Goal: Task Accomplishment & Management: Complete application form

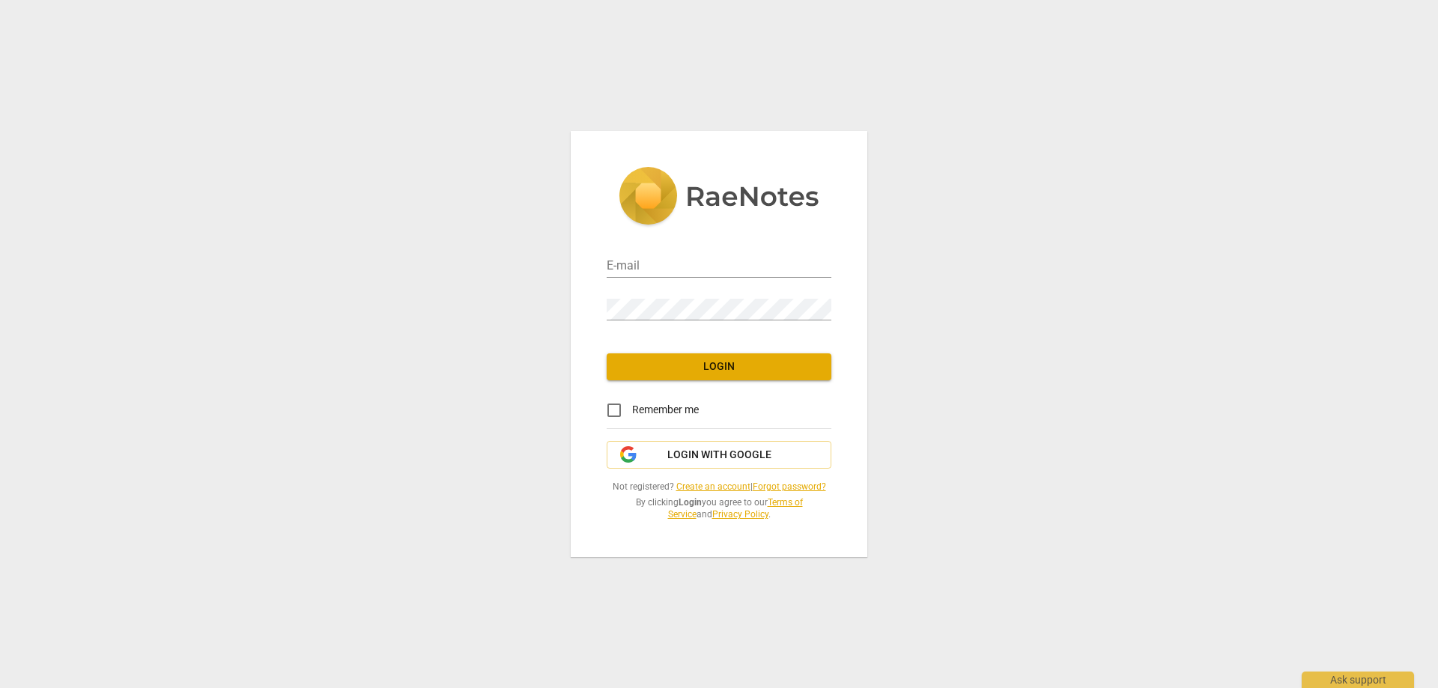
type input "[EMAIL_ADDRESS][DOMAIN_NAME]"
click at [721, 374] on span "Login" at bounding box center [718, 366] width 201 height 15
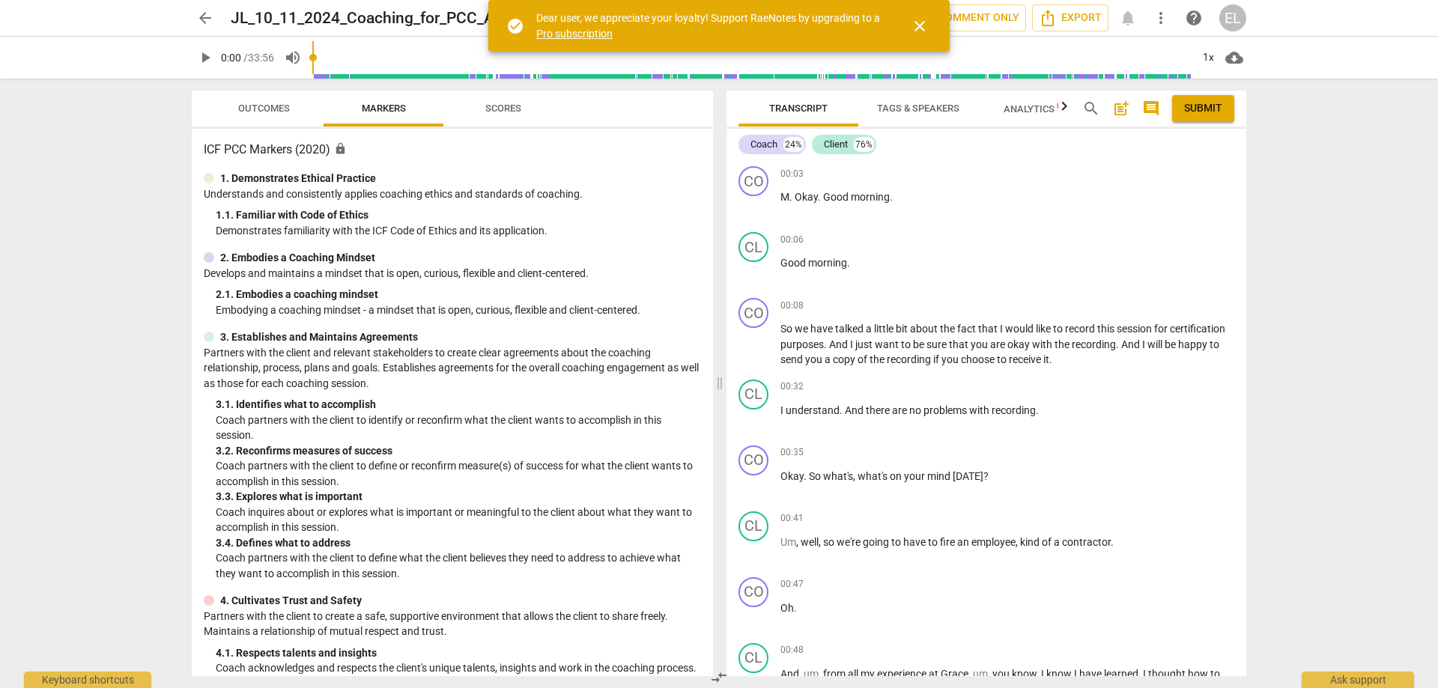
click at [923, 22] on span "close" at bounding box center [919, 26] width 18 height 18
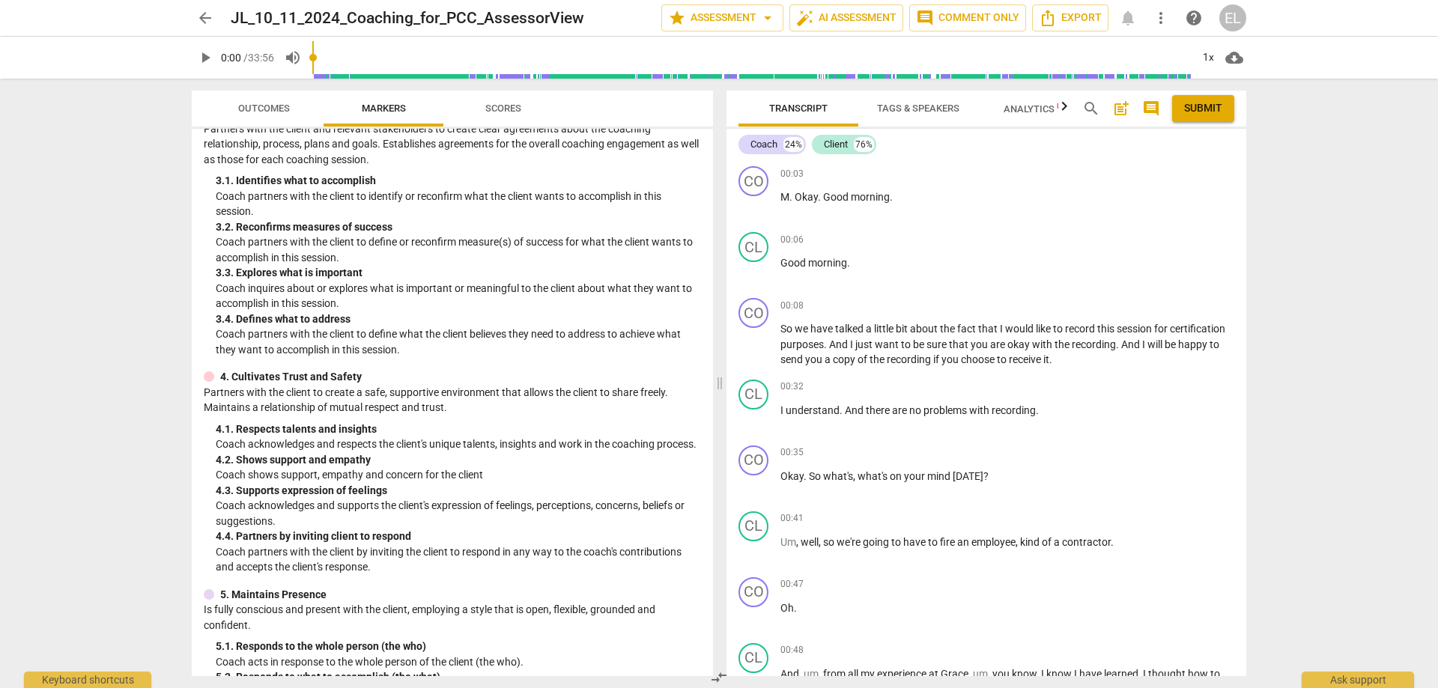
scroll to position [225, 0]
click at [510, 113] on span "Scores" at bounding box center [503, 108] width 36 height 11
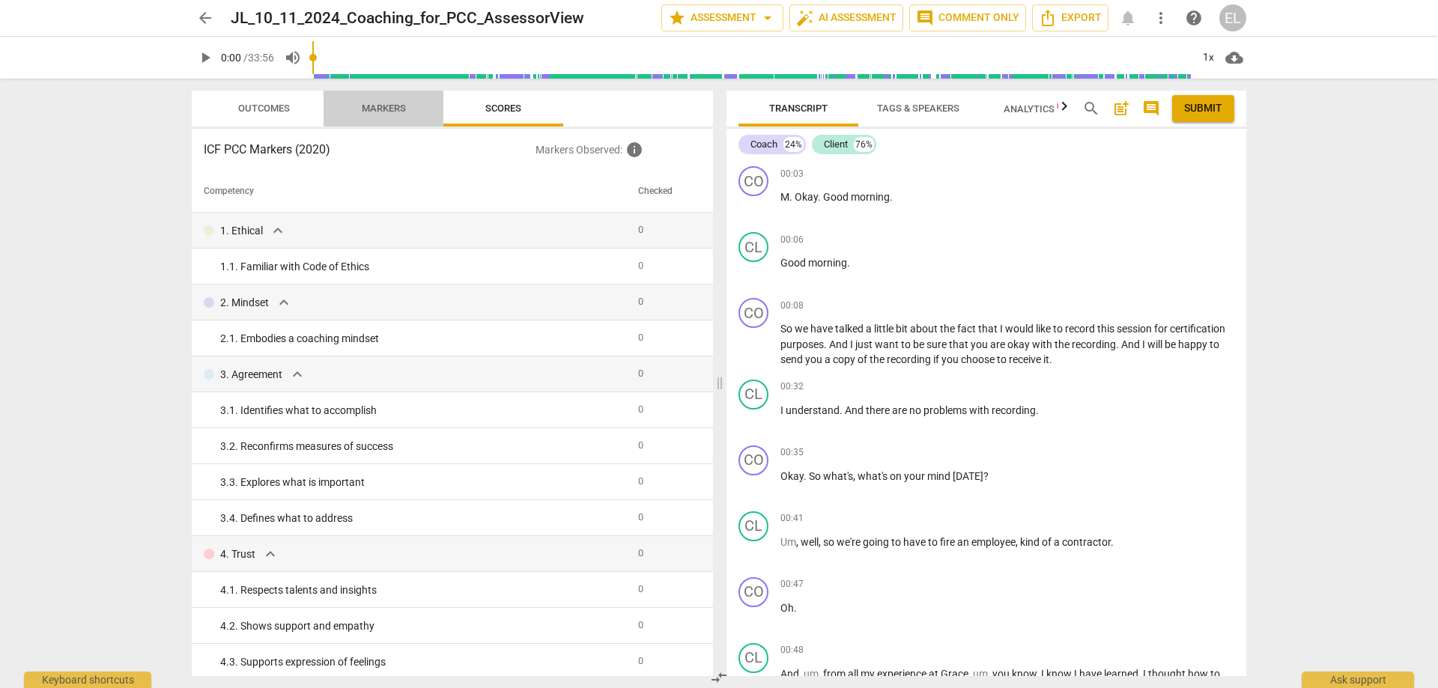
click at [396, 123] on button "Markers" at bounding box center [383, 109] width 120 height 36
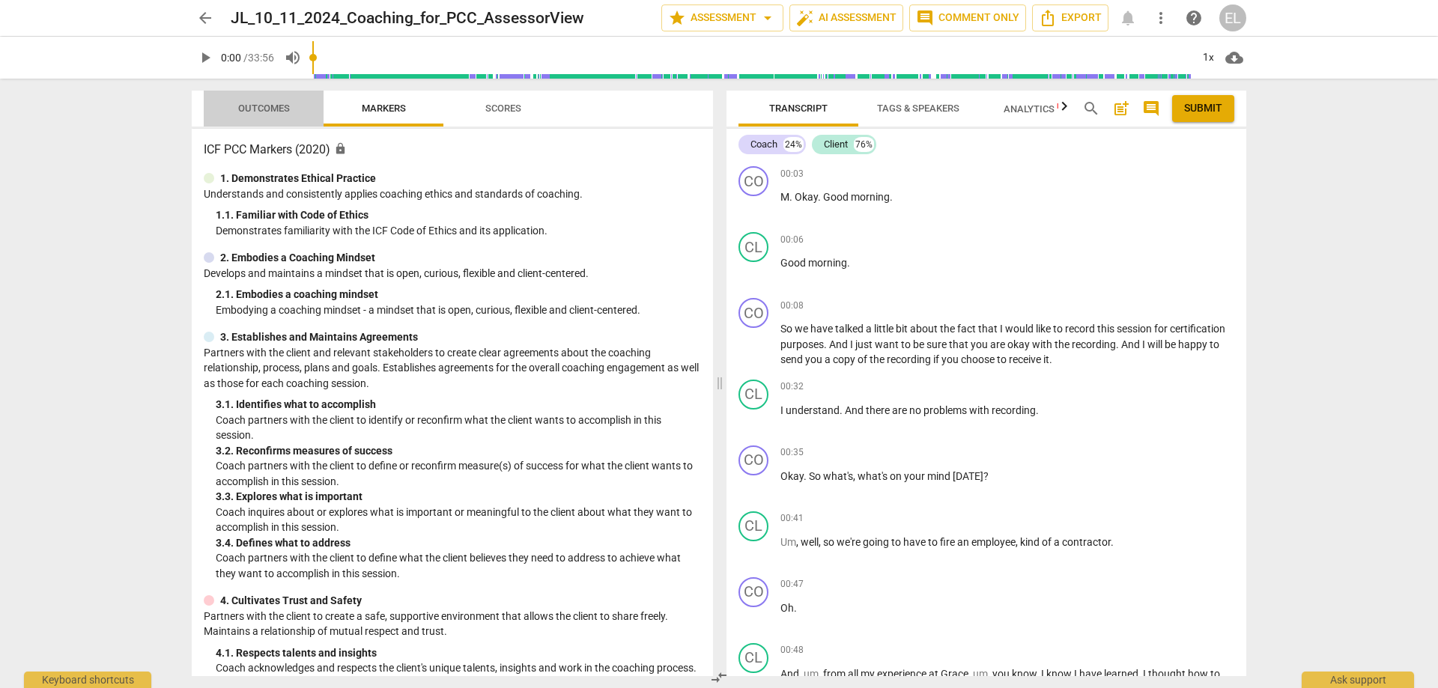
click at [264, 118] on span "Outcomes" at bounding box center [264, 109] width 88 height 20
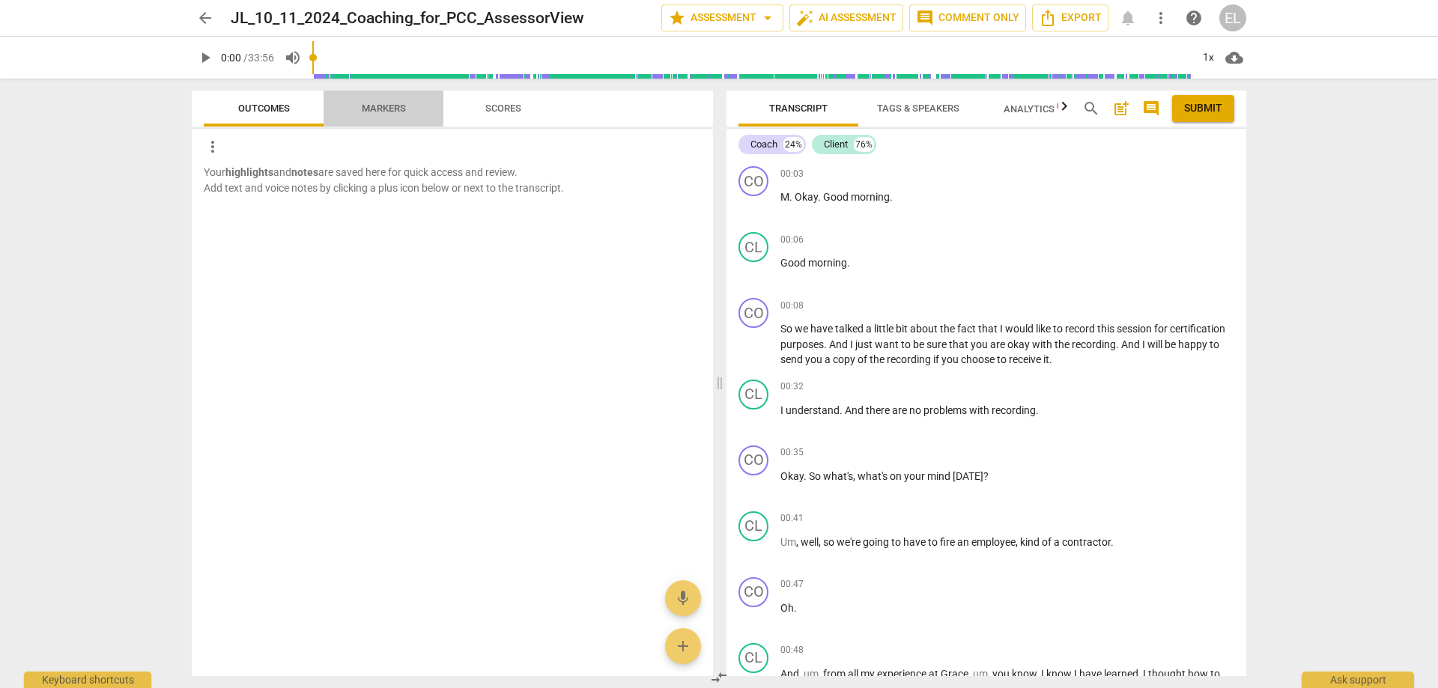
click at [386, 110] on span "Markers" at bounding box center [384, 108] width 44 height 11
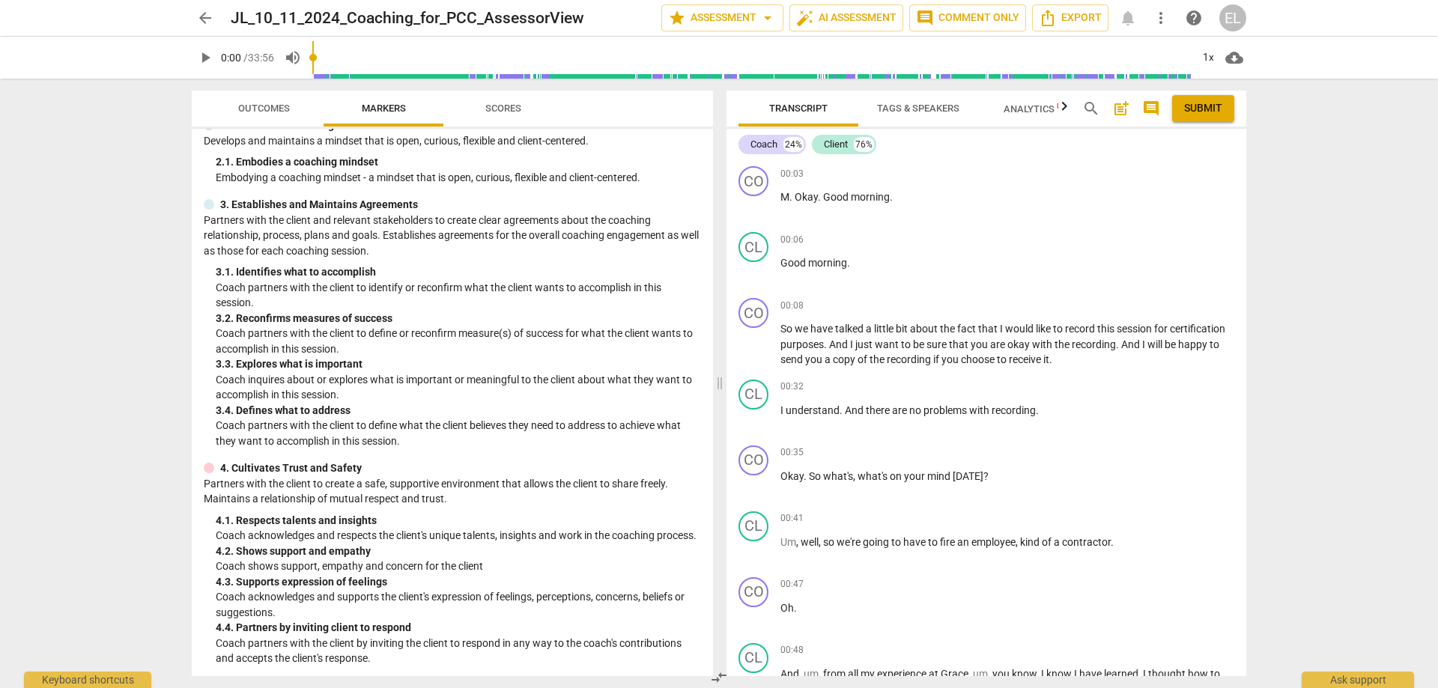
scroll to position [0, 0]
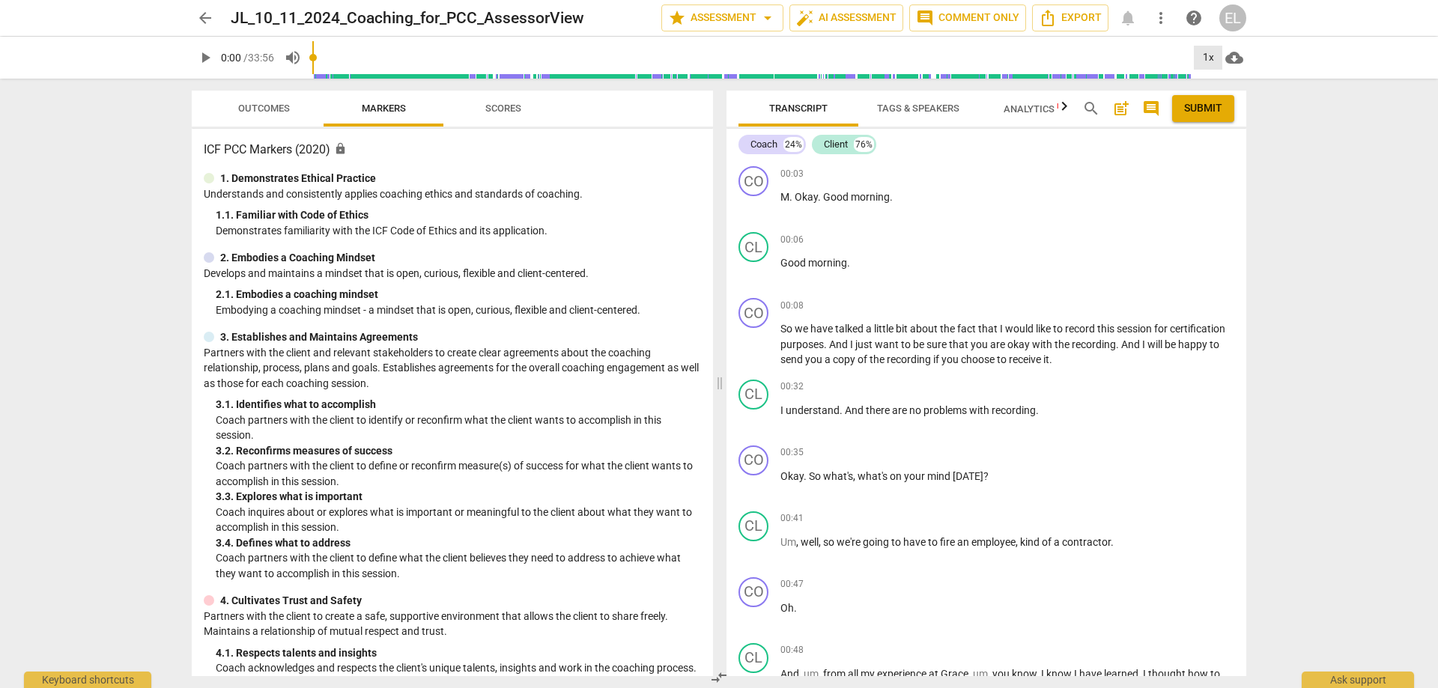
click at [1208, 58] on div "1x" at bounding box center [1207, 58] width 28 height 24
click at [1223, 123] on li "1.25x" at bounding box center [1218, 117] width 50 height 28
click at [210, 61] on span "play_arrow" at bounding box center [205, 58] width 18 height 18
click at [750, 486] on span "pause" at bounding box center [754, 485] width 18 height 18
type input "41"
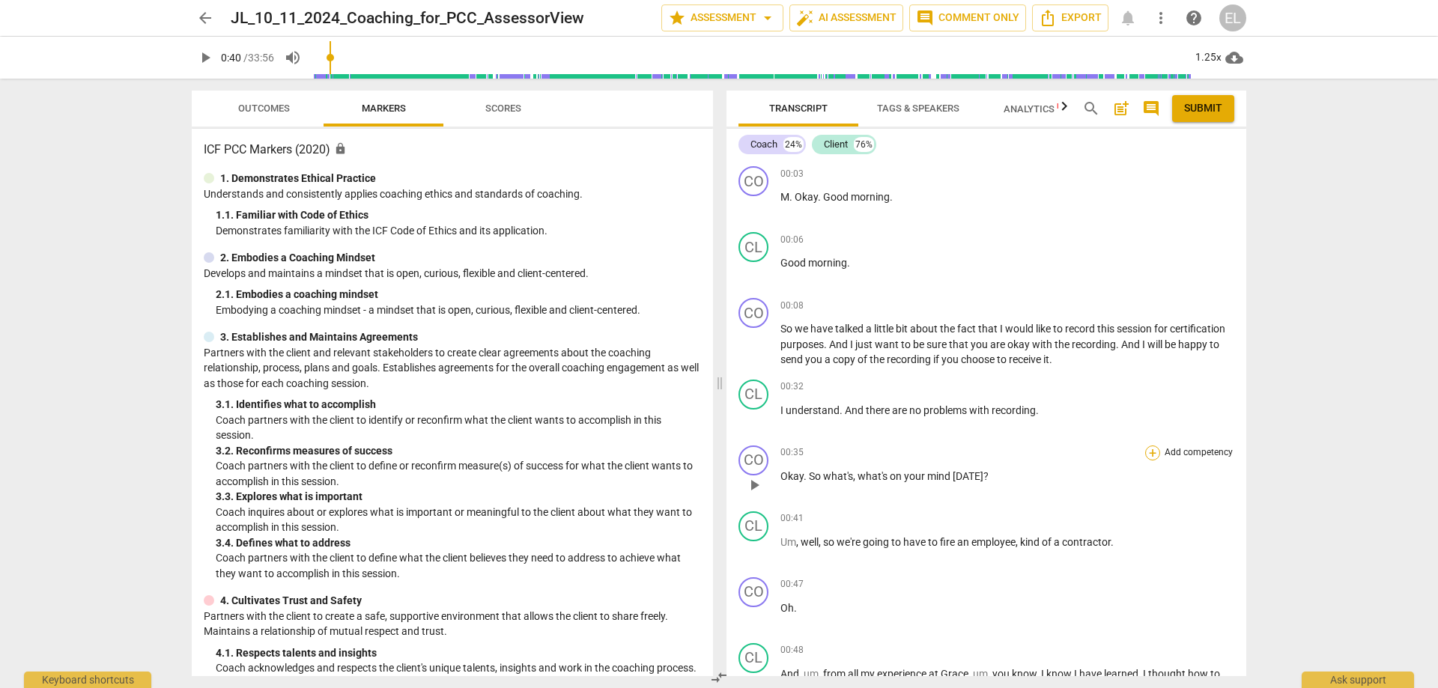
click at [1146, 456] on div "+" at bounding box center [1152, 452] width 15 height 15
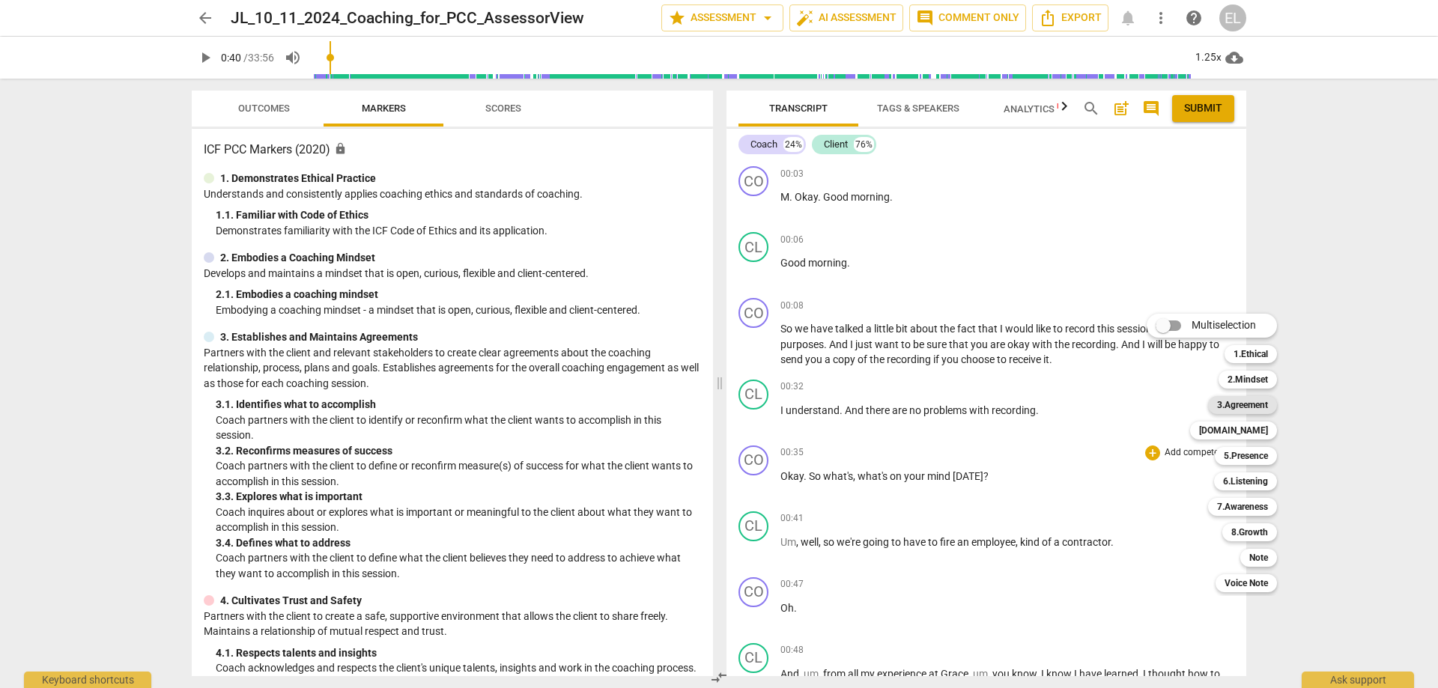
click at [1253, 405] on b "3.Agreement" at bounding box center [1242, 405] width 51 height 18
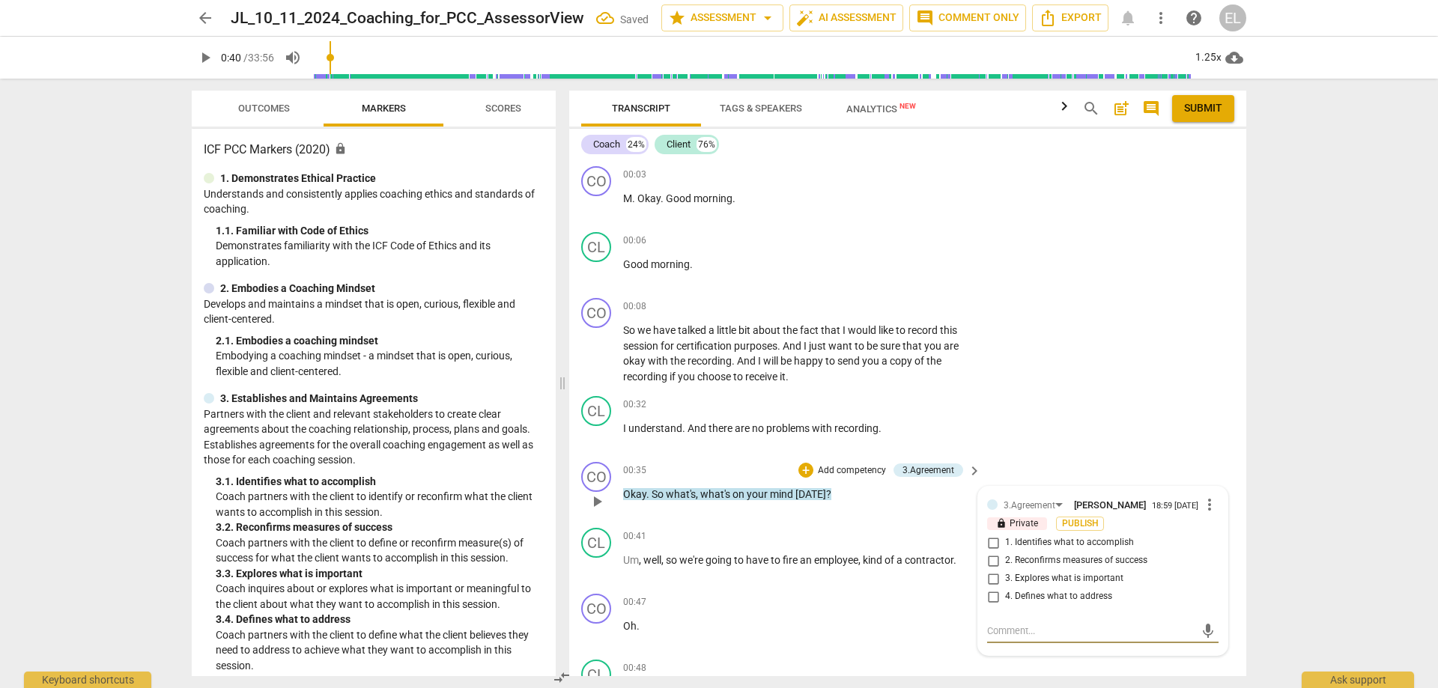
click at [994, 580] on input "3. Explores what is important" at bounding box center [993, 579] width 24 height 18
checkbox input "true"
click at [202, 59] on span "play_arrow" at bounding box center [205, 58] width 18 height 18
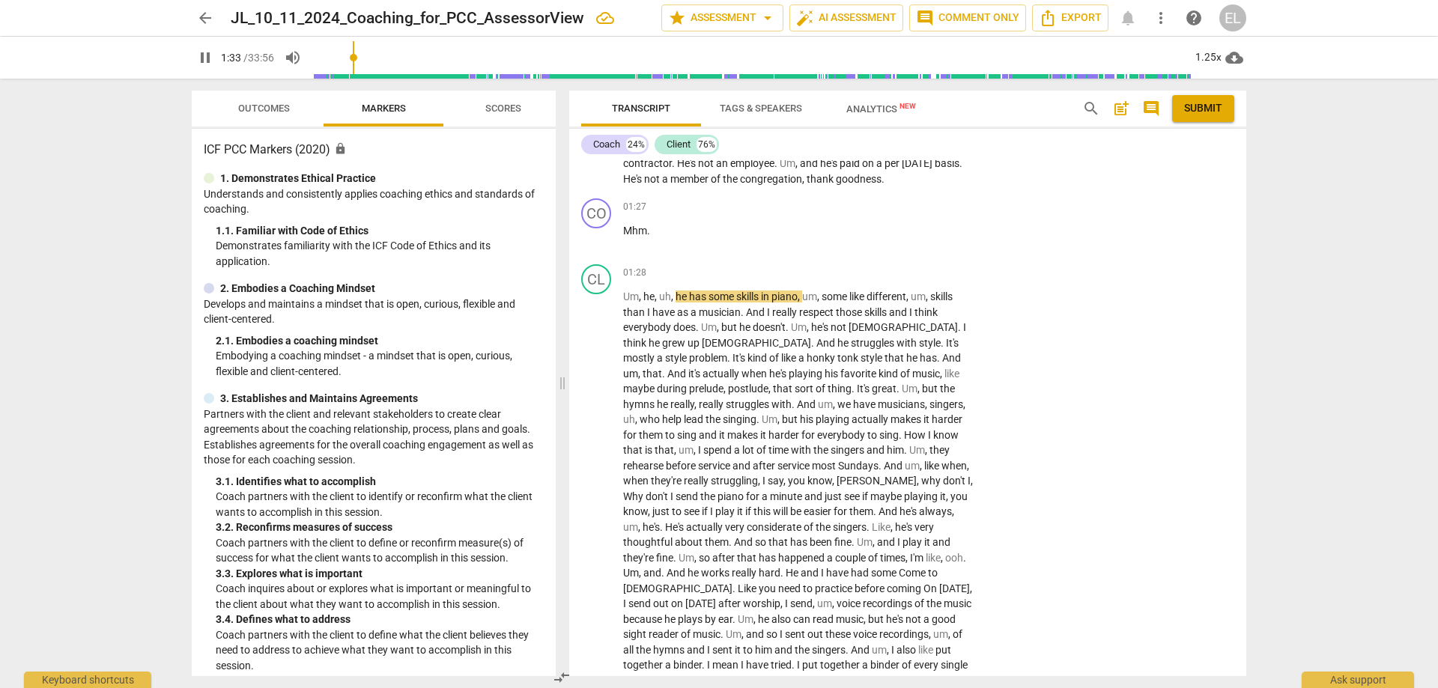
scroll to position [600, 0]
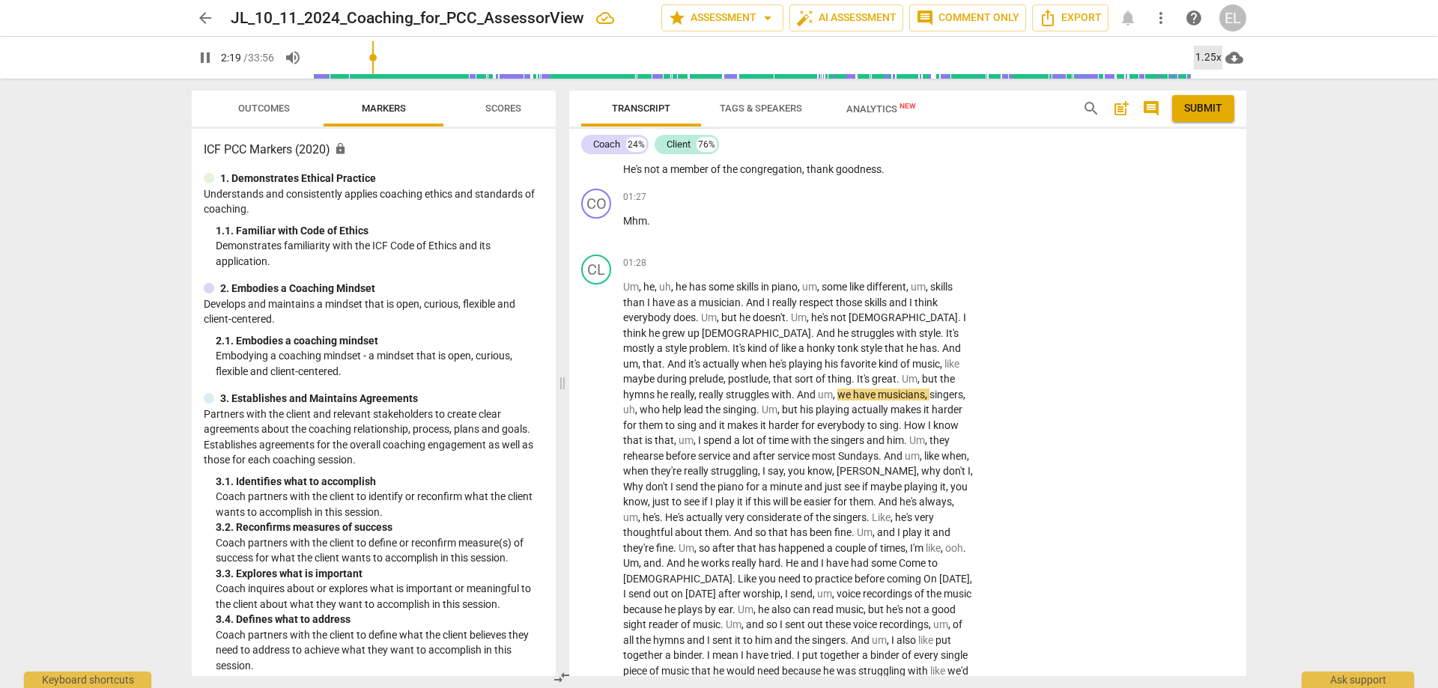
click at [1207, 58] on div "1.25x" at bounding box center [1207, 58] width 28 height 24
click at [1220, 147] on li "1.5x" at bounding box center [1218, 144] width 50 height 28
click at [1201, 54] on div "1.5x" at bounding box center [1207, 58] width 28 height 24
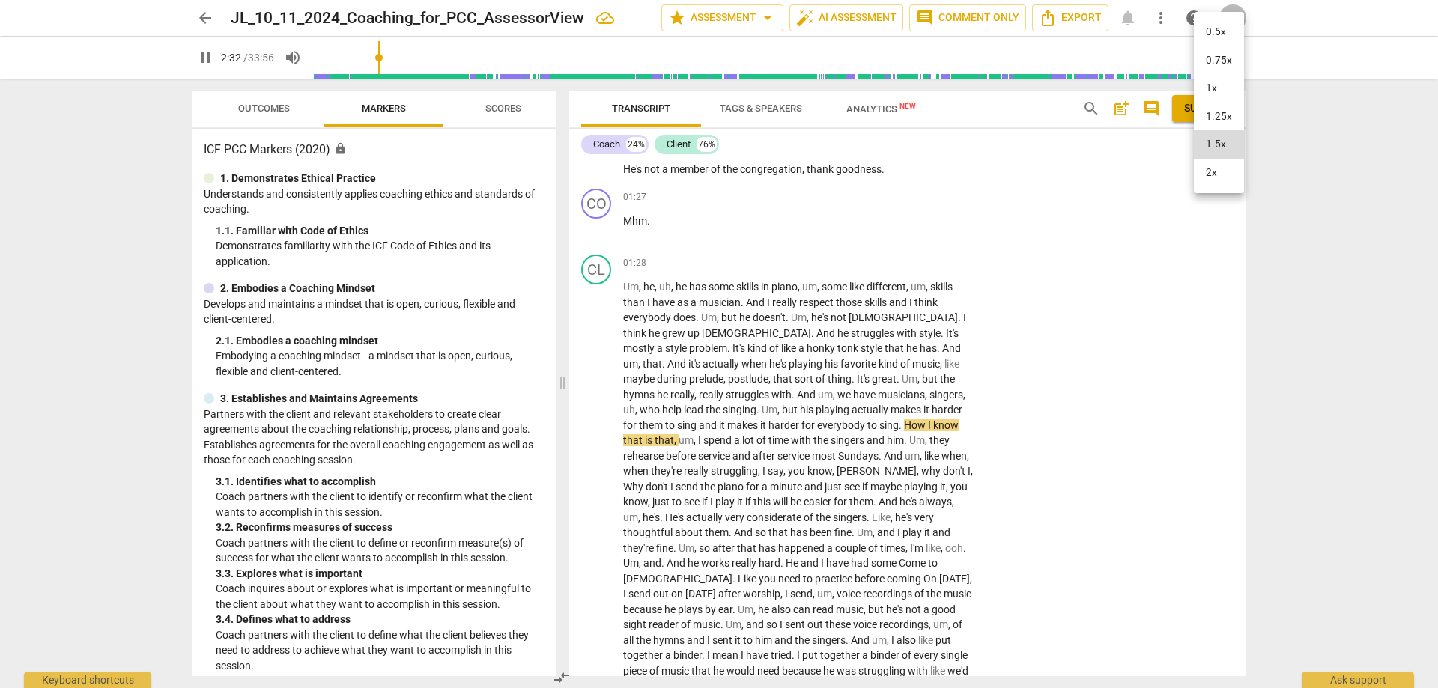
click at [1209, 115] on li "1.25x" at bounding box center [1218, 117] width 50 height 28
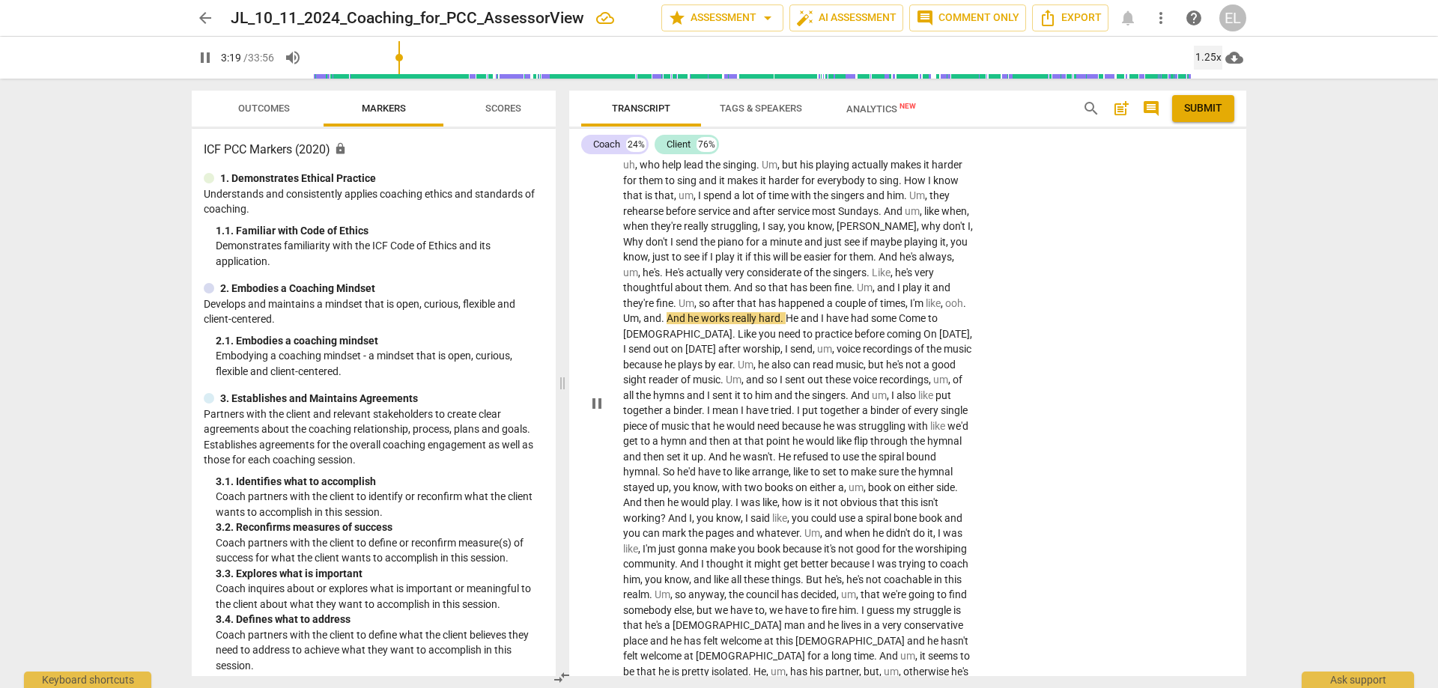
scroll to position [749, 0]
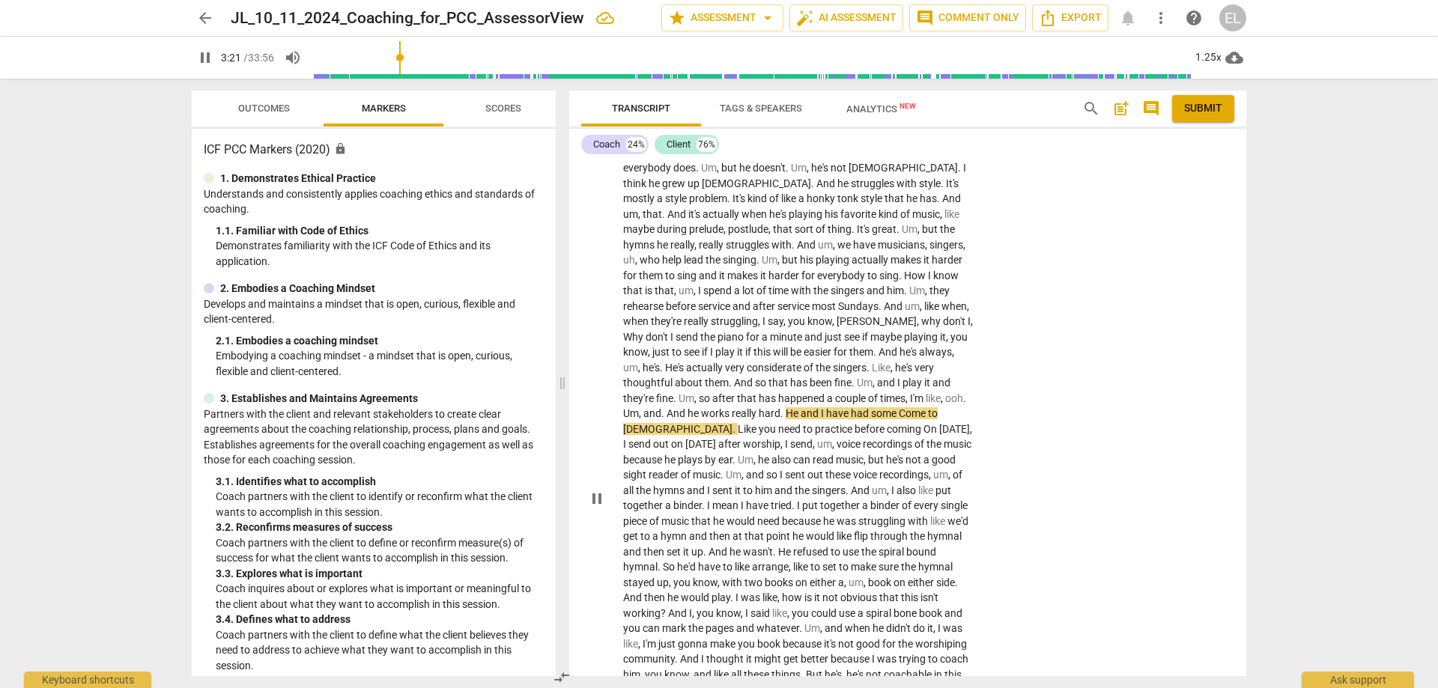
click at [596, 492] on span "pause" at bounding box center [597, 499] width 18 height 18
click at [596, 490] on span "play_arrow" at bounding box center [597, 499] width 18 height 18
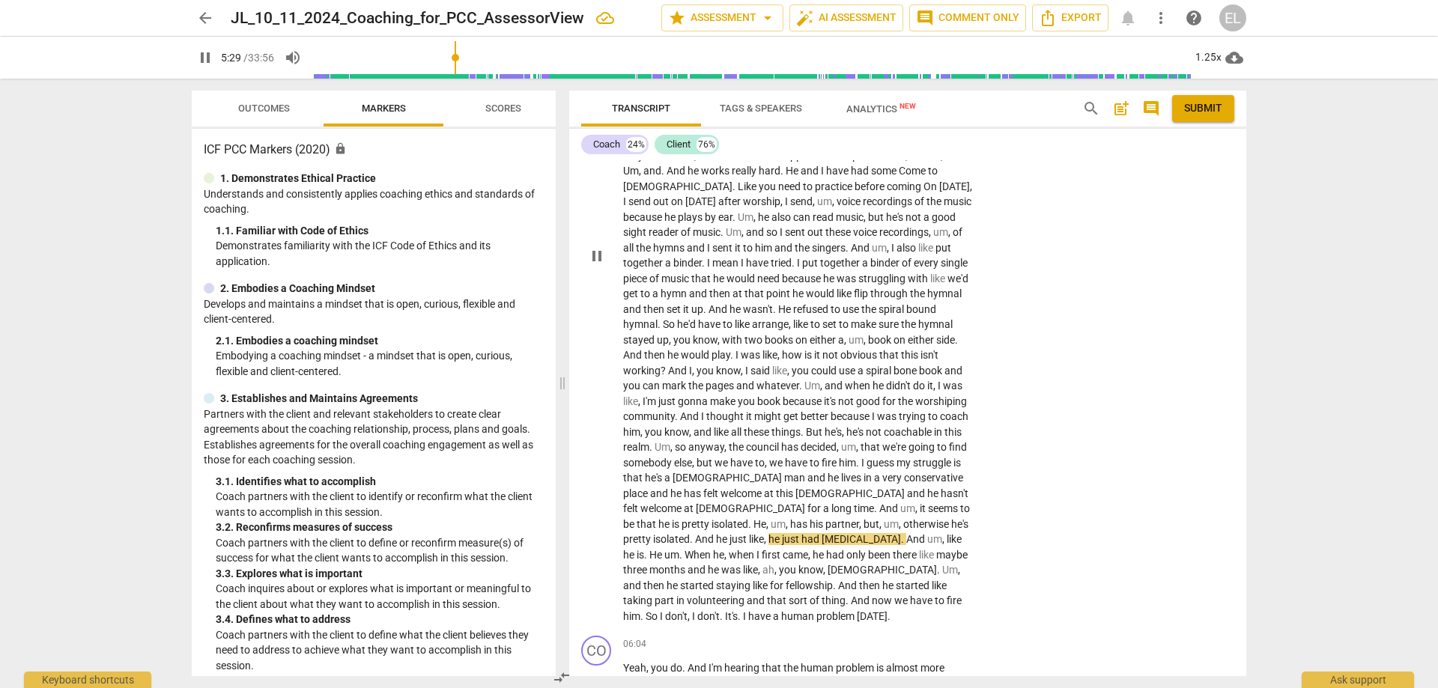
scroll to position [1049, 0]
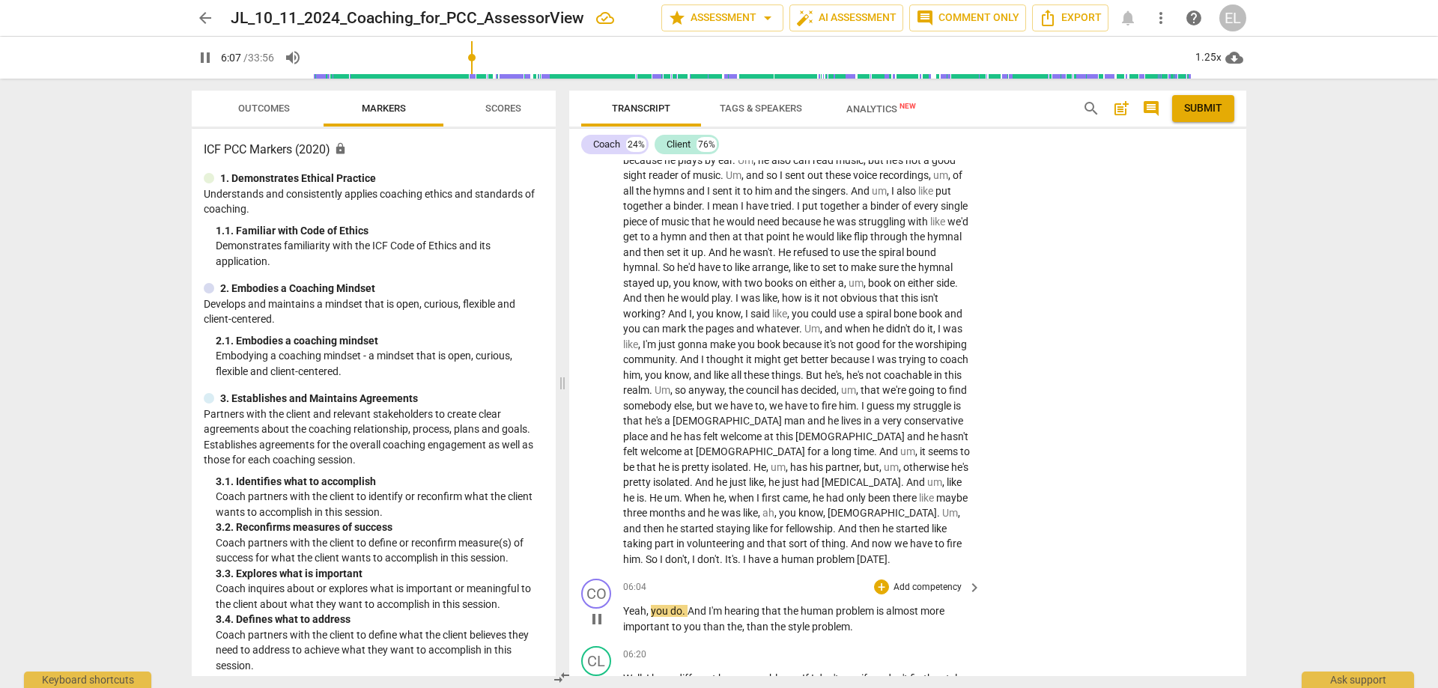
click at [593, 610] on span "pause" at bounding box center [597, 619] width 18 height 18
type input "368"
click at [943, 581] on p "Add competency" at bounding box center [927, 587] width 71 height 13
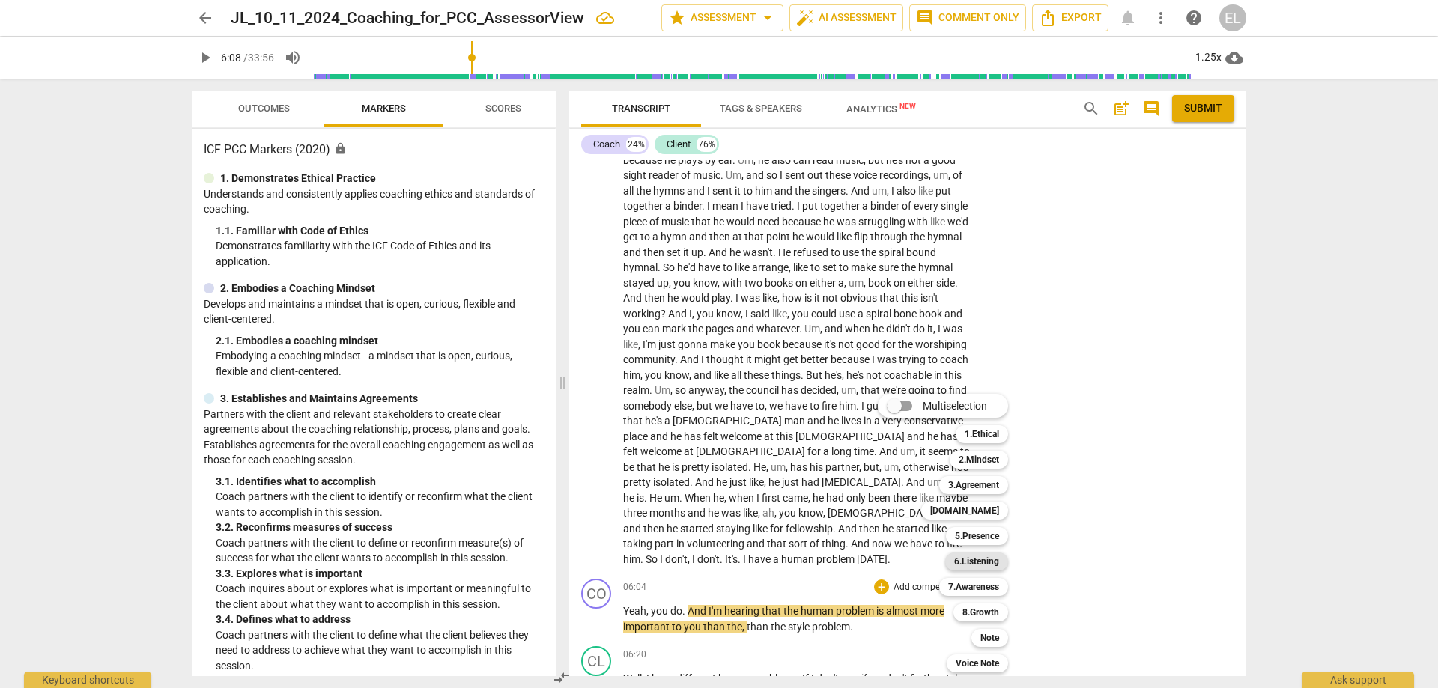
click at [989, 555] on b "6.Listening" at bounding box center [976, 562] width 45 height 18
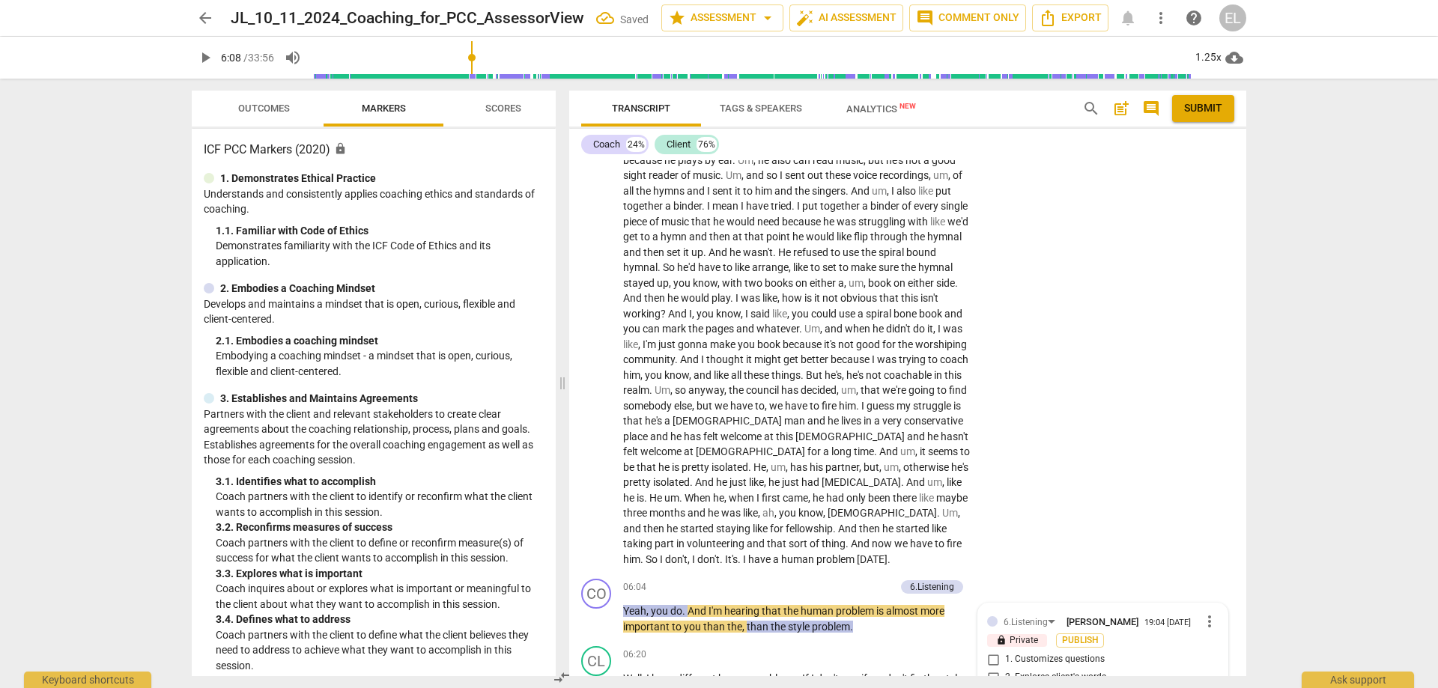
scroll to position [1417, 0]
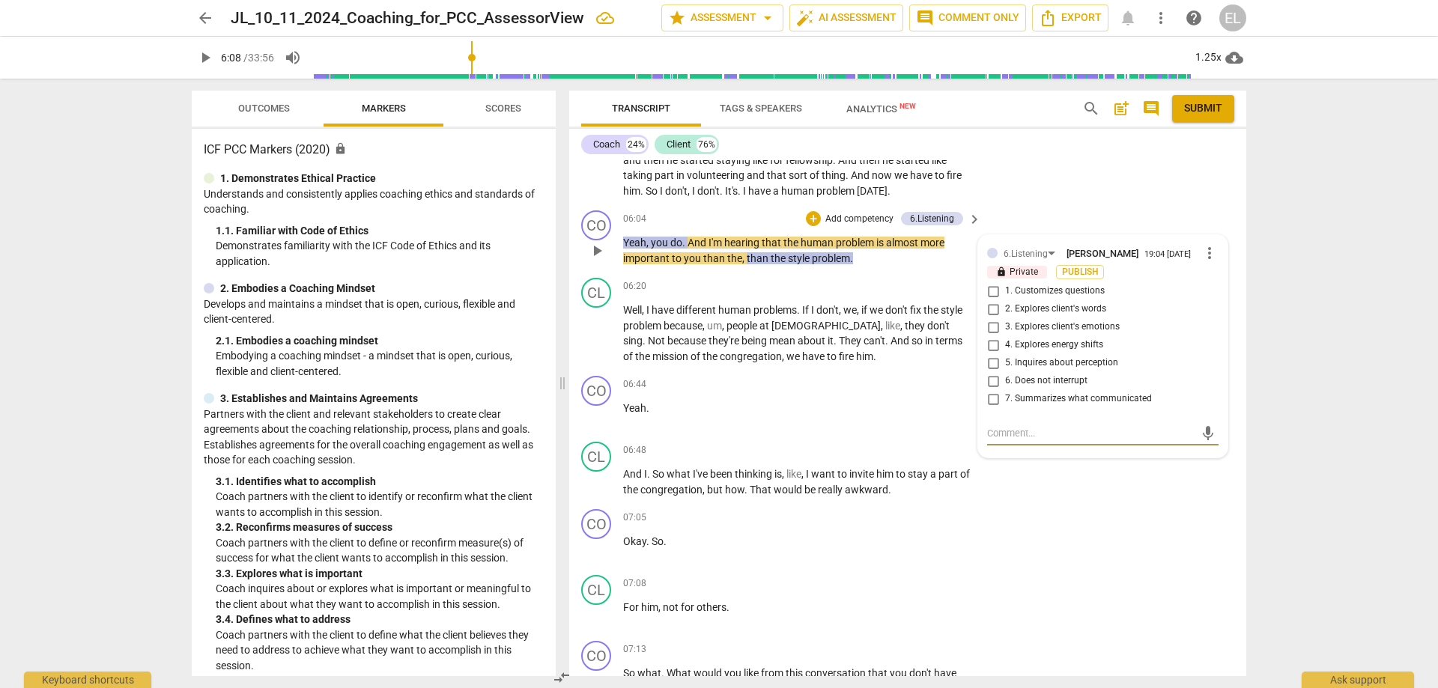
click at [994, 282] on input "1. Customizes questions" at bounding box center [993, 291] width 24 height 18
checkbox input "true"
click at [992, 390] on input "7. Summarizes what communicated" at bounding box center [993, 399] width 24 height 18
checkbox input "true"
click at [991, 282] on input "1. Customizes questions" at bounding box center [993, 291] width 24 height 18
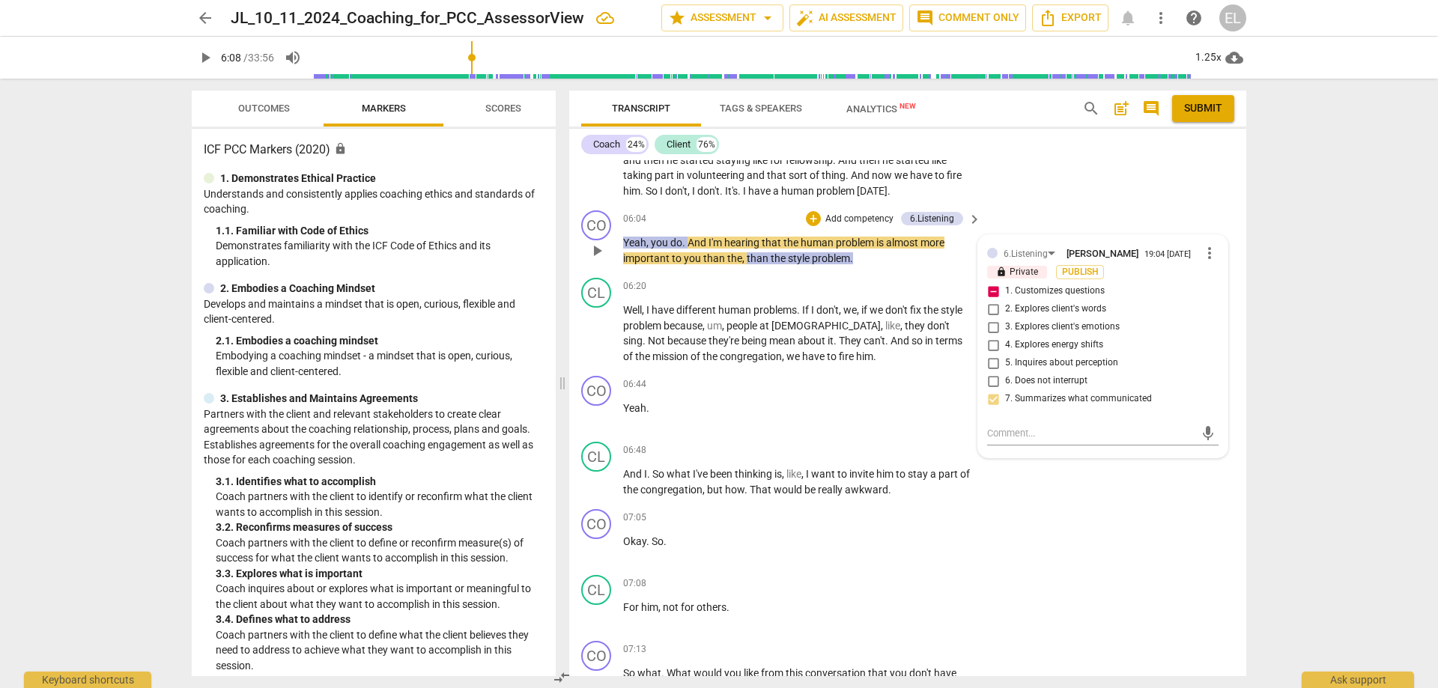
click at [992, 282] on input "1. Customizes questions" at bounding box center [993, 291] width 24 height 18
checkbox input "false"
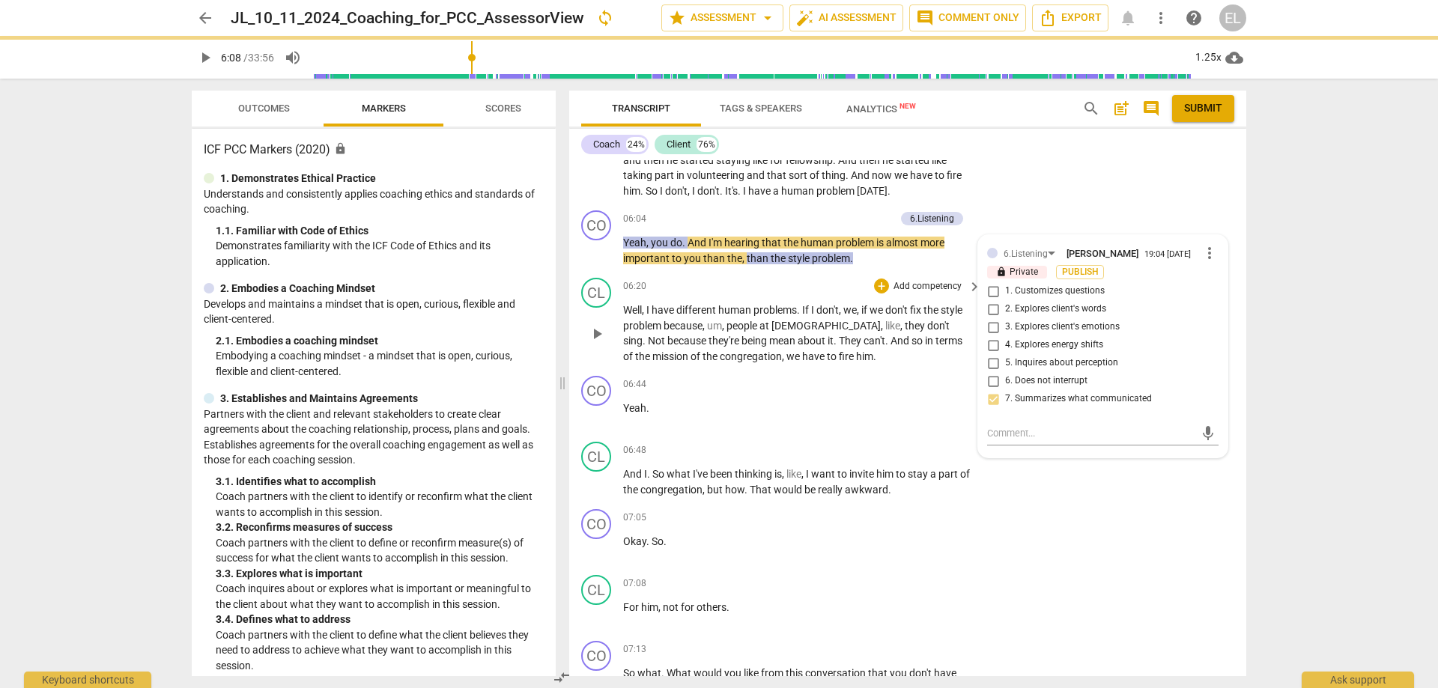
click at [938, 272] on div "CL play_arrow pause 06:20 + Add competency keyboard_arrow_right Well , I have d…" at bounding box center [907, 321] width 677 height 98
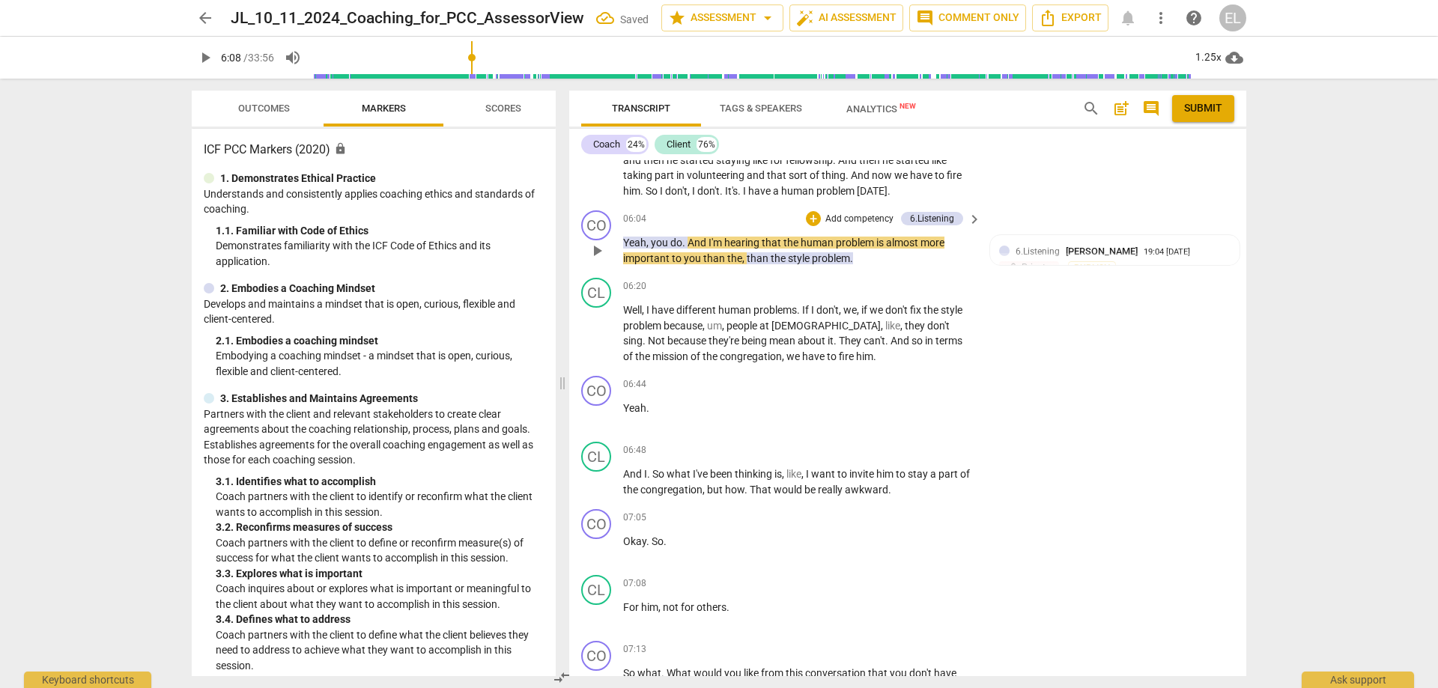
click at [967, 210] on span "keyboard_arrow_right" at bounding box center [974, 219] width 18 height 18
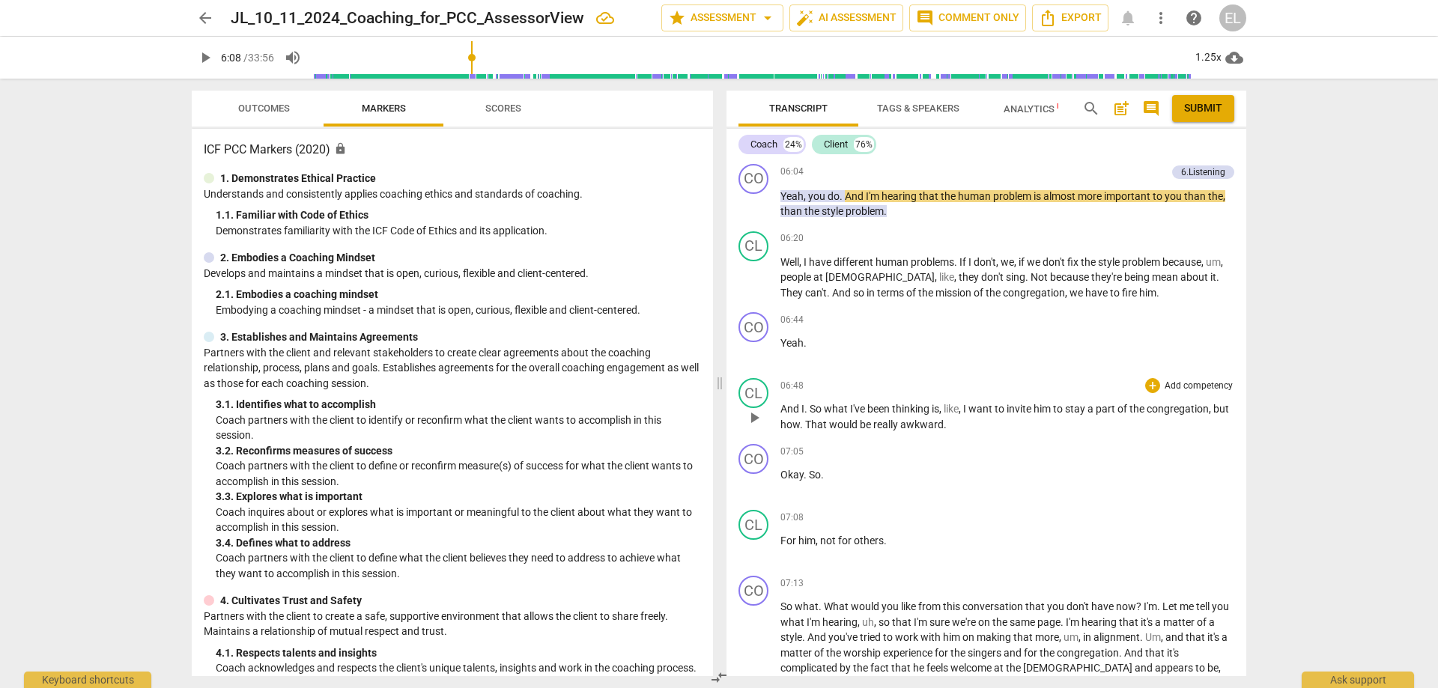
scroll to position [1234, 0]
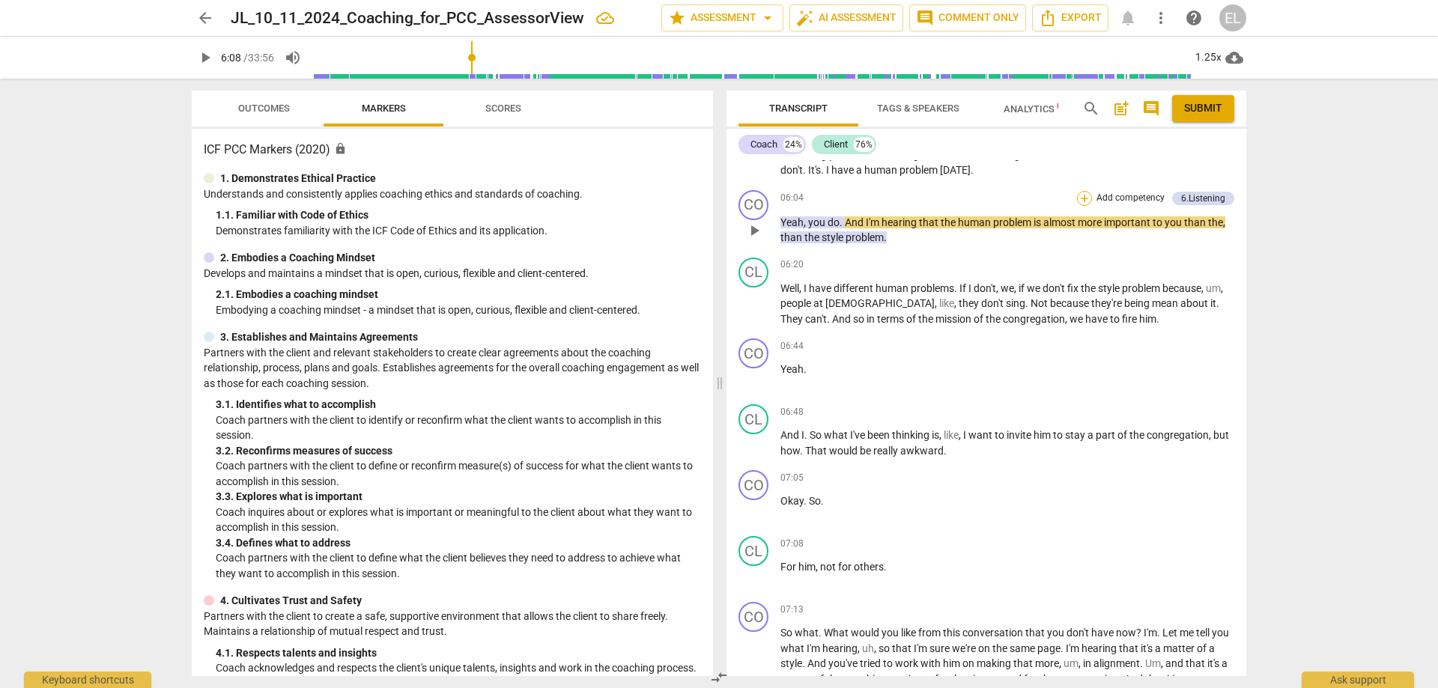
click at [1082, 191] on div "+" at bounding box center [1084, 198] width 15 height 15
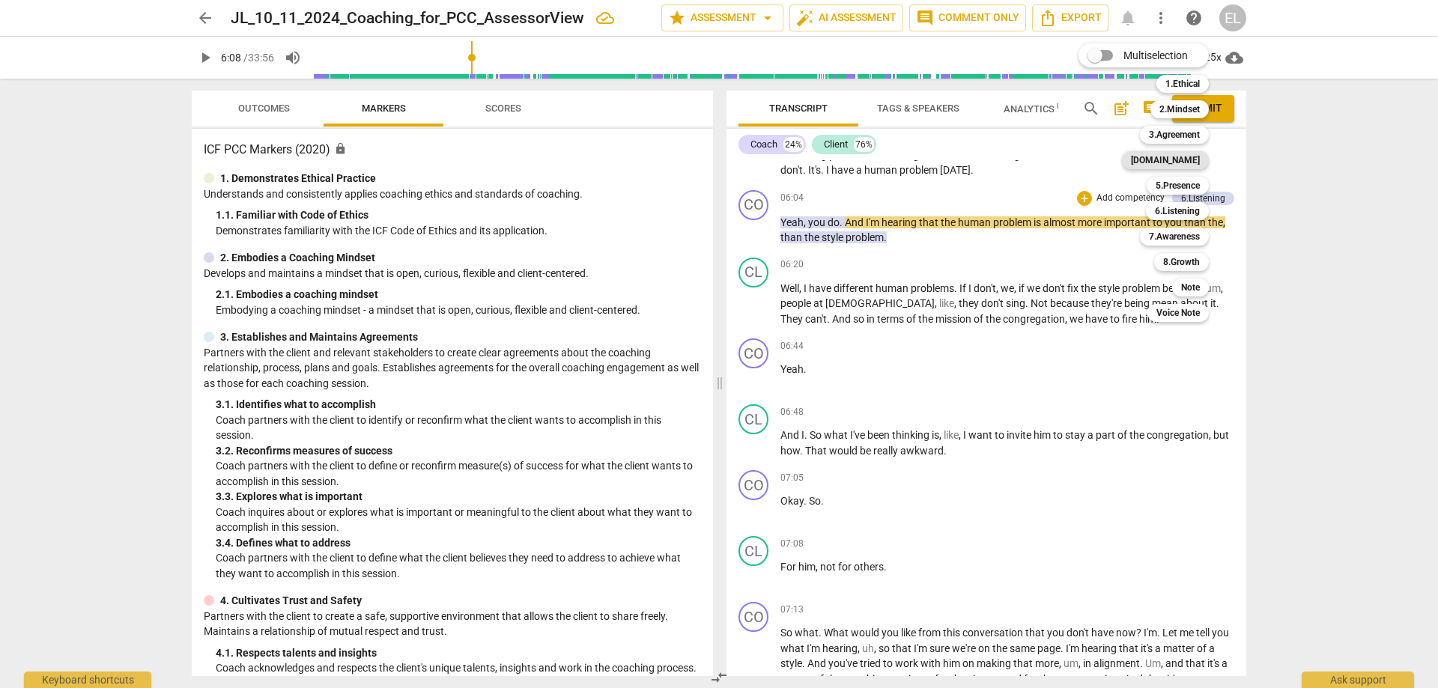
click at [1186, 159] on b "[DOMAIN_NAME]" at bounding box center [1165, 160] width 69 height 18
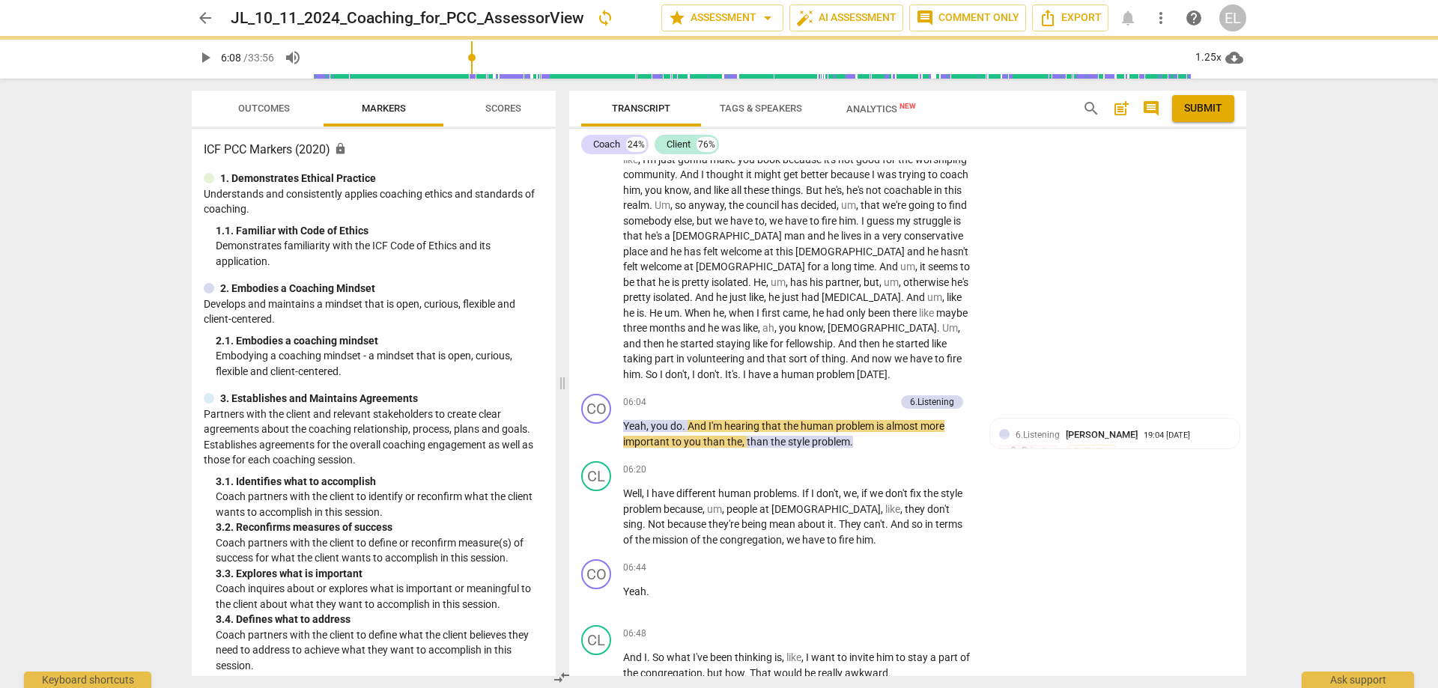
scroll to position [1268, 0]
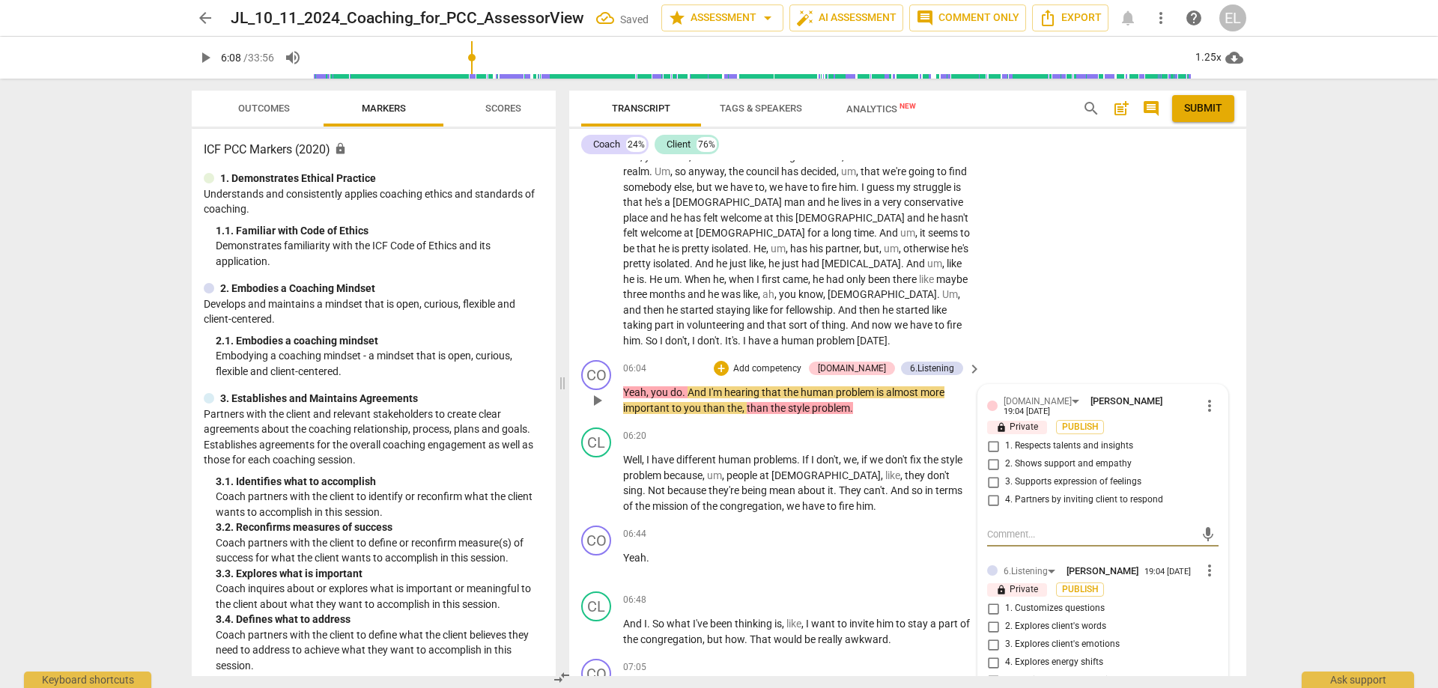
click at [986, 455] on input "2. Shows support and empathy" at bounding box center [993, 464] width 24 height 18
checkbox input "true"
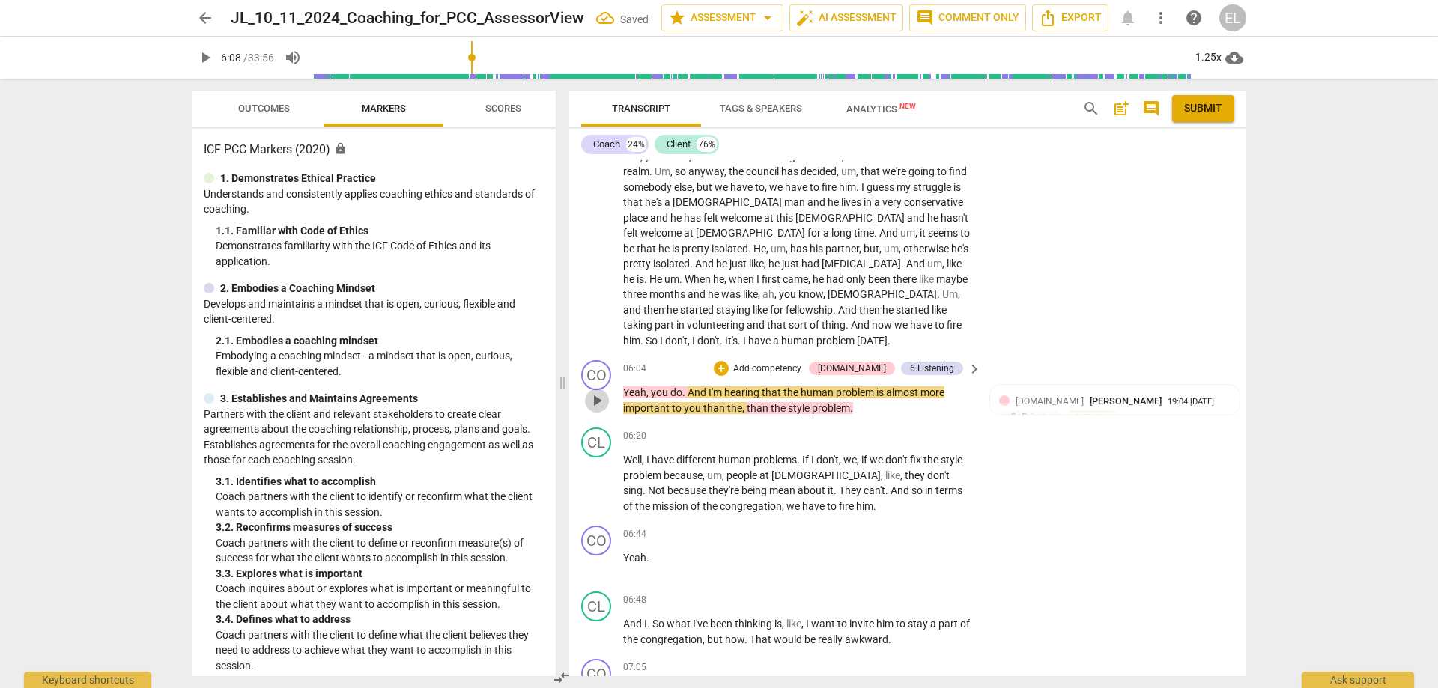
click at [599, 392] on span "play_arrow" at bounding box center [597, 401] width 18 height 18
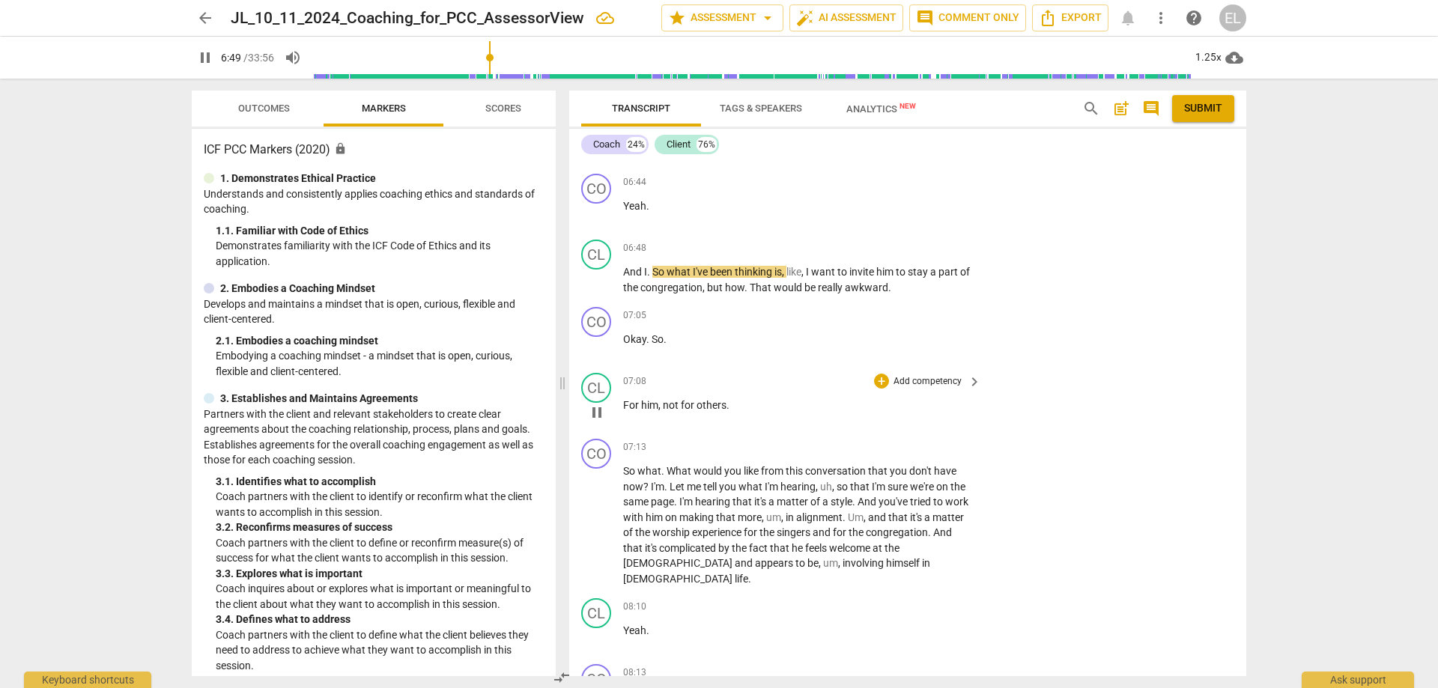
scroll to position [1642, 0]
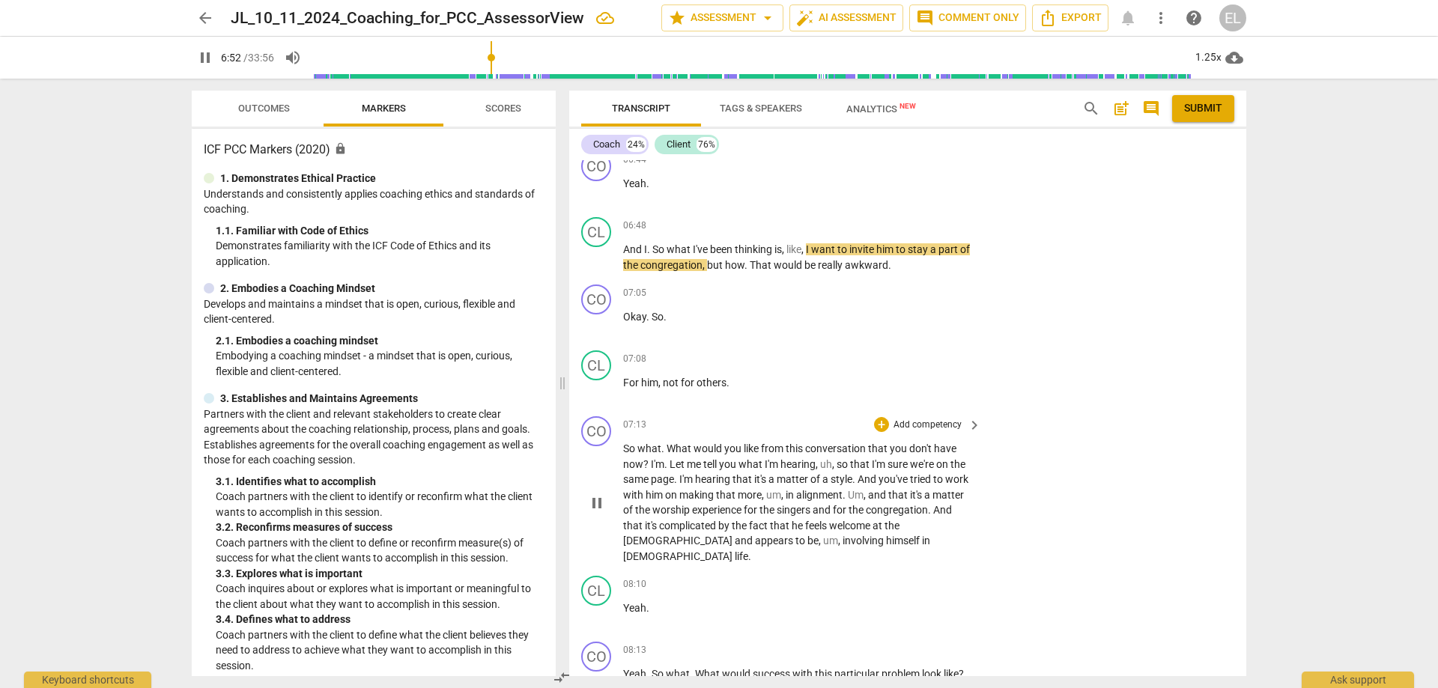
click at [931, 419] on p "Add competency" at bounding box center [927, 425] width 71 height 13
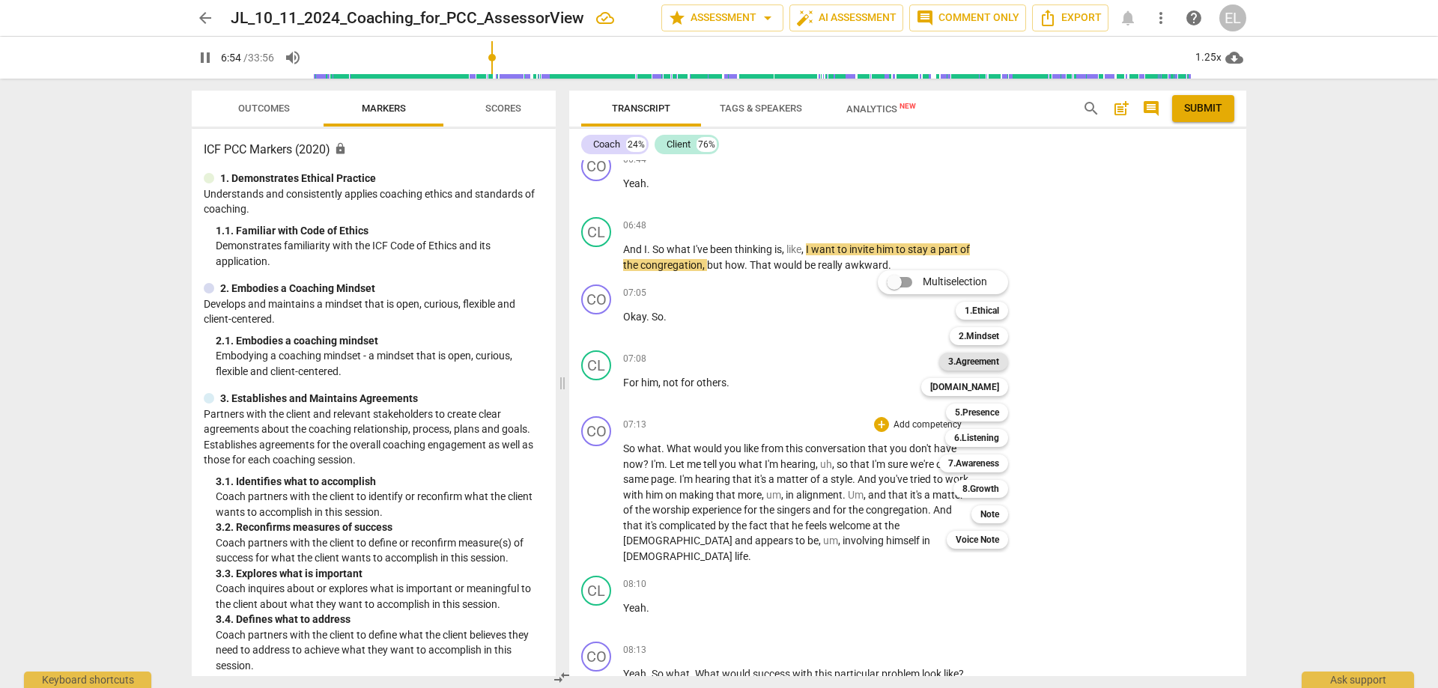
click at [988, 355] on b "3.Agreement" at bounding box center [973, 362] width 51 height 18
type input "415"
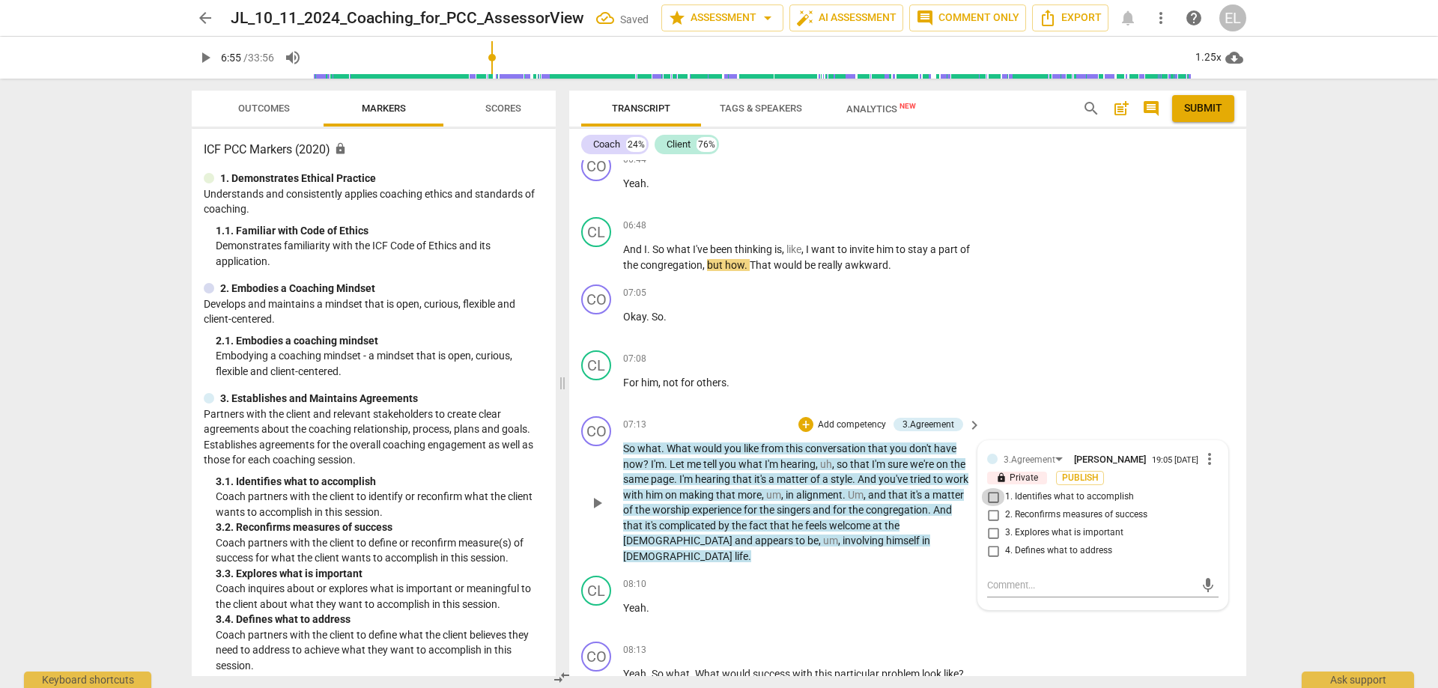
click at [991, 488] on input "1. Identifies what to accomplish" at bounding box center [993, 497] width 24 height 18
checkbox input "true"
click at [987, 542] on input "4. Defines what to address" at bounding box center [993, 551] width 24 height 18
checkbox input "true"
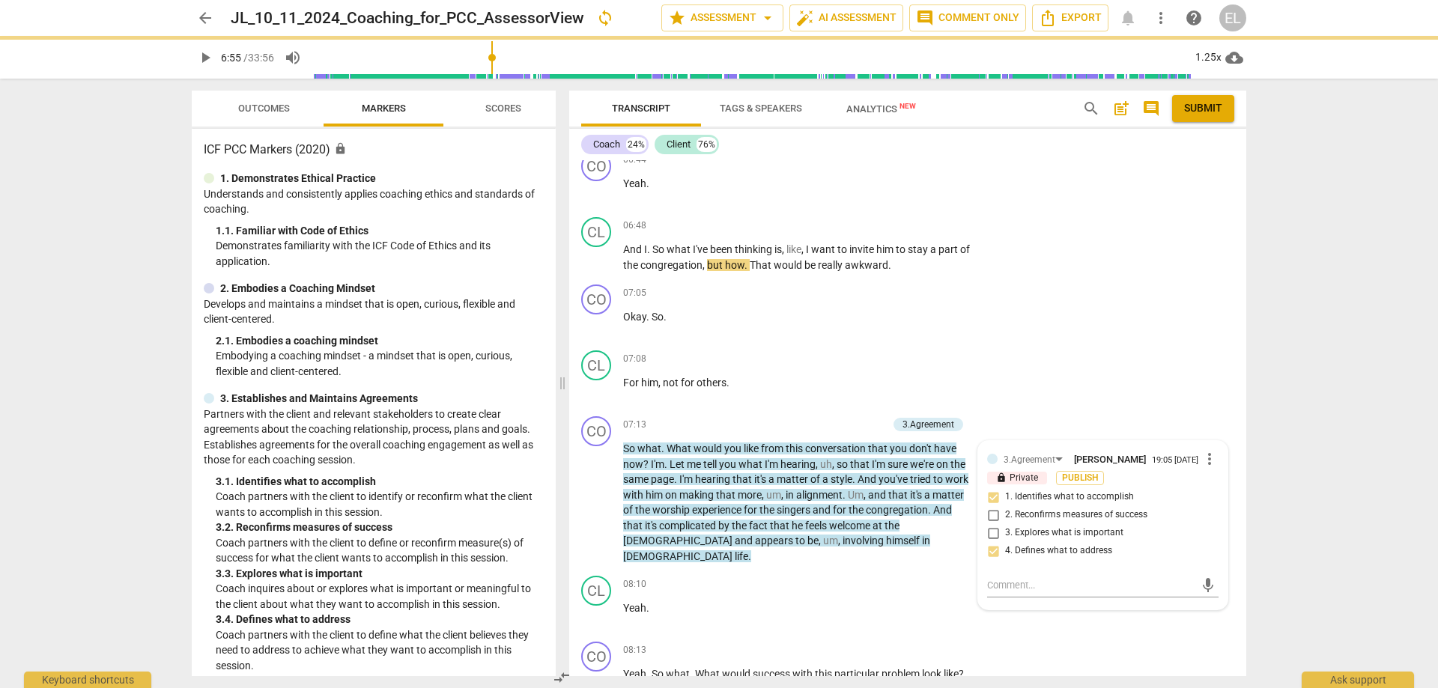
drag, startPoint x: 201, startPoint y: 58, endPoint x: 451, endPoint y: 112, distance: 255.8
click at [202, 58] on span "play_arrow" at bounding box center [205, 58] width 18 height 18
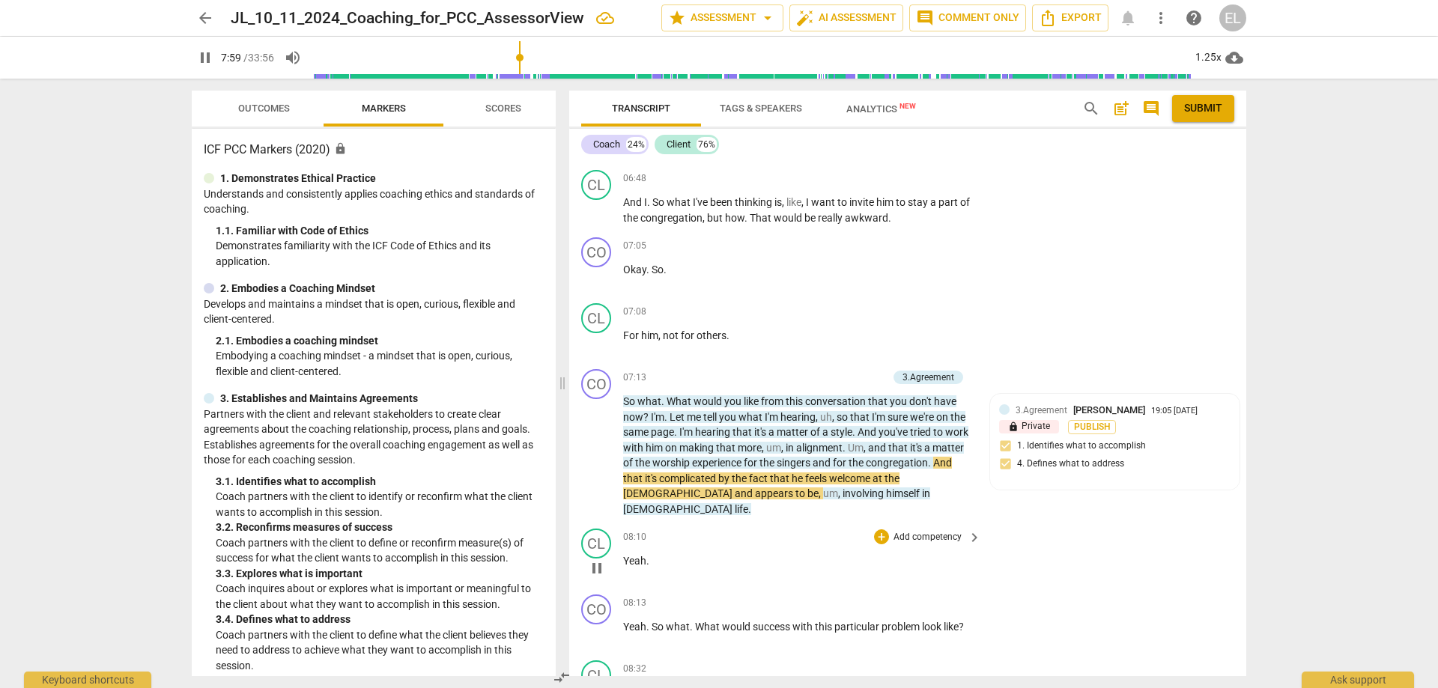
scroll to position [1792, 0]
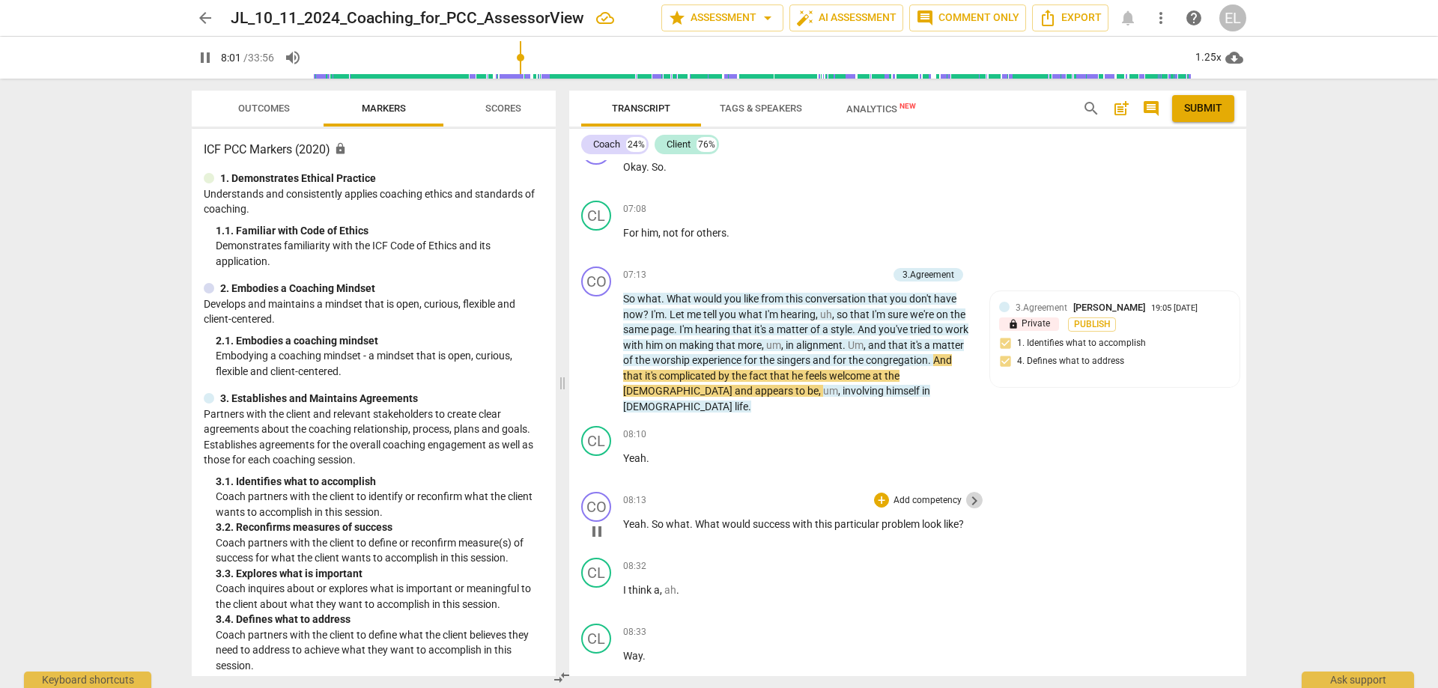
click at [971, 492] on span "keyboard_arrow_right" at bounding box center [974, 501] width 18 height 18
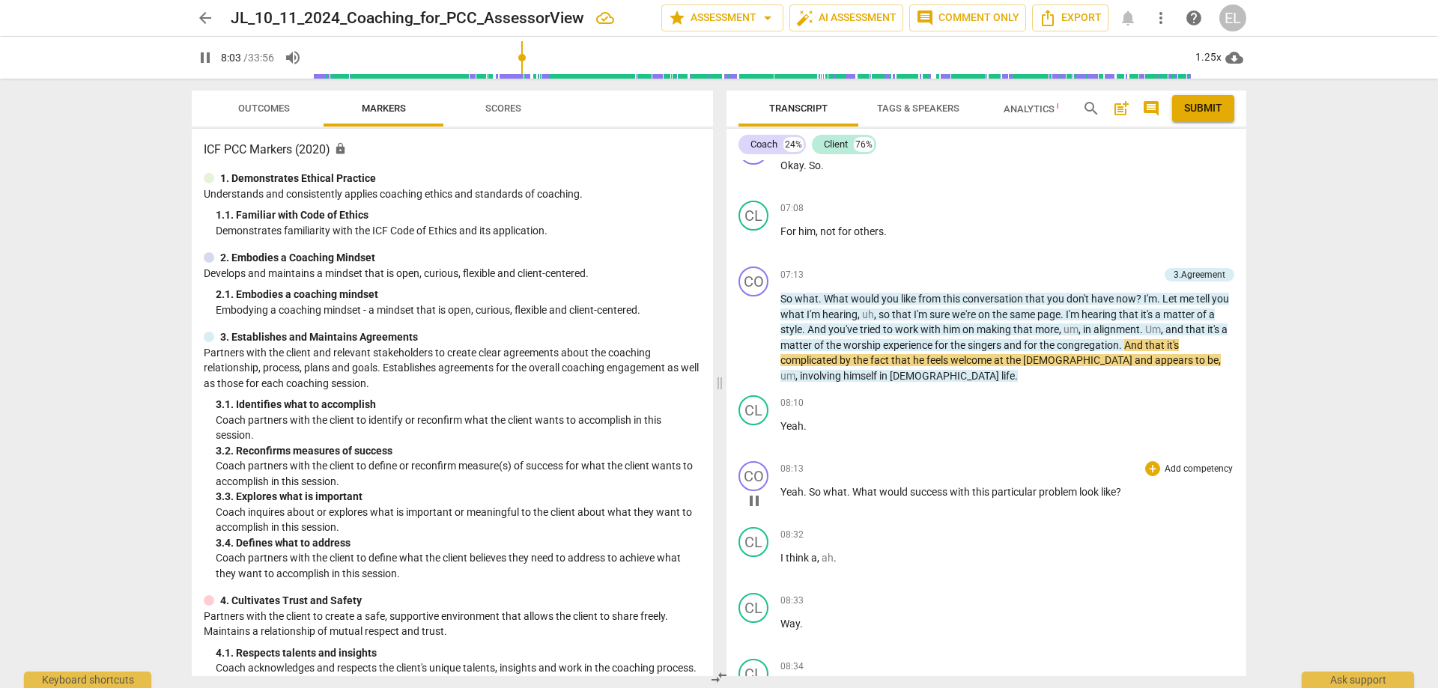
click at [1163, 463] on p "Add competency" at bounding box center [1198, 469] width 71 height 13
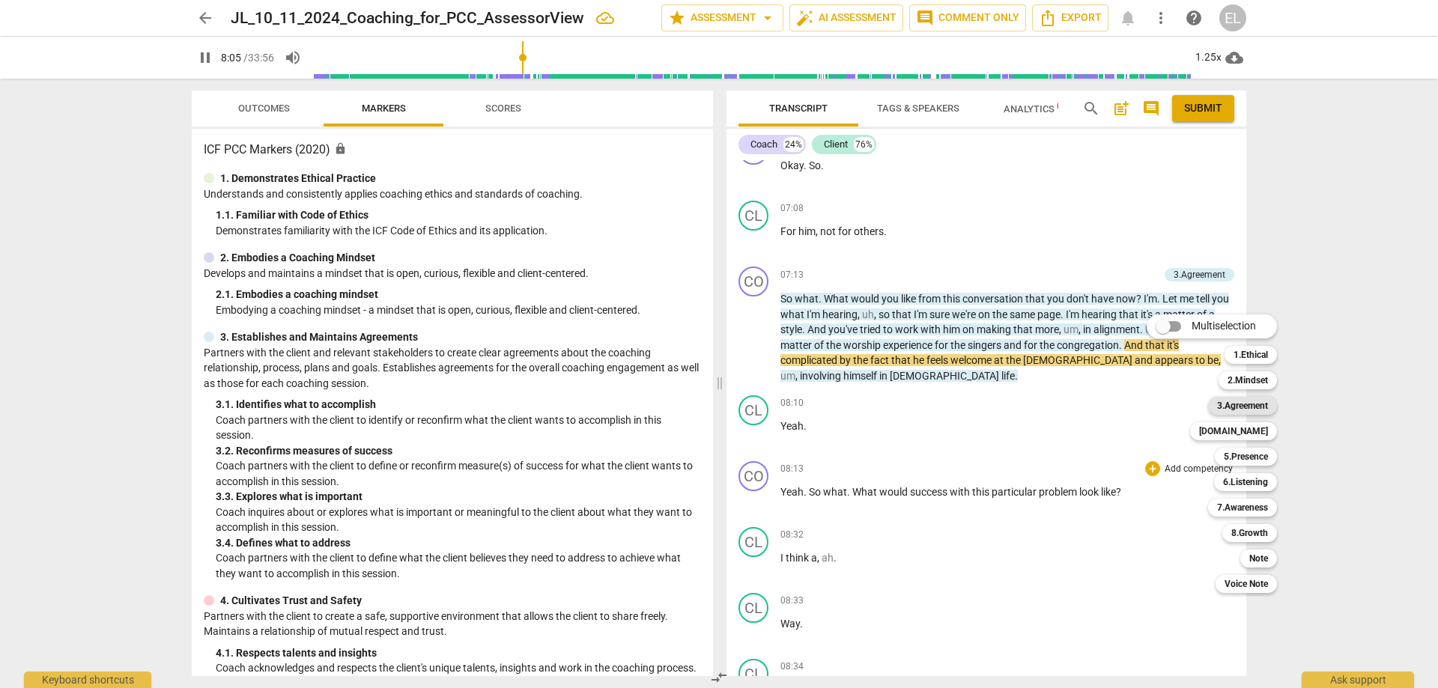
click at [1246, 409] on b "3.Agreement" at bounding box center [1242, 406] width 51 height 18
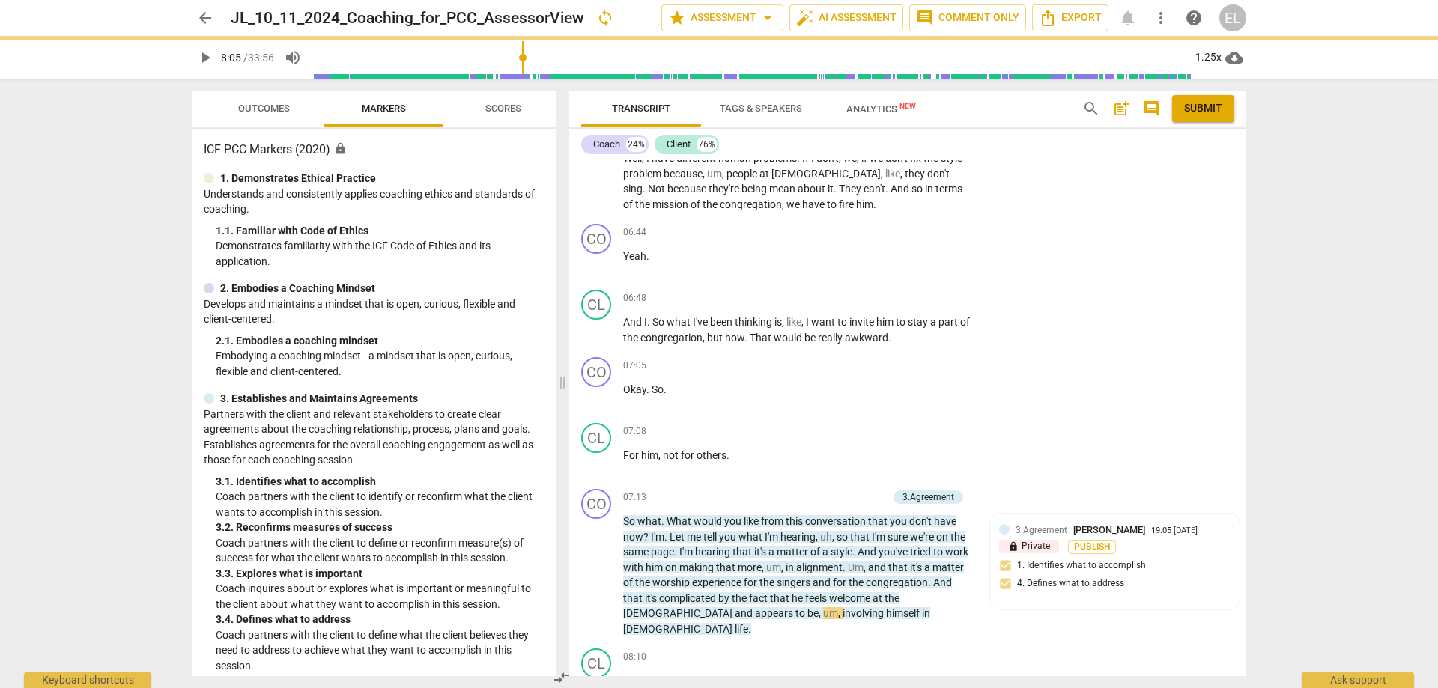
type input "486"
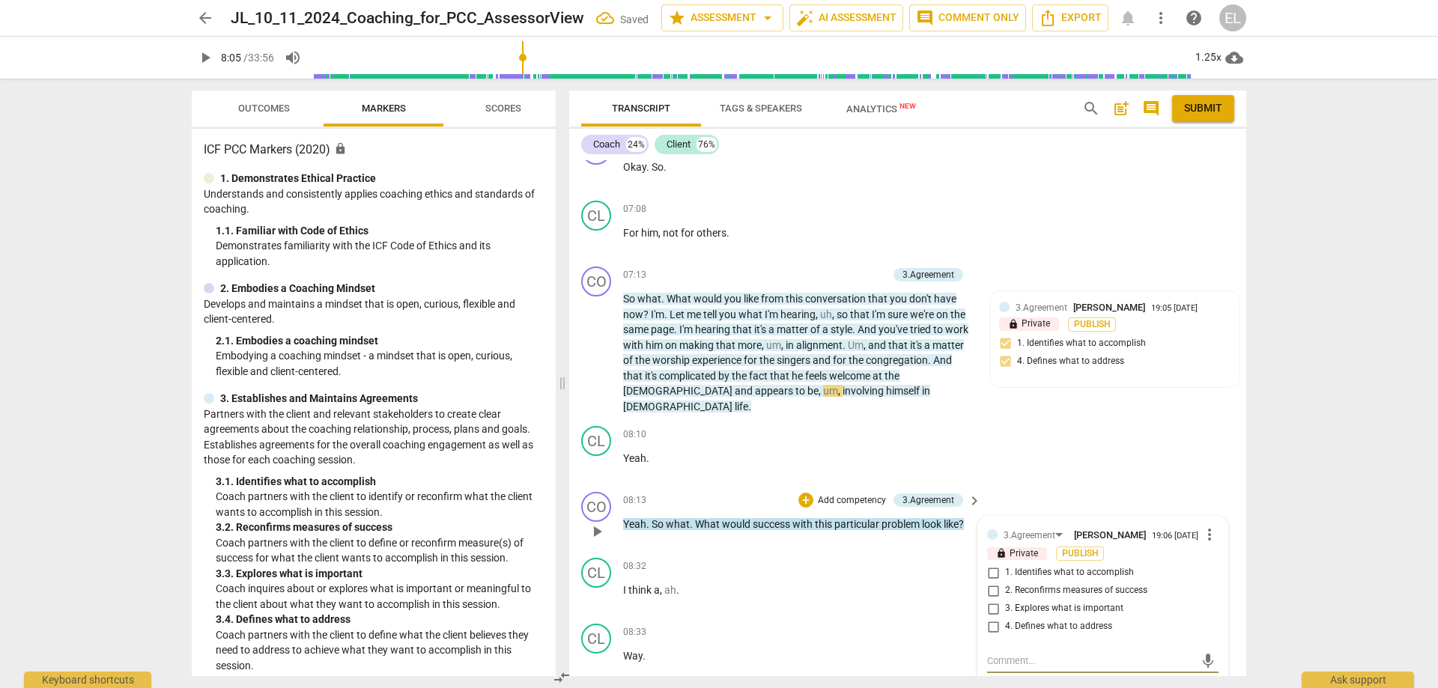
click at [1087, 584] on span "2. Reconfirms measures of success" at bounding box center [1076, 590] width 142 height 13
click at [1005, 582] on input "2. Reconfirms measures of success" at bounding box center [993, 591] width 24 height 18
checkbox input "true"
click at [196, 54] on span "play_arrow" at bounding box center [205, 58] width 18 height 18
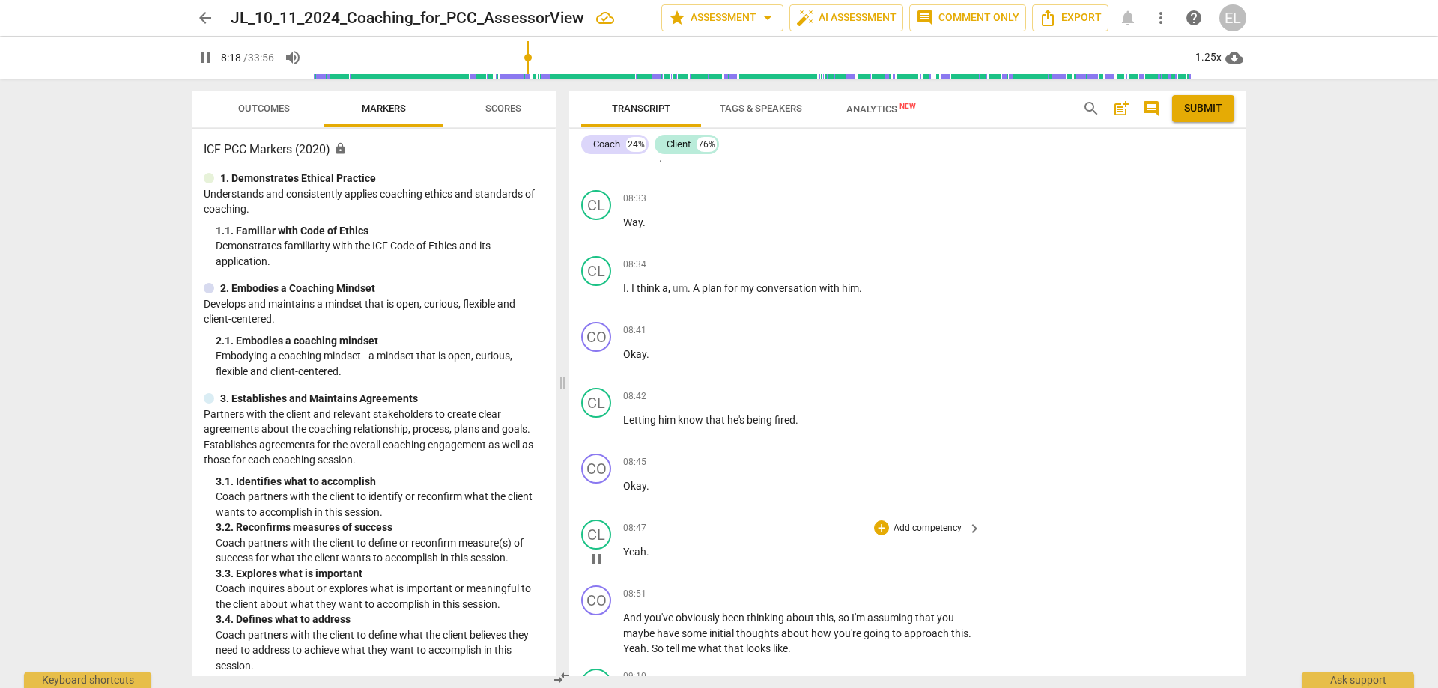
scroll to position [2241, 0]
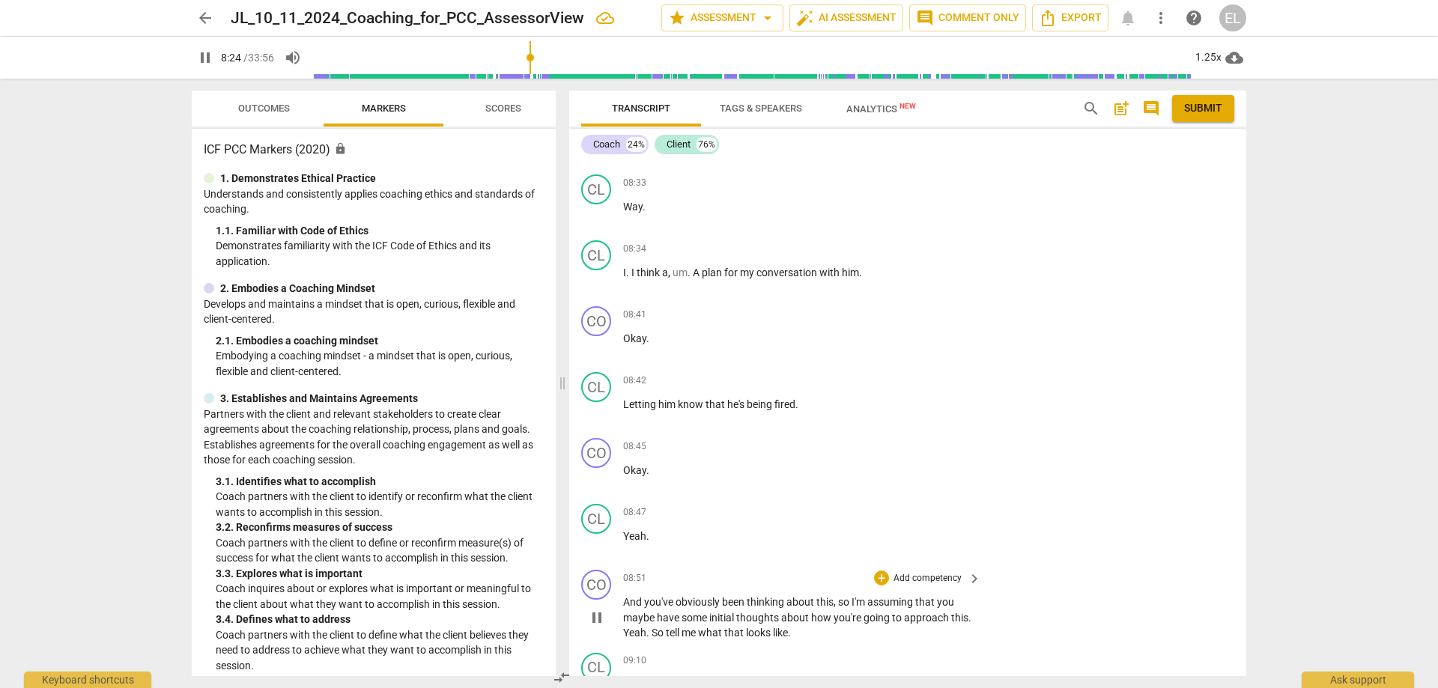
click at [946, 572] on p "Add competency" at bounding box center [927, 578] width 71 height 13
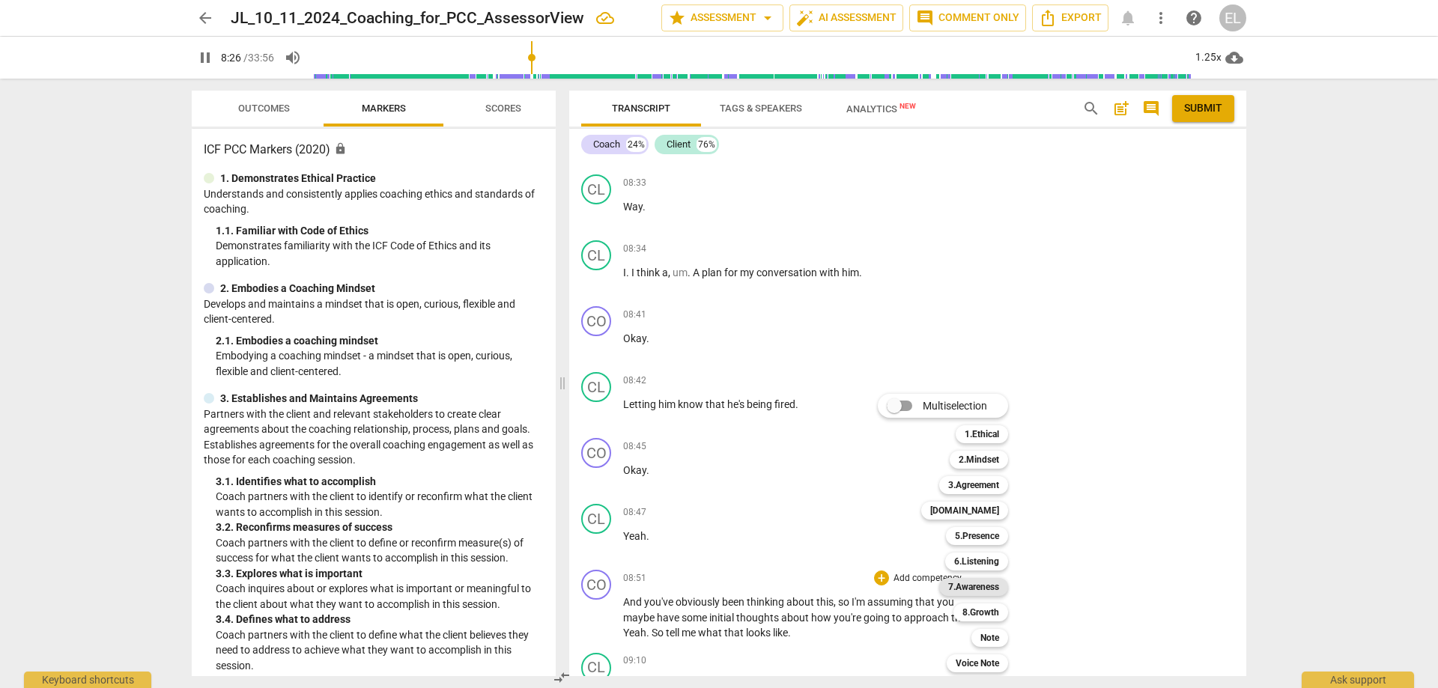
click at [1003, 589] on div "7.Awareness" at bounding box center [973, 587] width 69 height 18
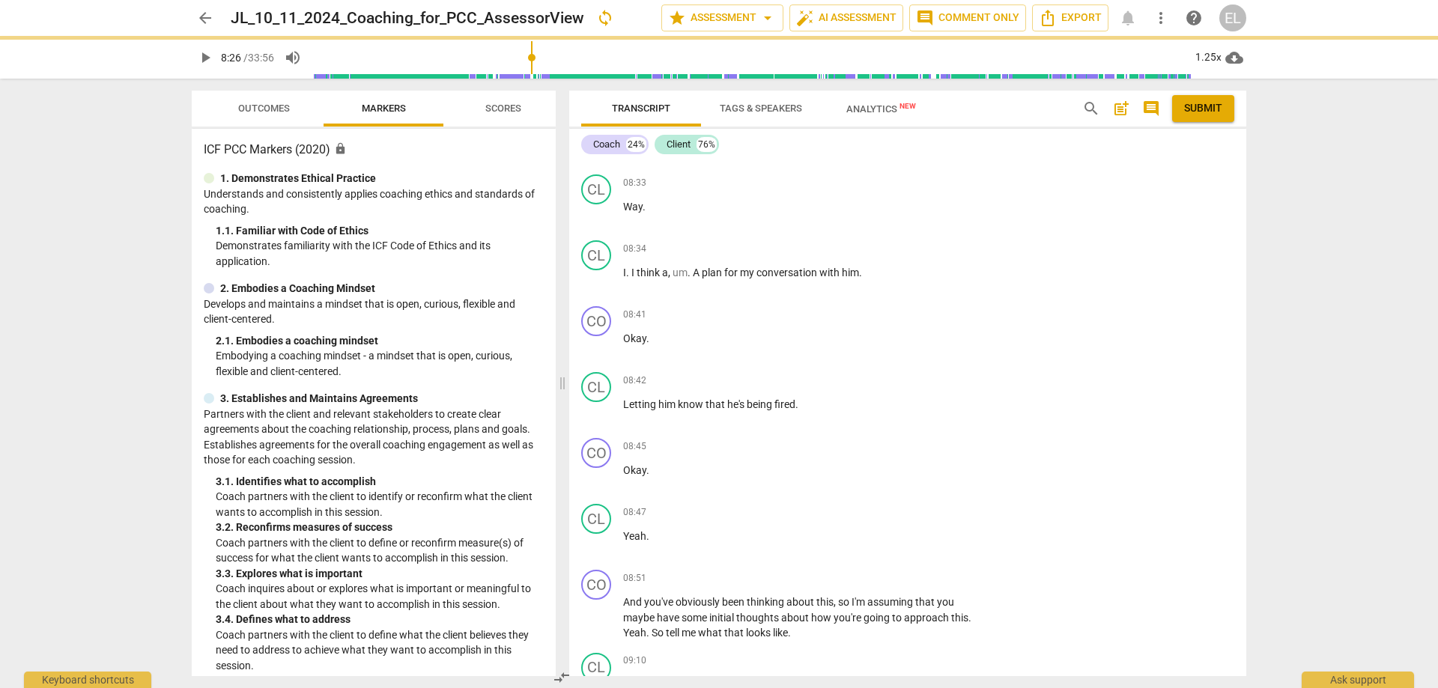
type input "507"
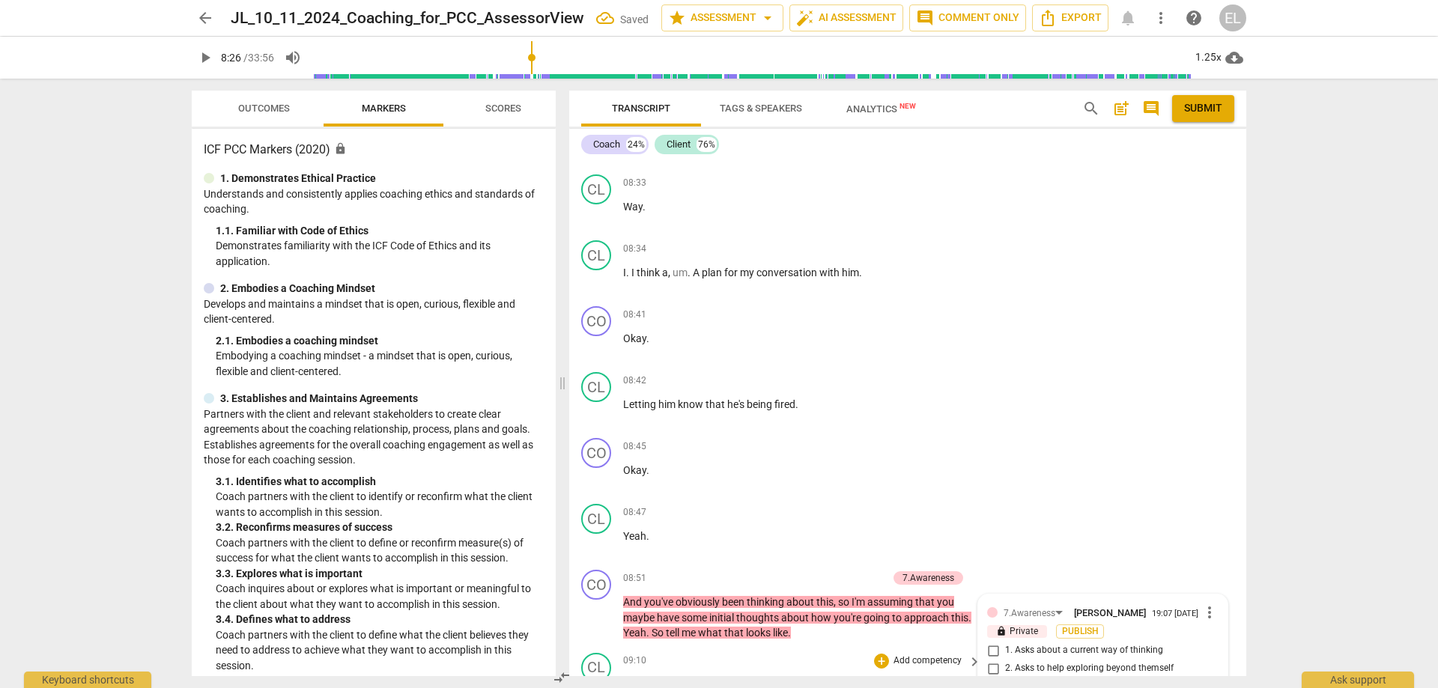
scroll to position [2612, 0]
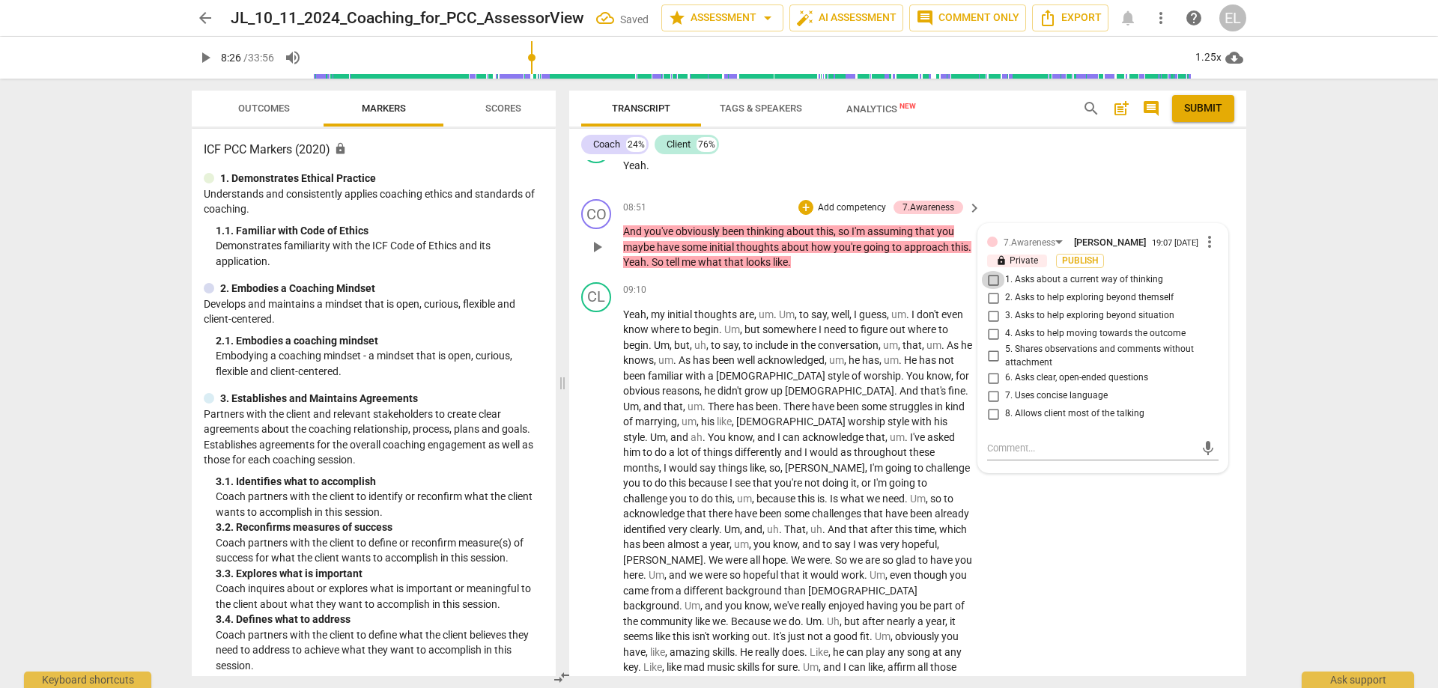
click at [991, 271] on input "1. Asks about a current way of thinking" at bounding box center [993, 280] width 24 height 18
checkbox input "true"
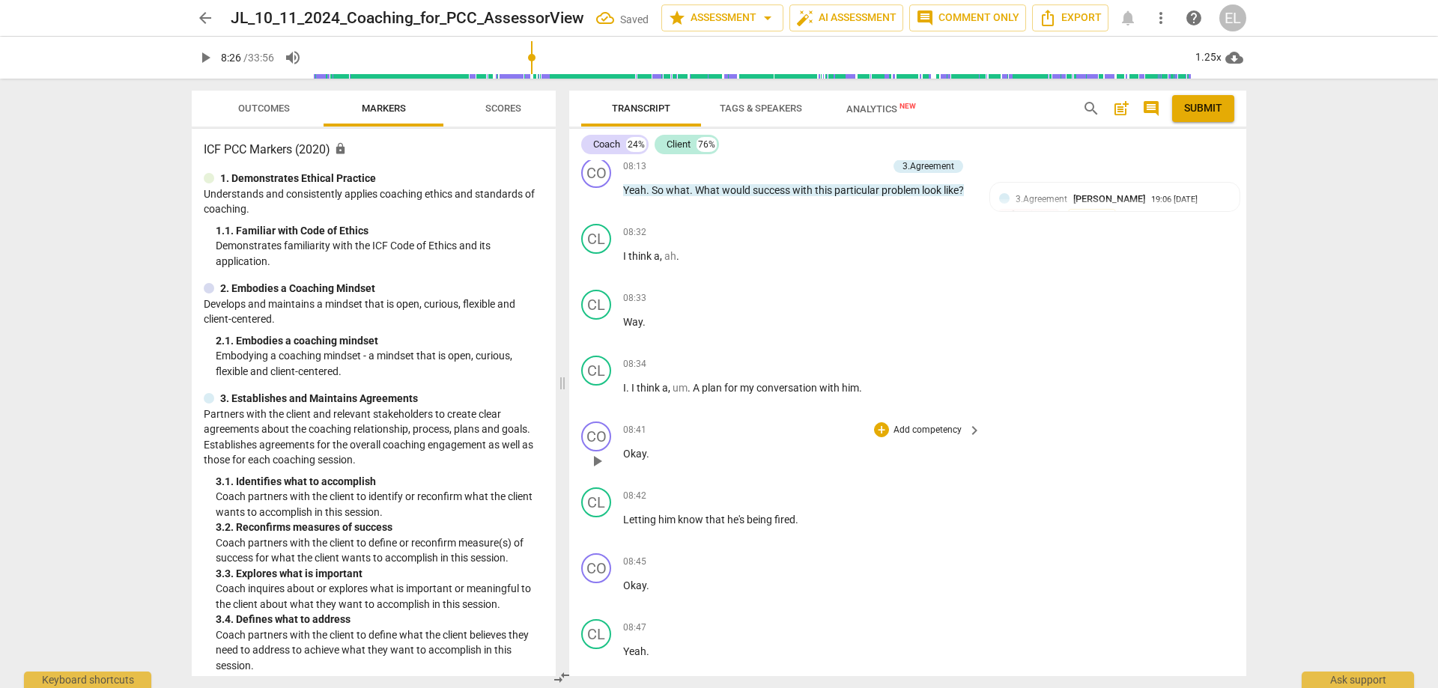
scroll to position [2087, 0]
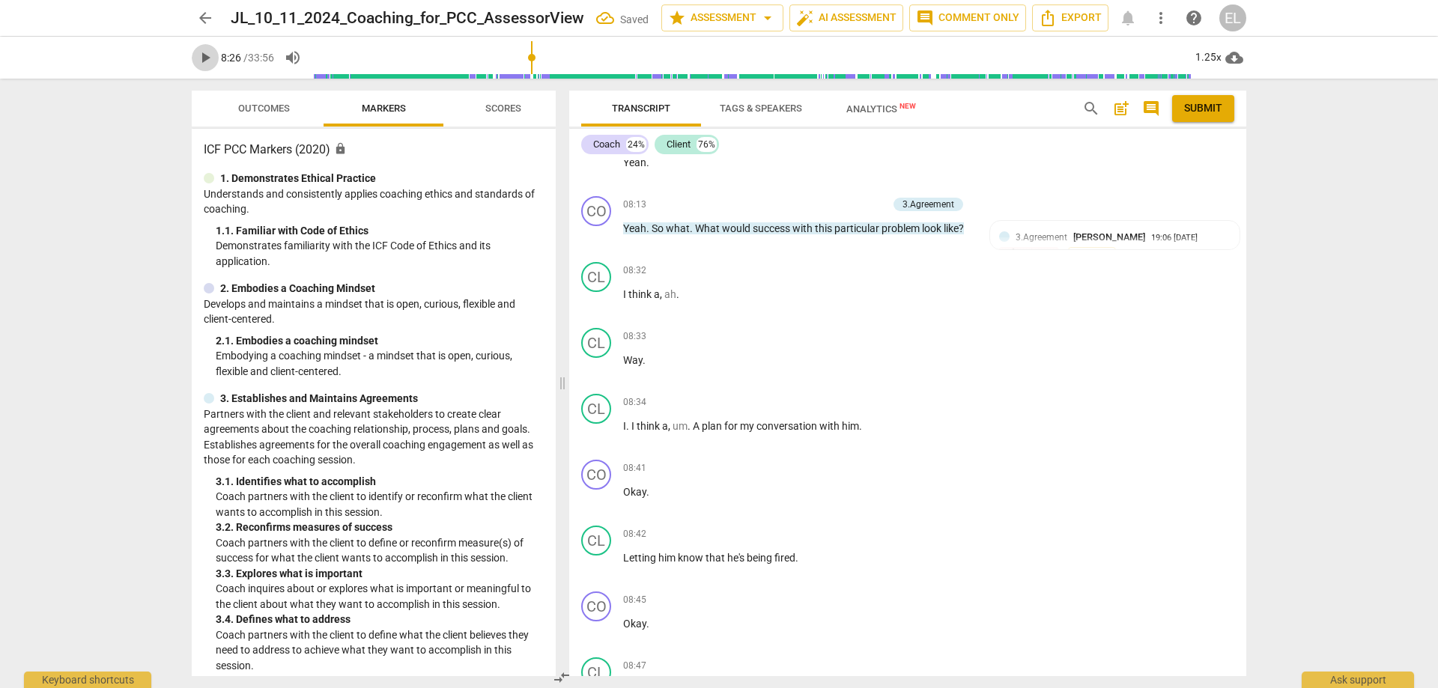
click at [204, 55] on span "play_arrow" at bounding box center [205, 58] width 18 height 18
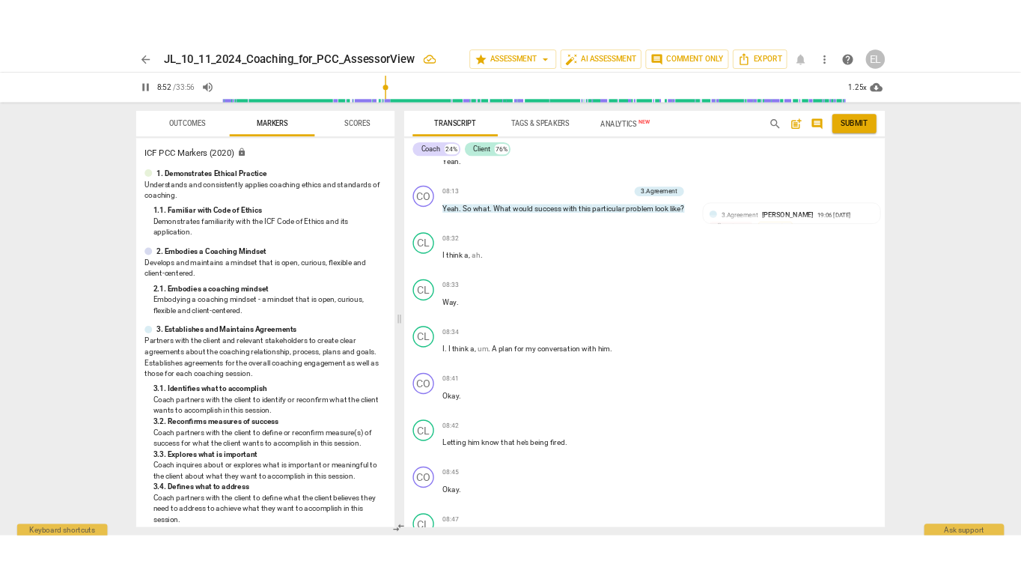
scroll to position [2645, 0]
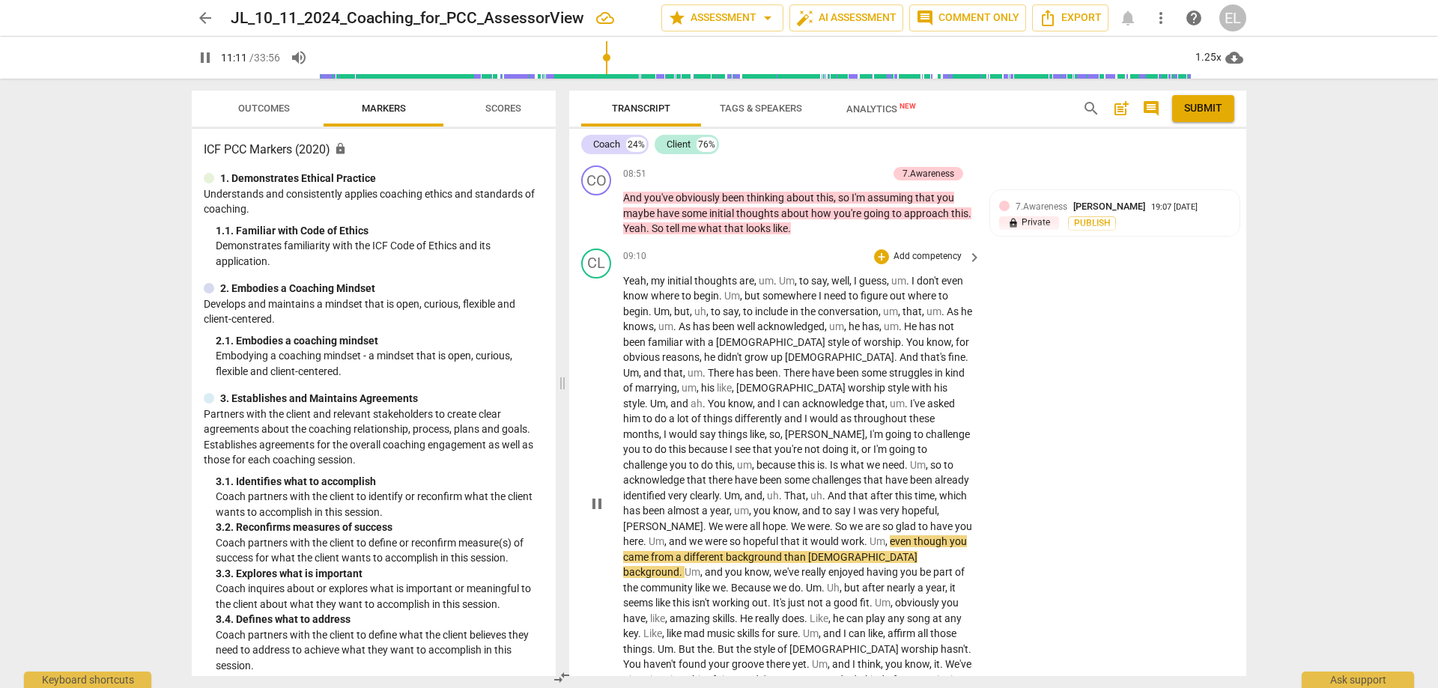
click at [1217, 243] on div "CL play_arrow pause 09:10 + Add competency keyboard_arrow_right Yeah , my initi…" at bounding box center [907, 491] width 677 height 497
click at [601, 495] on span "pause" at bounding box center [597, 504] width 18 height 18
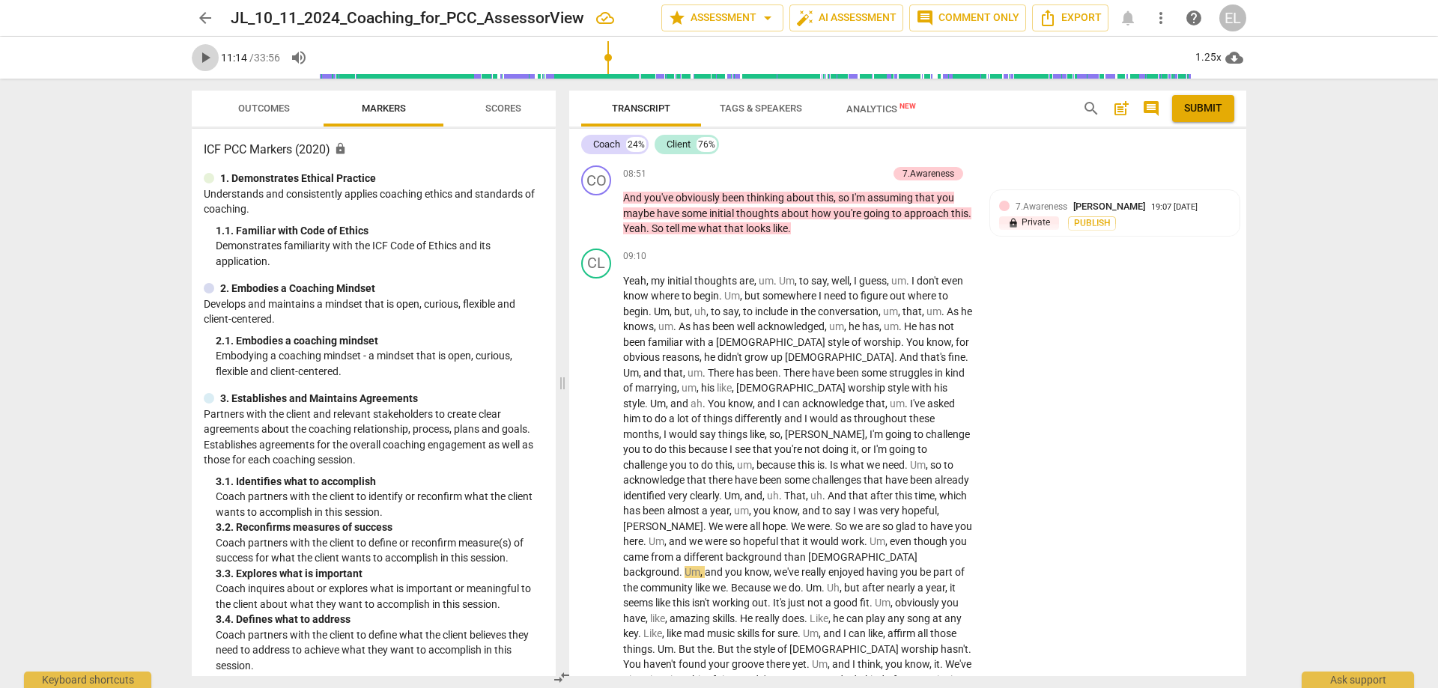
click at [207, 64] on span "play_arrow" at bounding box center [205, 58] width 18 height 18
click at [205, 63] on span "pause" at bounding box center [205, 58] width 18 height 18
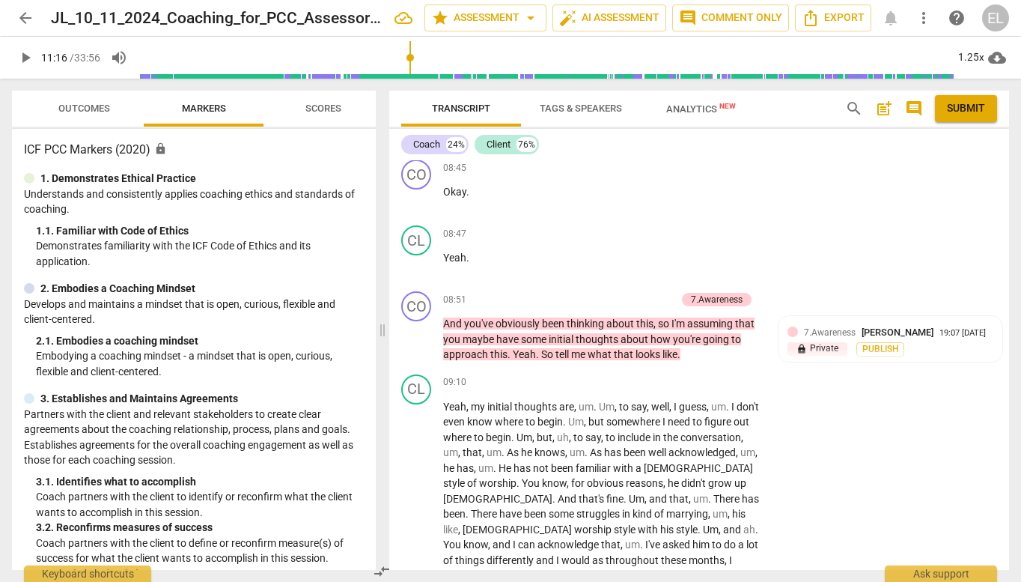
scroll to position [2756, 0]
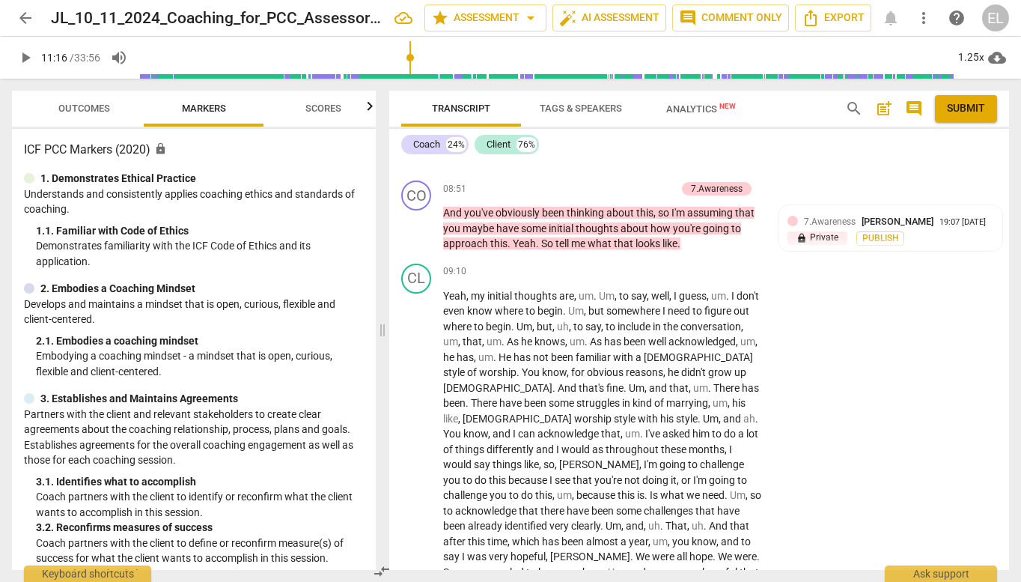
click at [27, 58] on span "play_arrow" at bounding box center [25, 58] width 18 height 18
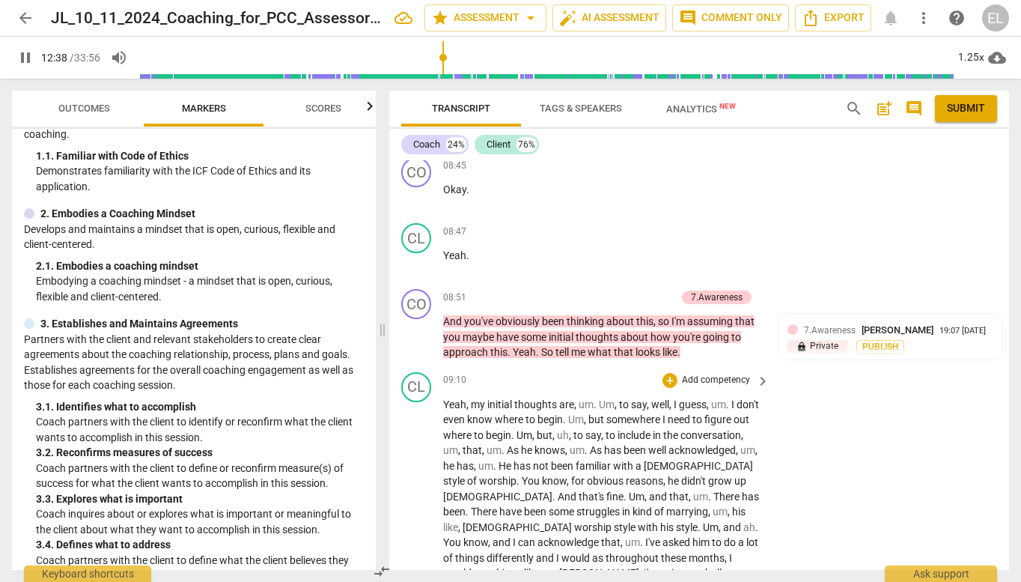
scroll to position [2681, 0]
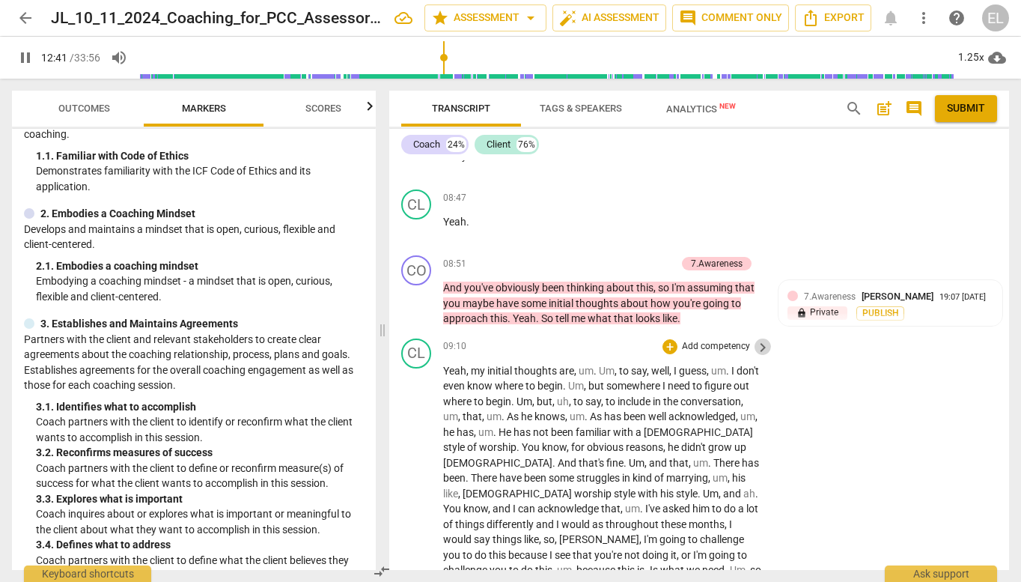
click at [764, 338] on span "keyboard_arrow_right" at bounding box center [763, 347] width 18 height 18
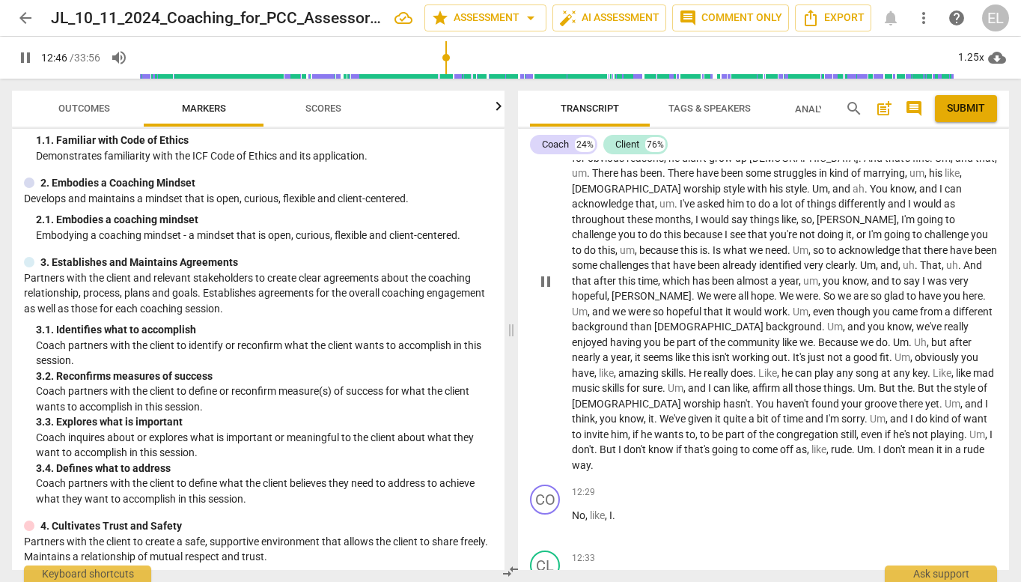
scroll to position [2646, 0]
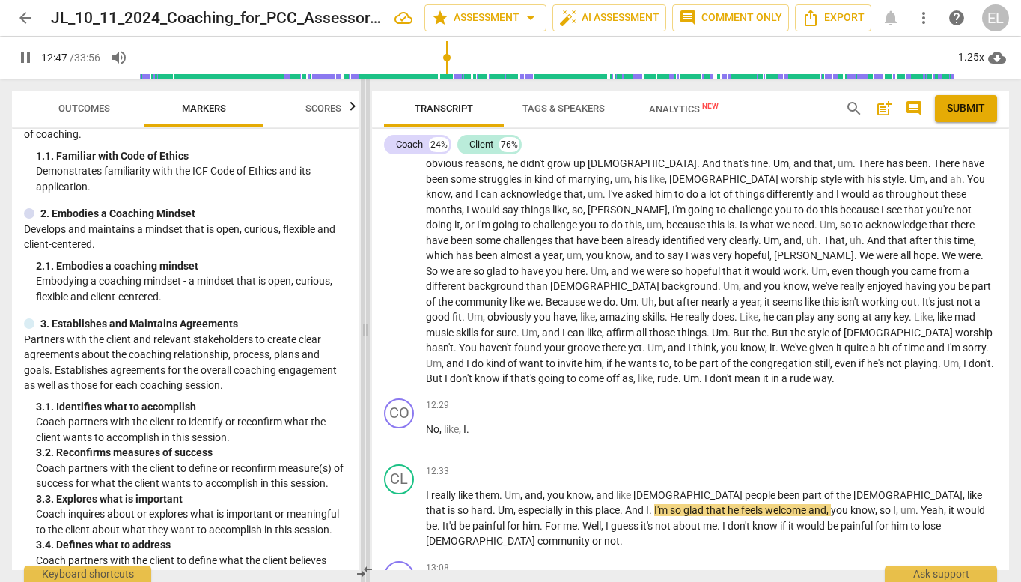
drag, startPoint x: 511, startPoint y: 325, endPoint x: 365, endPoint y: 335, distance: 147.1
click at [365, 335] on span at bounding box center [365, 330] width 9 height 503
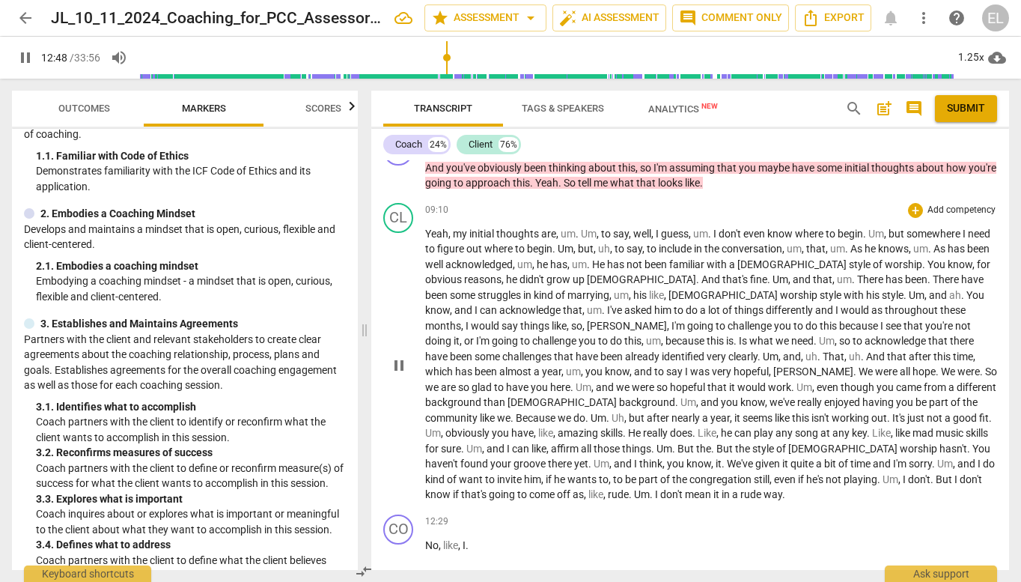
scroll to position [2174, 0]
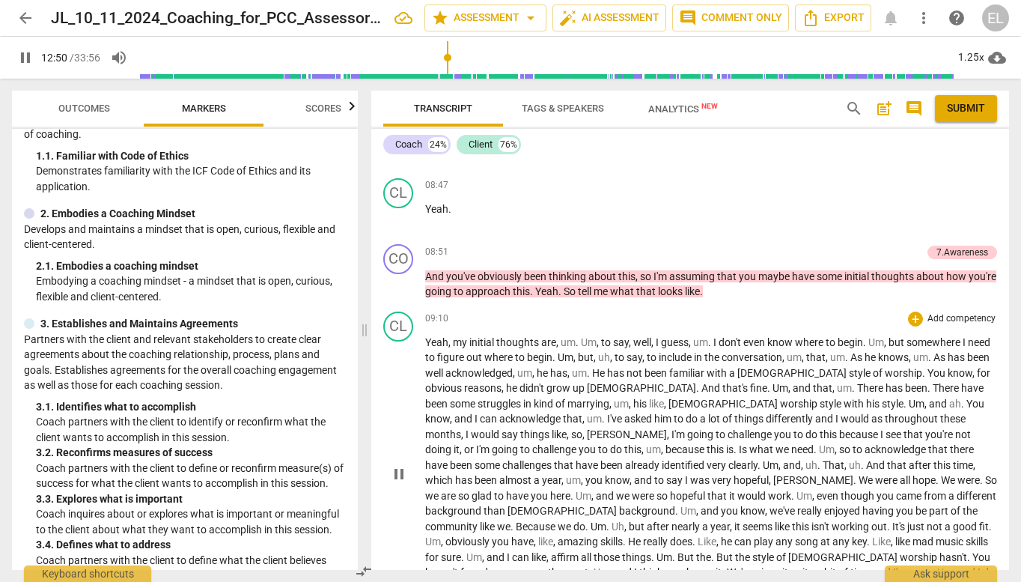
click at [955, 312] on p "Add competency" at bounding box center [961, 318] width 71 height 13
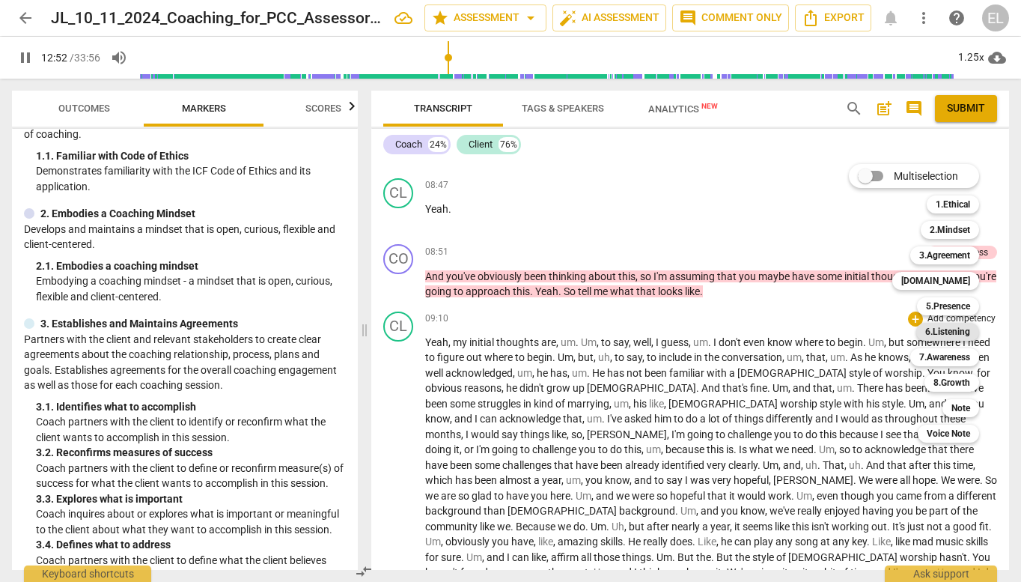
click at [952, 327] on b "6.Listening" at bounding box center [947, 332] width 45 height 18
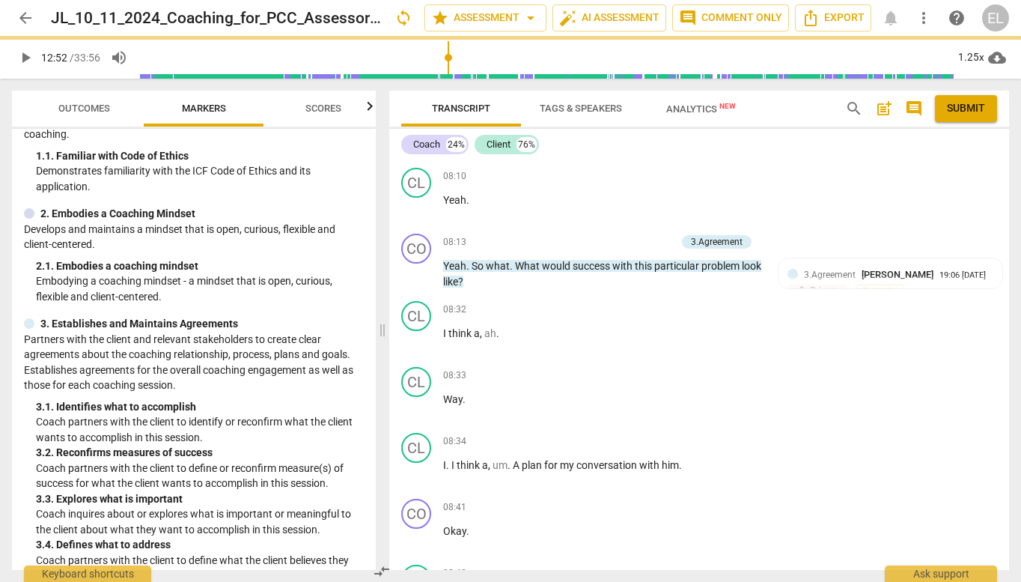
type input "772"
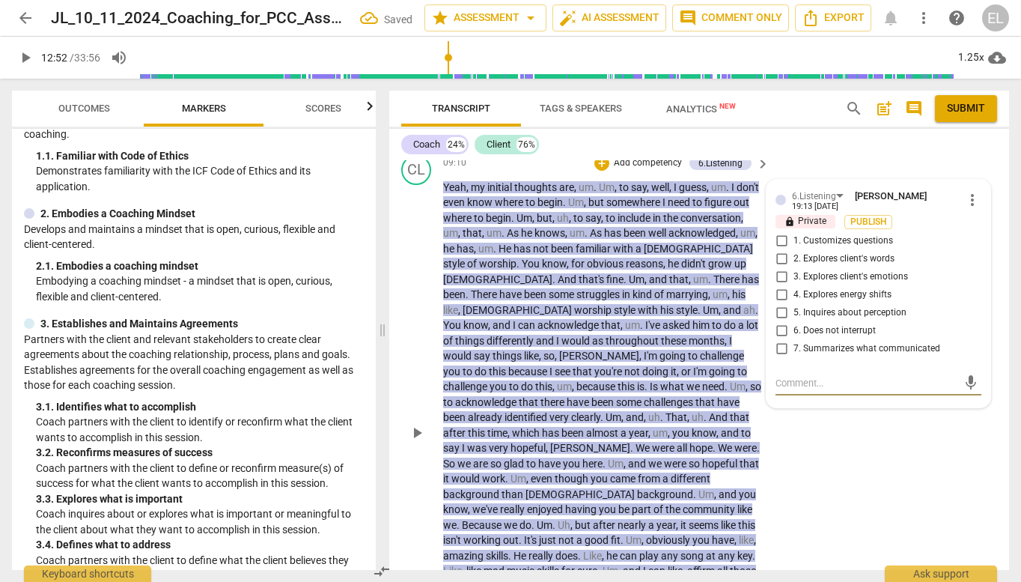
scroll to position [2866, 0]
click at [779, 320] on input "6. Does not interrupt" at bounding box center [782, 329] width 24 height 18
checkbox input "true"
click at [816, 424] on div "CL play_arrow pause 09:10 + Add competency 6.Listening keyboard_arrow_right Yea…" at bounding box center [699, 419] width 620 height 544
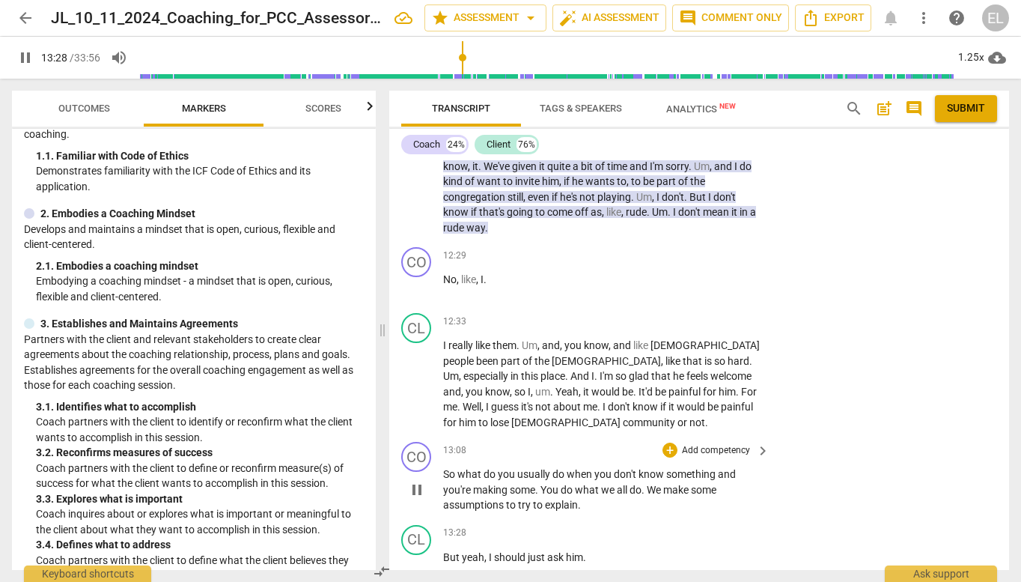
scroll to position [3390, 0]
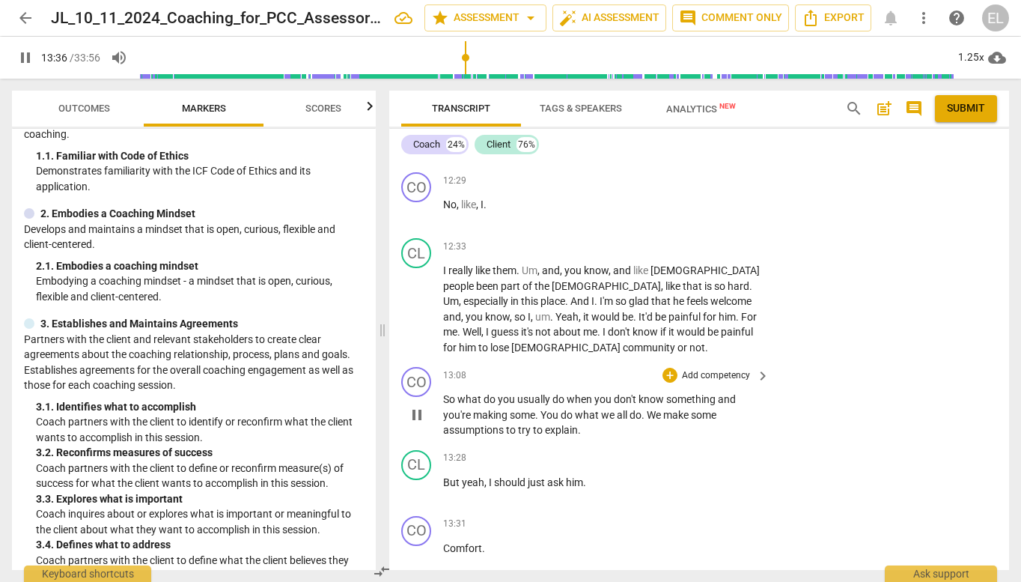
click at [416, 406] on span "pause" at bounding box center [417, 415] width 18 height 18
type input "817"
click at [703, 369] on p "Add competency" at bounding box center [716, 375] width 71 height 13
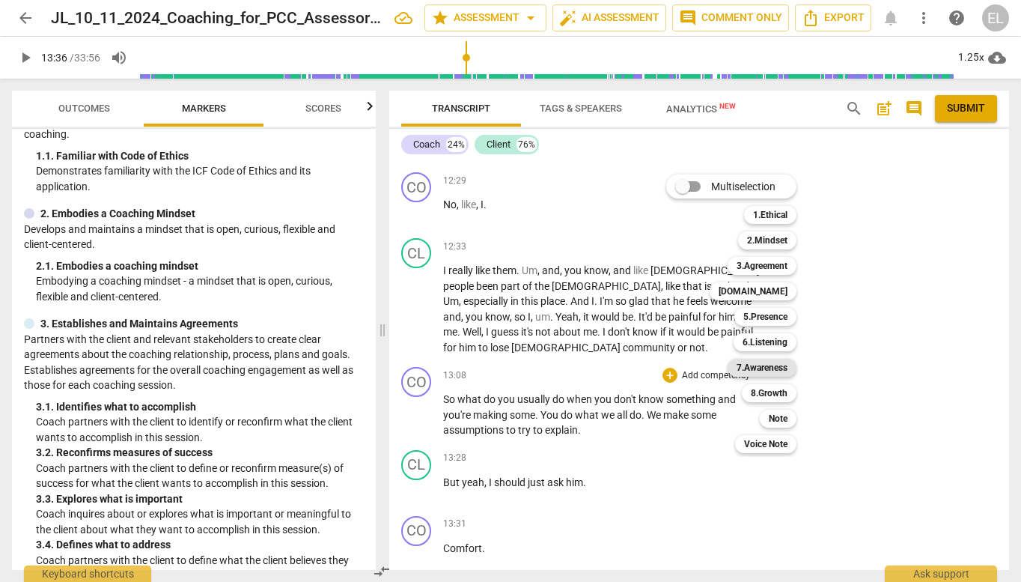
click at [786, 365] on b "7.Awareness" at bounding box center [762, 368] width 51 height 18
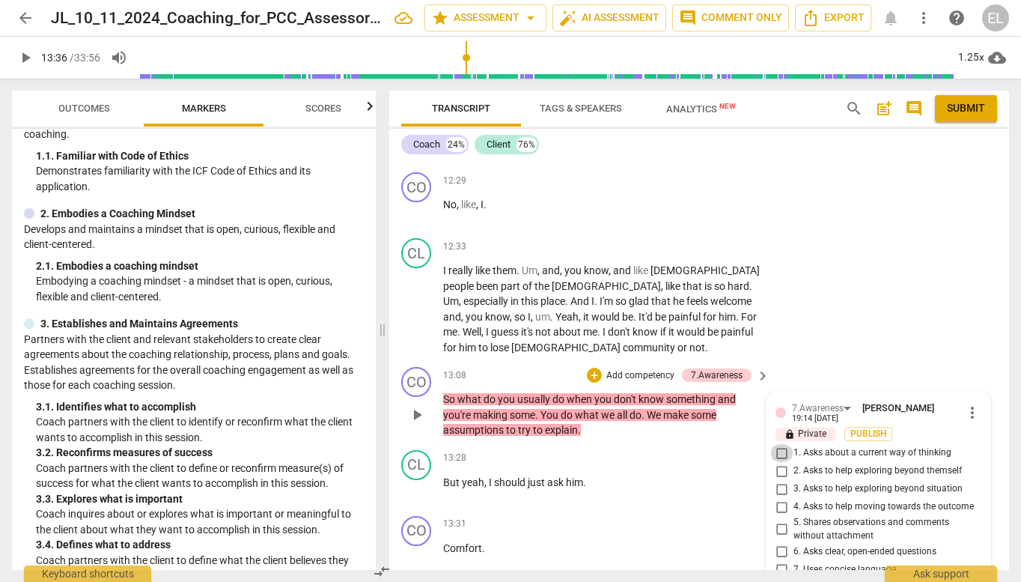
click at [775, 444] on input "1. Asks about a current way of thinking" at bounding box center [782, 453] width 24 height 18
checkbox input "true"
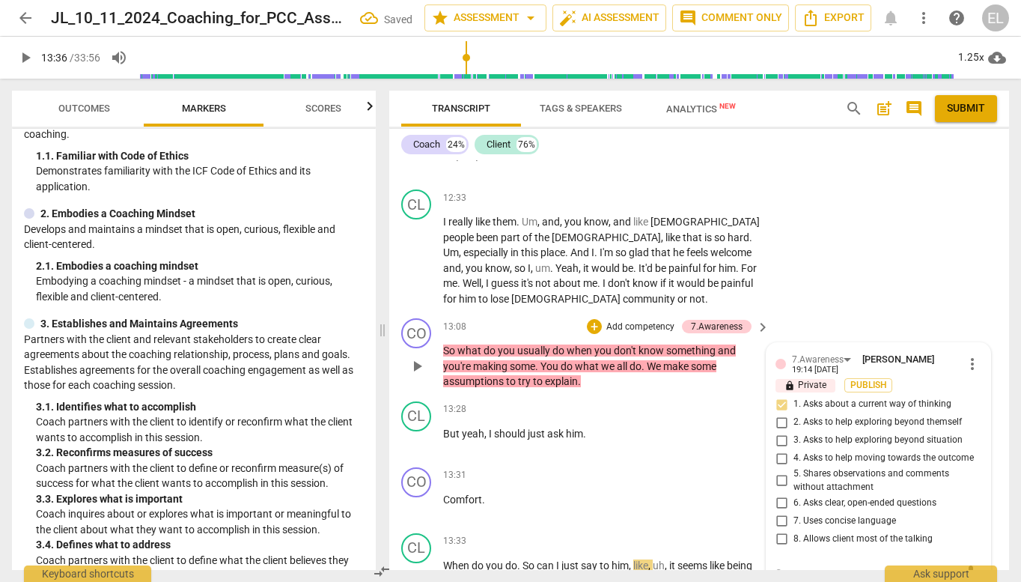
scroll to position [3465, 0]
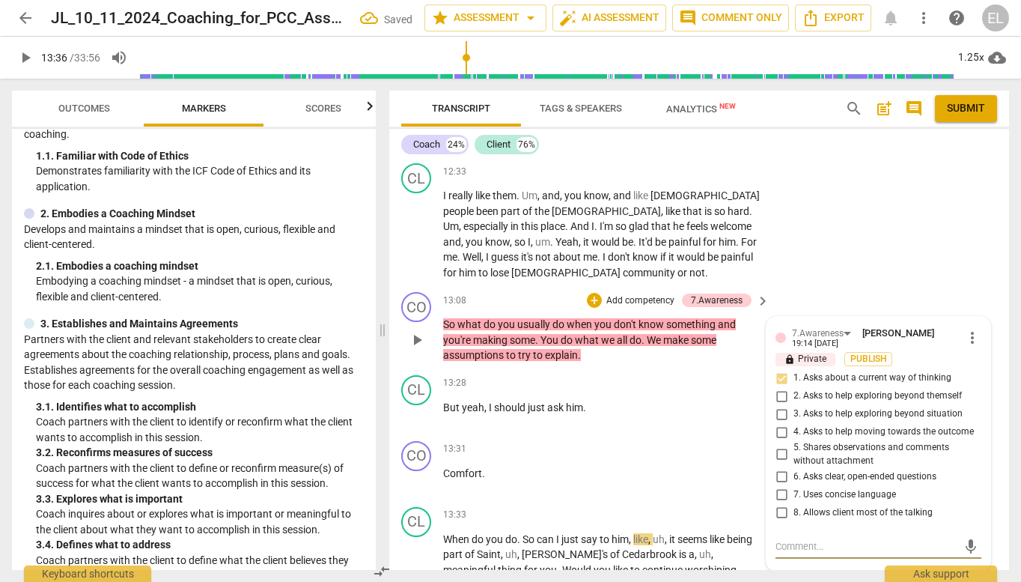
click at [806, 539] on textarea at bounding box center [867, 546] width 182 height 14
type textarea "g"
type textarea "go"
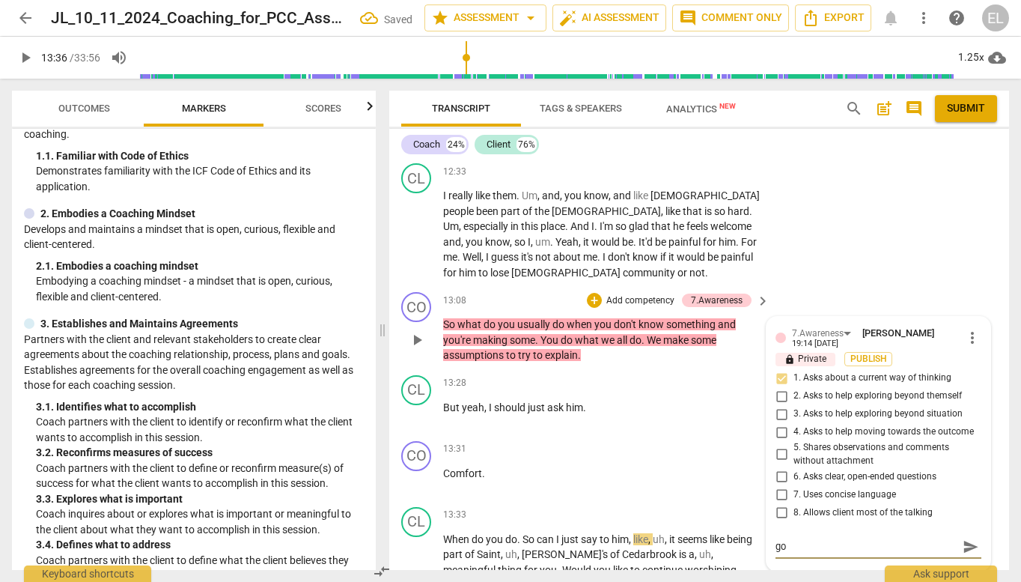
type textarea "goo"
type textarea "good"
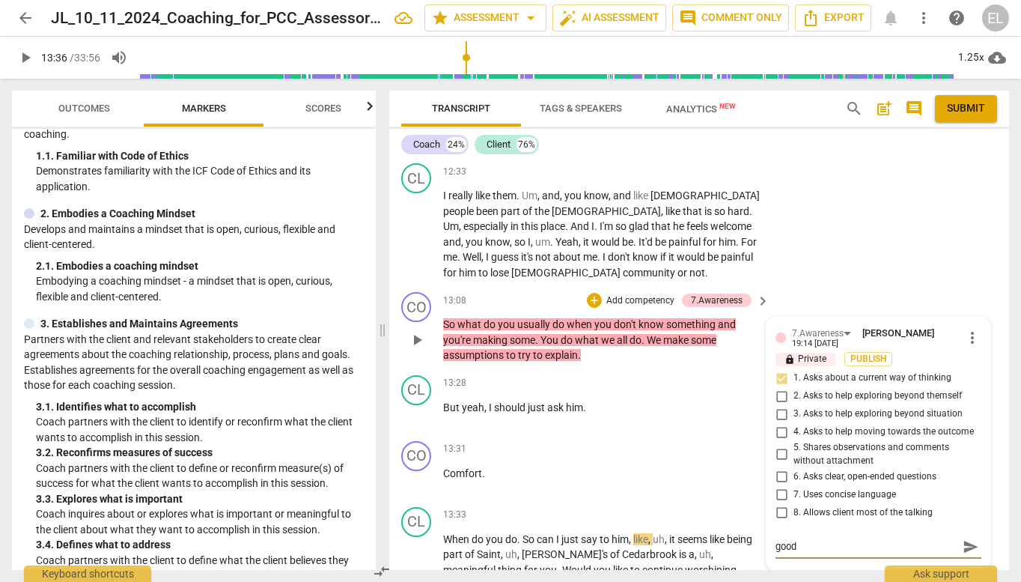
type textarea "good"
type textarea "good t"
type textarea "good"
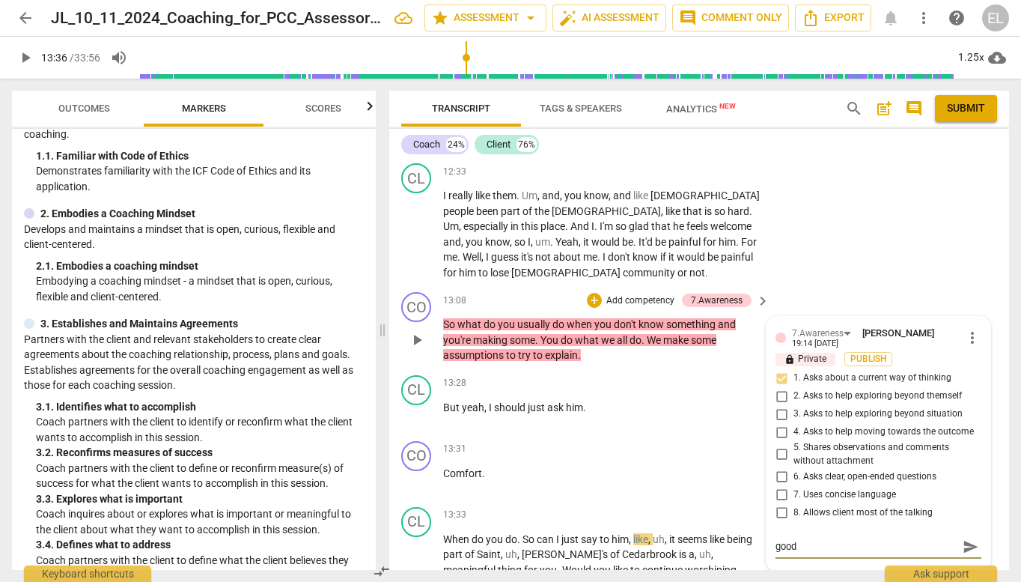
type textarea "good a"
type textarea "good ap"
type textarea "good app"
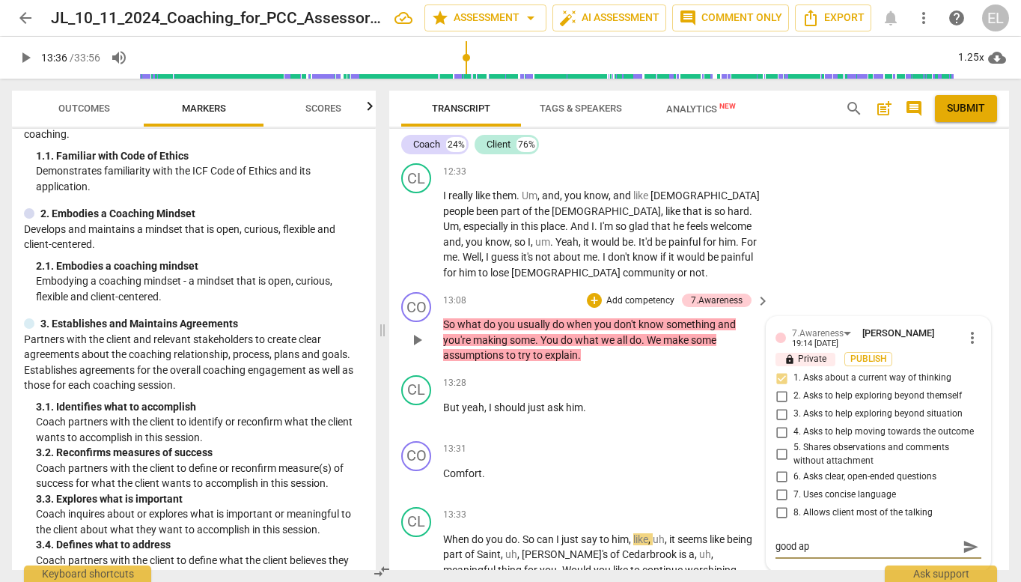
type textarea "good app"
type textarea "good appr"
type textarea "good appro"
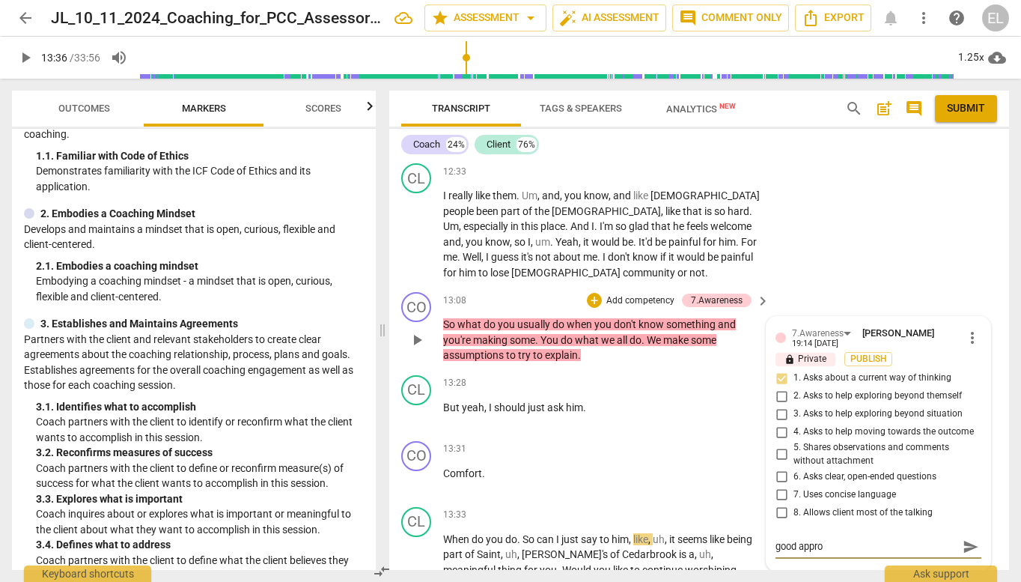
type textarea "good approa"
type textarea "good approac"
type textarea "good approach"
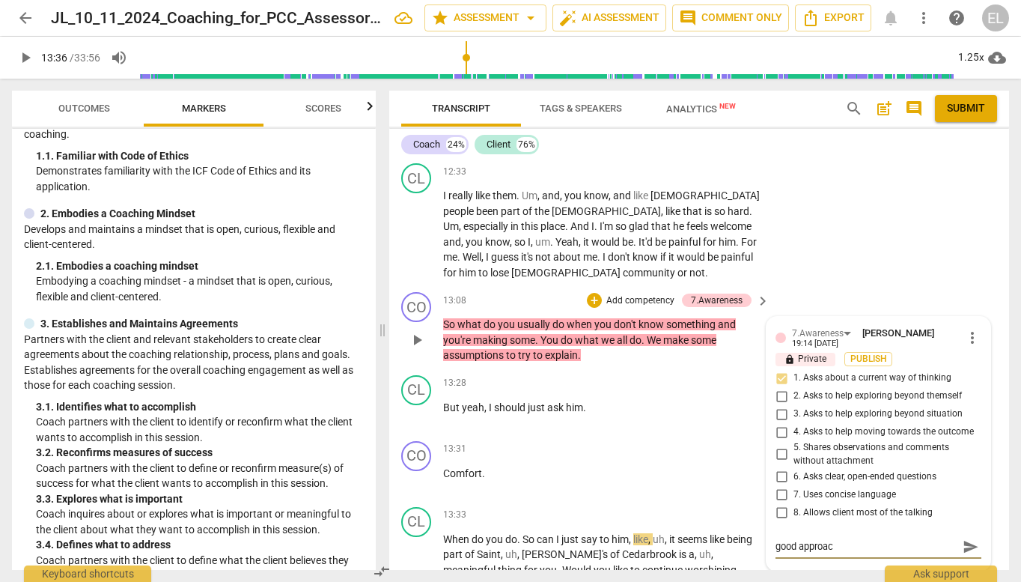
type textarea "good approach"
type textarea "good approach h"
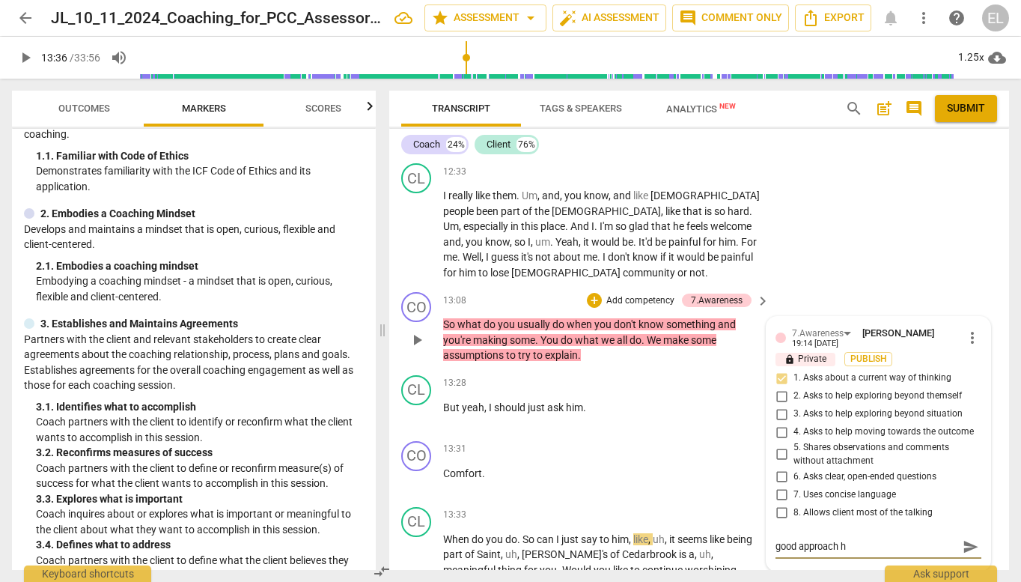
type textarea "good approach he"
type textarea "good approach her"
type textarea "good approach here"
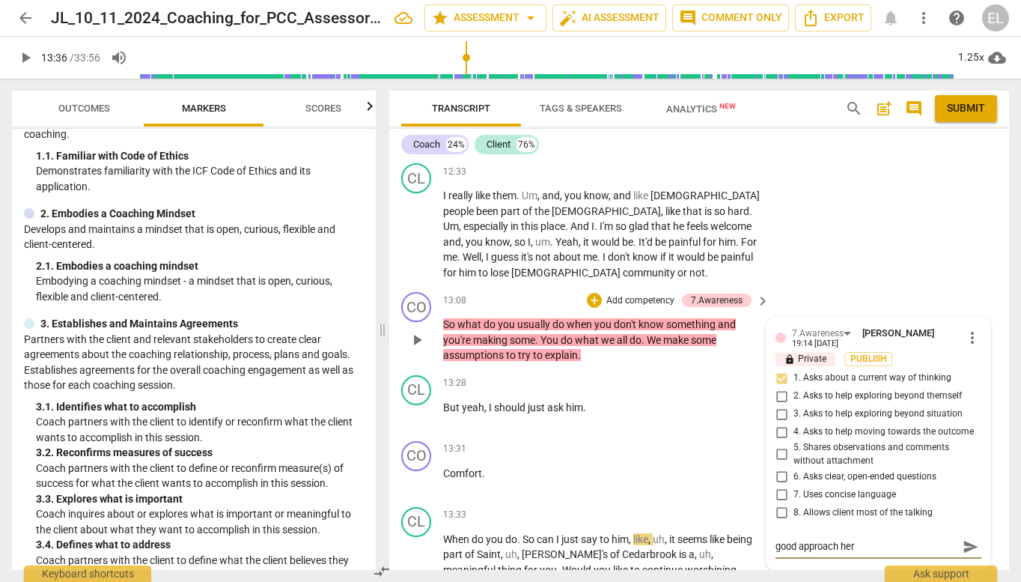
type textarea "good approach here"
type textarea "good approach here."
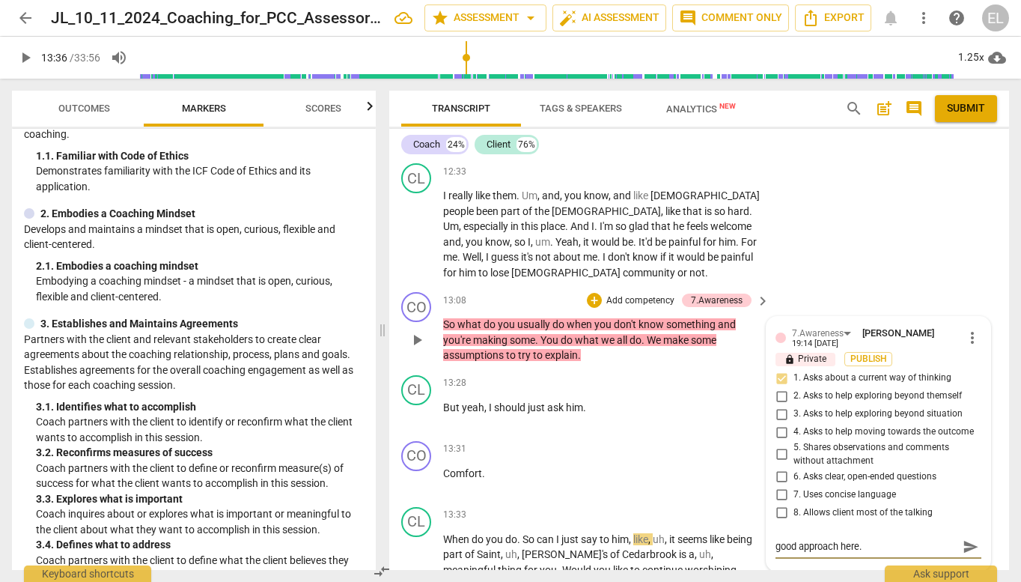
type textarea "good approach here."
type textarea "good approach here. c"
type textarea "good approach here. co"
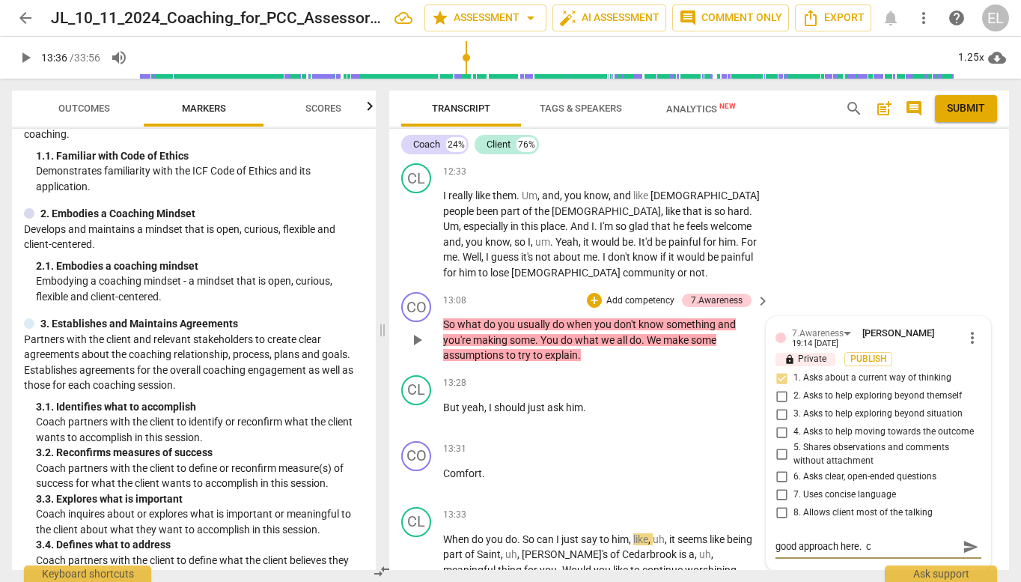
type textarea "good approach here. co"
type textarea "good approach here. cou"
type textarea "good approach here. coul"
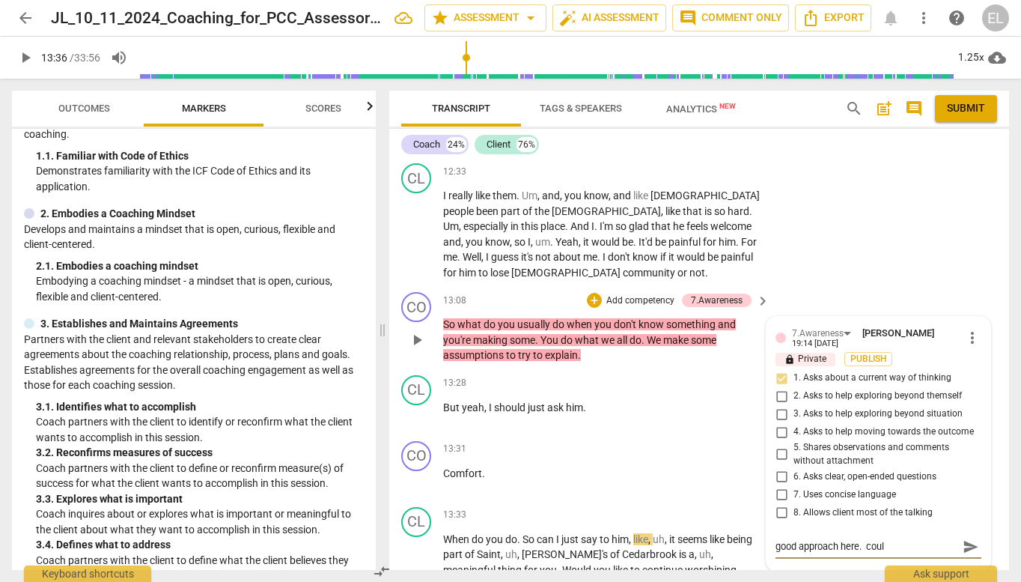
type textarea "good approach here. could"
type textarea "good approach here. could h"
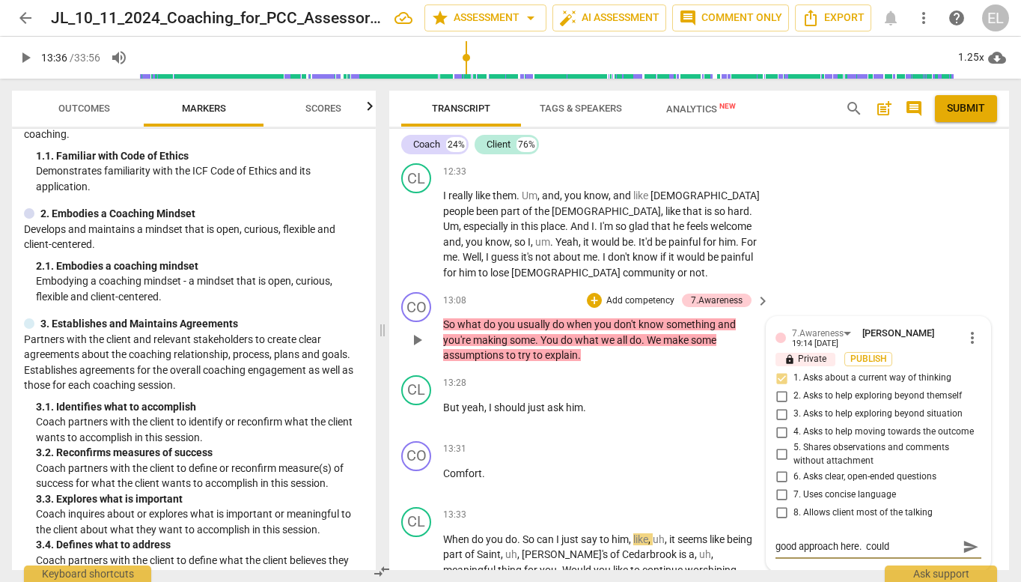
type textarea "good approach here. could h"
type textarea "good approach here. could ha"
type textarea "good approach here. could hav"
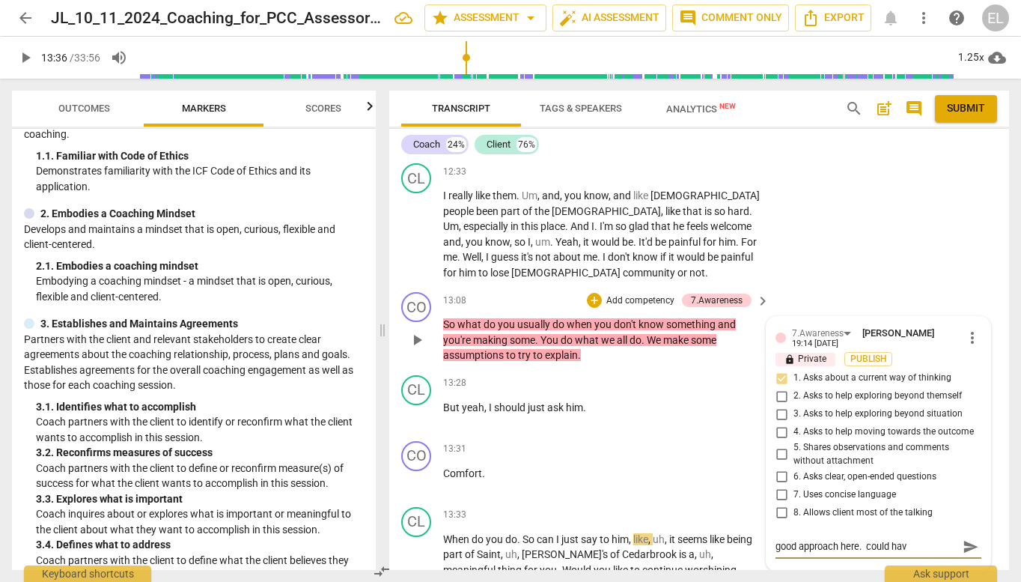
type textarea "good approach here. could have"
type textarea "good approach here. could have b"
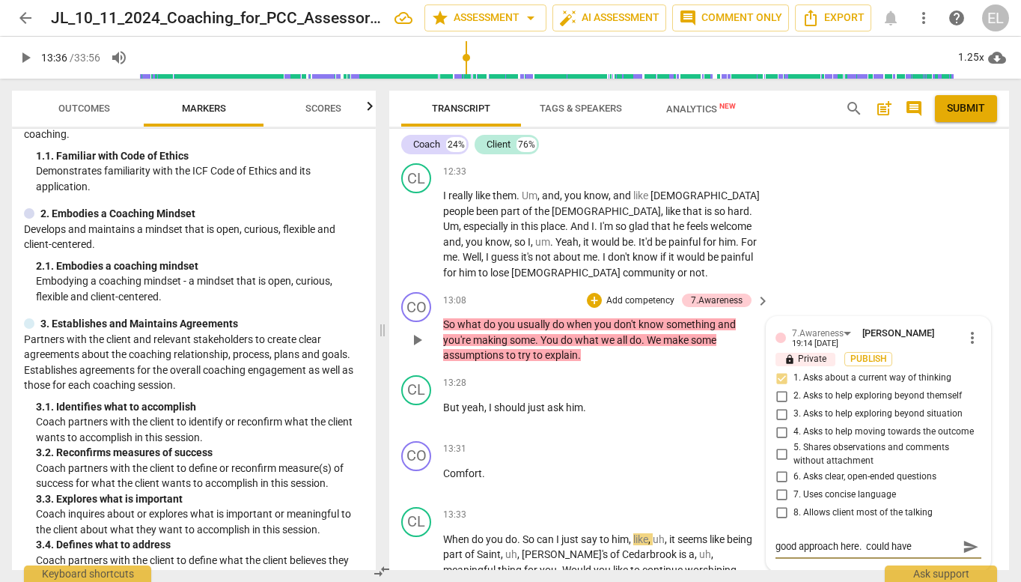
type textarea "good approach here. could have b"
type textarea "good approach here. could have be"
type textarea "good approach here. could have bee"
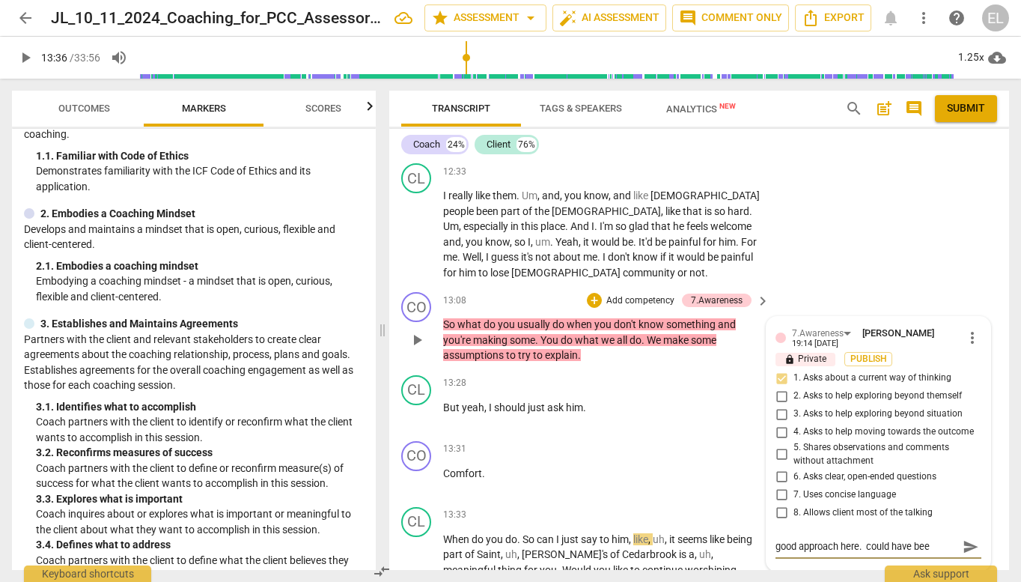
type textarea "good approach here. could have been"
type textarea "good approach here. could have been a"
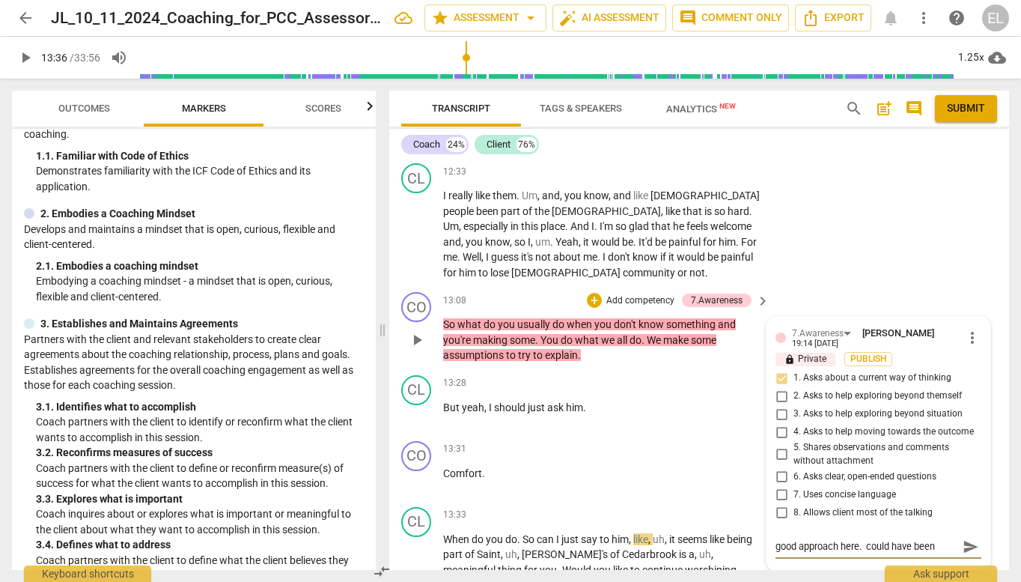
type textarea "good approach here. could have been a"
type textarea "good approach here. could have been a i"
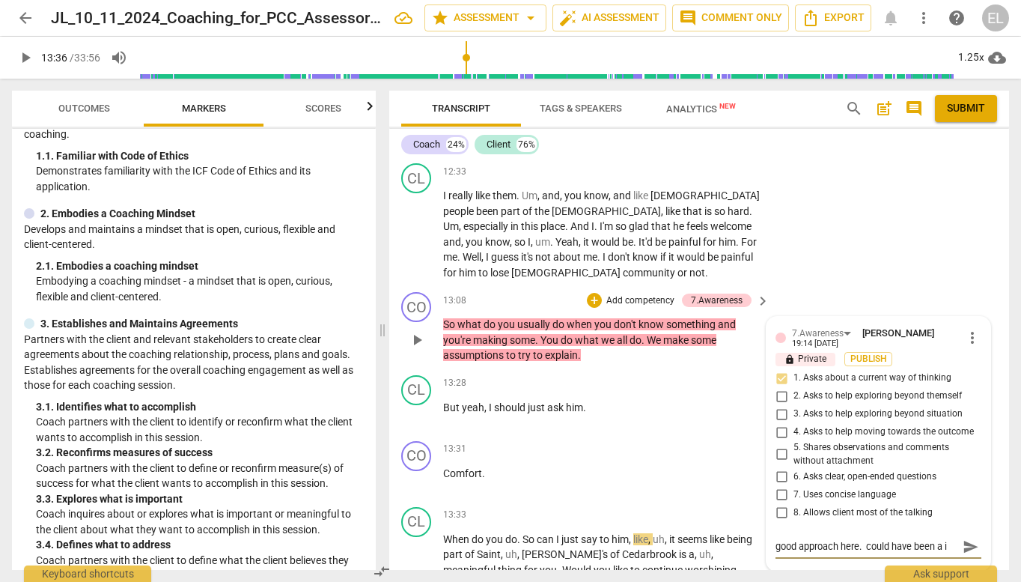
type textarea "good approach here. could have been a it"
type textarea "good approach here. could have been a i"
type textarea "good approach here. could have been a"
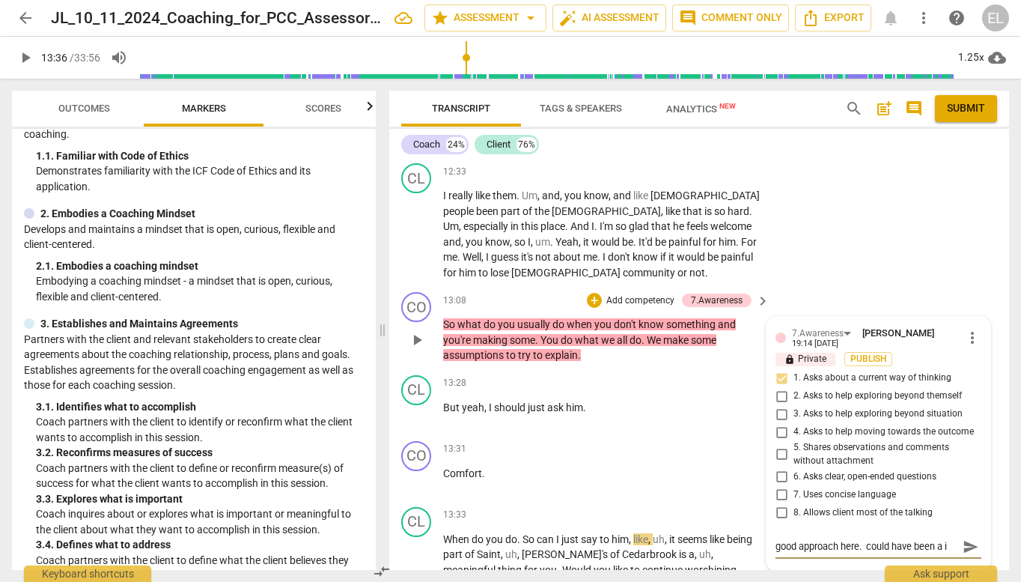
type textarea "good approach here. could have been a"
type textarea "good approach here. could have been a b"
type textarea "good approach here. could have been a bi"
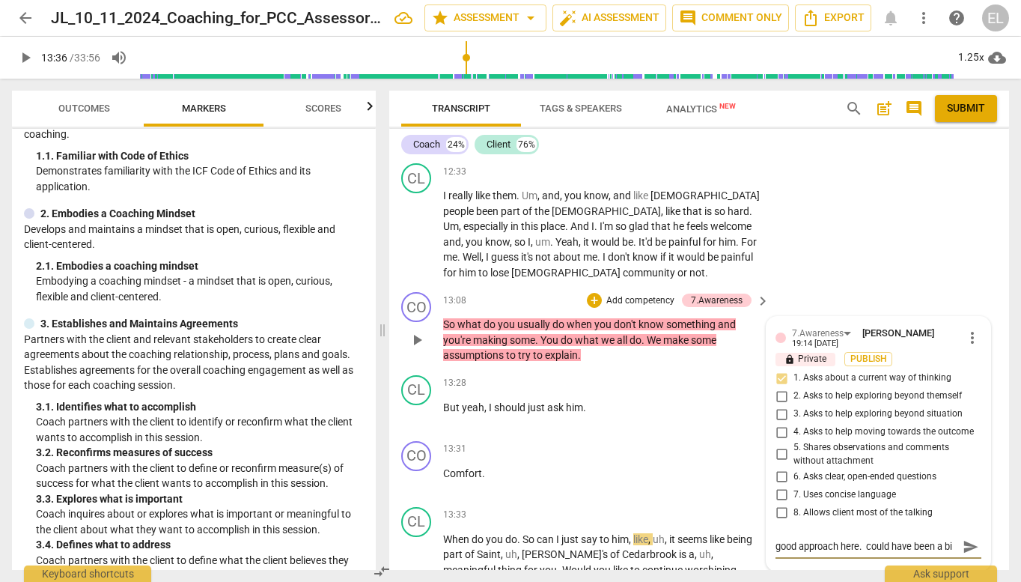
scroll to position [13, 0]
type textarea "good approach here. could have been a bit"
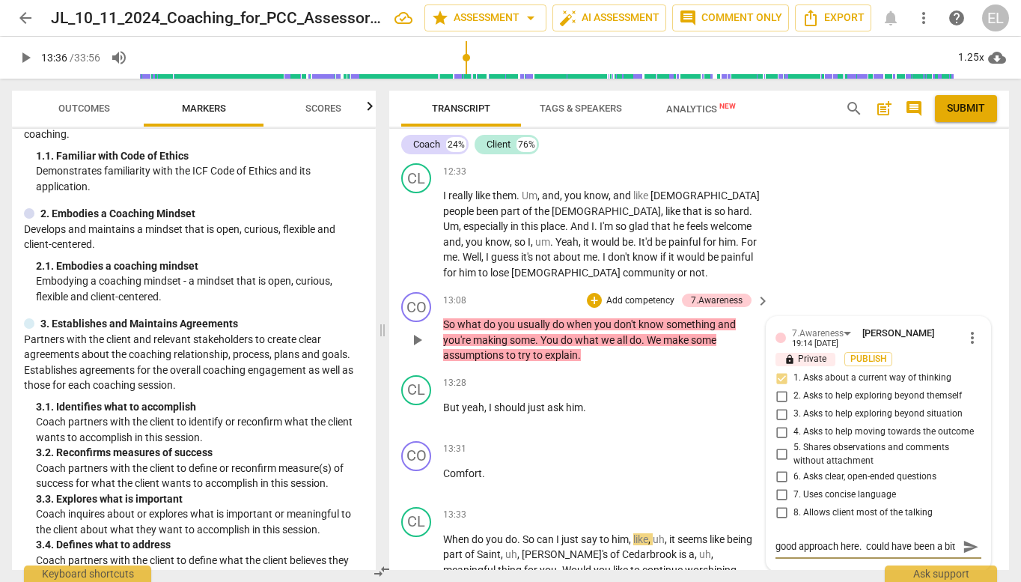
type textarea "good approach here. could have been a bit g"
type textarea "good approach here. could have been a bit"
type textarea "good approach here. could have been a bit c"
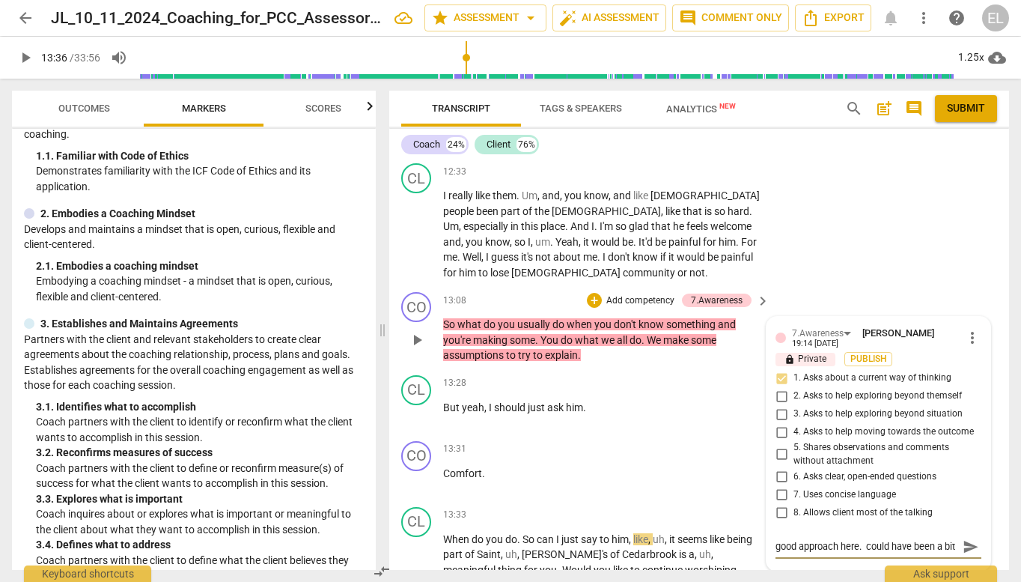
type textarea "good approach here. could have been a bit c"
type textarea "good approach here. could have been a bit cr"
type textarea "good approach here. could have been a bit cri"
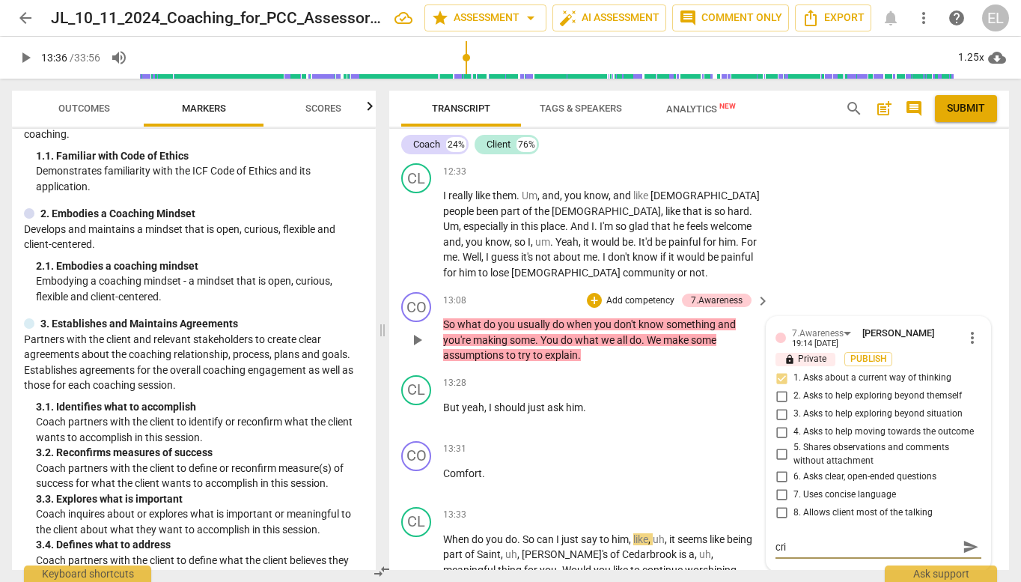
type textarea "good approach here. could have been a bit crip"
type textarea "good approach here. could have been a bit cri"
type textarea "good approach here. could have been a bit [PERSON_NAME]"
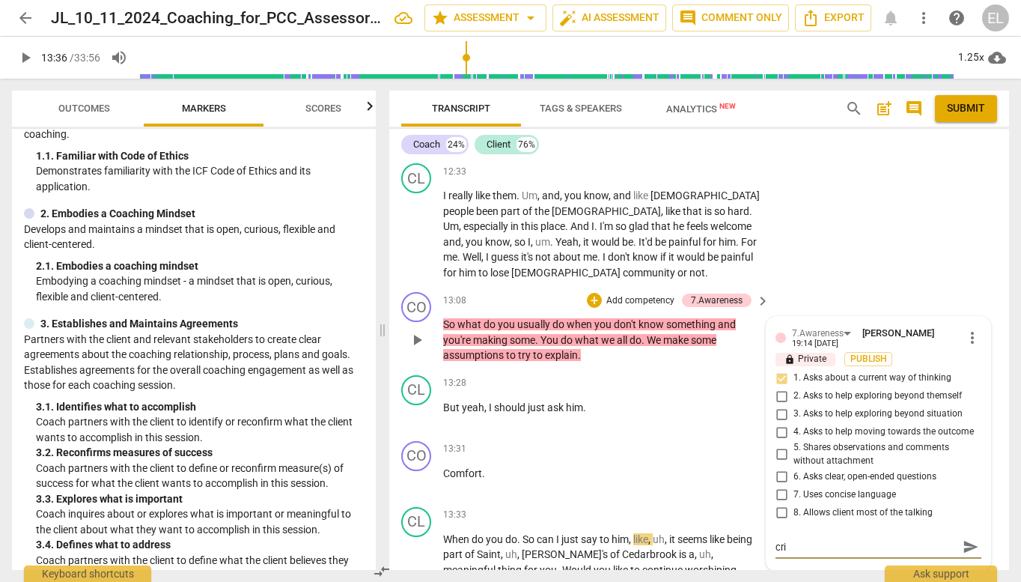
type textarea "good approach here. could have been a bit [PERSON_NAME]"
type textarea "good approach here. could have been a bit crisp"
type textarea "good approach here. could have been a bit crispe"
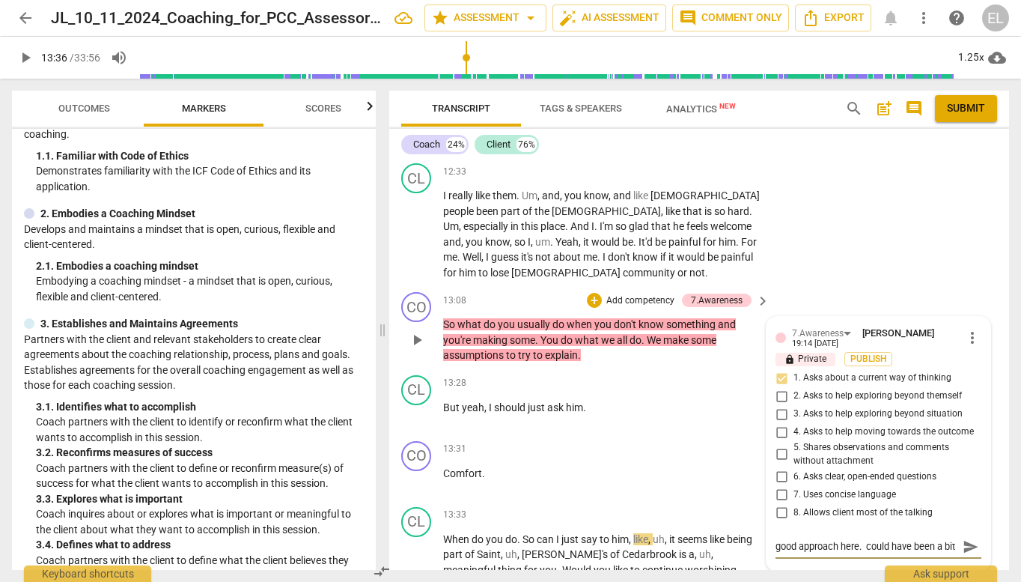
type textarea "good approach here. could have been a bit crispe"
type textarea "good approach here. could have been a bit crisper"
click at [777, 539] on textarea "good approach here. could have been a bit crisper" at bounding box center [867, 553] width 182 height 28
type textarea "Good approach here. could have been a bit crisper"
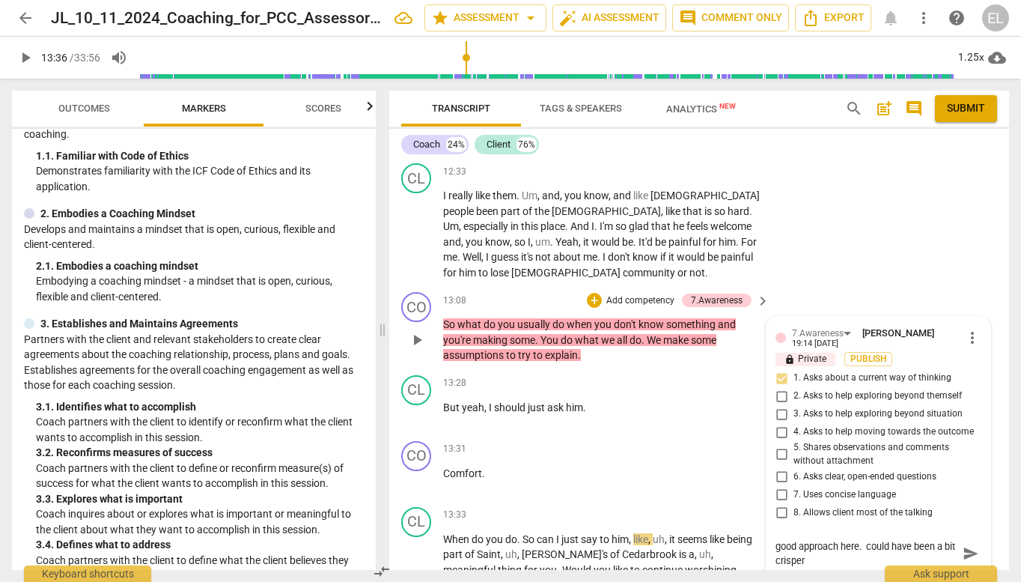
type textarea "Good approach here. could have been a bit crisper"
click at [863, 539] on textarea "Good approach here. could have been a bit crisper" at bounding box center [867, 553] width 182 height 28
type textarea "Good approach here could have been a bit crisper"
type textarea "Good approach here, could have been a bit crisper"
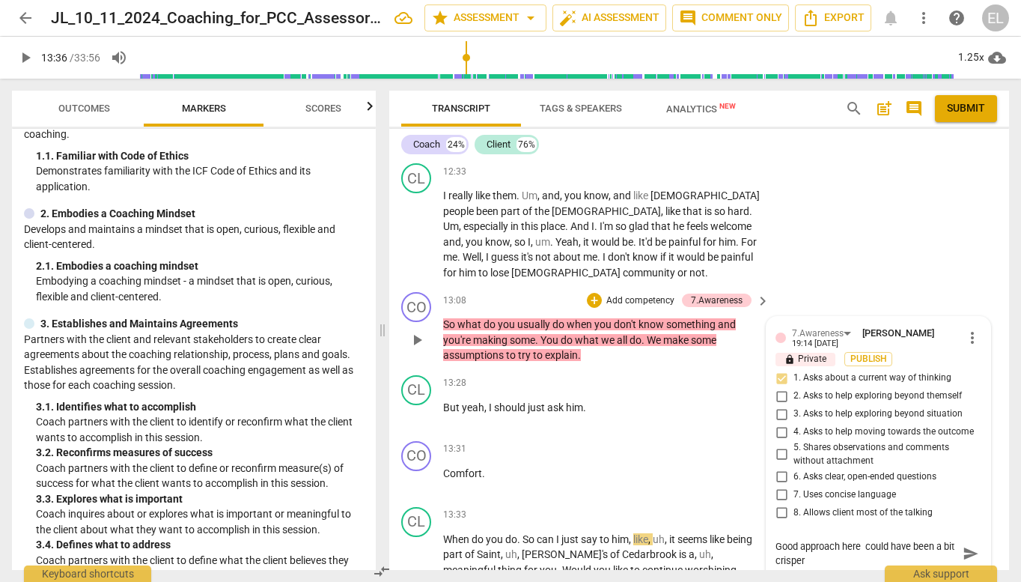
type textarea "Good approach here, could have been a bit crisper"
type textarea "Good approach here, y could have been a bit crisper"
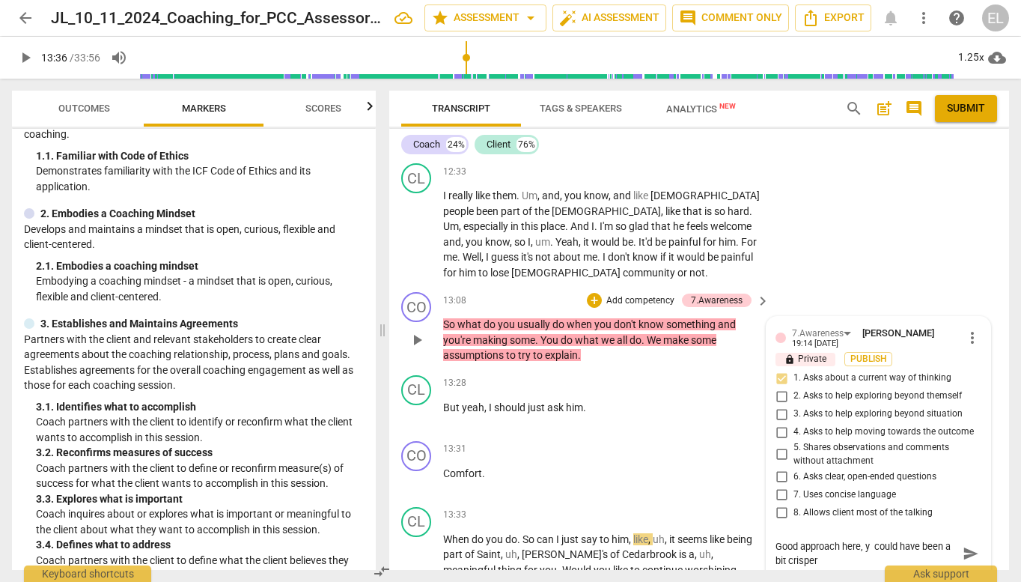
type textarea "Good approach here, ye could have been a bit crisper"
type textarea "Good approach here, yet could have been a bit crisper"
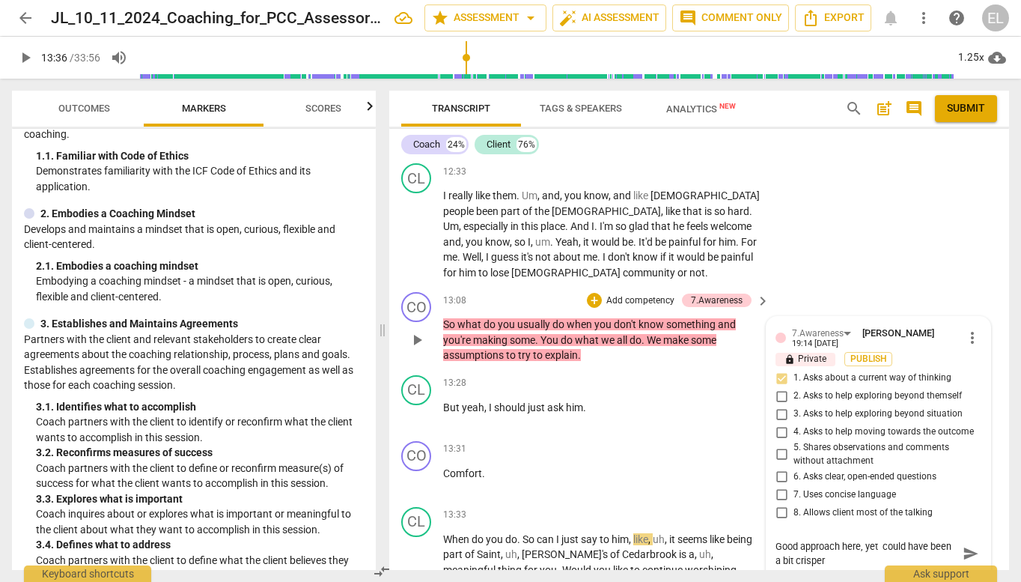
type textarea "Good approach here, yet could have been a bit crisper"
click at [963, 546] on span "send" at bounding box center [971, 554] width 16 height 16
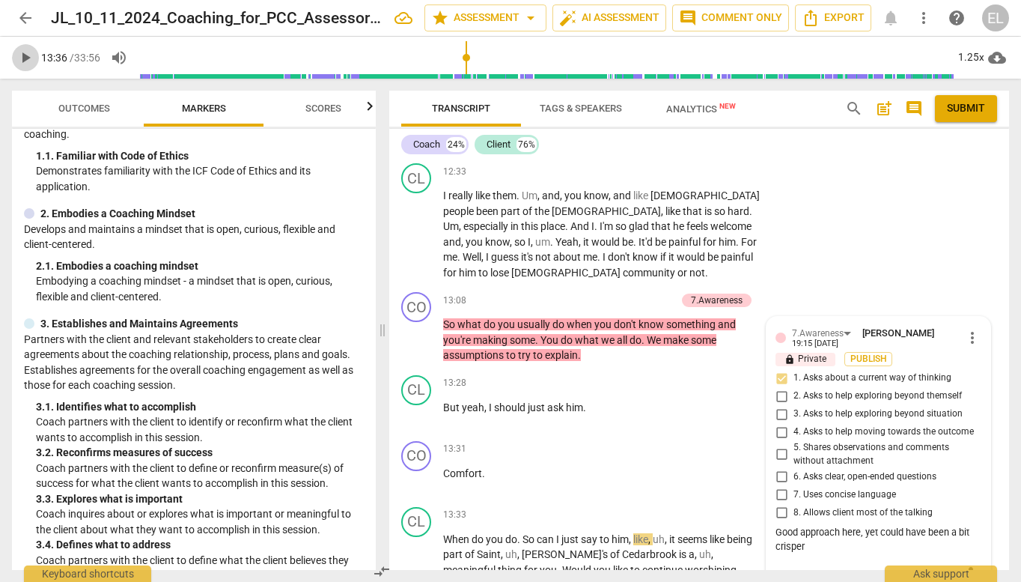
click at [30, 58] on span "play_arrow" at bounding box center [25, 58] width 18 height 18
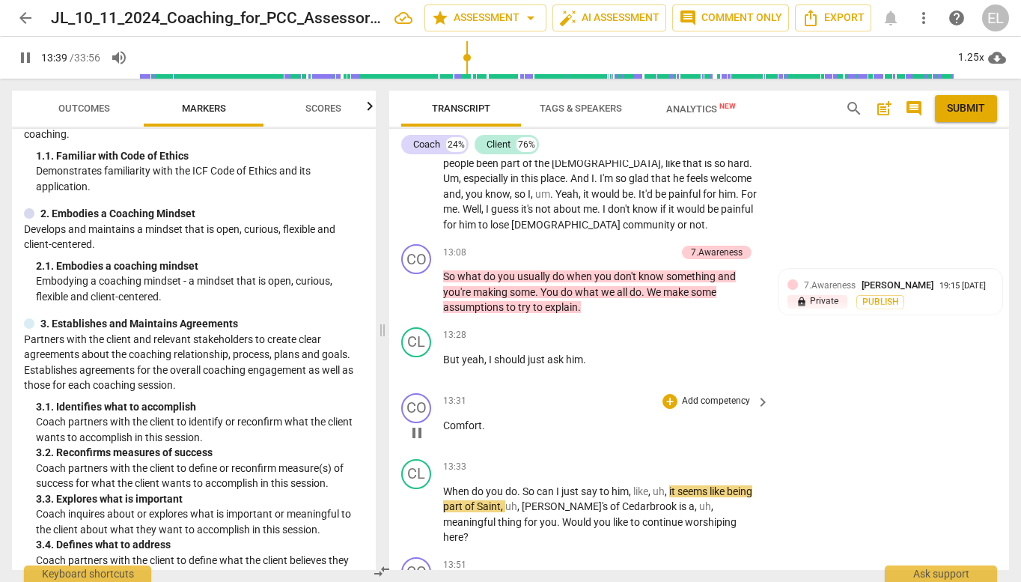
scroll to position [3540, 0]
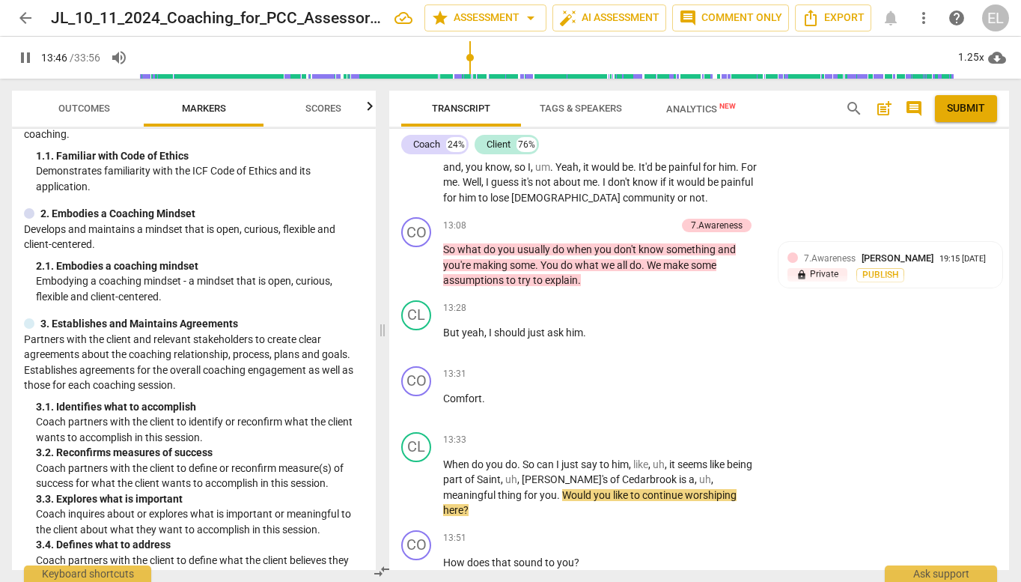
click at [26, 50] on span "pause" at bounding box center [25, 58] width 18 height 18
click at [27, 58] on span "play_arrow" at bounding box center [25, 58] width 18 height 18
click at [24, 62] on span "pause" at bounding box center [25, 58] width 18 height 18
type input "840"
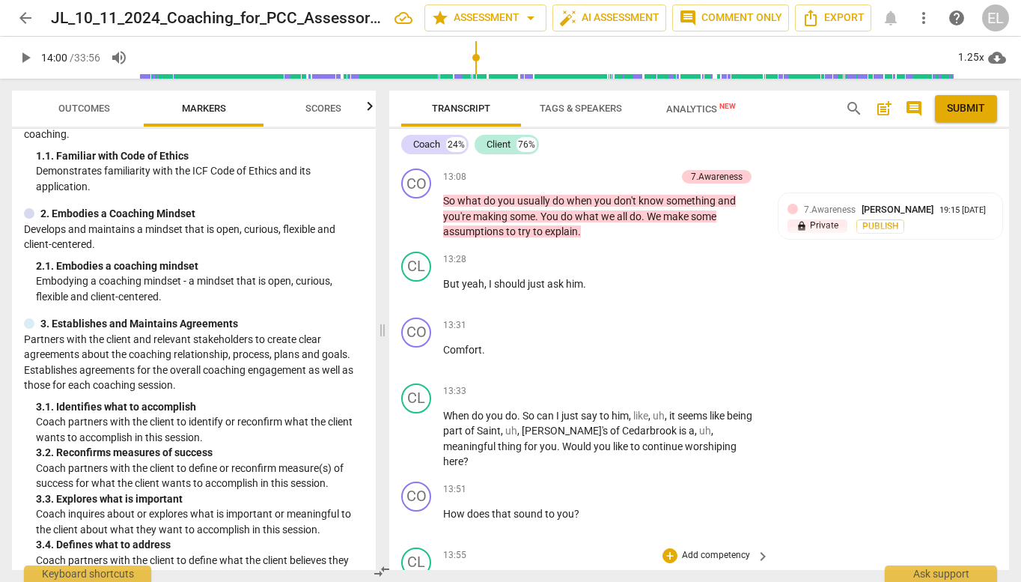
scroll to position [3615, 0]
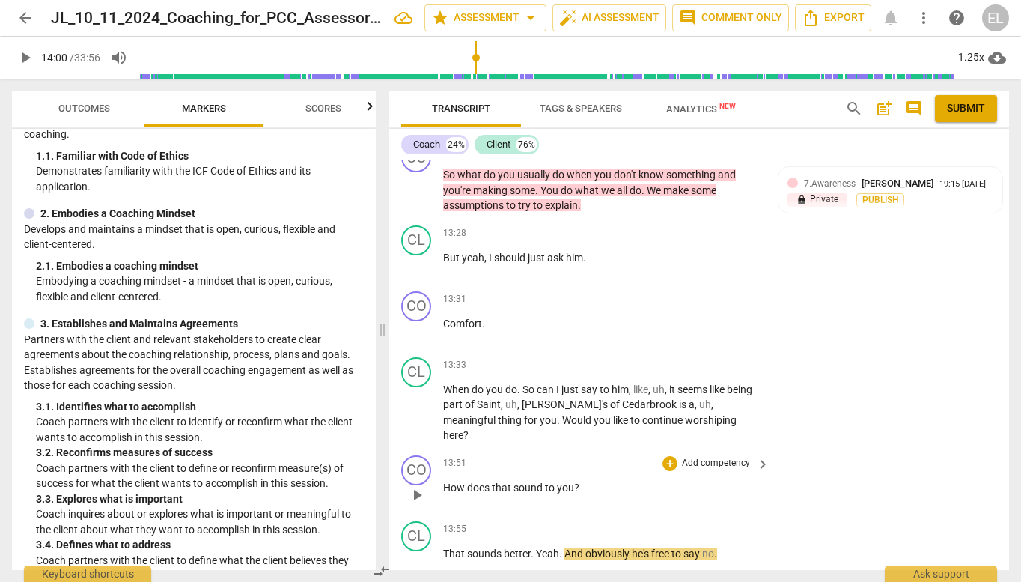
click at [740, 457] on p "Add competency" at bounding box center [716, 463] width 71 height 13
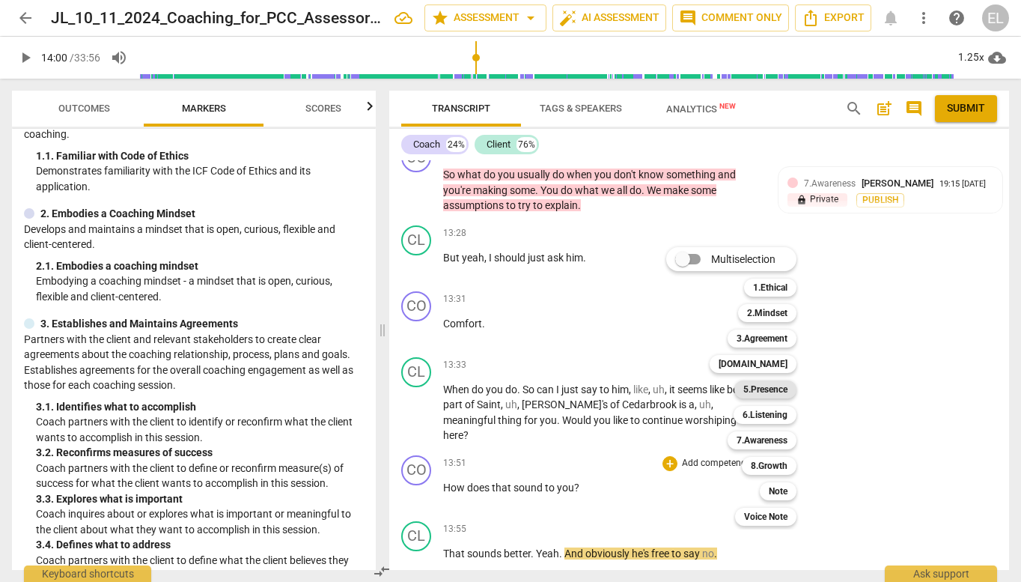
click at [782, 389] on b "5.Presence" at bounding box center [765, 389] width 44 height 18
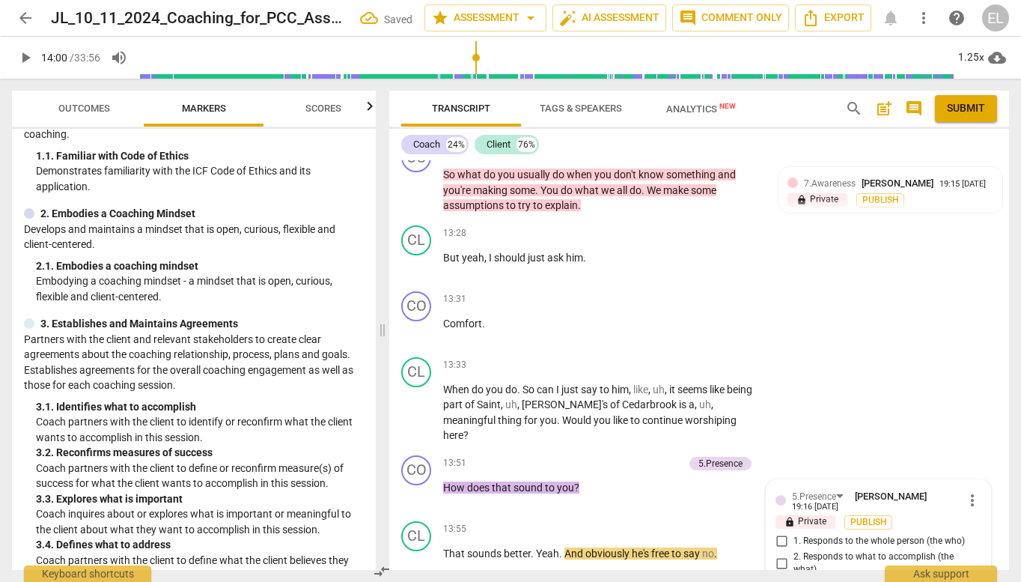
scroll to position [3829, 0]
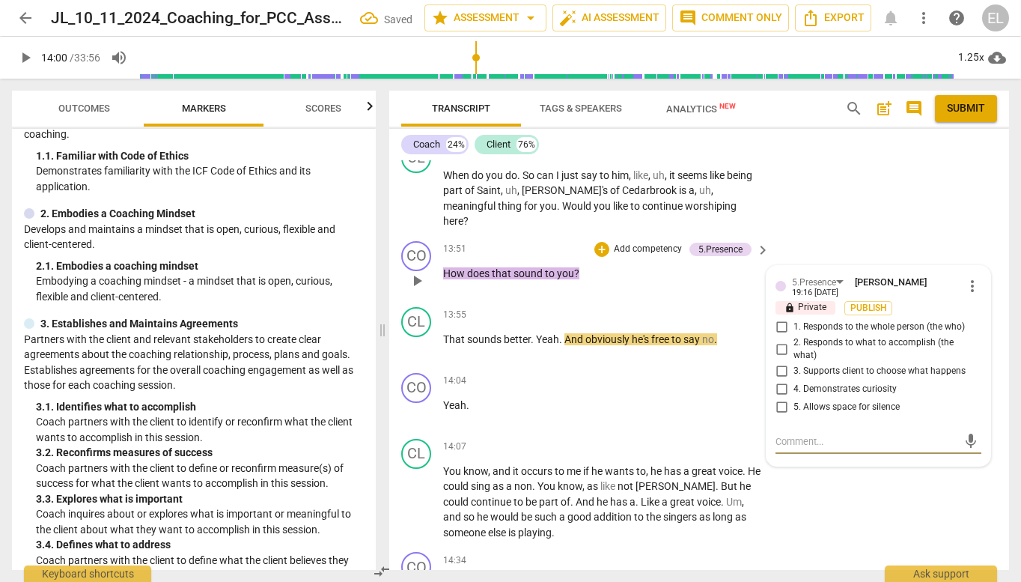
click at [781, 380] on input "4. Demonstrates curiosity" at bounding box center [782, 389] width 24 height 18
checkbox input "true"
click at [781, 318] on input "1. Responds to the whole person (the who)" at bounding box center [782, 327] width 24 height 18
checkbox input "true"
click at [16, 51] on span "play_arrow" at bounding box center [25, 58] width 27 height 18
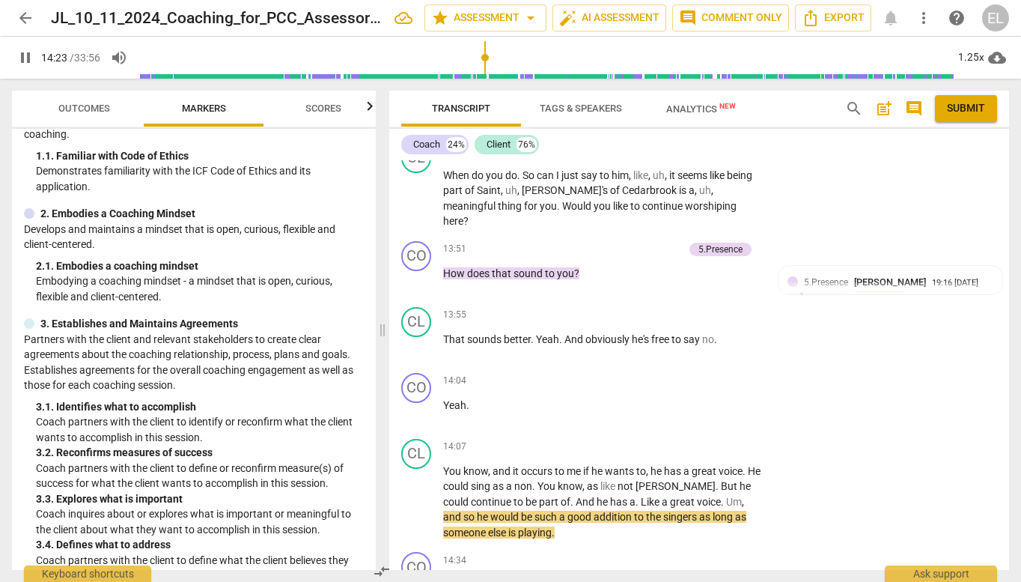
click at [26, 63] on span "pause" at bounding box center [25, 58] width 18 height 18
click at [36, 53] on span "play_arrow" at bounding box center [25, 58] width 27 height 18
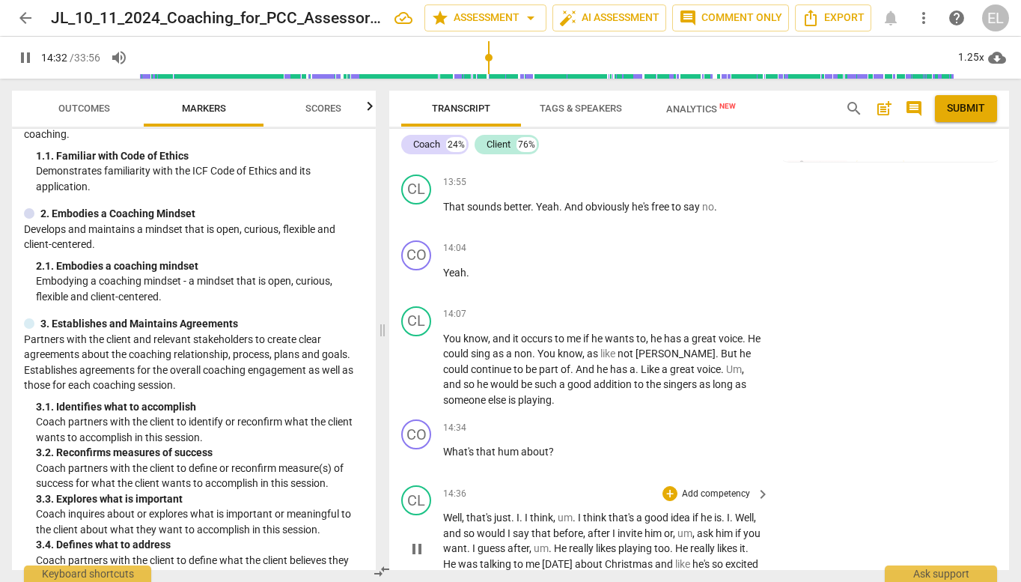
scroll to position [3979, 0]
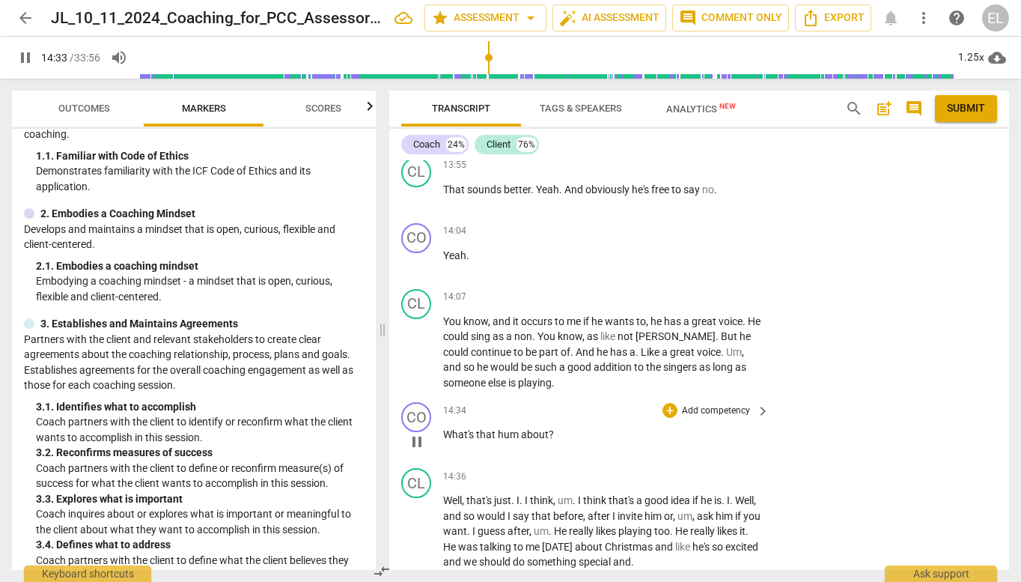
click at [717, 404] on p "Add competency" at bounding box center [716, 410] width 71 height 13
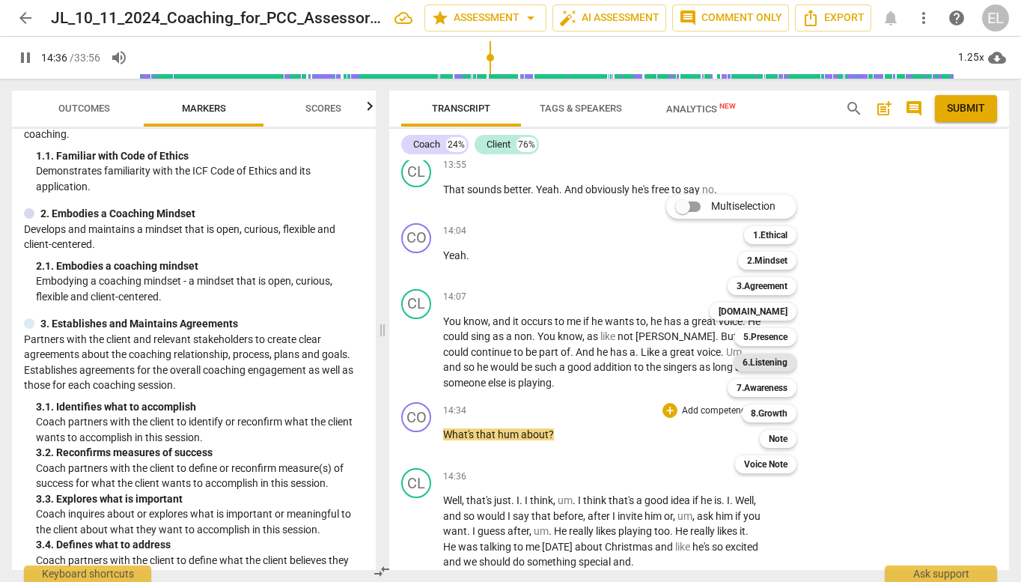
click at [779, 356] on b "6.Listening" at bounding box center [765, 362] width 45 height 18
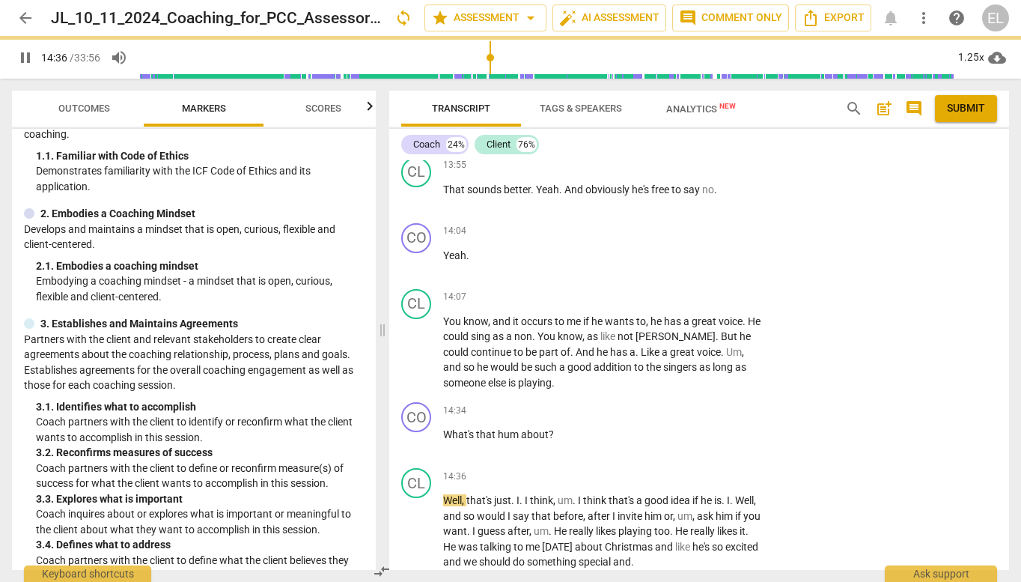
type input "877"
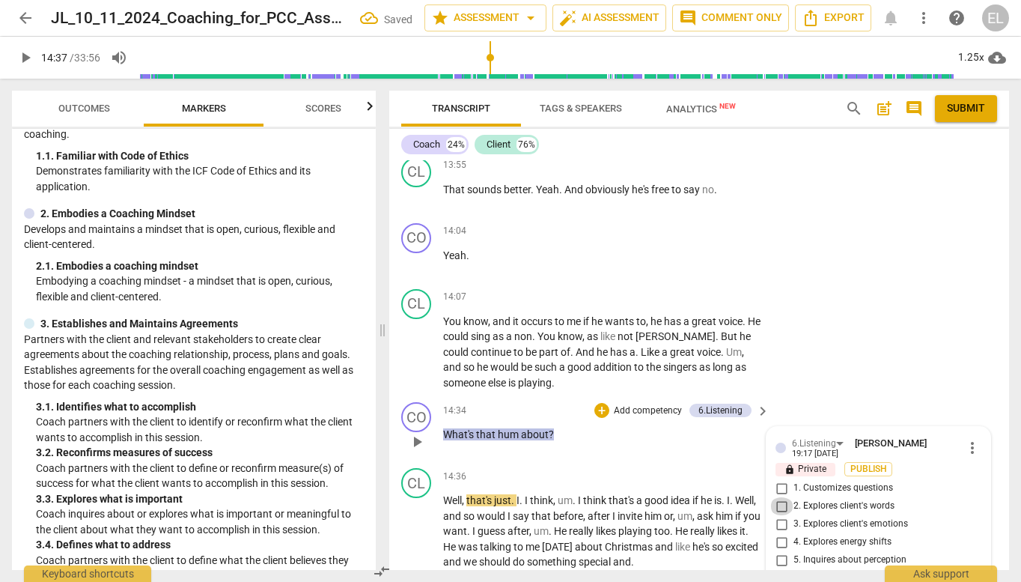
click at [779, 497] on input "2. Explores client's words" at bounding box center [782, 506] width 24 height 18
checkbox input "true"
click at [781, 551] on input "5. Inquires about perception" at bounding box center [782, 560] width 24 height 18
checkbox input "true"
click at [30, 66] on span "play_arrow" at bounding box center [25, 58] width 18 height 18
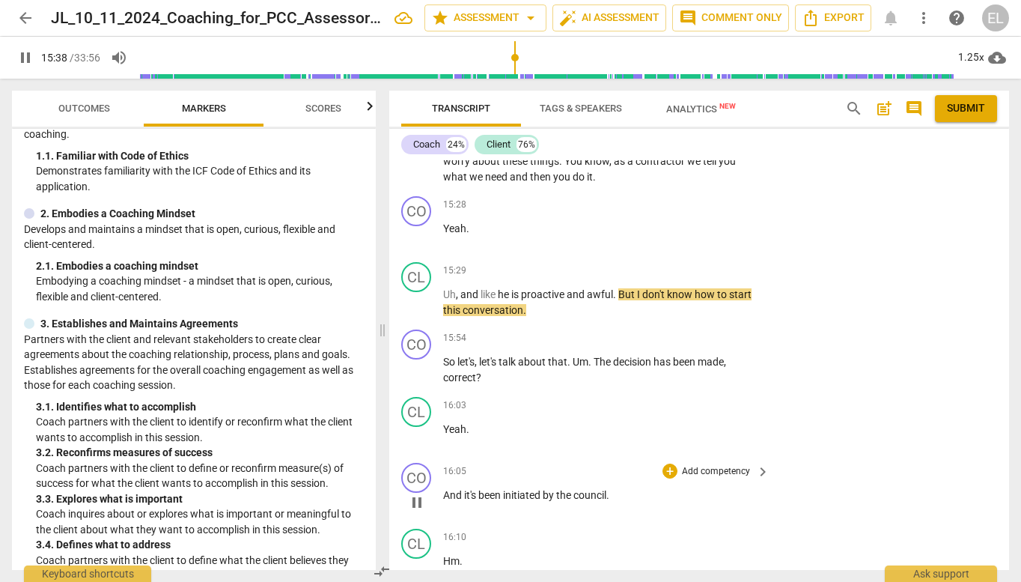
scroll to position [4428, 0]
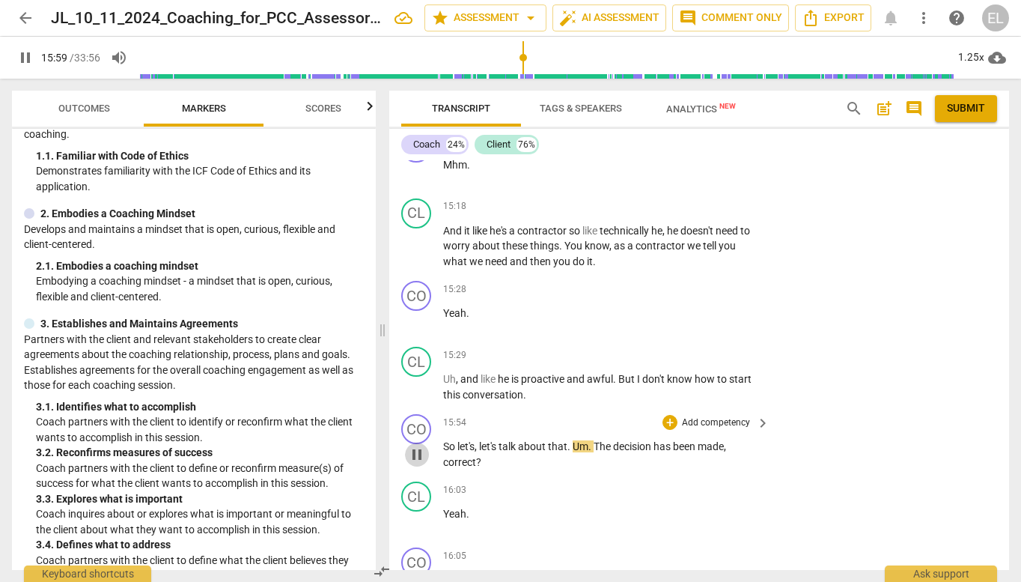
click at [416, 445] on span "pause" at bounding box center [417, 454] width 18 height 18
type input "959"
click at [719, 416] on p "Add competency" at bounding box center [716, 422] width 71 height 13
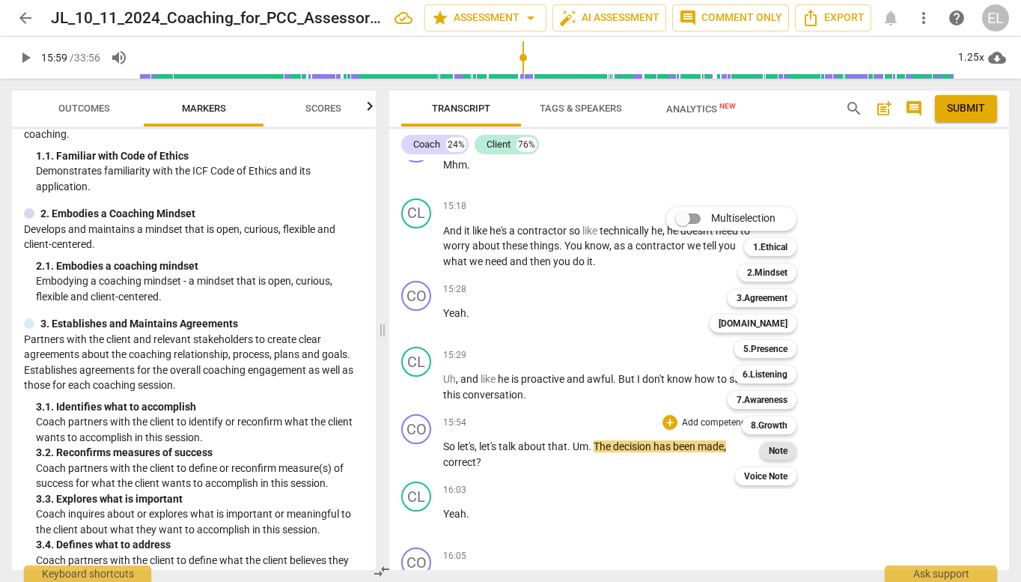
click at [784, 457] on b "Note" at bounding box center [778, 451] width 19 height 18
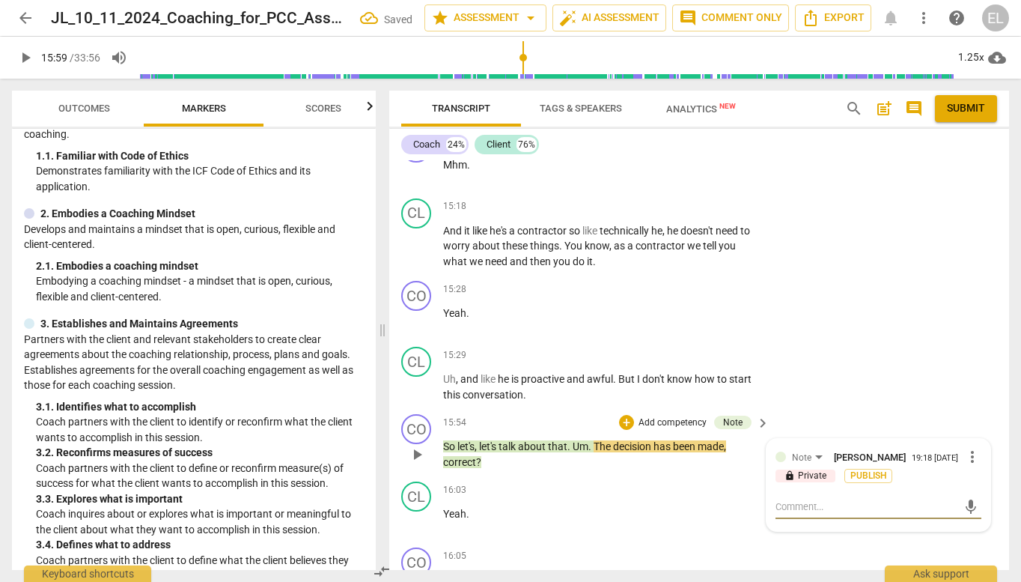
type textarea "B"
type textarea "Be"
type textarea "Bet"
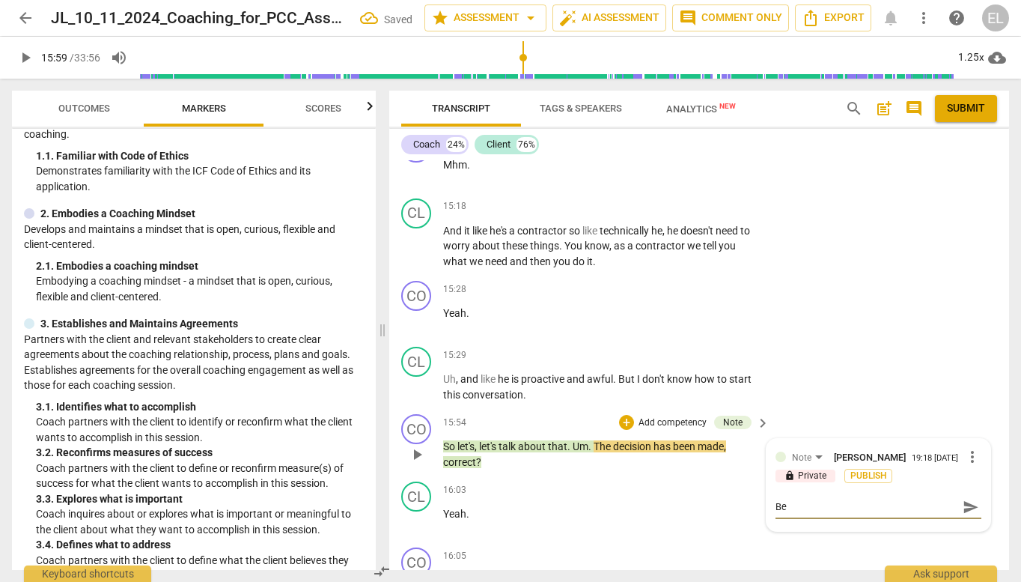
type textarea "Bet"
type textarea "Bett"
type textarea "[PERSON_NAME]"
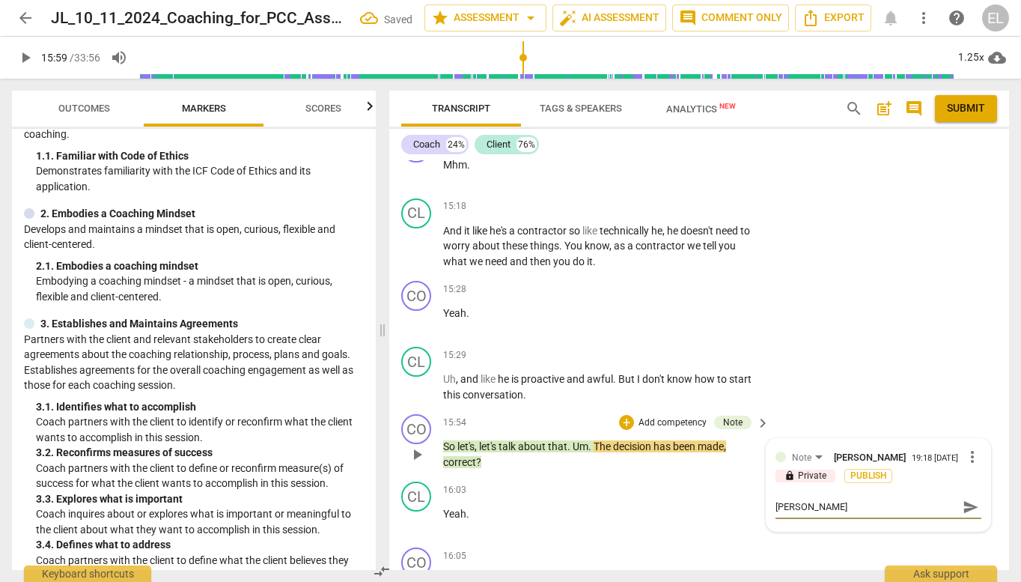
type textarea "Better"
type textarea "Better a"
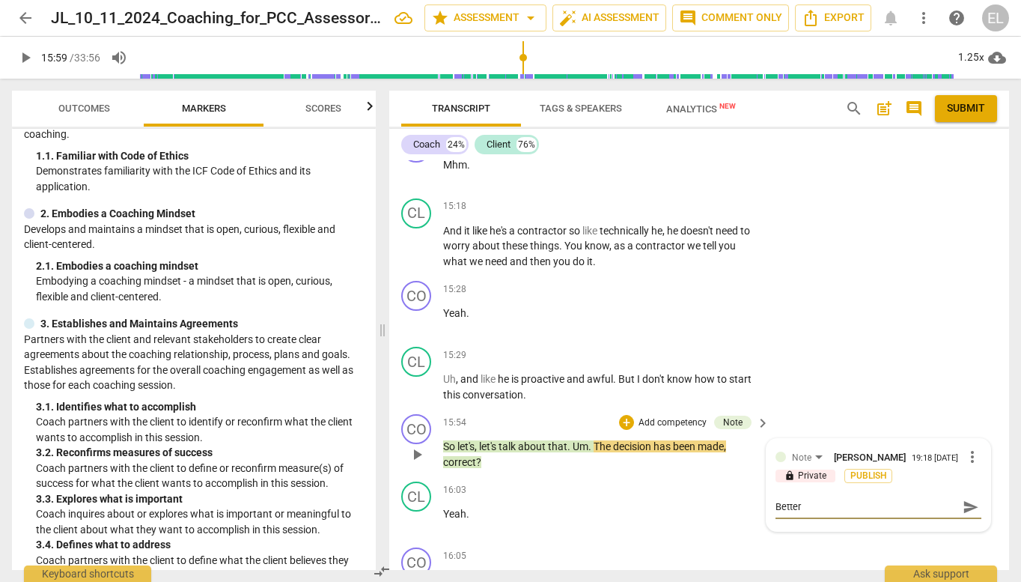
type textarea "Better a"
type textarea "Better as"
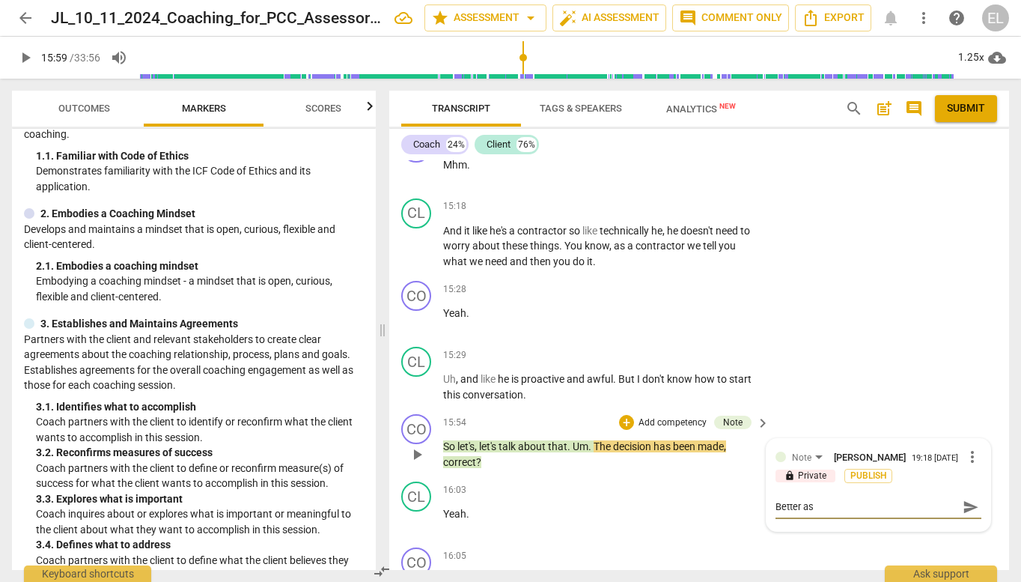
type textarea "Better as a"
type textarea "Better as a q"
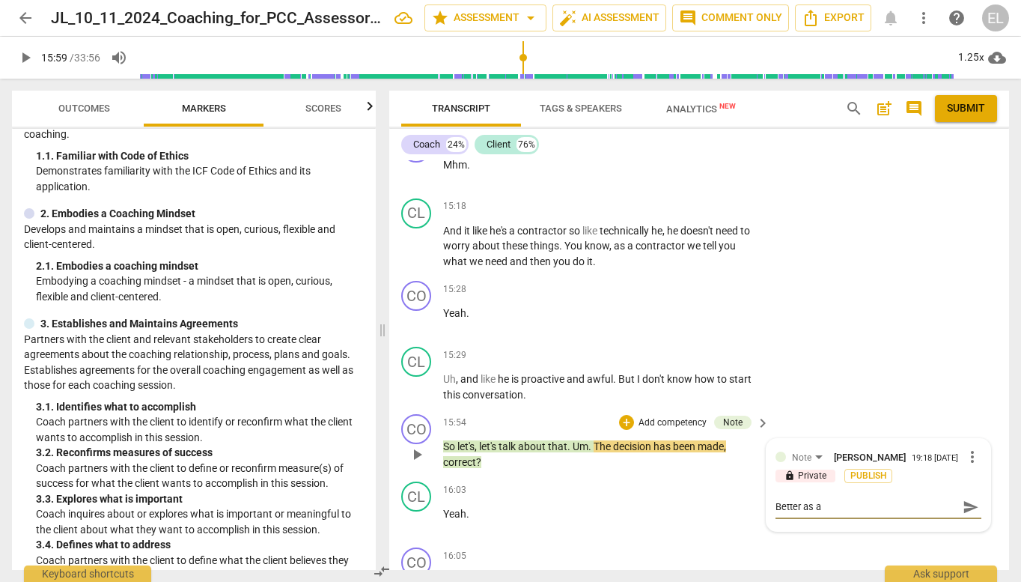
type textarea "Better as a q"
type textarea "Better as a qu"
type textarea "Better as a que"
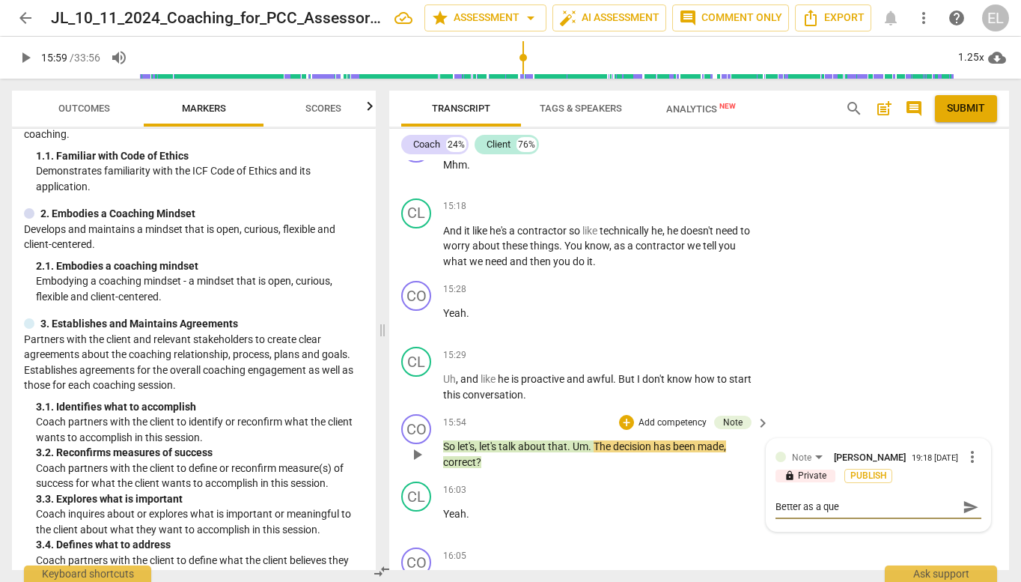
type textarea "Better as a ques"
type textarea "Better as a quest"
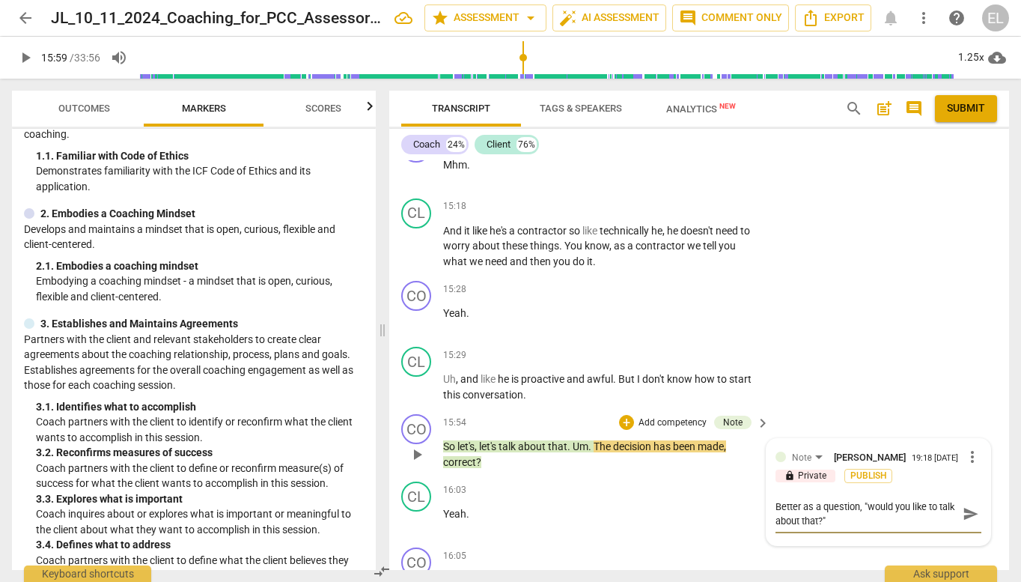
click at [824, 408] on div "CO play_arrow pause 15:54 + Add competency Note keyboard_arrow_right So let's ,…" at bounding box center [699, 441] width 620 height 67
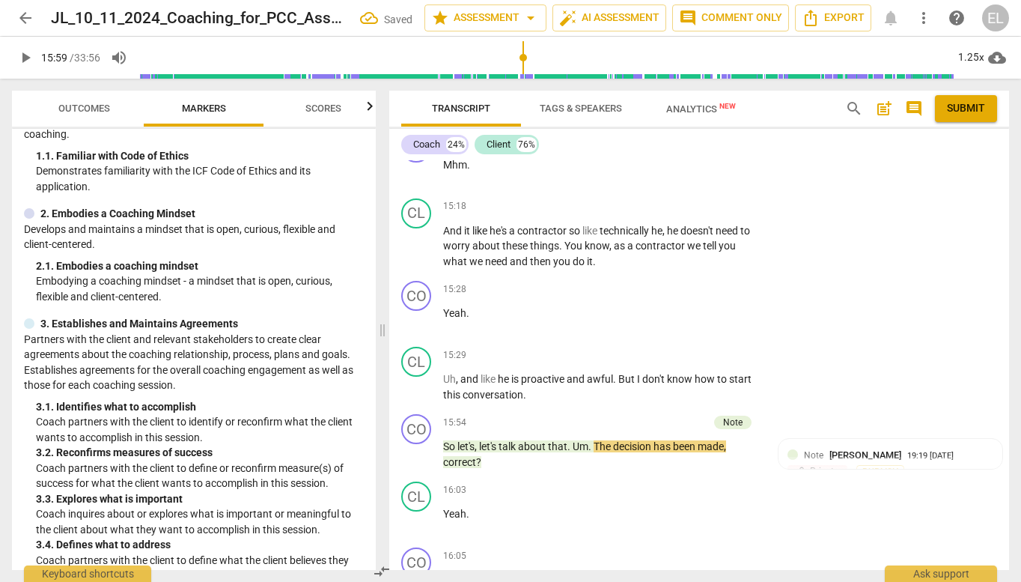
click at [28, 55] on span "play_arrow" at bounding box center [25, 58] width 18 height 18
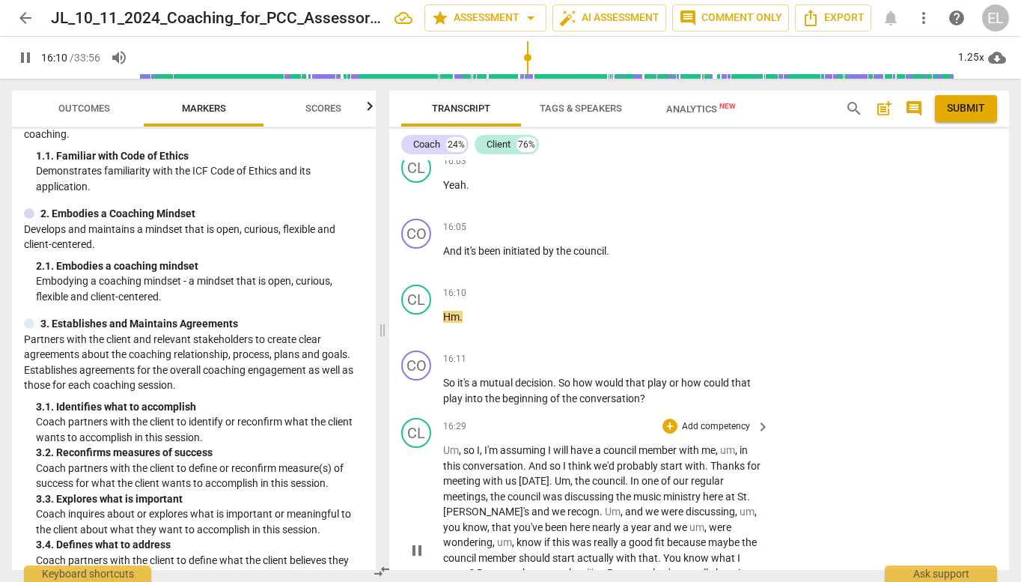
scroll to position [4802, 0]
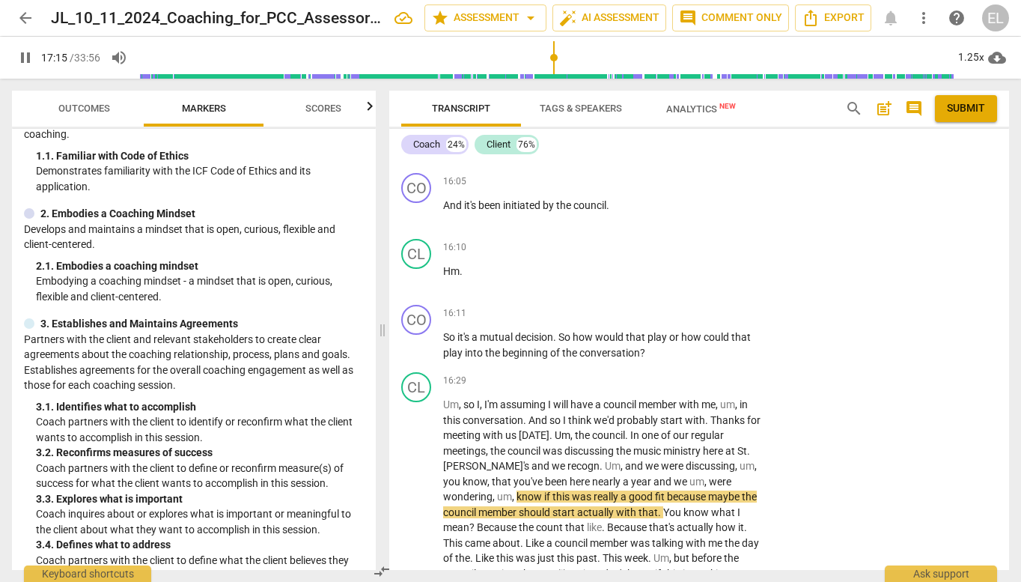
click at [29, 60] on span "pause" at bounding box center [25, 58] width 18 height 18
click at [25, 58] on span "play_arrow" at bounding box center [25, 58] width 18 height 18
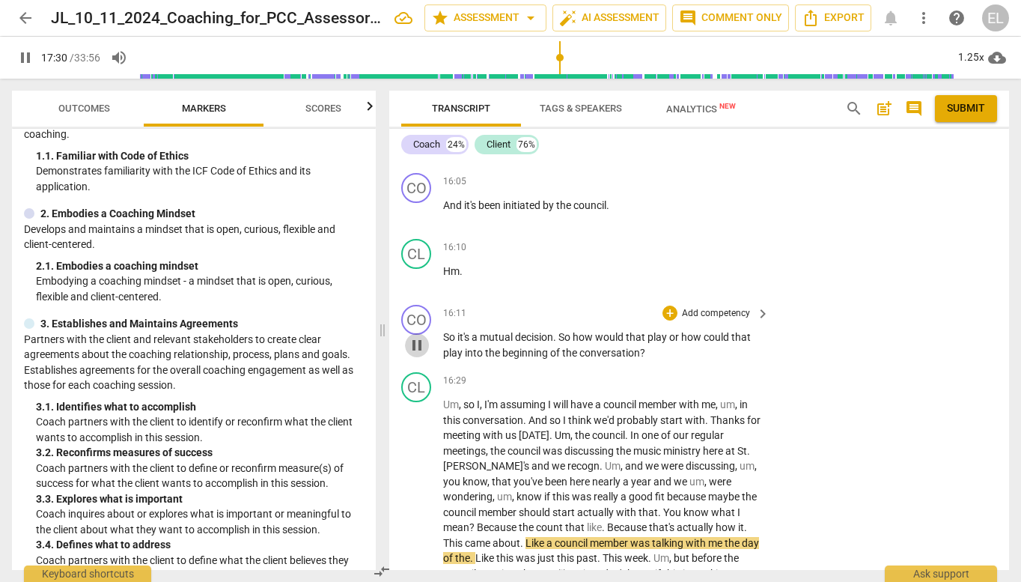
click at [422, 336] on span "pause" at bounding box center [417, 345] width 18 height 18
click at [723, 307] on p "Add competency" at bounding box center [716, 313] width 71 height 13
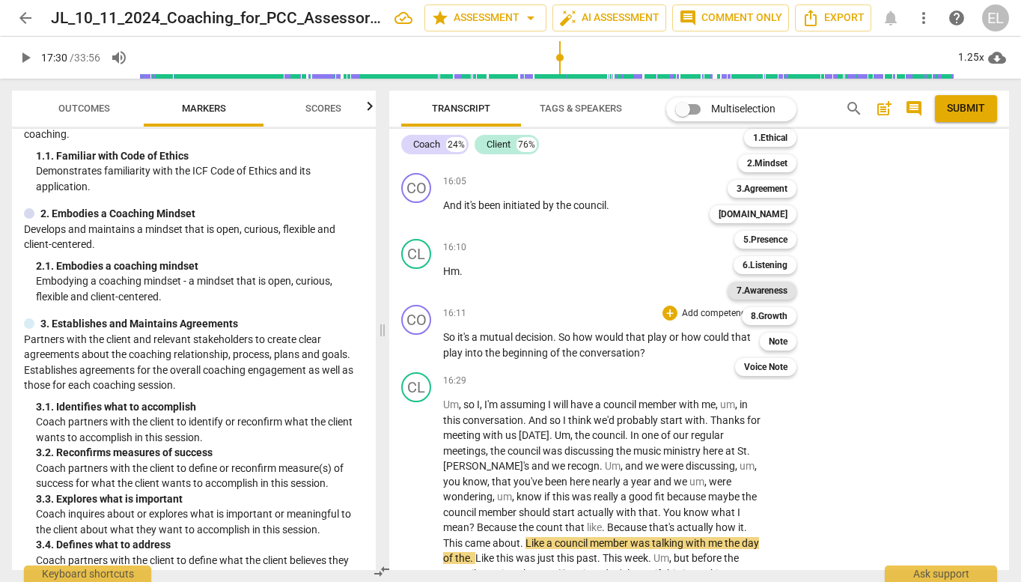
click at [777, 292] on b "7.Awareness" at bounding box center [762, 291] width 51 height 18
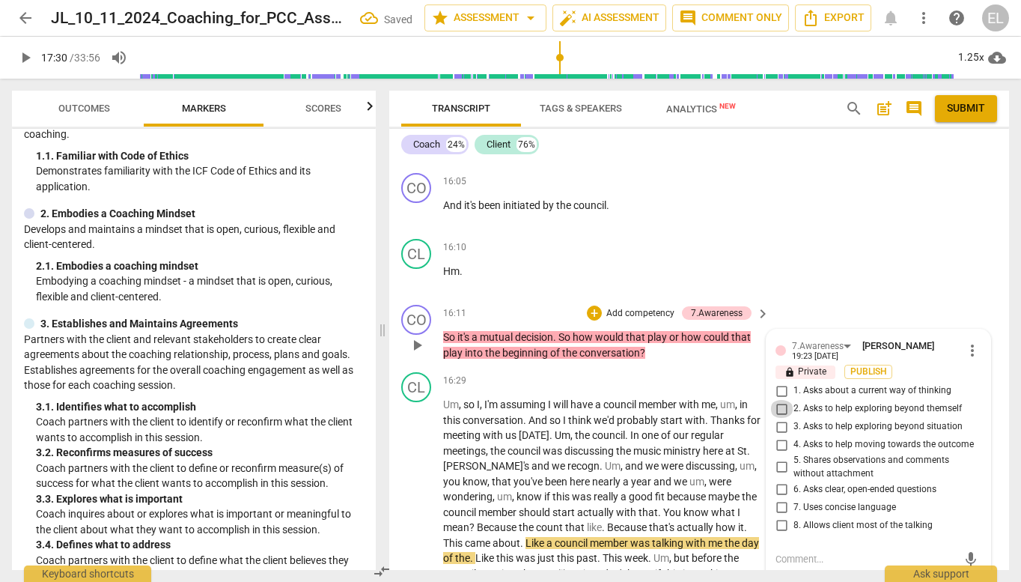
click at [781, 400] on input "2. Asks to help exploring beyond themself" at bounding box center [782, 409] width 24 height 18
click at [821, 552] on textarea at bounding box center [867, 559] width 182 height 14
click at [776, 400] on input "2. Asks to help exploring beyond themself" at bounding box center [782, 409] width 24 height 18
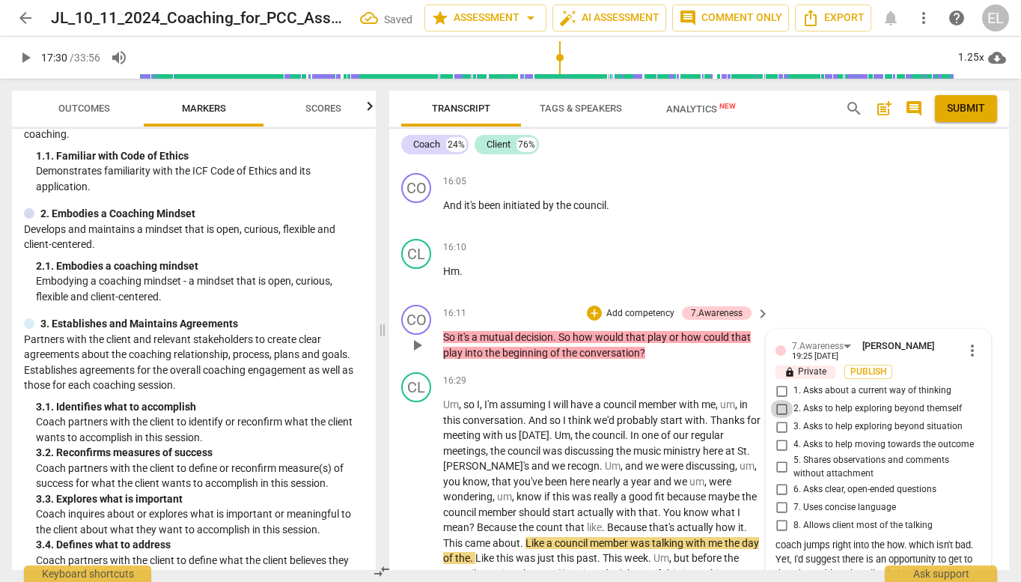
click at [776, 400] on input "2. Asks to help exploring beyond themself" at bounding box center [782, 409] width 24 height 18
click at [970, 538] on div "coach jumps right into the how. which isn't bad. Yet, I'd suggest there is an o…" at bounding box center [879, 573] width 206 height 70
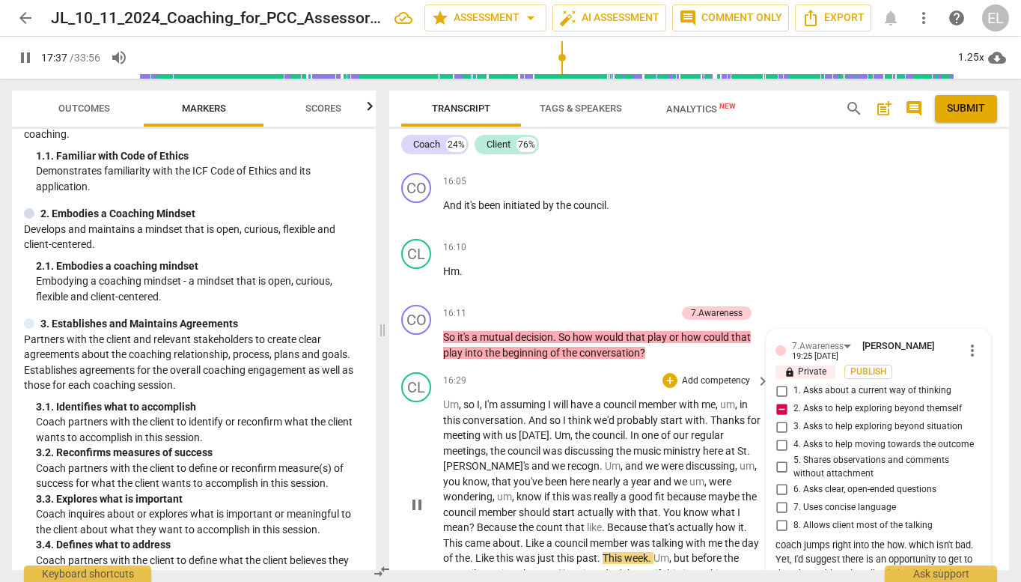
click at [567, 372] on div "16:29 + Add competency keyboard_arrow_right" at bounding box center [607, 380] width 328 height 16
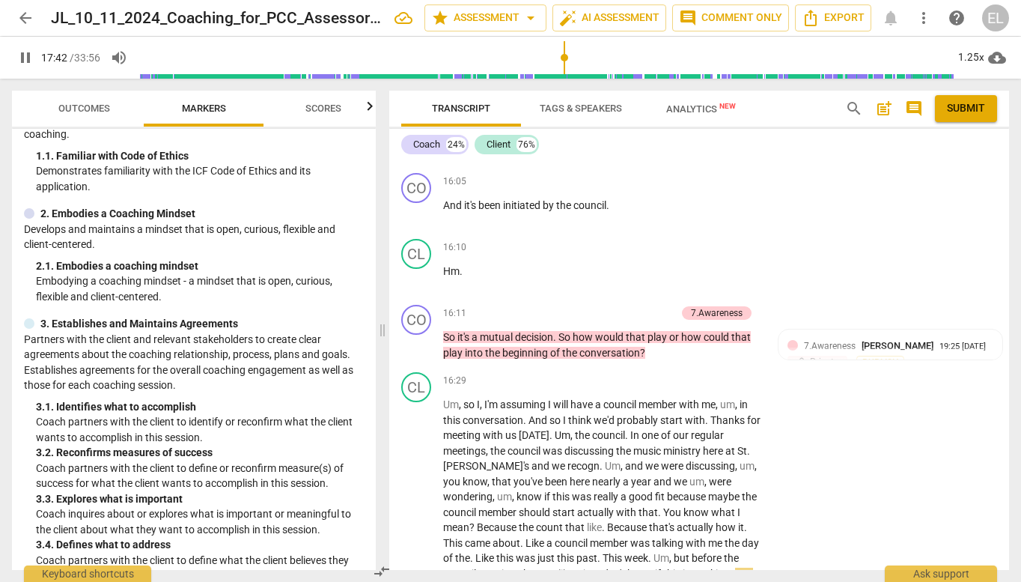
click at [317, 103] on span "Scores" at bounding box center [323, 108] width 36 height 11
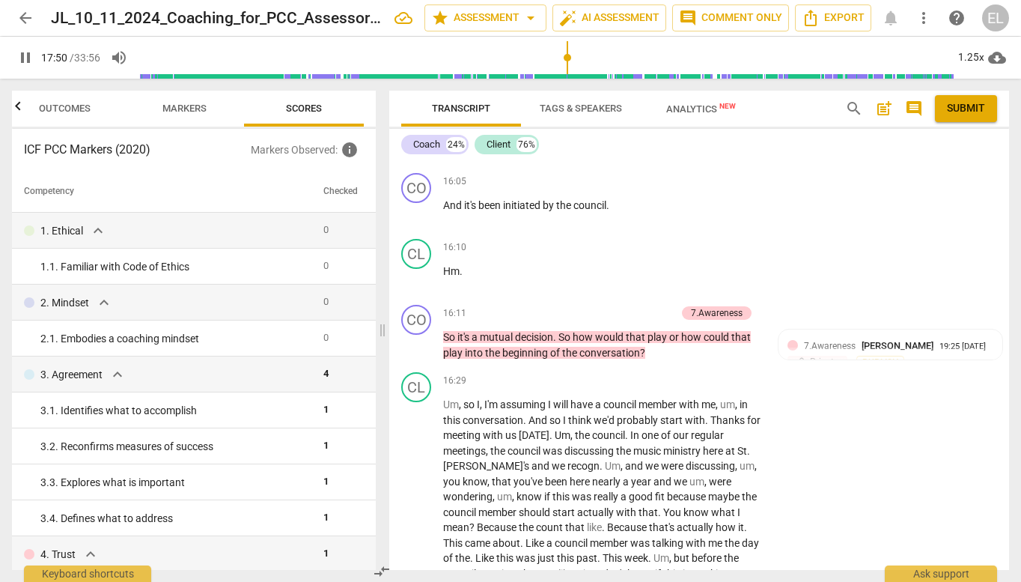
scroll to position [5215, 0]
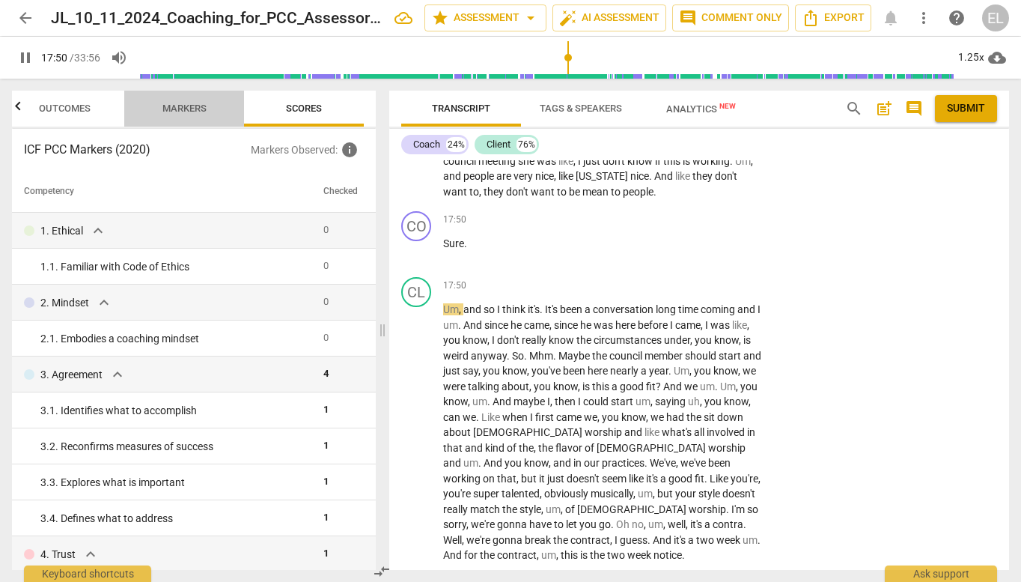
click at [183, 103] on span "Markers" at bounding box center [184, 108] width 44 height 11
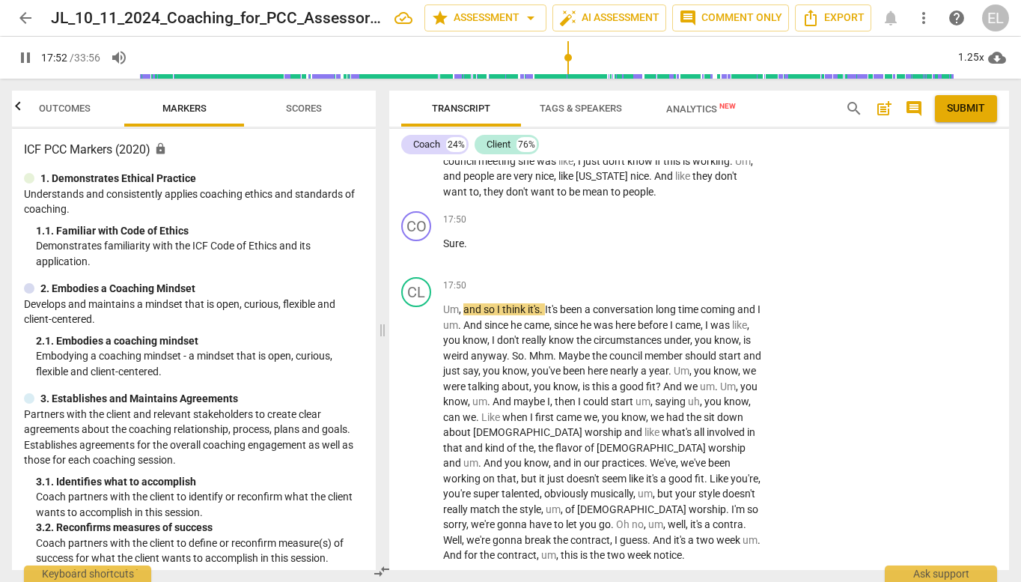
drag, startPoint x: 73, startPoint y: 109, endPoint x: 130, endPoint y: 103, distance: 56.5
click at [73, 108] on span "Outcomes" at bounding box center [65, 108] width 52 height 11
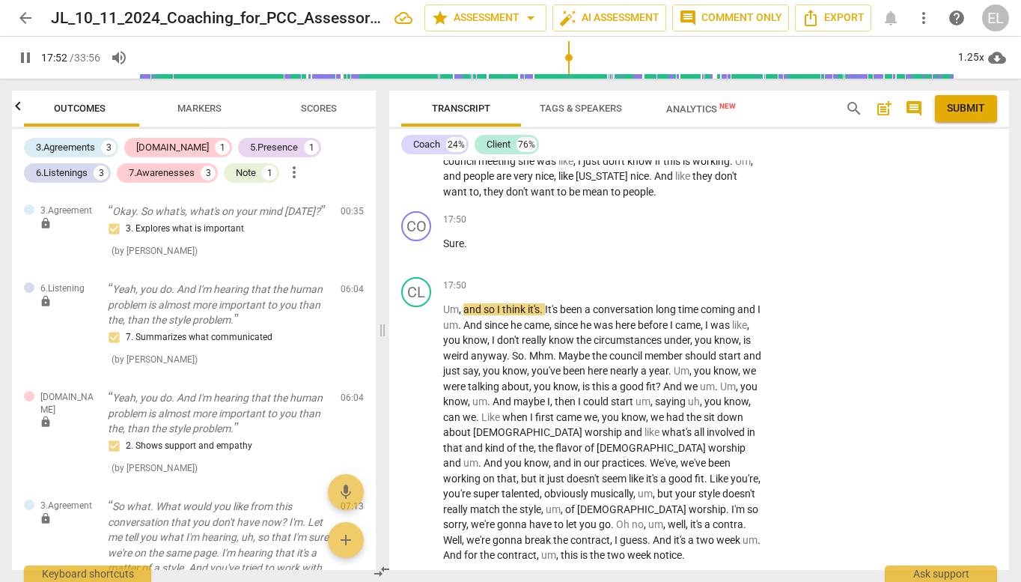
scroll to position [0, 0]
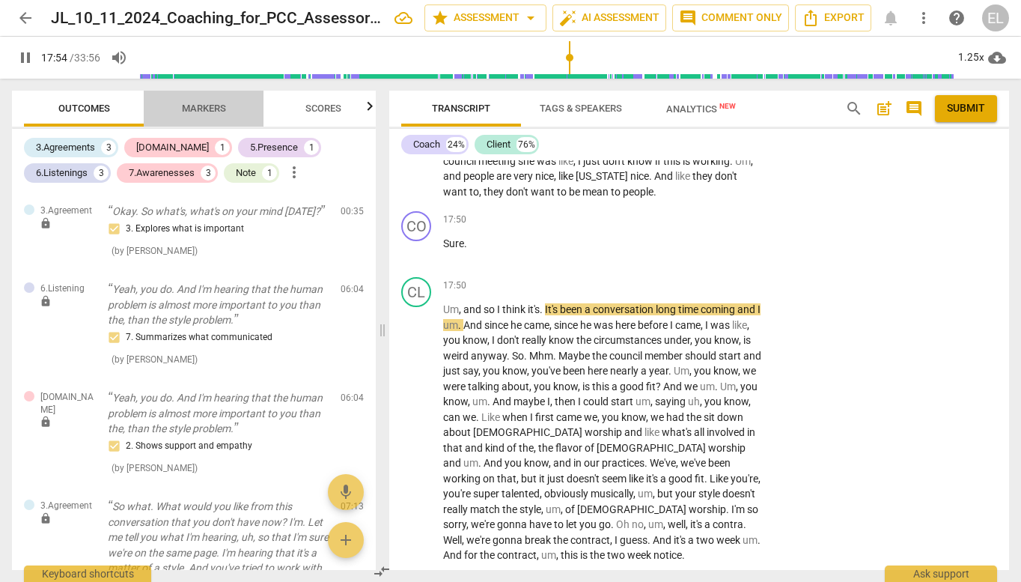
click at [202, 110] on span "Markers" at bounding box center [204, 108] width 44 height 11
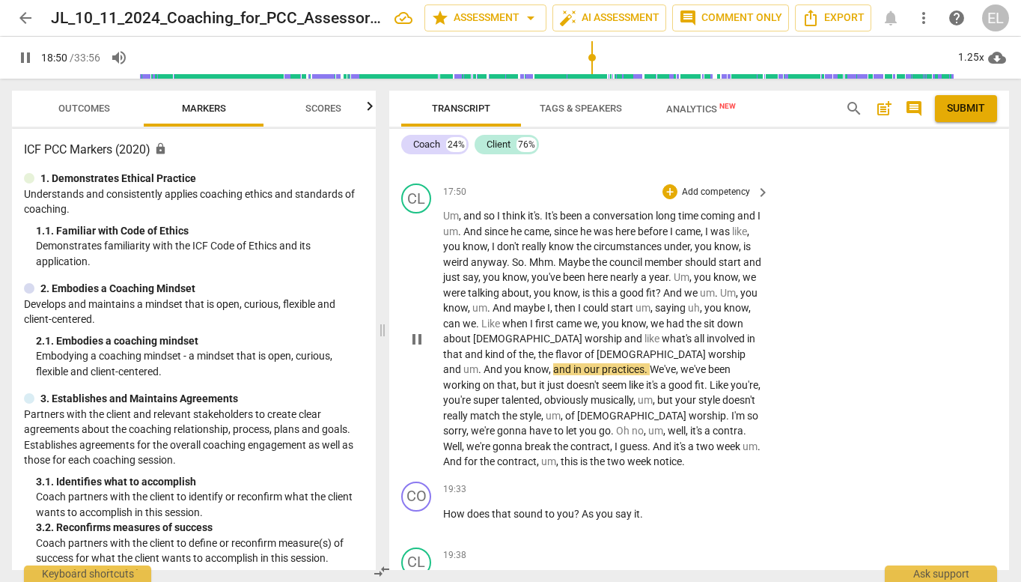
scroll to position [5365, 0]
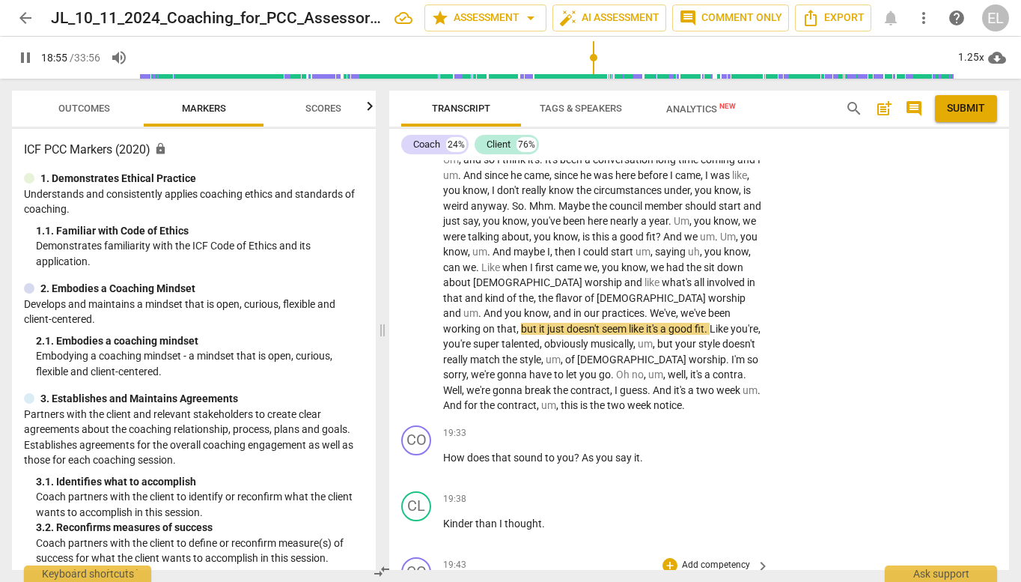
click at [696, 559] on p "Add competency" at bounding box center [716, 565] width 71 height 13
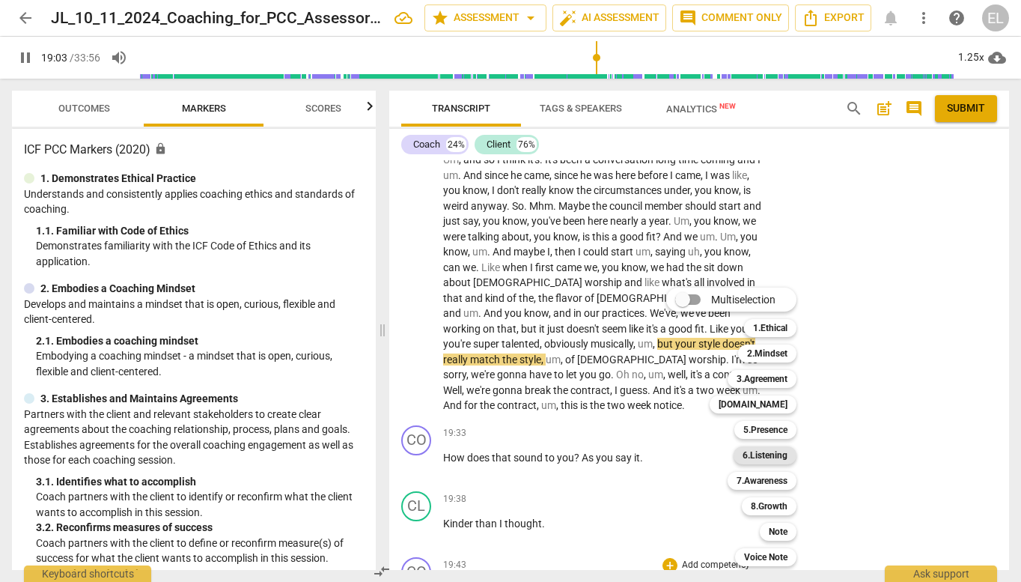
click at [787, 454] on b "6.Listening" at bounding box center [765, 455] width 45 height 18
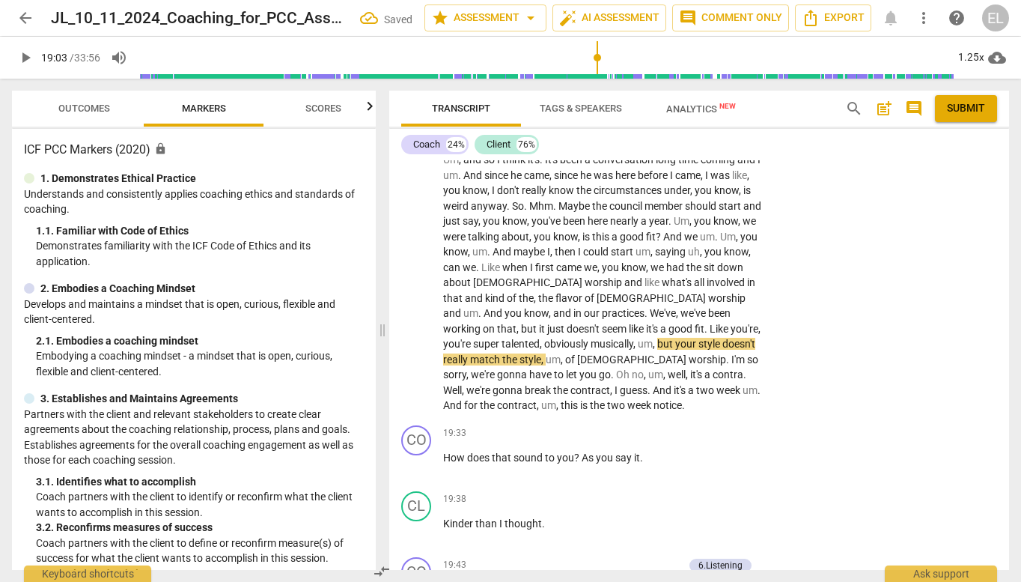
scroll to position [5708, 0]
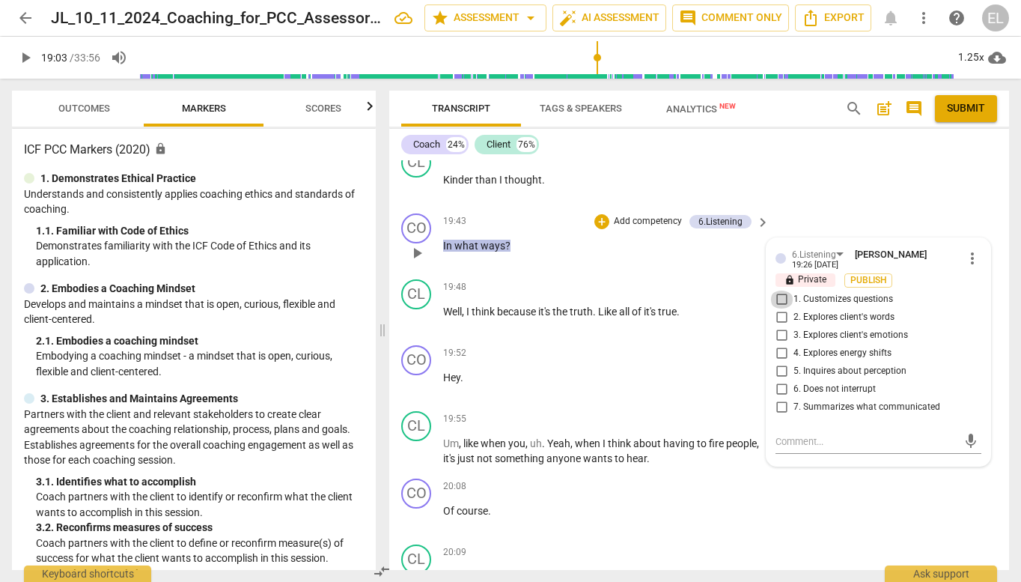
click at [776, 291] on input "1. Customizes questions" at bounding box center [782, 300] width 24 height 18
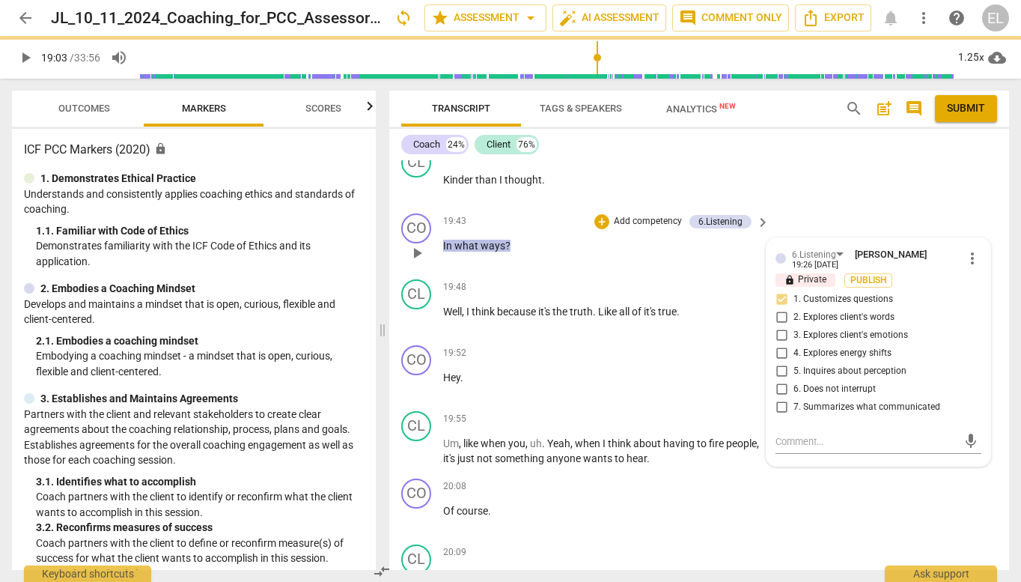
click at [776, 291] on input "1. Customizes questions" at bounding box center [782, 300] width 24 height 18
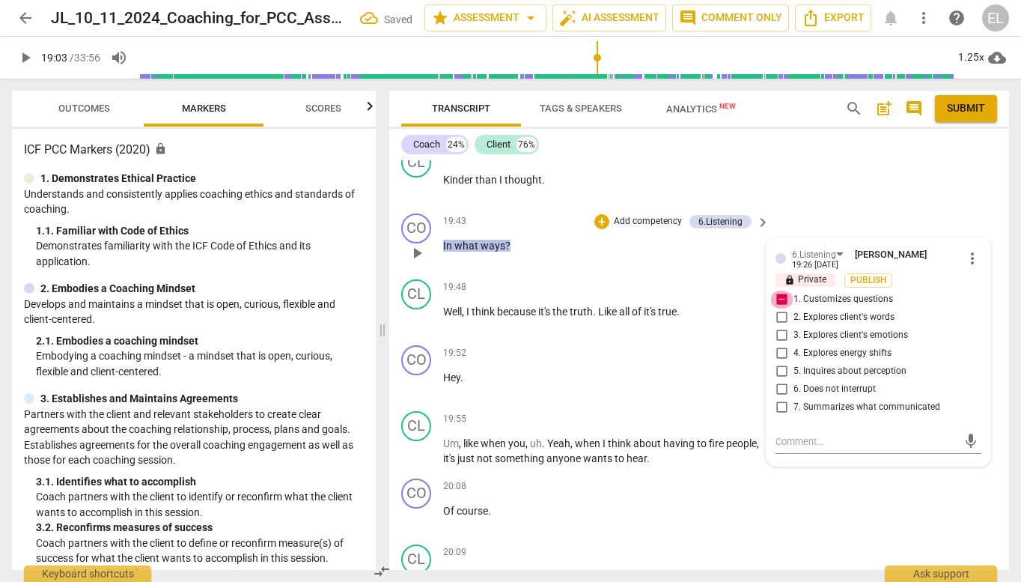
click at [781, 291] on input "1. Customizes questions" at bounding box center [782, 300] width 24 height 18
click at [705, 238] on p "In what ways ?" at bounding box center [602, 246] width 319 height 16
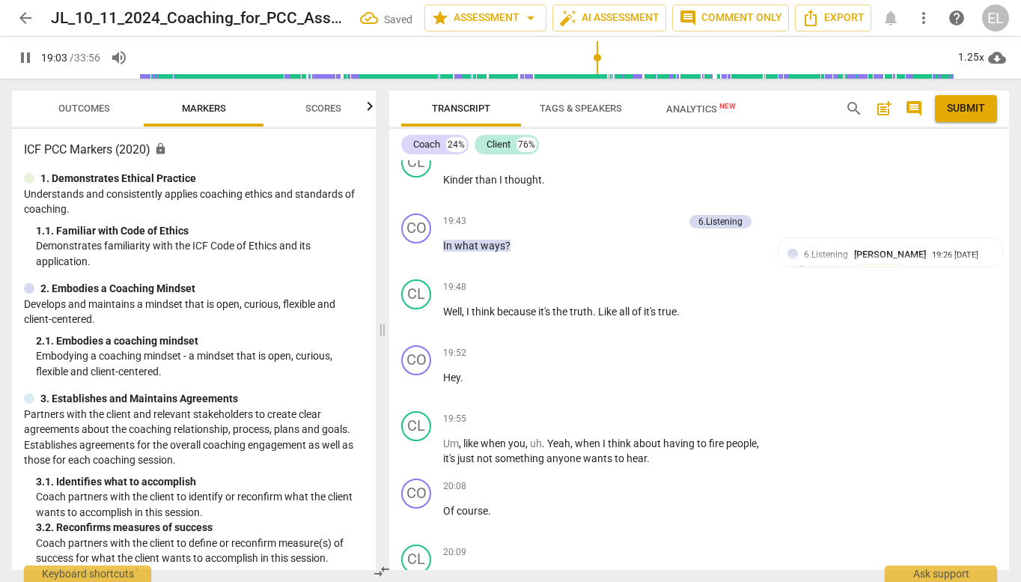
scroll to position [5465, 0]
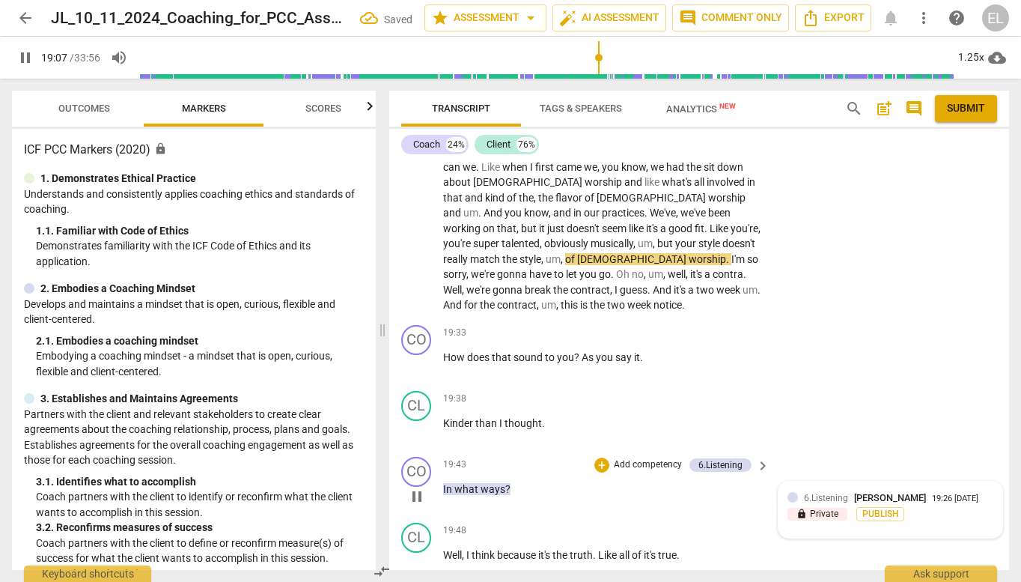
click at [863, 492] on span "[PERSON_NAME]" at bounding box center [890, 497] width 72 height 11
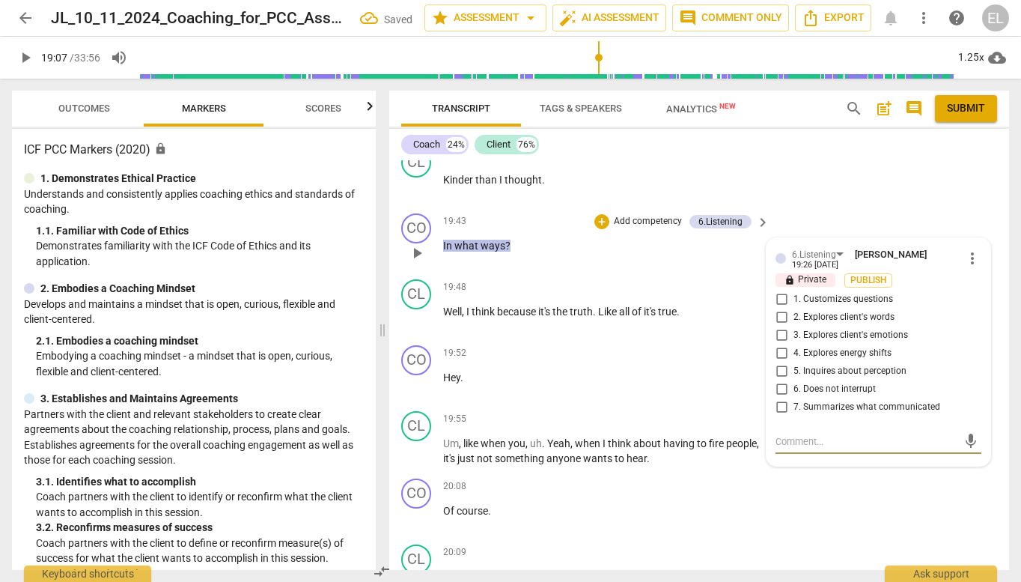
click at [968, 249] on span "more_vert" at bounding box center [973, 258] width 18 height 18
click at [978, 216] on li "Delete" at bounding box center [983, 209] width 52 height 28
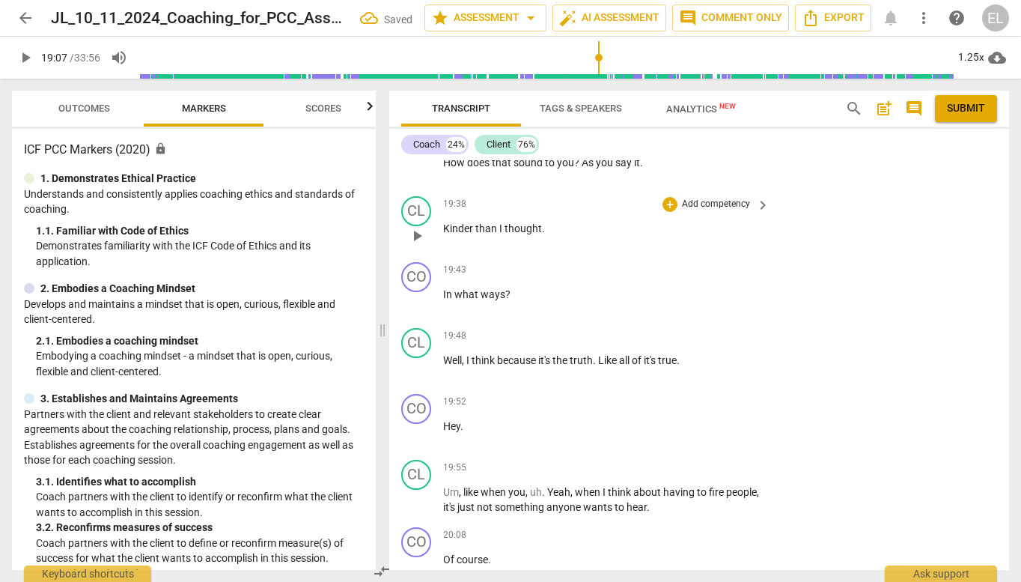
scroll to position [5633, 0]
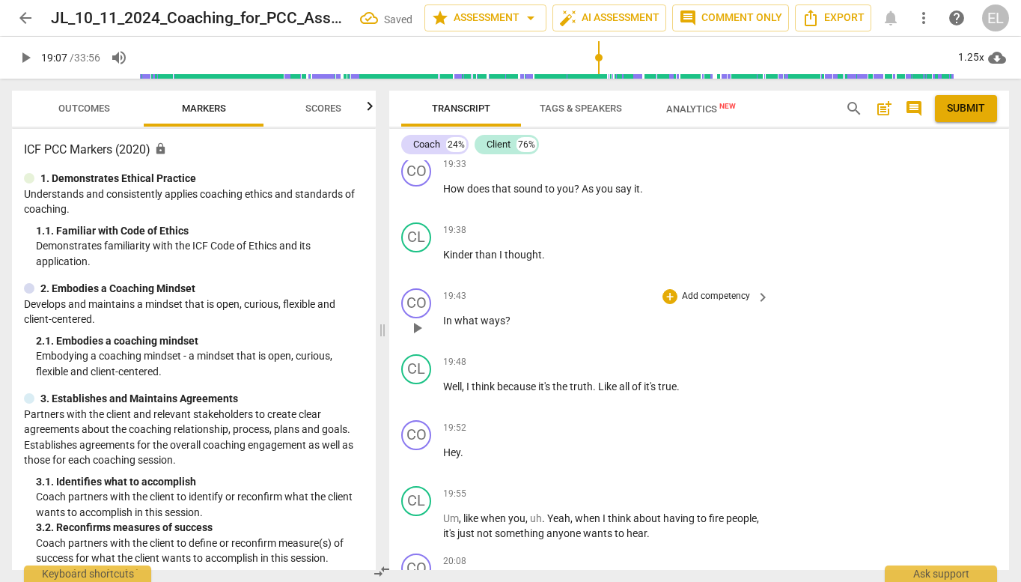
click at [743, 290] on p "Add competency" at bounding box center [716, 296] width 71 height 13
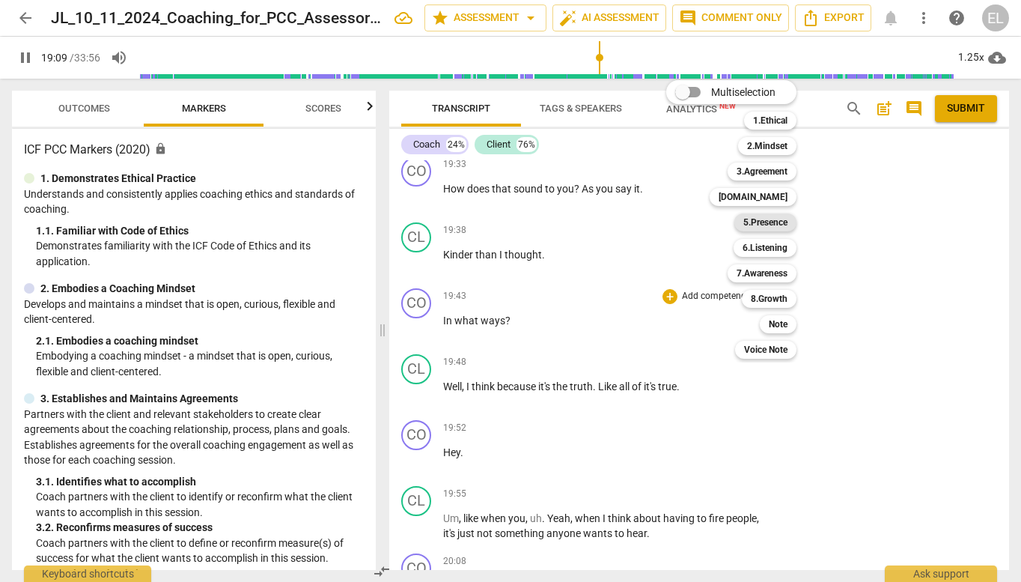
click at [776, 225] on b "5.Presence" at bounding box center [765, 222] width 44 height 18
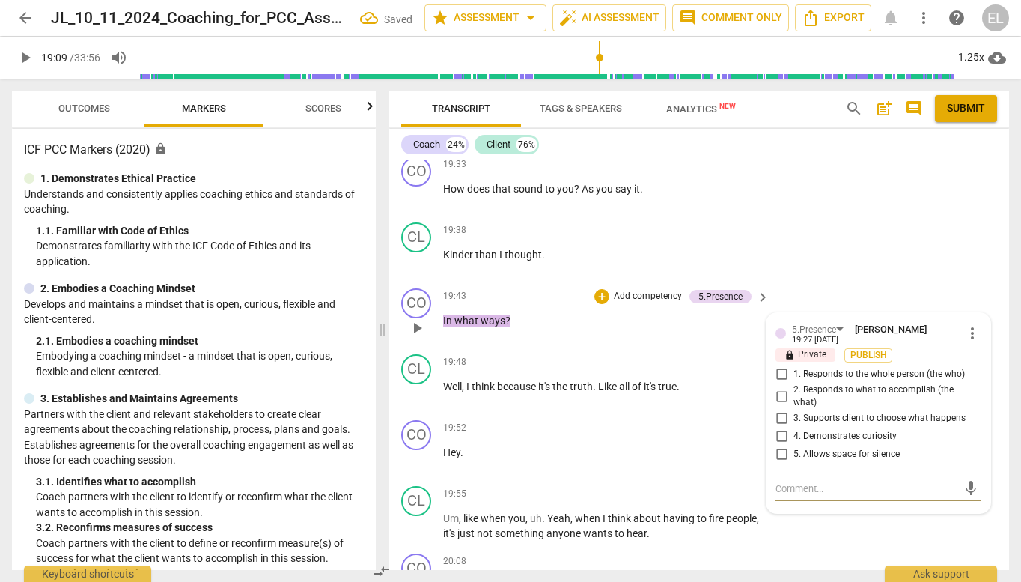
click at [783, 428] on input "4. Demonstrates curiosity" at bounding box center [782, 437] width 24 height 18
click at [19, 59] on span "play_arrow" at bounding box center [25, 58] width 18 height 18
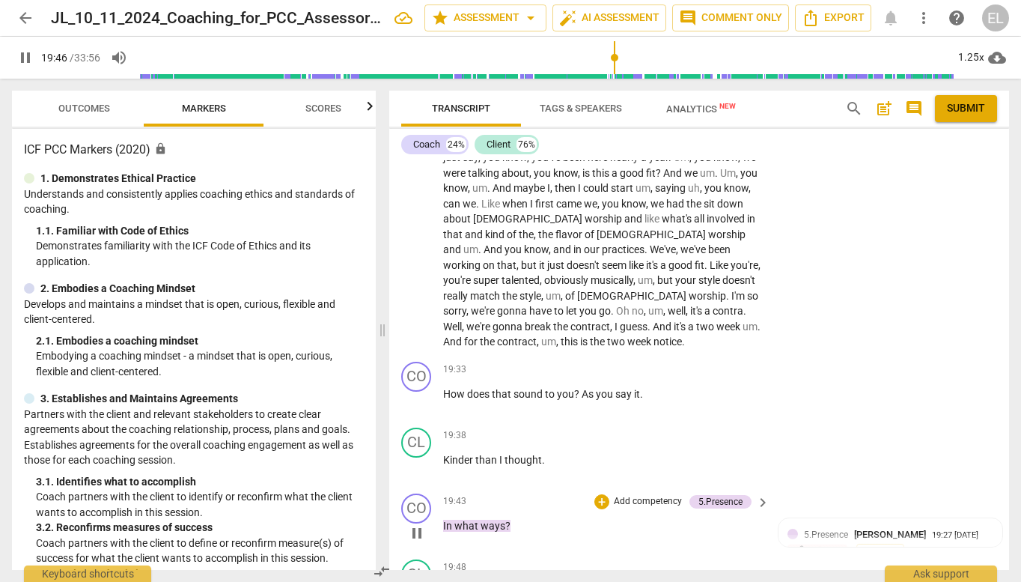
scroll to position [5409, 0]
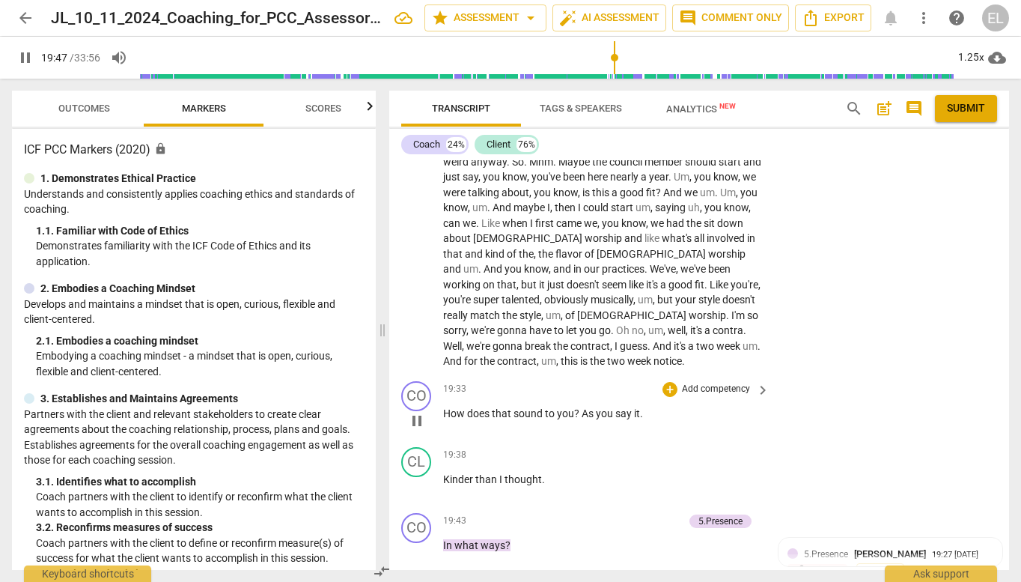
click at [712, 383] on p "Add competency" at bounding box center [716, 389] width 71 height 13
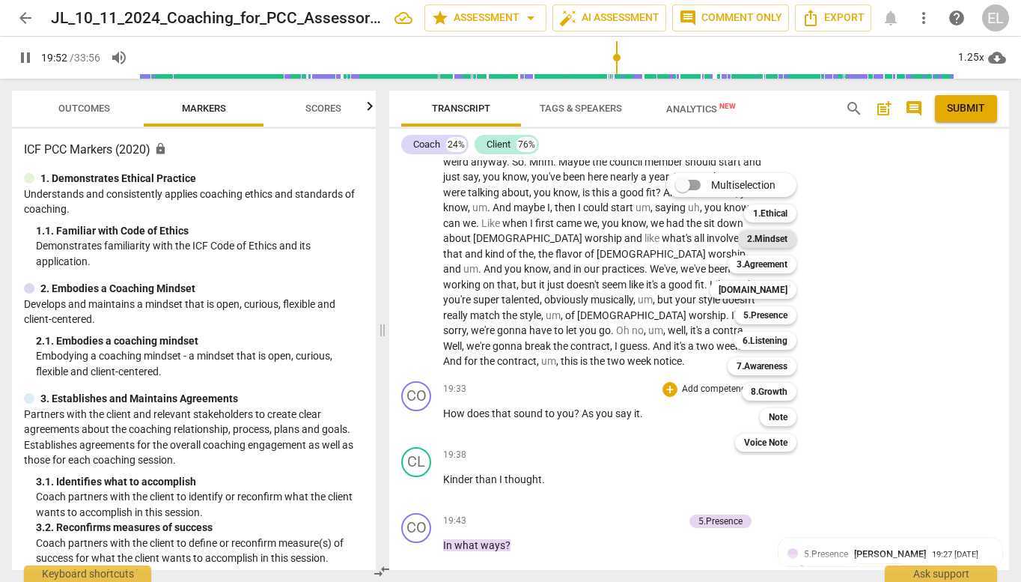
click at [775, 241] on b "2.Mindset" at bounding box center [767, 239] width 40 height 18
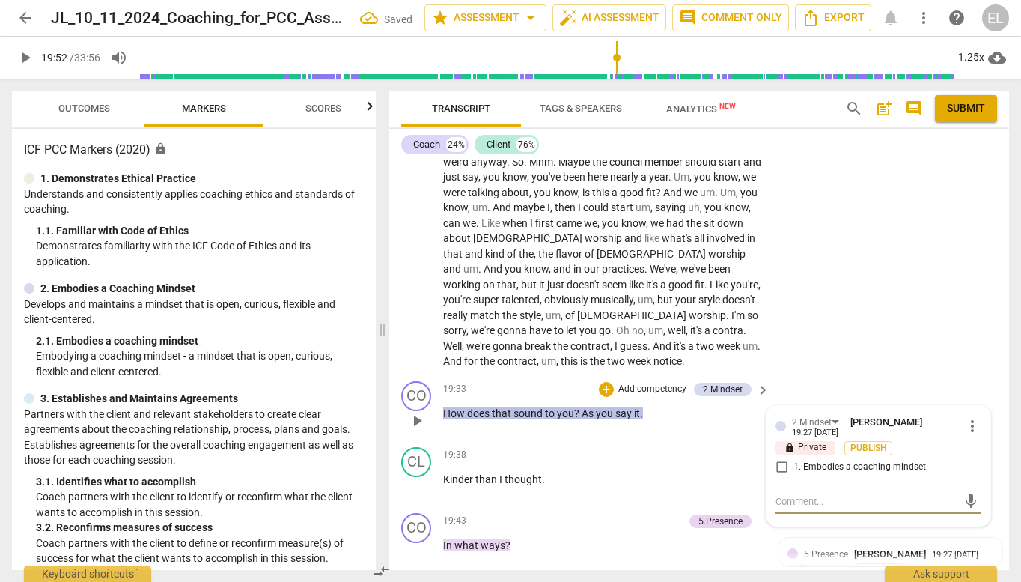
click at [816, 494] on textarea at bounding box center [867, 501] width 182 height 14
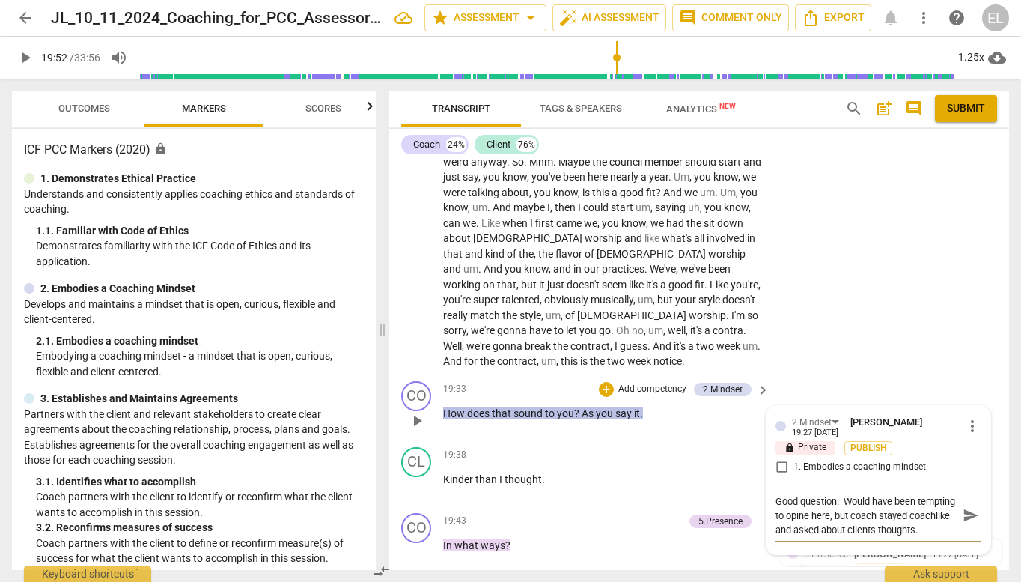
scroll to position [14, 0]
click at [25, 54] on span "play_arrow" at bounding box center [25, 58] width 18 height 18
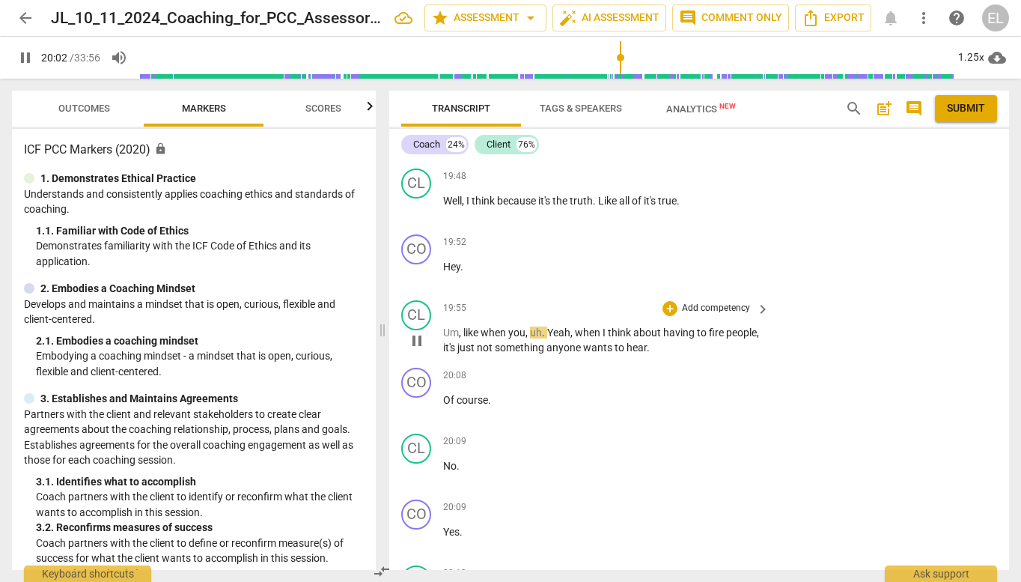
scroll to position [5858, 0]
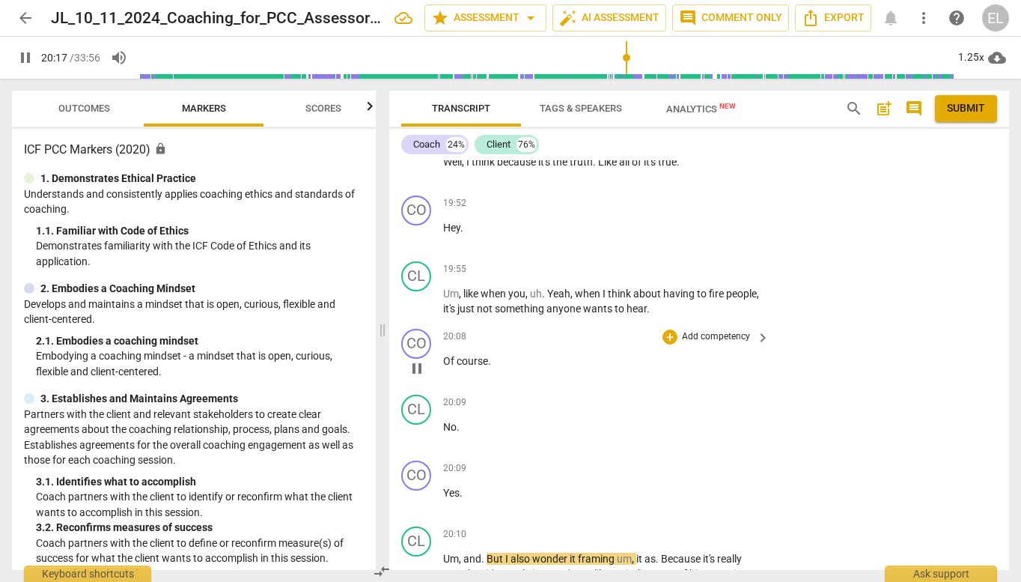
click at [704, 330] on p "Add competency" at bounding box center [716, 336] width 71 height 13
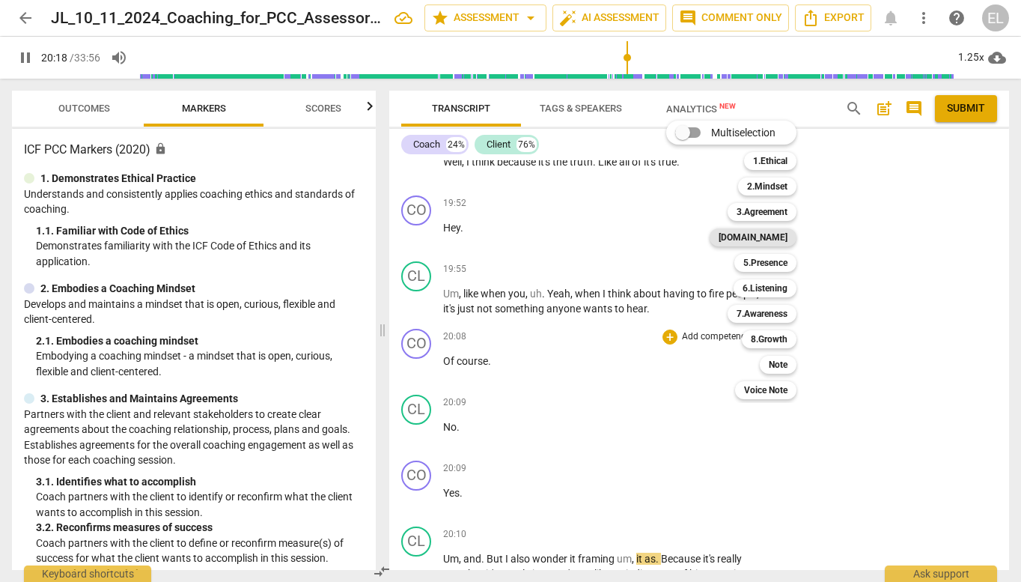
click at [776, 243] on b "[DOMAIN_NAME]" at bounding box center [753, 237] width 69 height 18
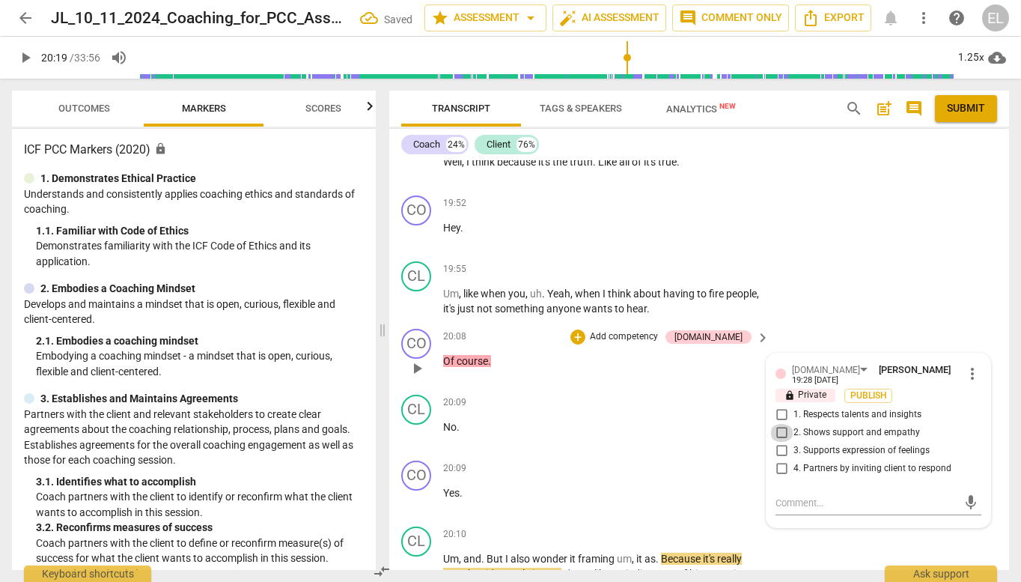
click at [782, 424] on input "2. Shows support and empathy" at bounding box center [782, 433] width 24 height 18
click at [28, 58] on span "play_arrow" at bounding box center [25, 58] width 18 height 18
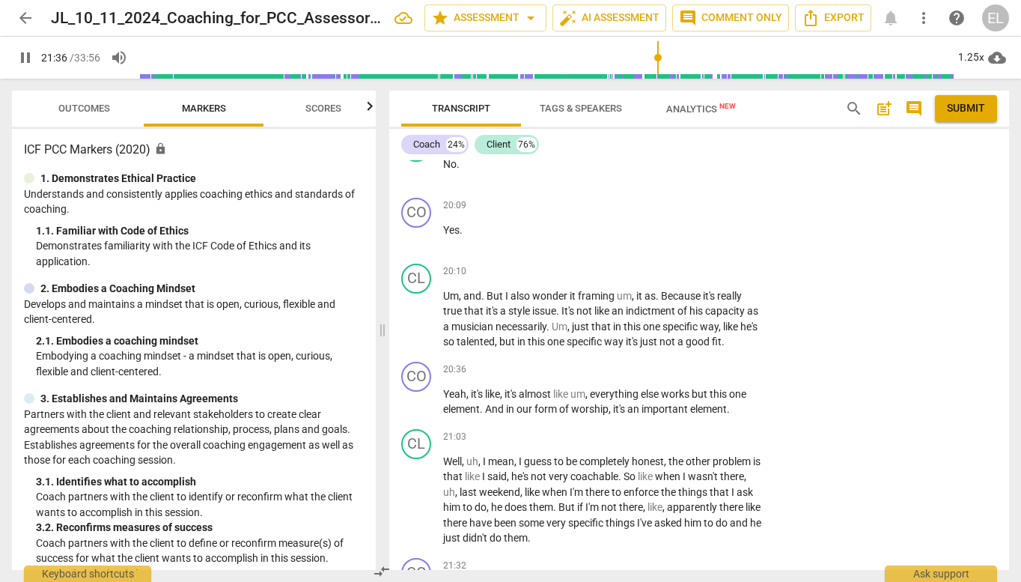
scroll to position [6533, 0]
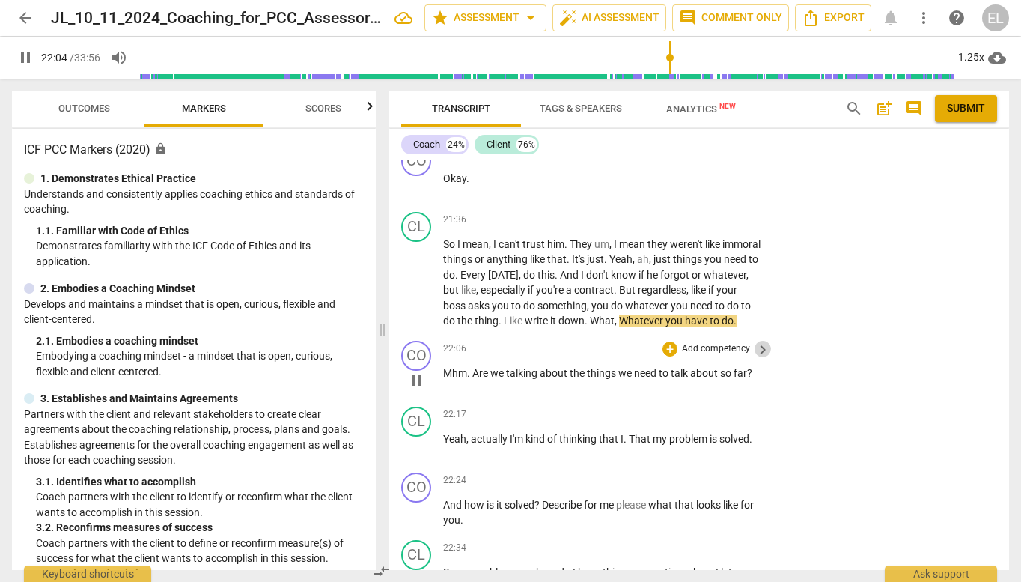
click at [755, 341] on span "keyboard_arrow_right" at bounding box center [763, 350] width 18 height 18
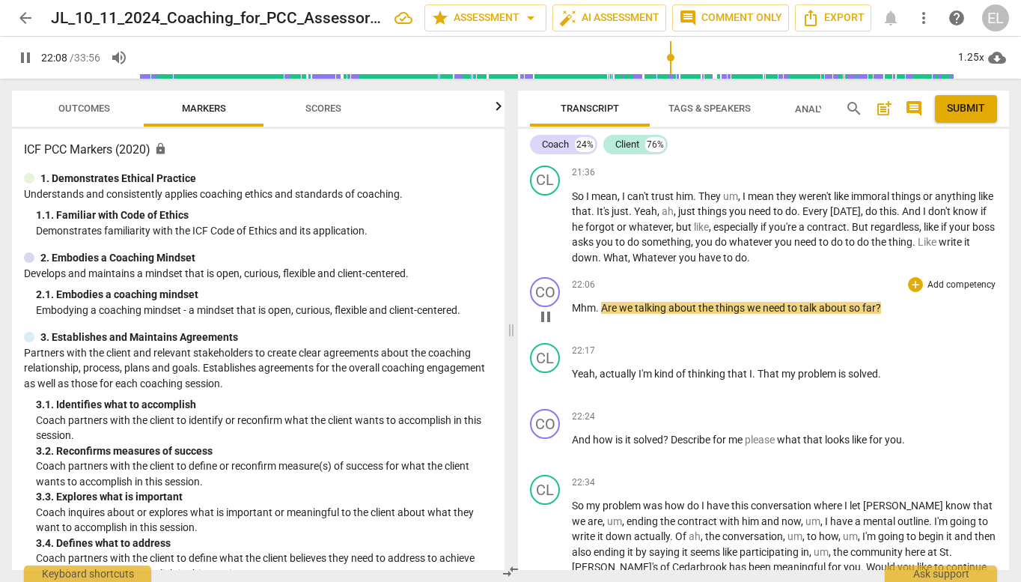
click at [920, 277] on div "+ Add competency" at bounding box center [952, 284] width 89 height 15
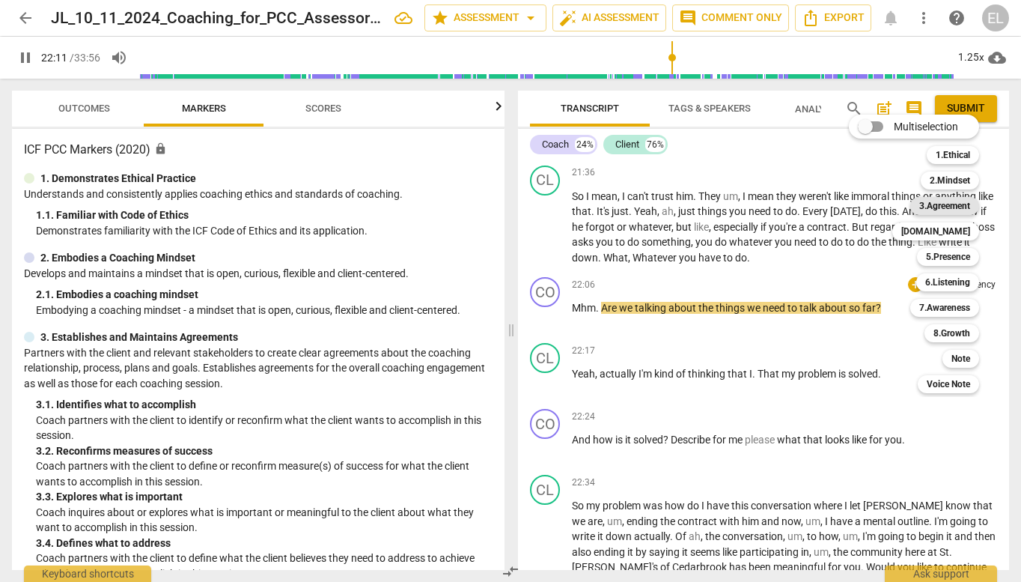
click at [943, 201] on b "3.Agreement" at bounding box center [944, 206] width 51 height 18
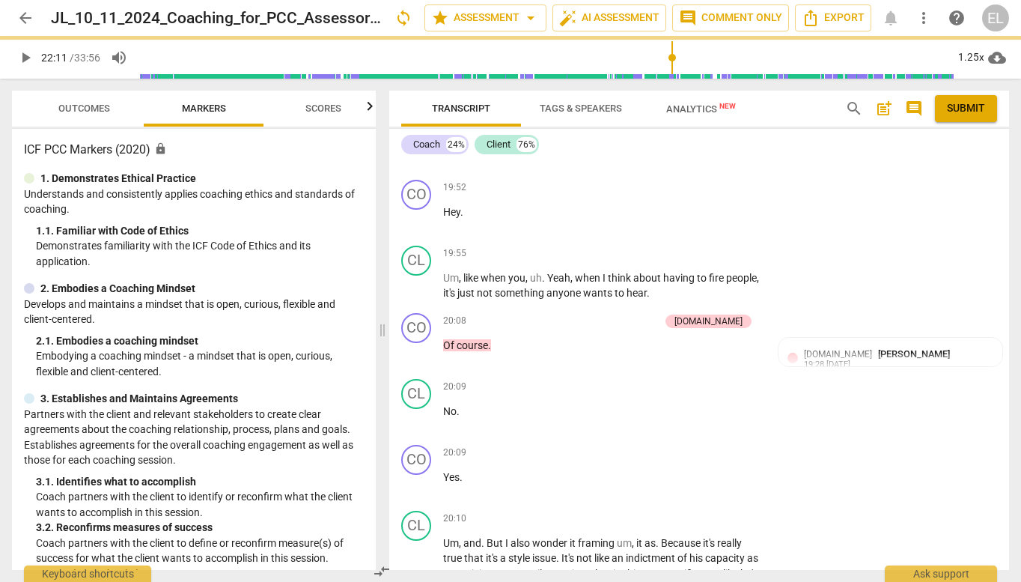
scroll to position [6533, 0]
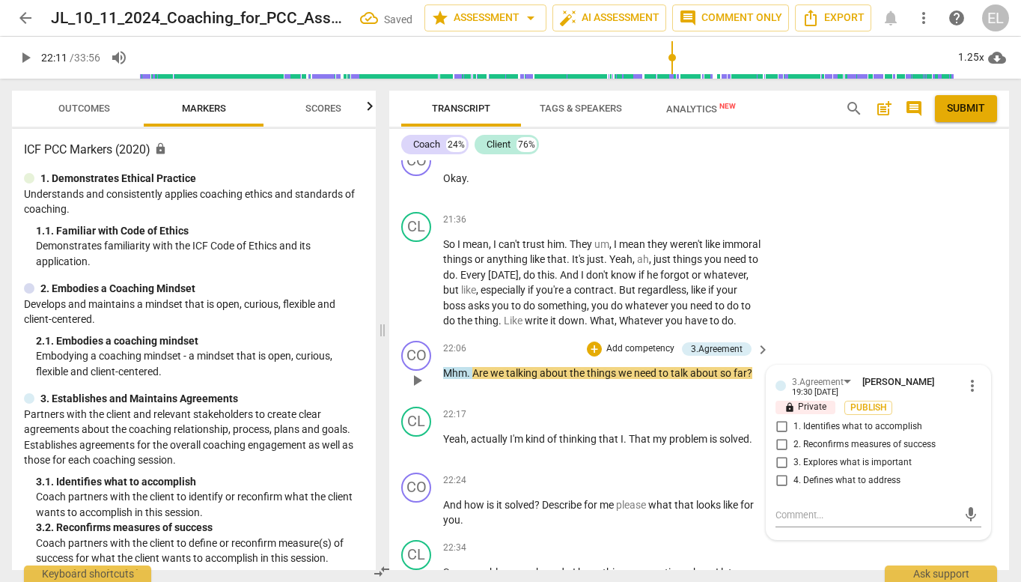
click at [878, 438] on span "2. Reconfirms measures of success" at bounding box center [865, 444] width 142 height 13
click at [794, 436] on input "2. Reconfirms measures of success" at bounding box center [782, 445] width 24 height 18
click at [24, 58] on span "play_arrow" at bounding box center [25, 58] width 18 height 18
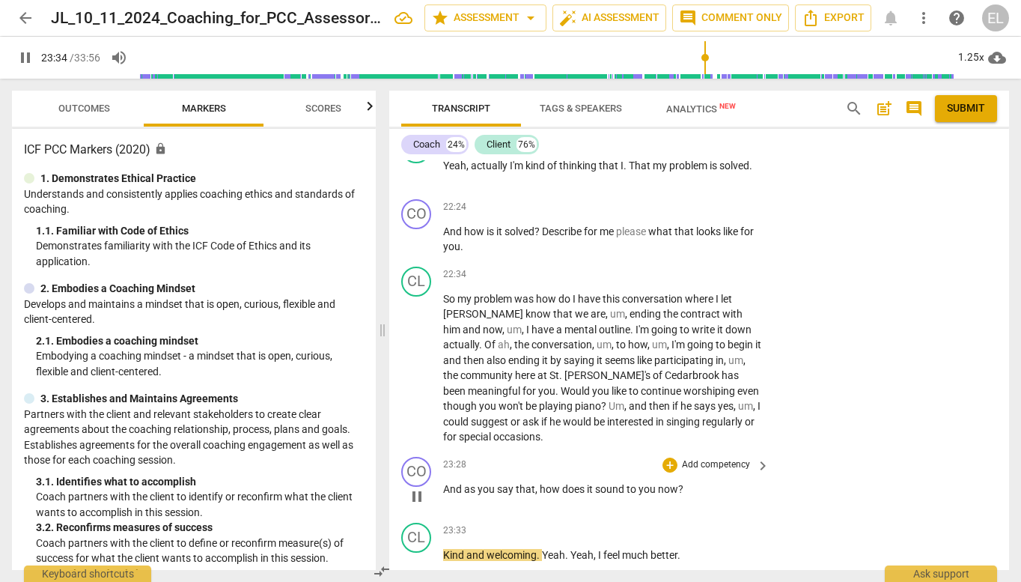
scroll to position [6832, 0]
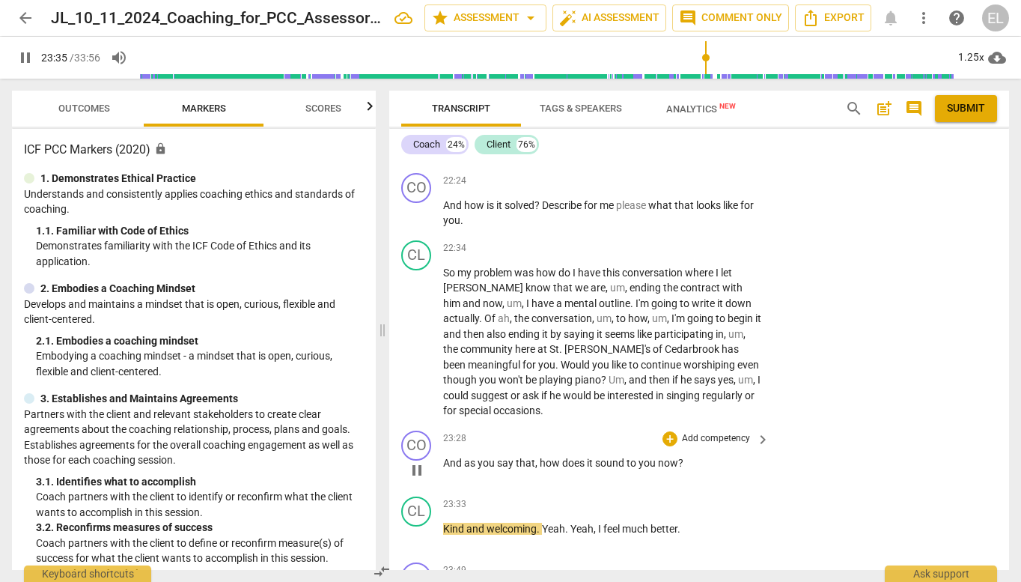
click at [732, 432] on p "Add competency" at bounding box center [716, 438] width 71 height 13
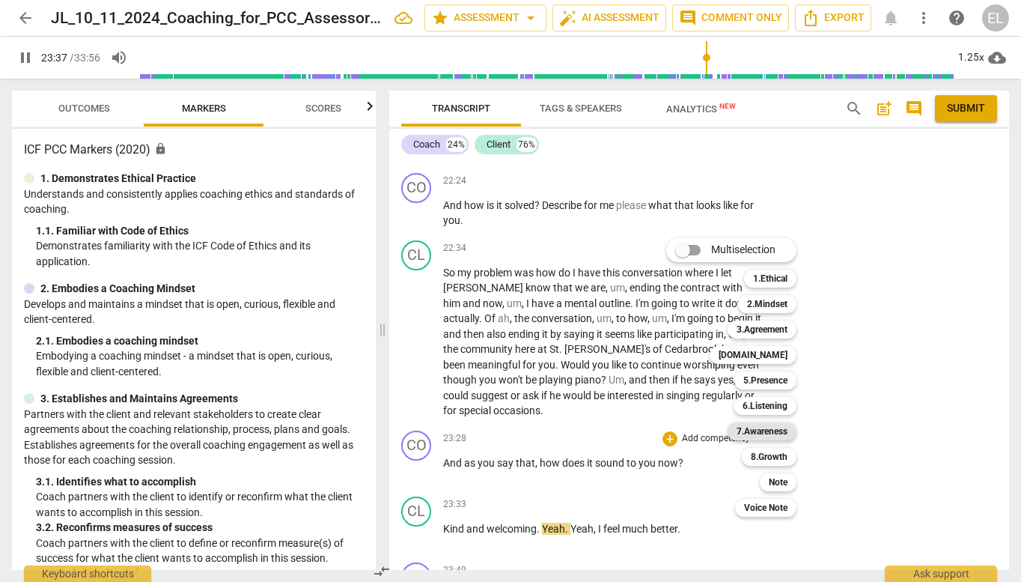
click at [774, 433] on b "7.Awareness" at bounding box center [762, 431] width 51 height 18
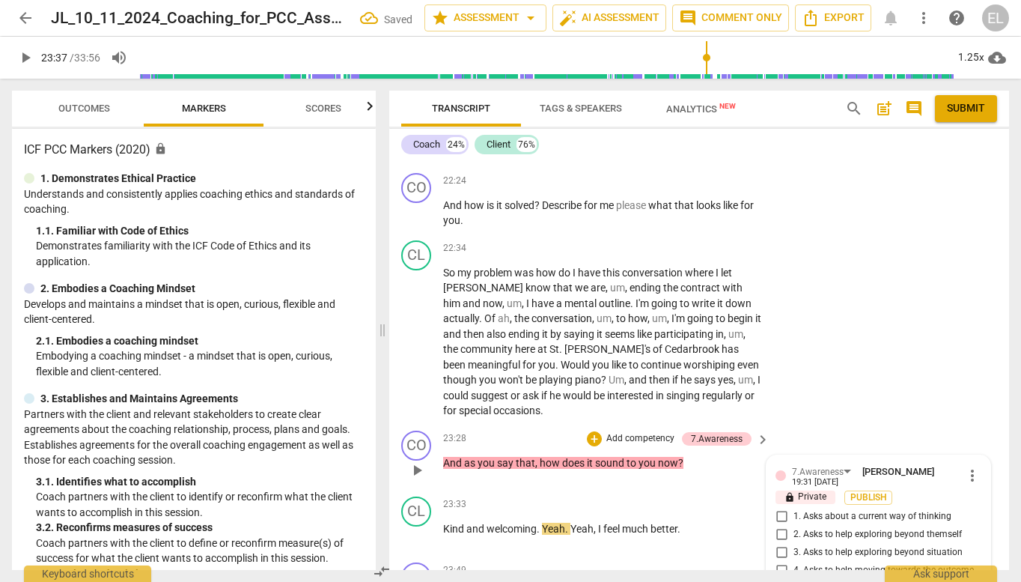
scroll to position [7090, 0]
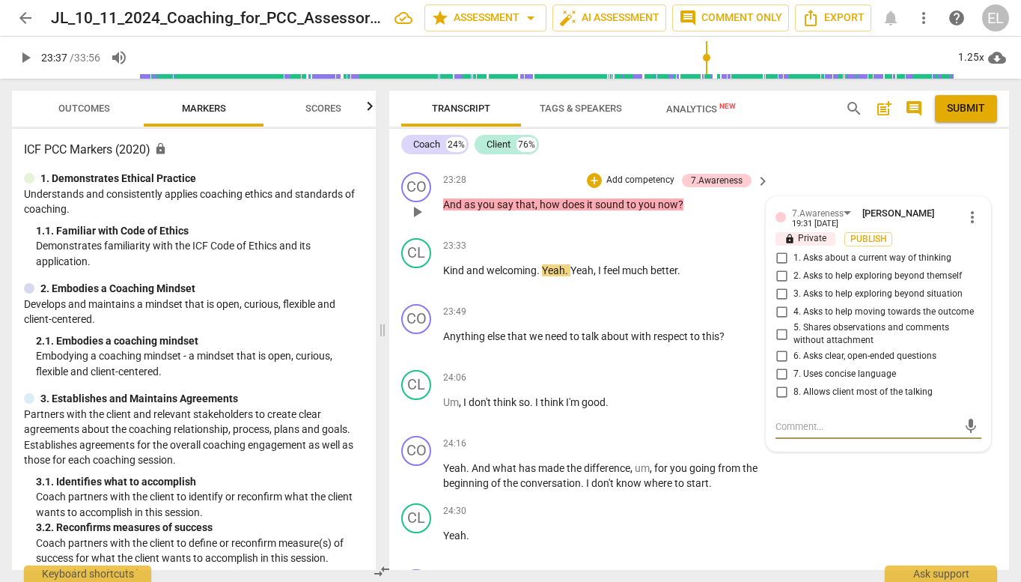
click at [779, 347] on input "6. Asks clear, open-ended questions" at bounding box center [782, 356] width 24 height 18
click at [781, 365] on input "7. Uses concise language" at bounding box center [782, 374] width 24 height 18
click at [779, 249] on input "1. Asks about a current way of thinking" at bounding box center [782, 258] width 24 height 18
click at [21, 64] on span "play_arrow" at bounding box center [25, 58] width 18 height 18
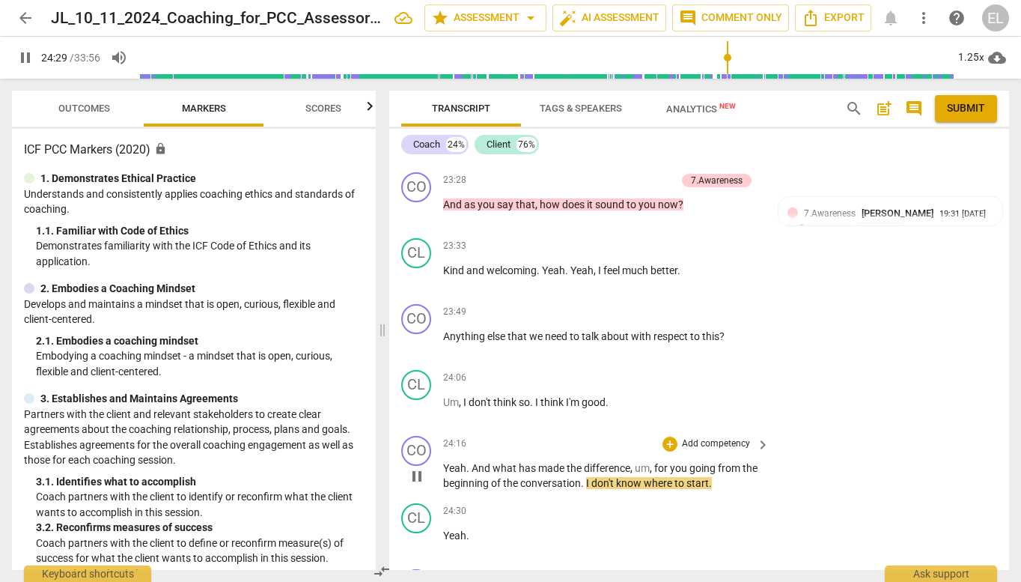
click at [755, 436] on span "keyboard_arrow_right" at bounding box center [763, 445] width 18 height 18
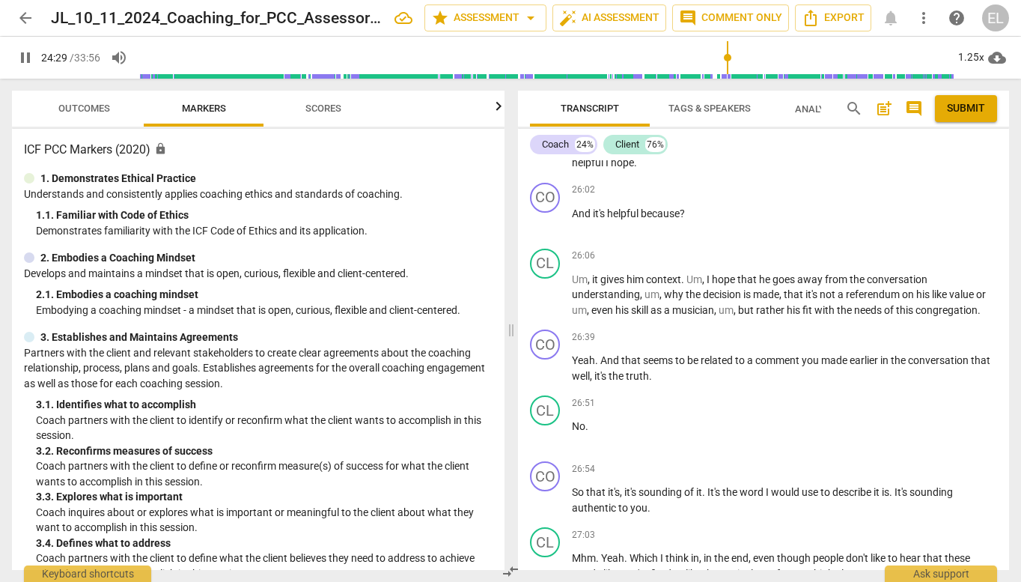
scroll to position [6350, 0]
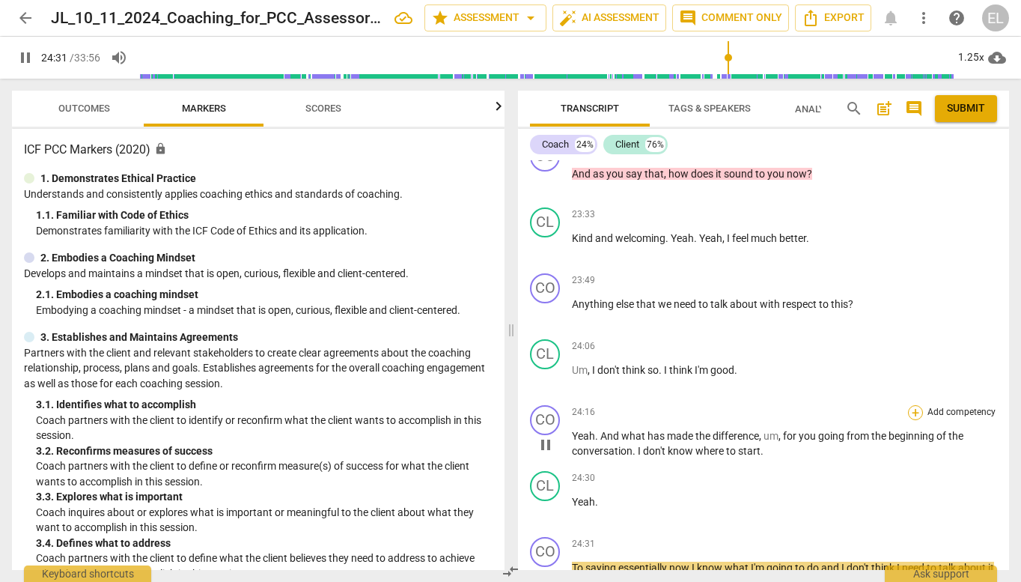
click at [916, 405] on div "+" at bounding box center [915, 412] width 15 height 15
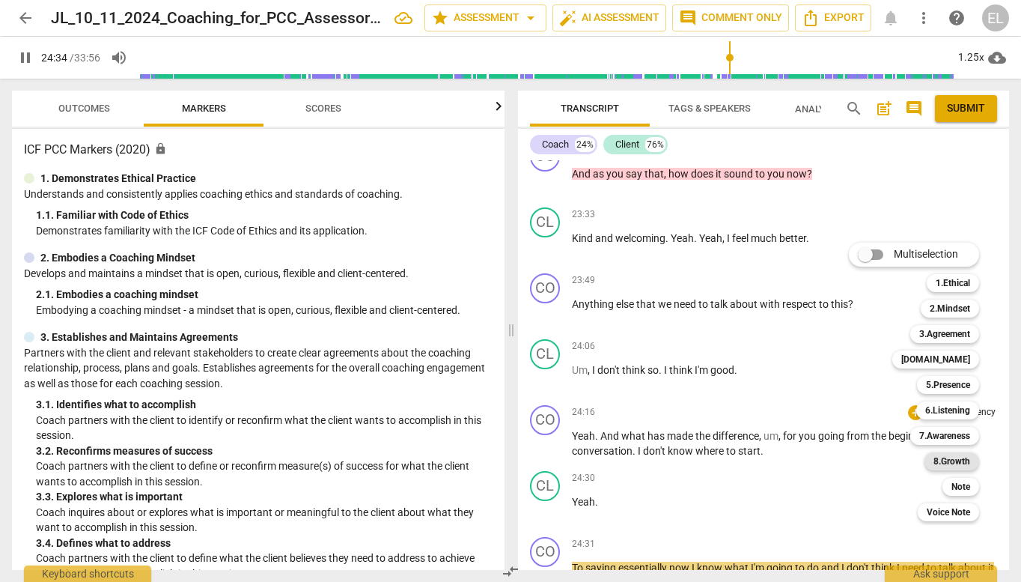
click at [951, 457] on b "8.Growth" at bounding box center [952, 461] width 37 height 18
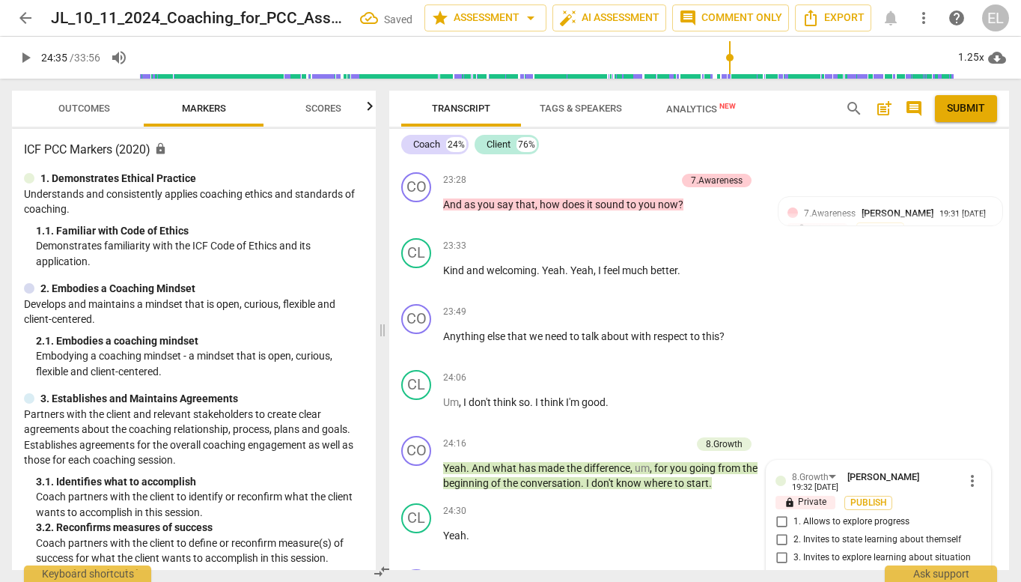
scroll to position [7364, 0]
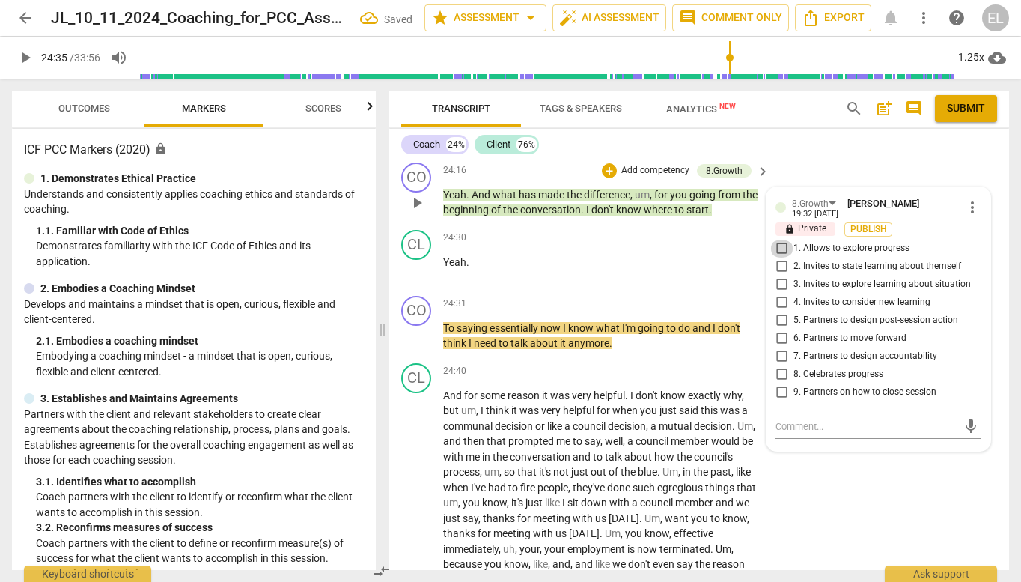
click at [777, 240] on input "1. Allows to explore progress" at bounding box center [782, 249] width 24 height 18
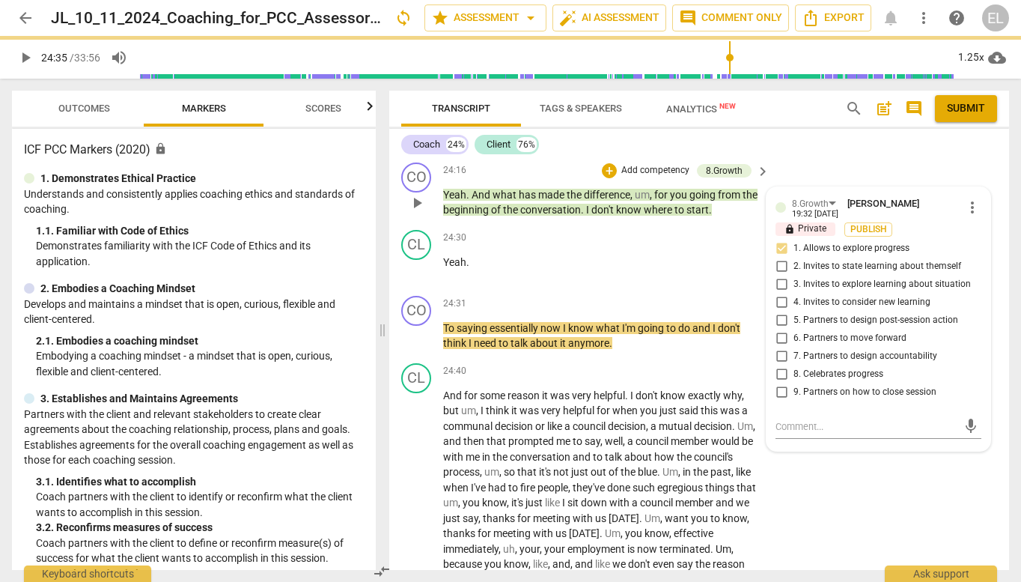
click at [777, 276] on input "3. Invites to explore learning about situation" at bounding box center [782, 285] width 24 height 18
click at [26, 60] on span "play_arrow" at bounding box center [25, 58] width 18 height 18
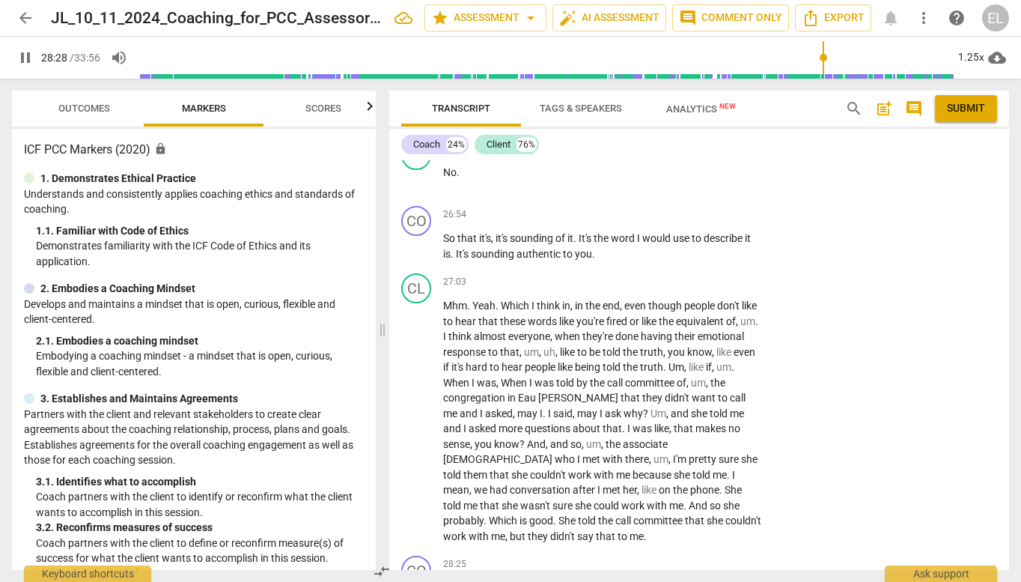
scroll to position [8613, 0]
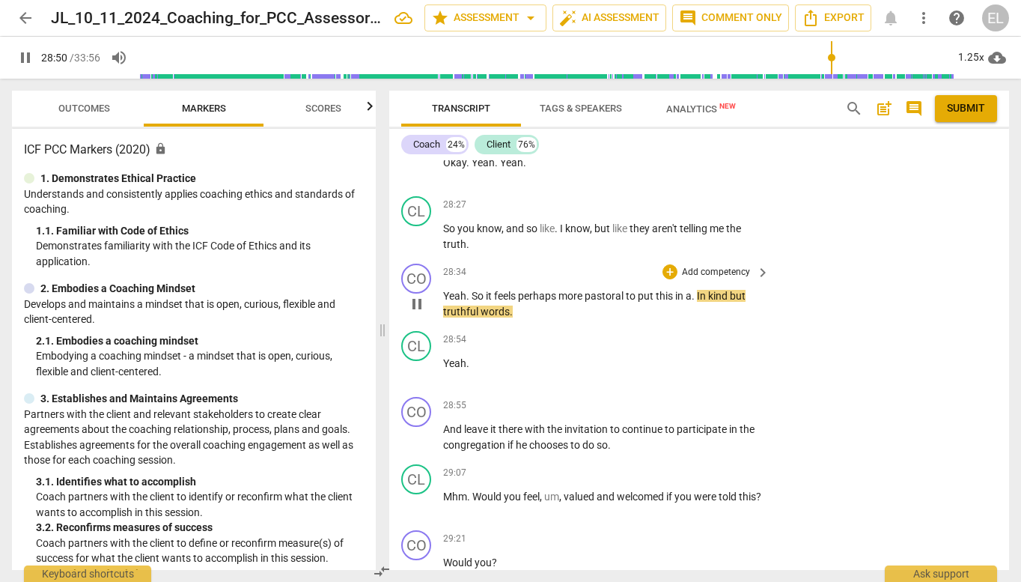
click at [696, 266] on p "Add competency" at bounding box center [716, 272] width 71 height 13
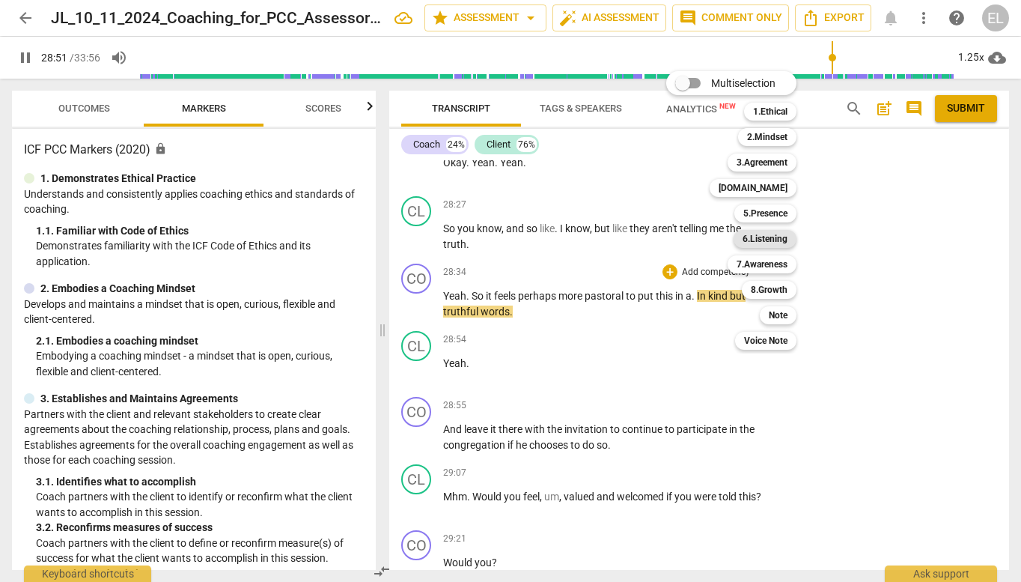
click at [763, 243] on b "6.Listening" at bounding box center [765, 239] width 45 height 18
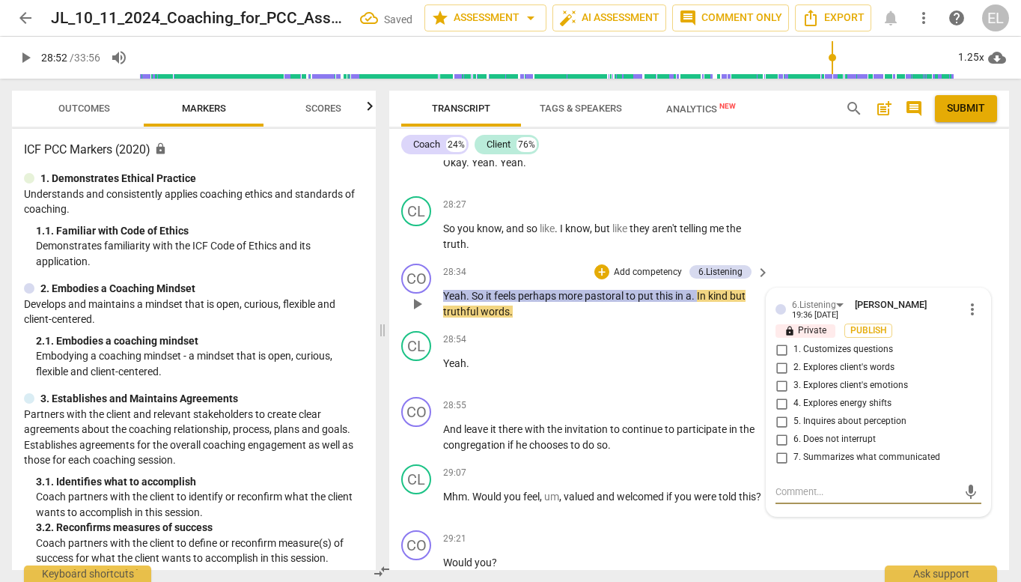
click at [757, 264] on span "keyboard_arrow_right" at bounding box center [763, 273] width 18 height 18
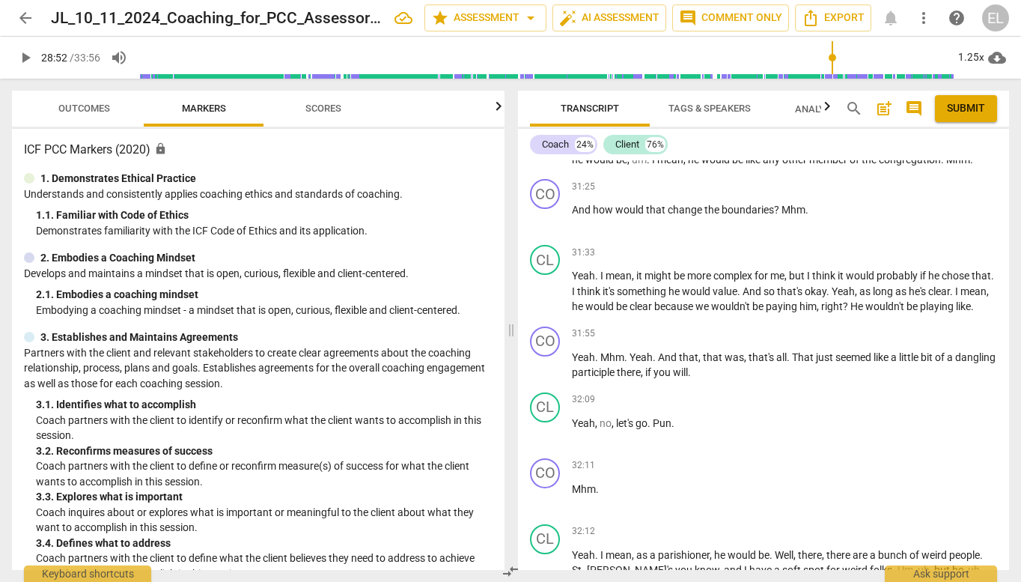
scroll to position [7739, 0]
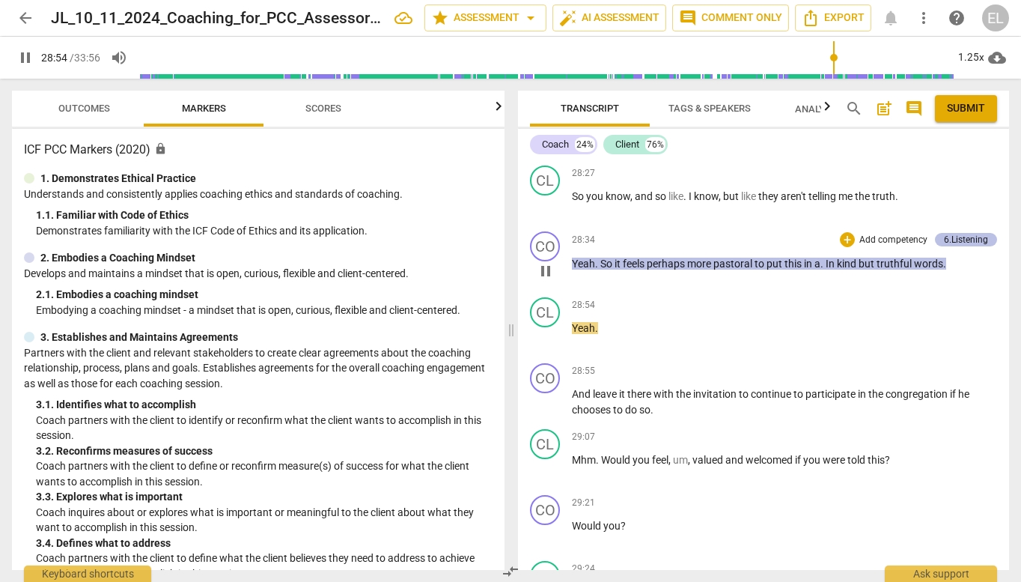
click at [958, 233] on div "6.Listening" at bounding box center [966, 239] width 44 height 13
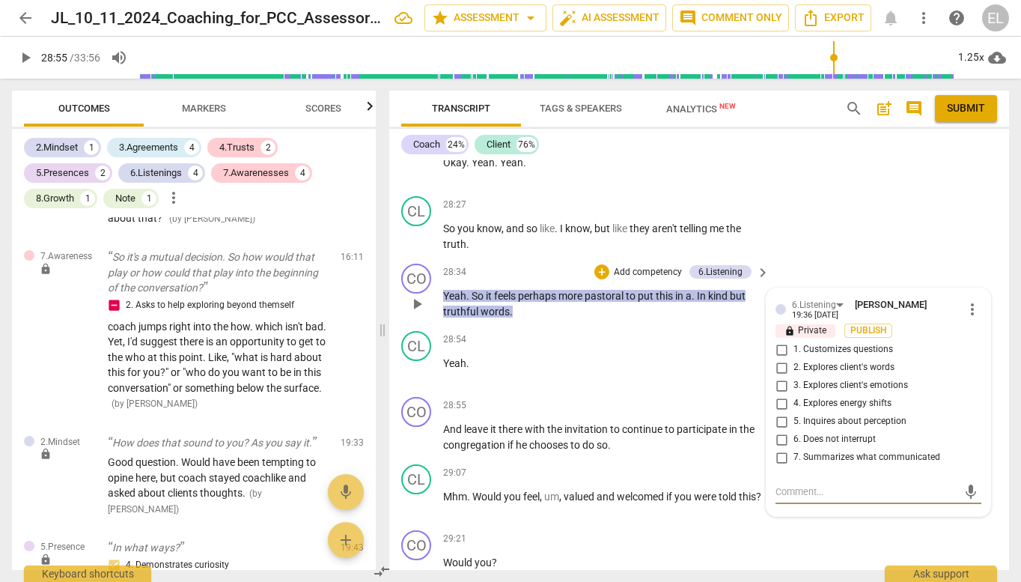
scroll to position [1961, 0]
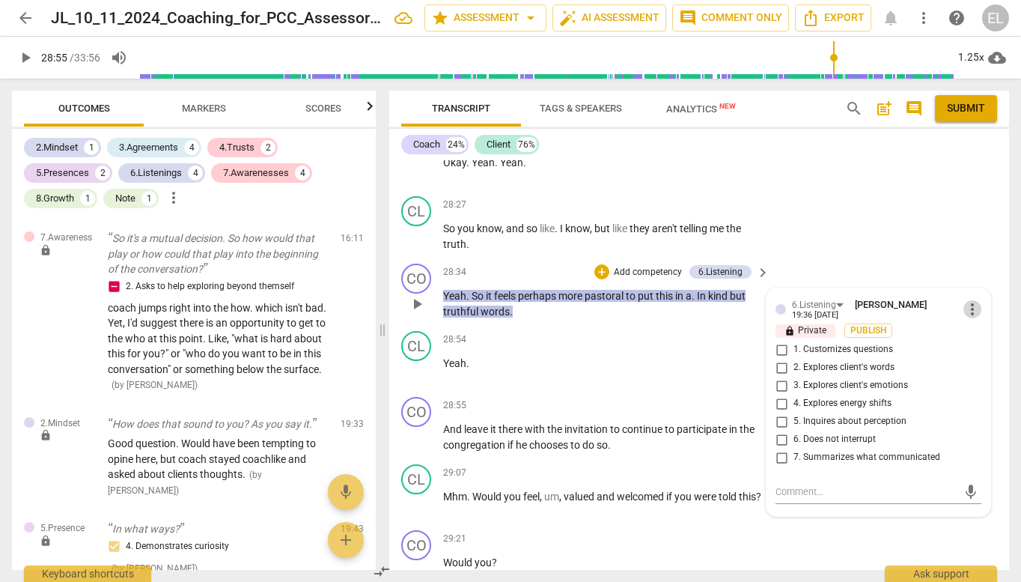
click at [966, 300] on span "more_vert" at bounding box center [973, 309] width 18 height 18
click at [970, 276] on li "Delete" at bounding box center [983, 275] width 52 height 28
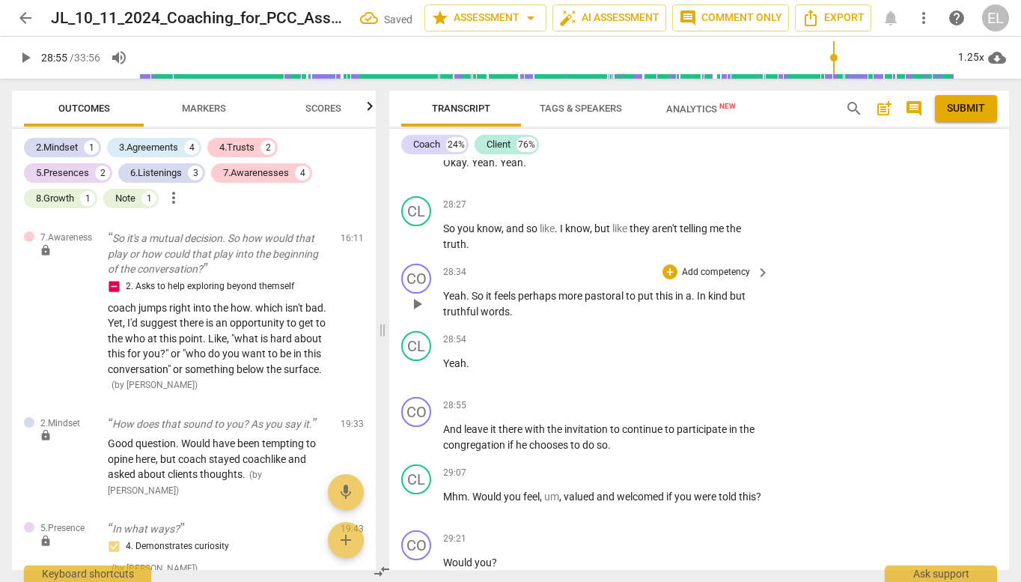
click at [755, 264] on span "keyboard_arrow_right" at bounding box center [763, 273] width 18 height 18
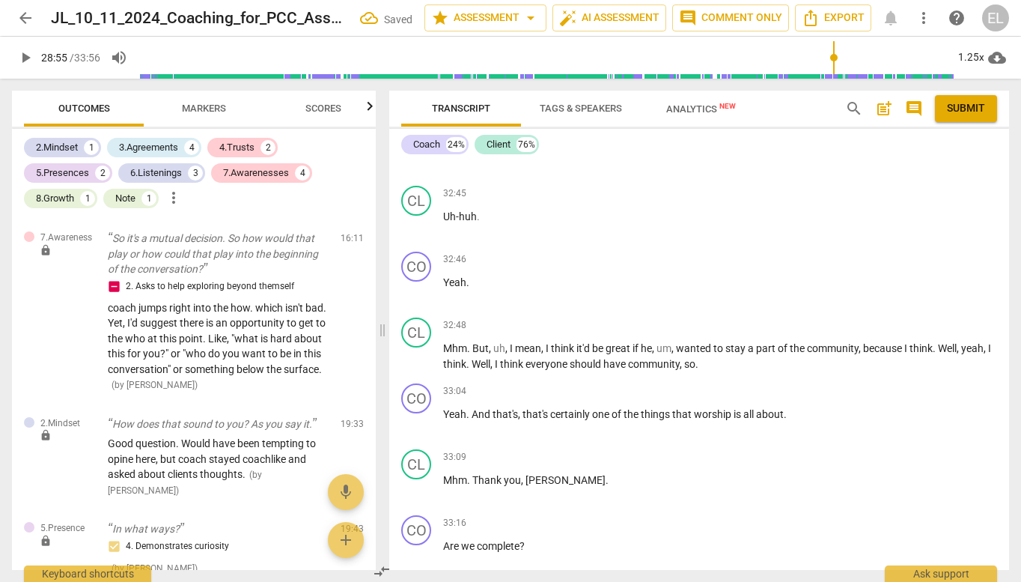
scroll to position [1500, 0]
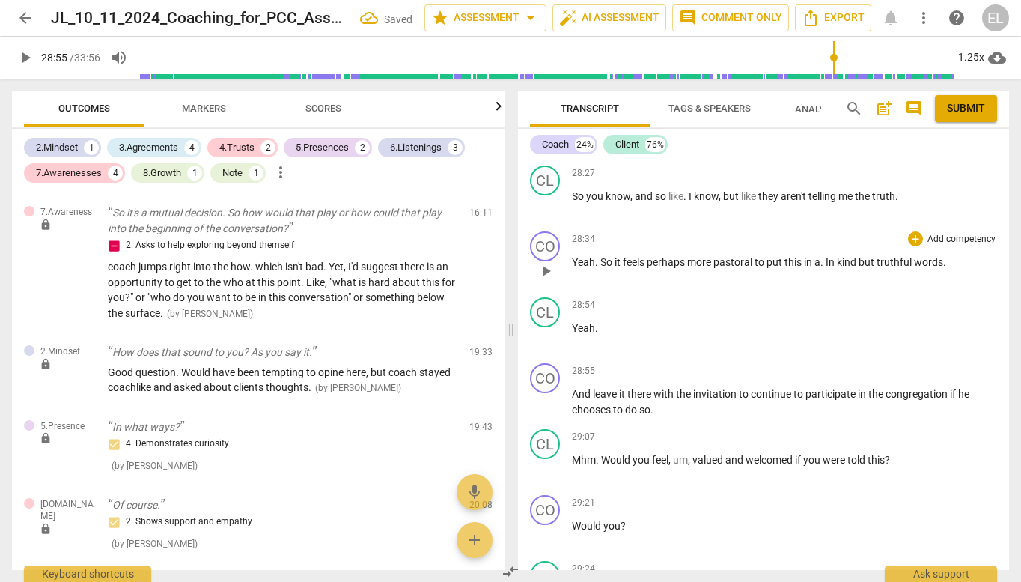
click at [941, 233] on p "Add competency" at bounding box center [961, 239] width 71 height 13
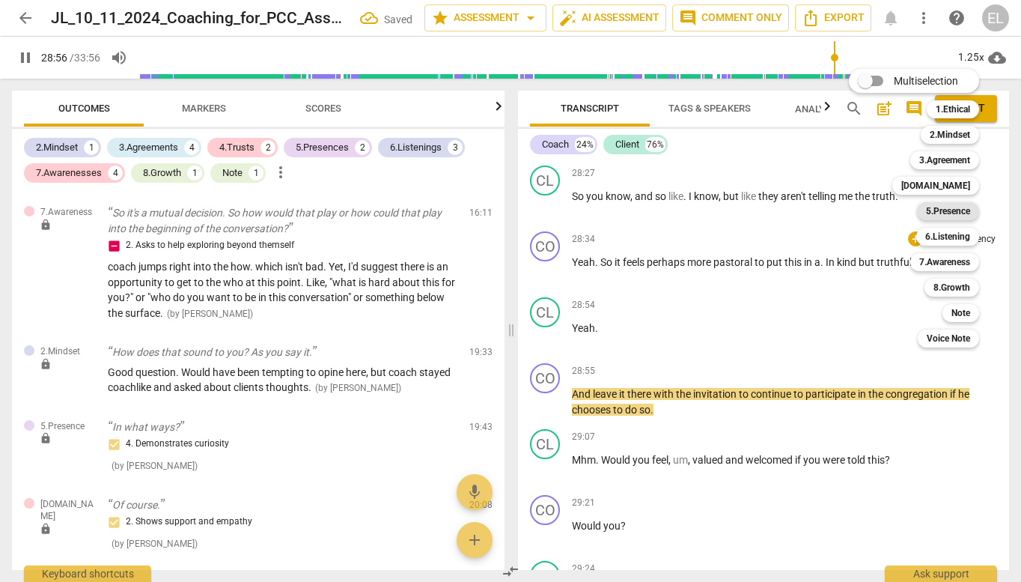
click at [931, 210] on b "5.Presence" at bounding box center [948, 211] width 44 height 18
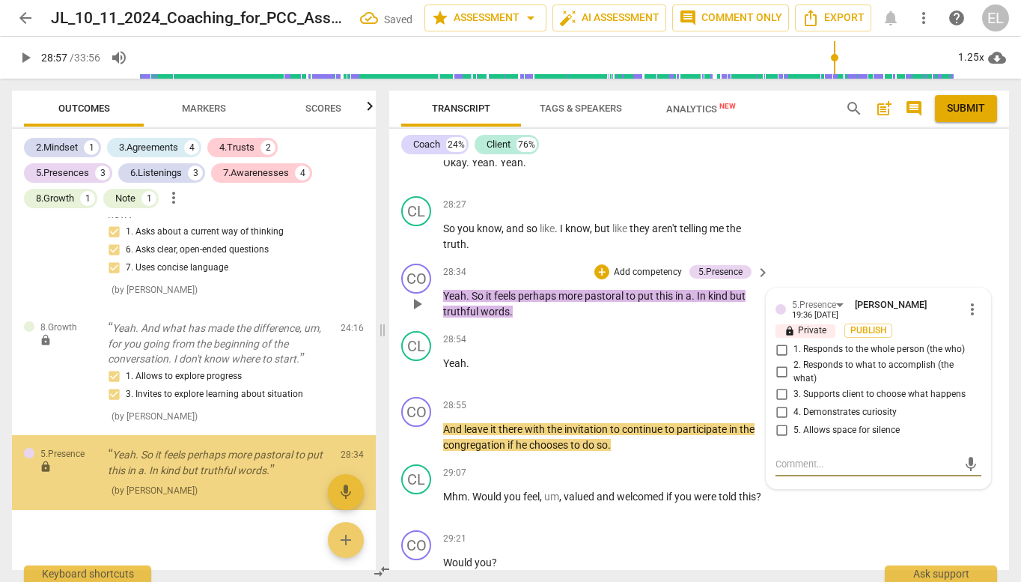
scroll to position [2570, 0]
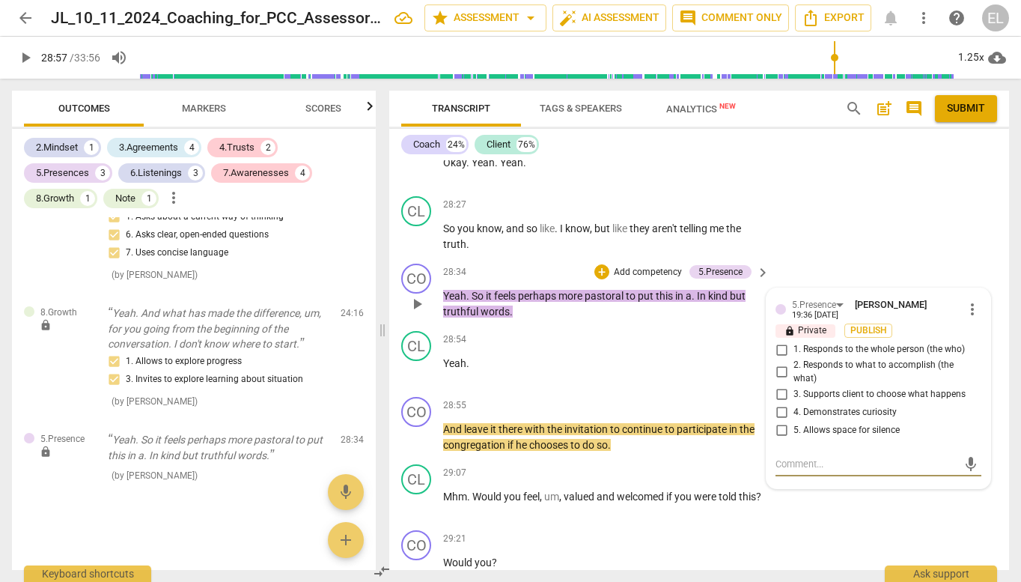
click at [969, 300] on span "more_vert" at bounding box center [973, 309] width 18 height 18
click at [973, 271] on li "Delete" at bounding box center [983, 275] width 52 height 28
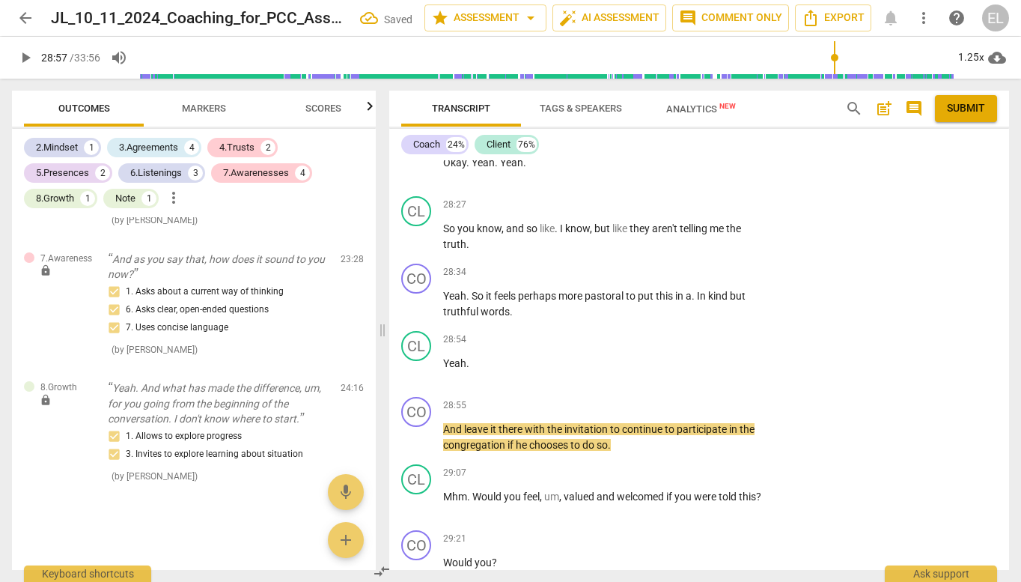
scroll to position [2495, 0]
click at [14, 60] on span "play_arrow" at bounding box center [25, 58] width 27 height 18
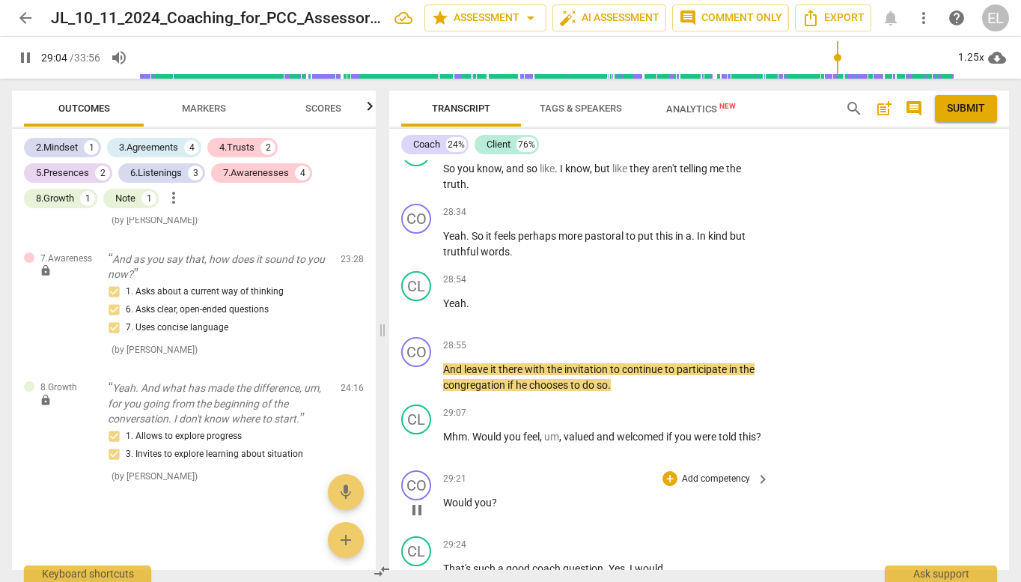
scroll to position [8687, 0]
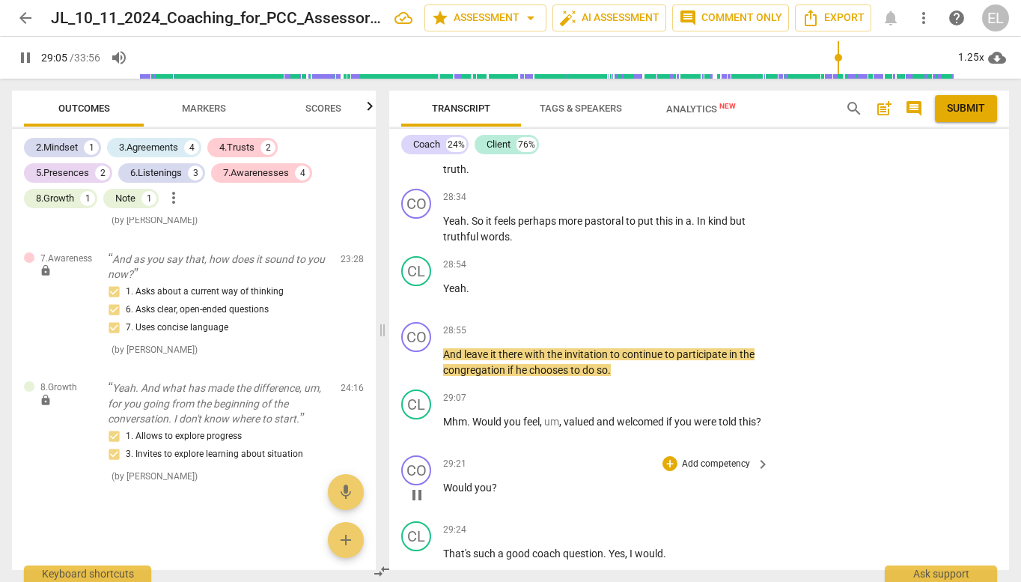
click at [720, 457] on p "Add competency" at bounding box center [716, 463] width 71 height 13
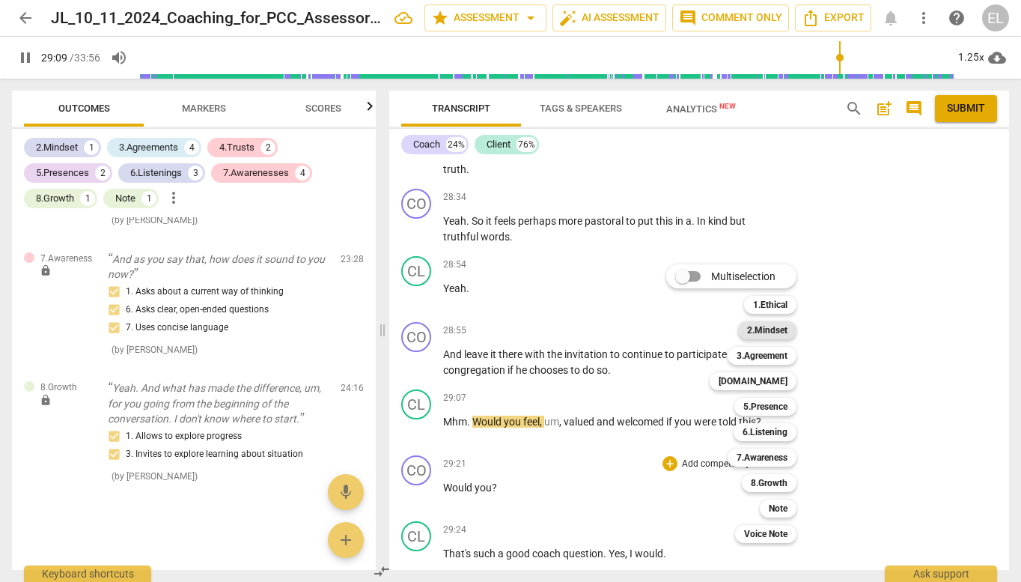
click at [773, 329] on b "2.Mindset" at bounding box center [767, 330] width 40 height 18
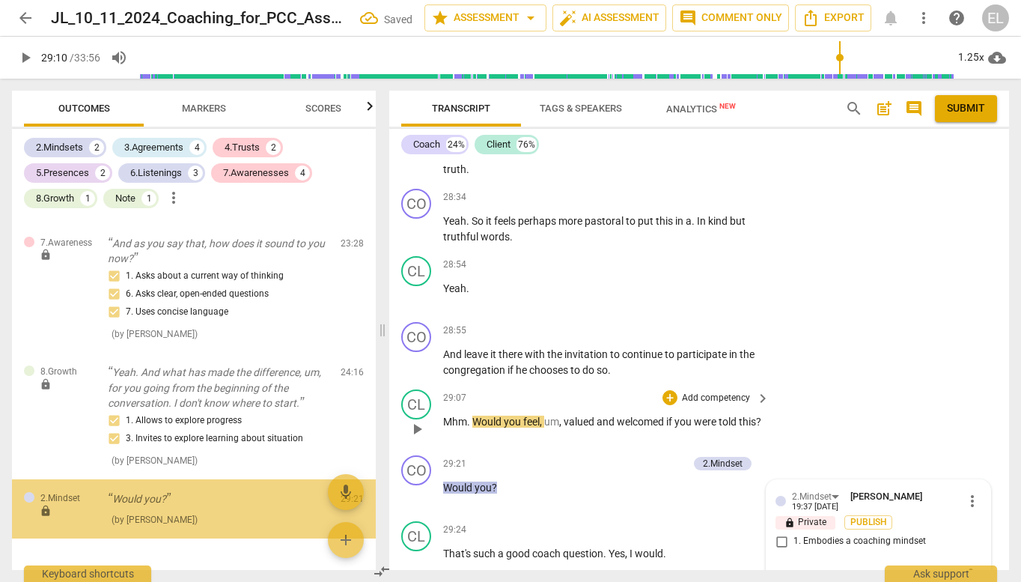
scroll to position [2555, 0]
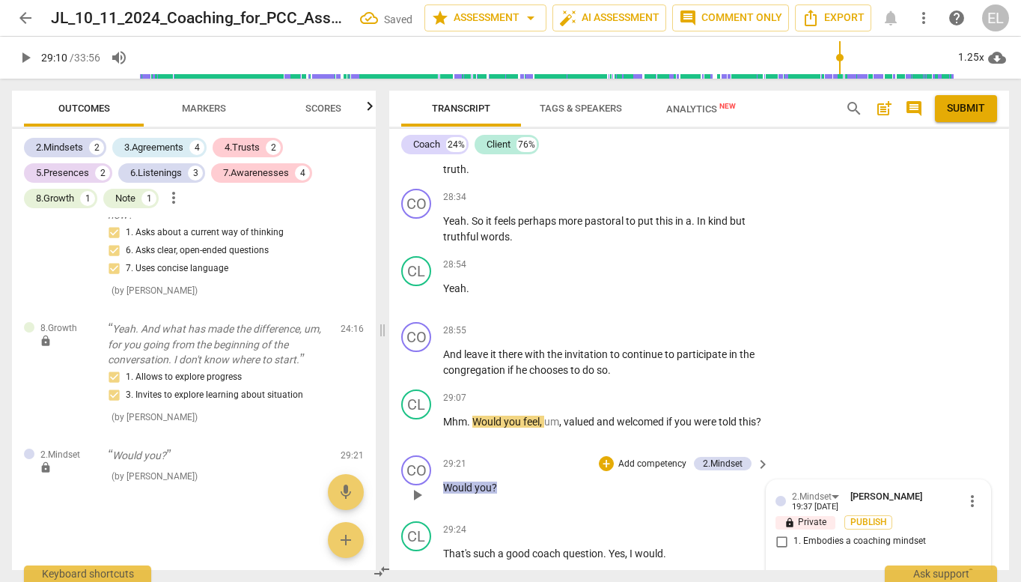
click at [775, 532] on input "1. Embodies a coaching mindset" at bounding box center [782, 541] width 24 height 18
click at [805, 564] on div "mic" at bounding box center [879, 576] width 206 height 24
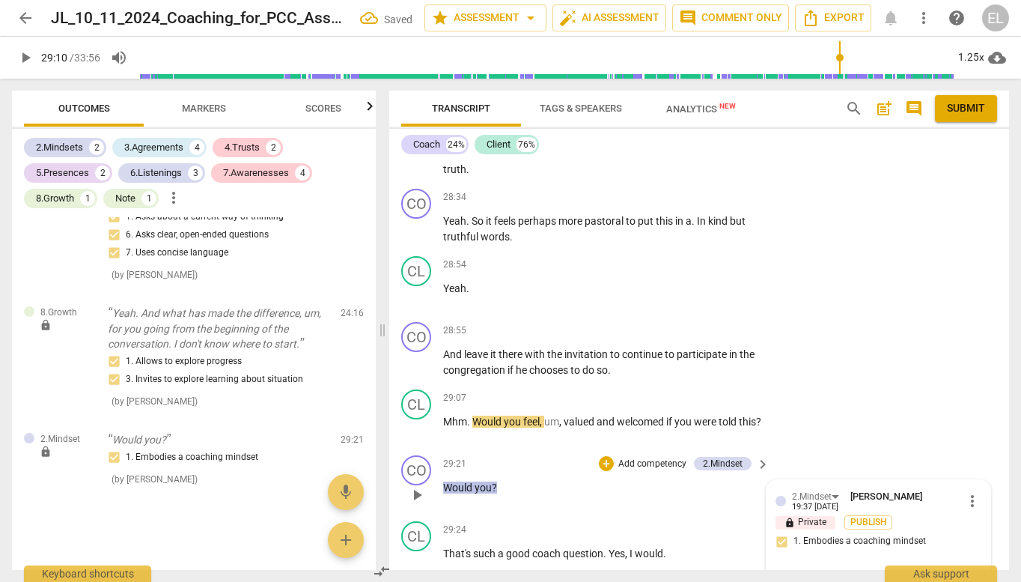
scroll to position [2570, 0]
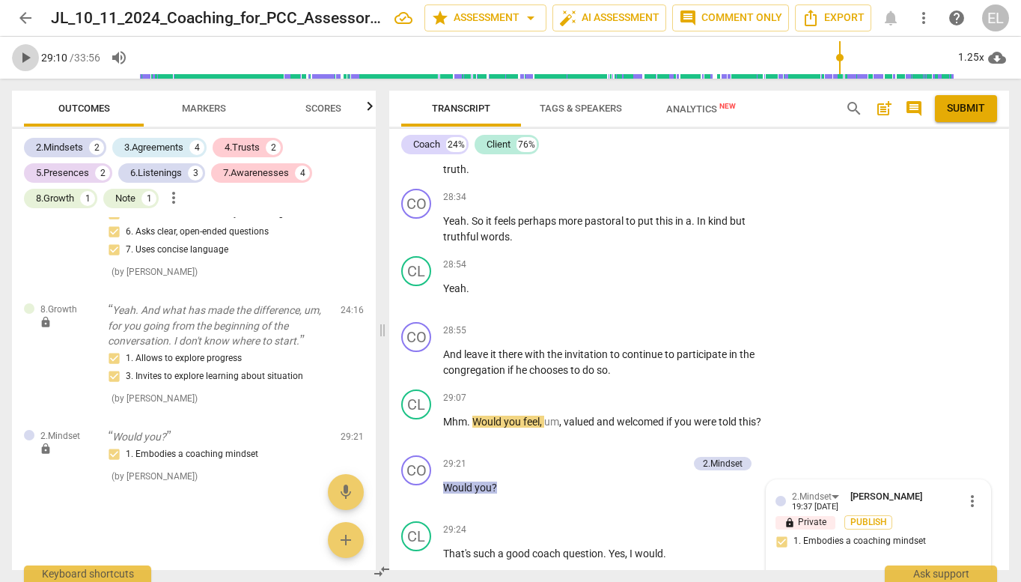
click at [26, 54] on span "play_arrow" at bounding box center [25, 58] width 18 height 18
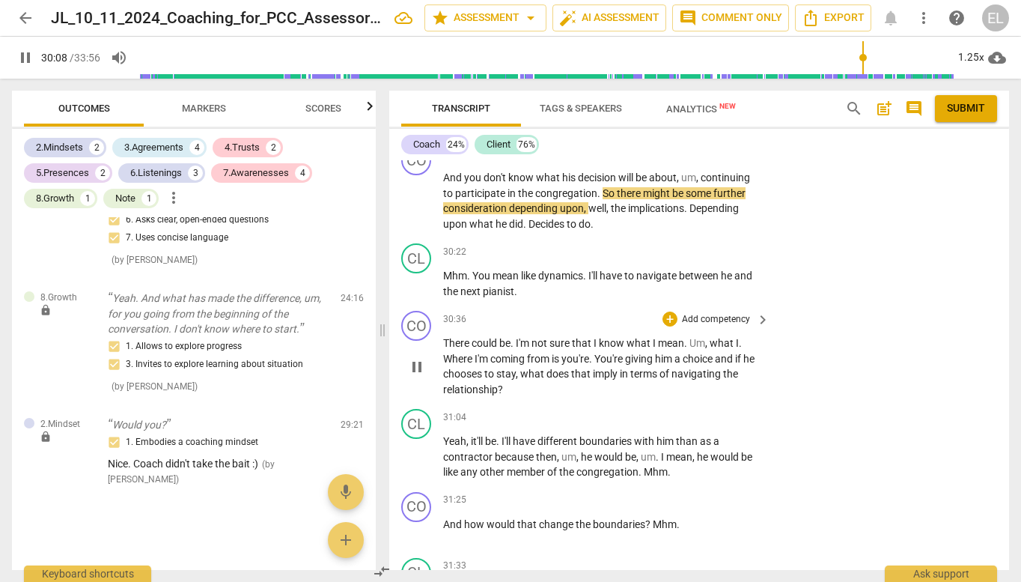
scroll to position [9286, 0]
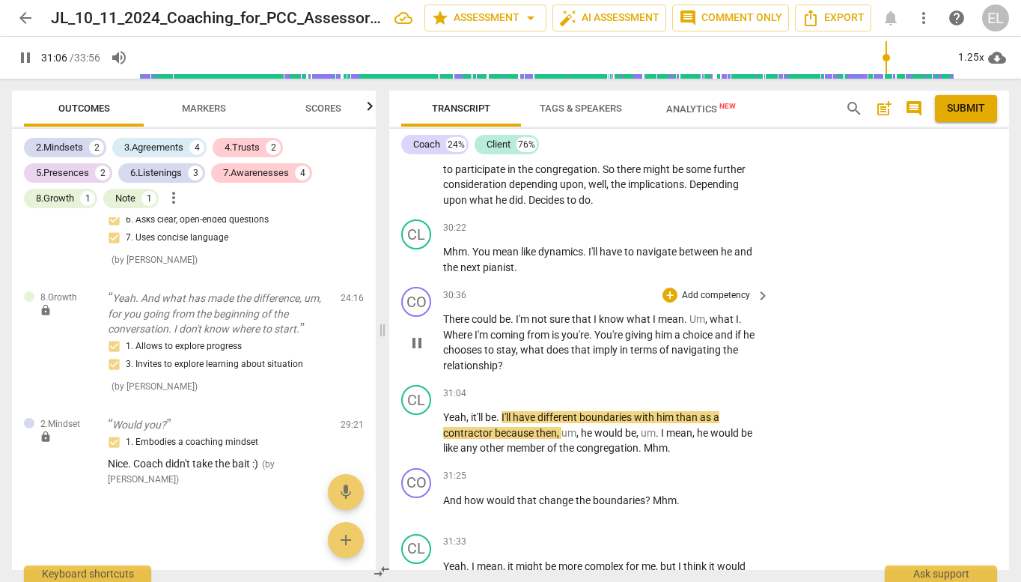
click at [702, 289] on p "Add competency" at bounding box center [716, 295] width 71 height 13
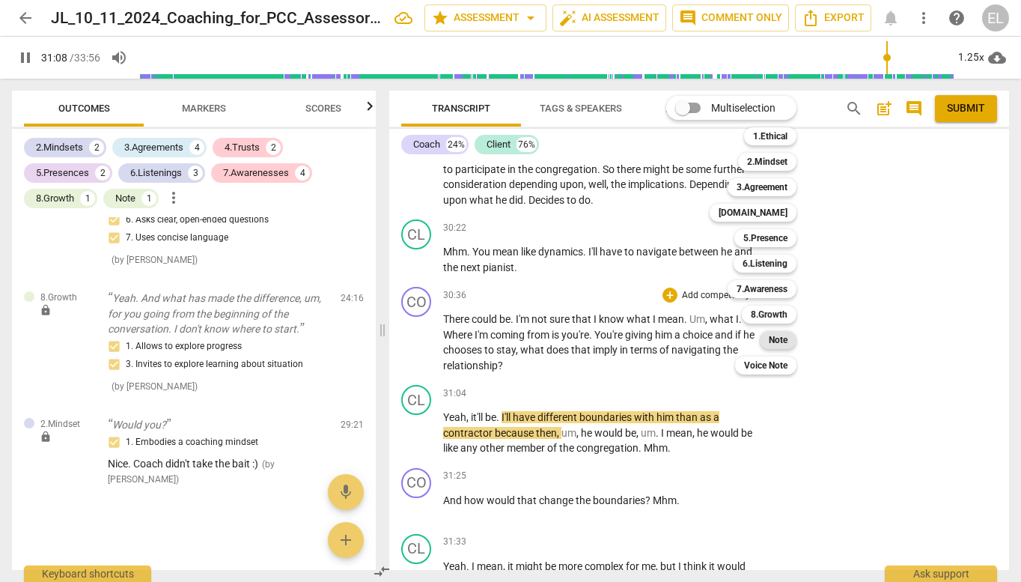
click at [782, 335] on b "Note" at bounding box center [778, 340] width 19 height 18
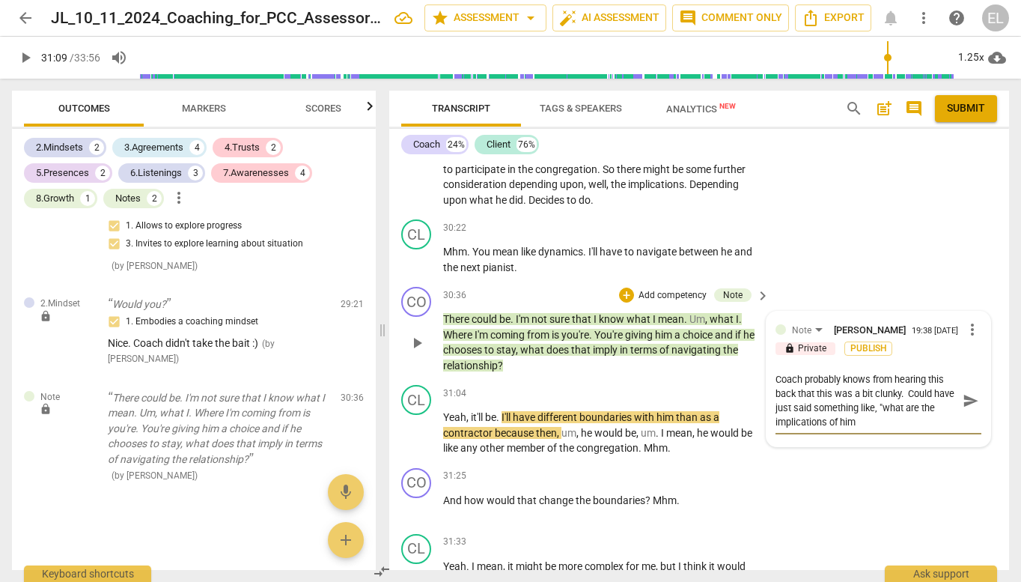
scroll to position [0, 0]
drag, startPoint x: 830, startPoint y: 349, endPoint x: 814, endPoint y: 348, distance: 16.5
click at [814, 372] on textarea "Coach probably knows from hearing this back that this was a bit clunky. Could h…" at bounding box center [867, 400] width 182 height 57
click at [24, 58] on span "play_arrow" at bounding box center [25, 58] width 18 height 18
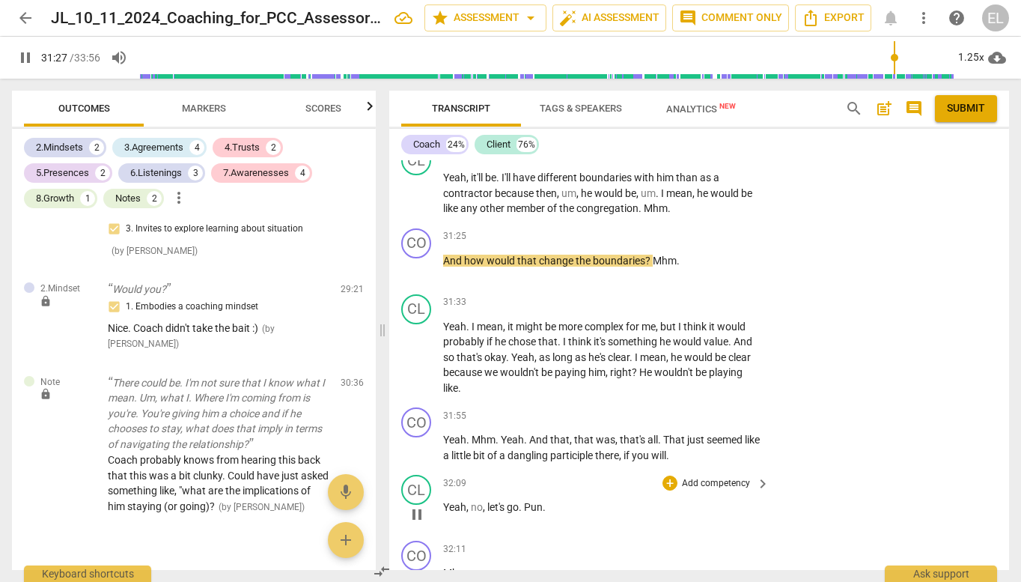
scroll to position [9511, 0]
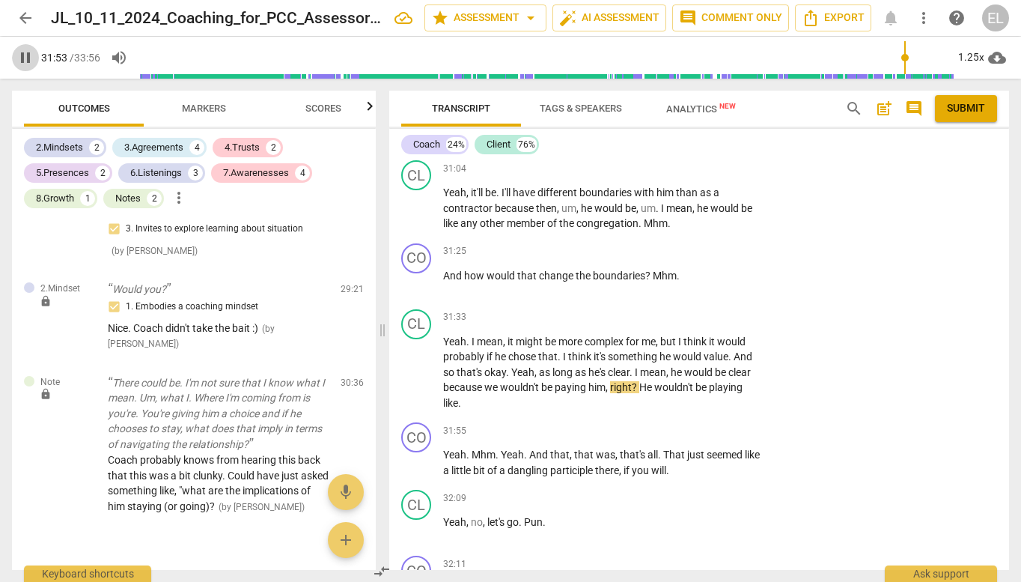
click at [28, 59] on span "pause" at bounding box center [25, 58] width 18 height 18
click at [24, 55] on span "play_arrow" at bounding box center [25, 58] width 18 height 18
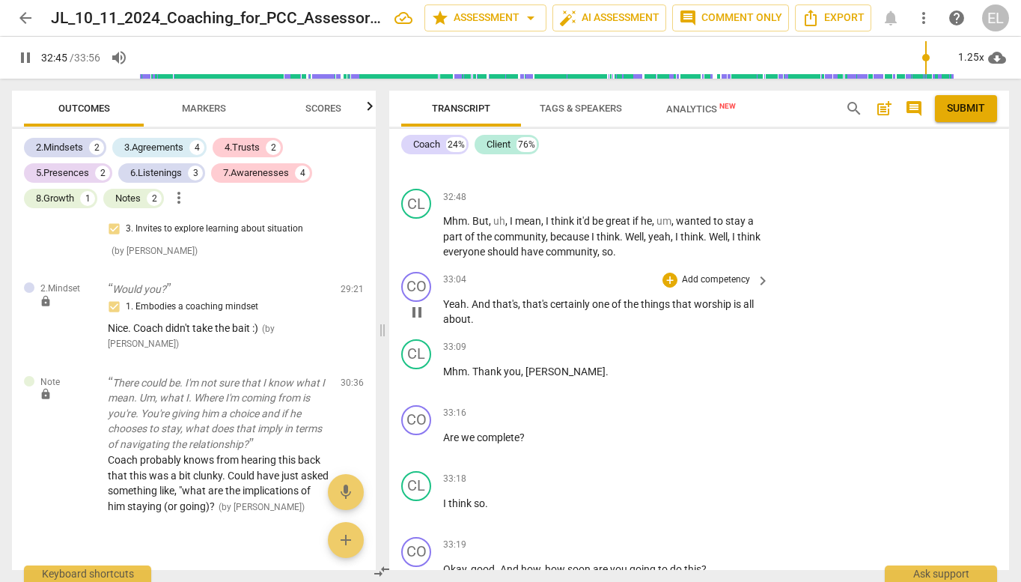
scroll to position [10462, 0]
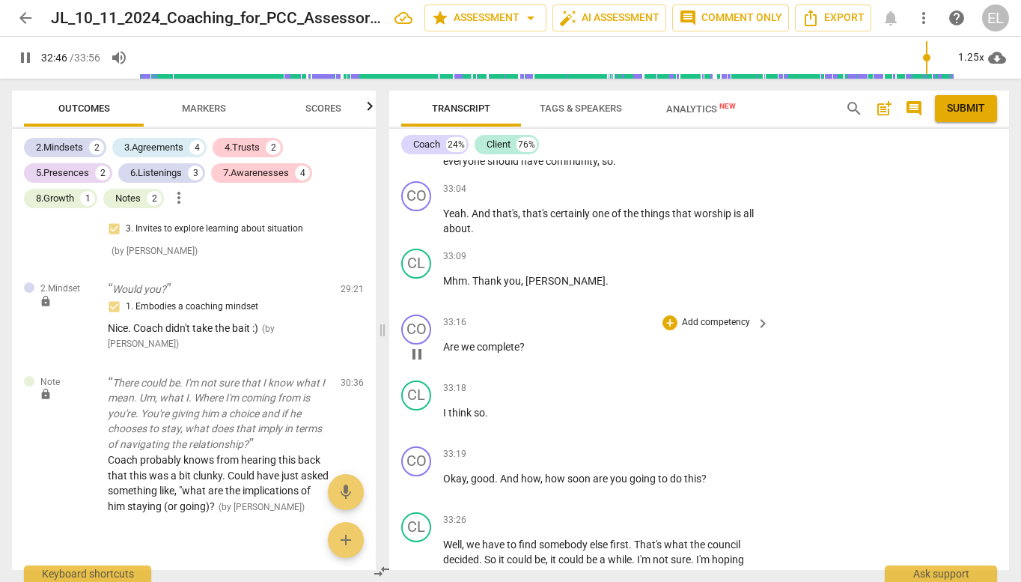
click at [713, 316] on p "Add competency" at bounding box center [716, 322] width 71 height 13
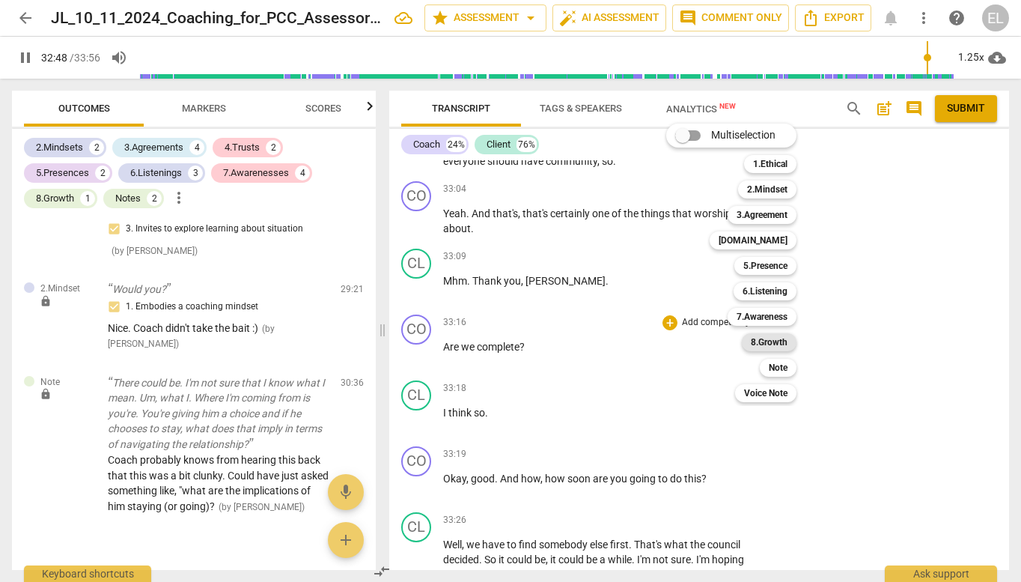
click at [759, 338] on b "8.Growth" at bounding box center [769, 342] width 37 height 18
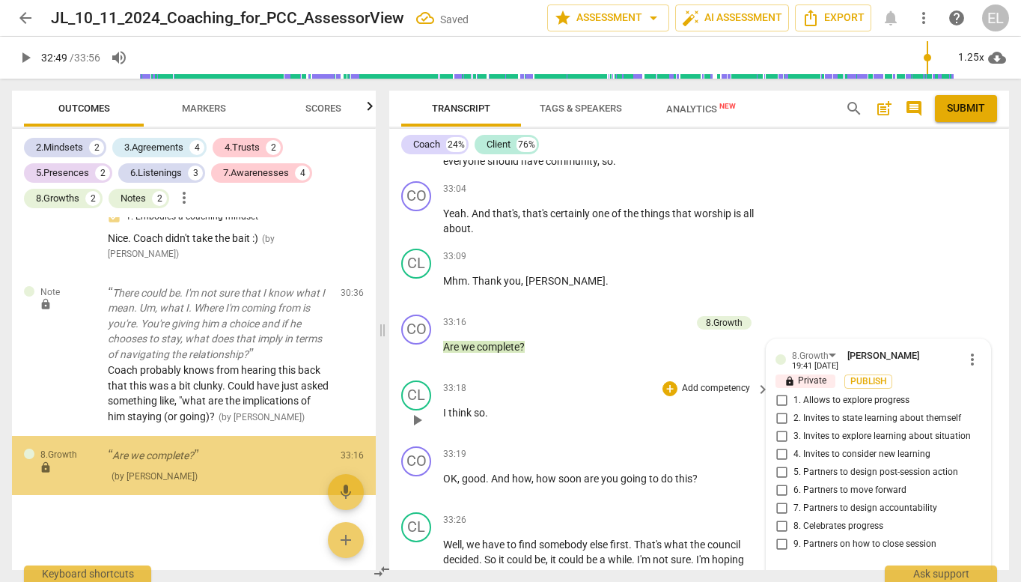
scroll to position [2826, 0]
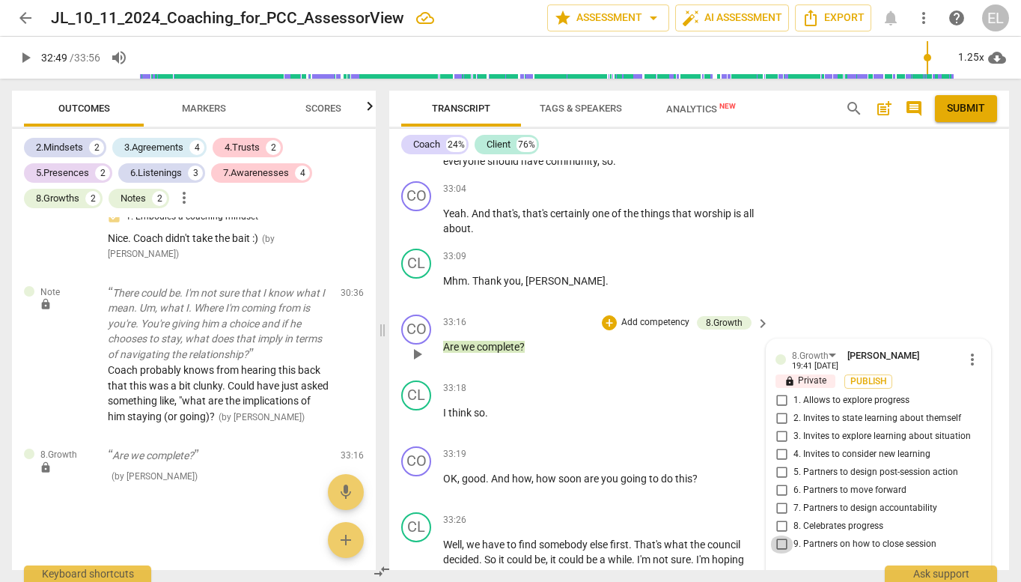
click at [780, 535] on input "9. Partners on how to close session" at bounding box center [782, 544] width 24 height 18
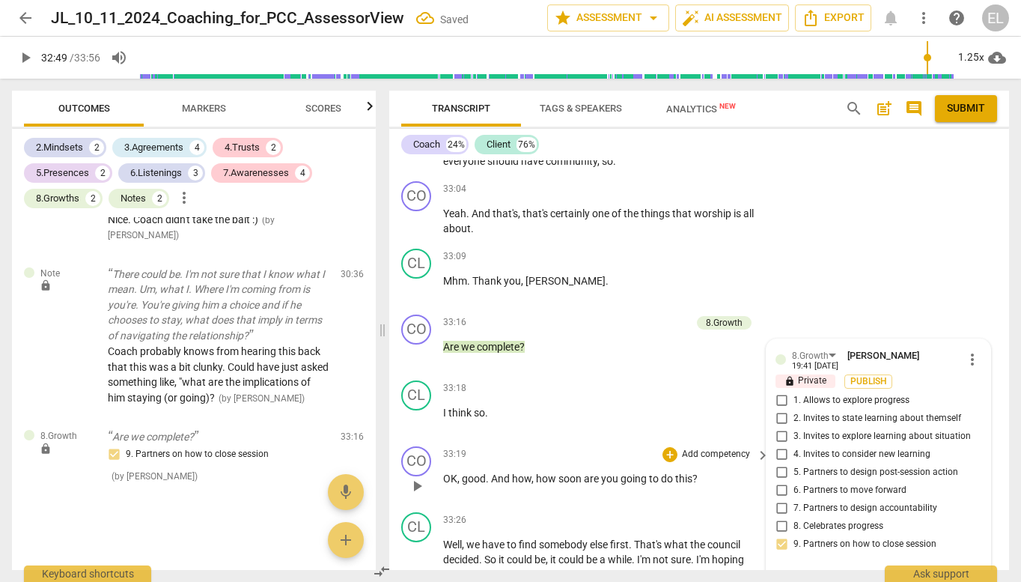
click at [698, 448] on p "Add competency" at bounding box center [716, 454] width 71 height 13
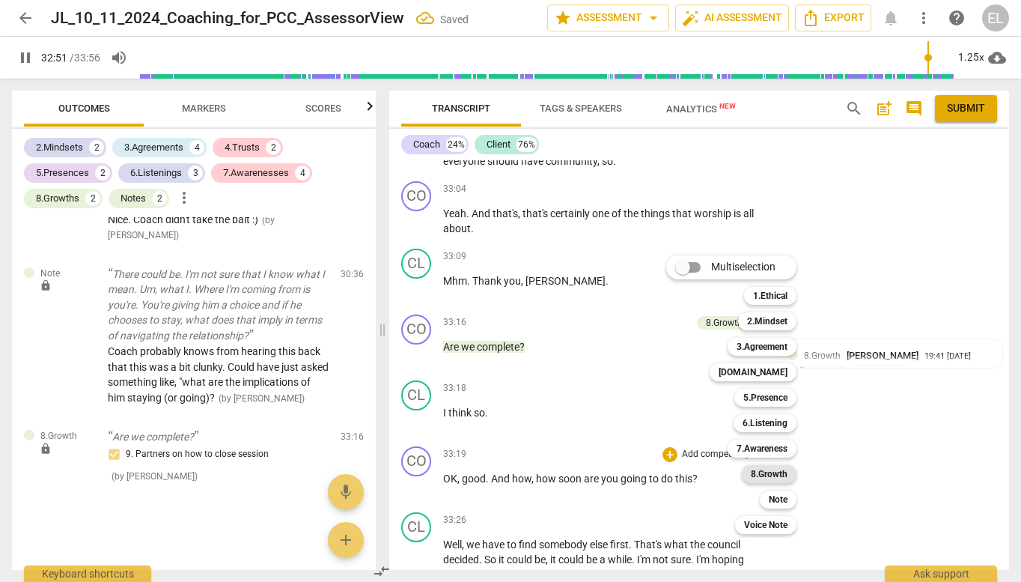
click at [780, 469] on b "8.Growth" at bounding box center [769, 474] width 37 height 18
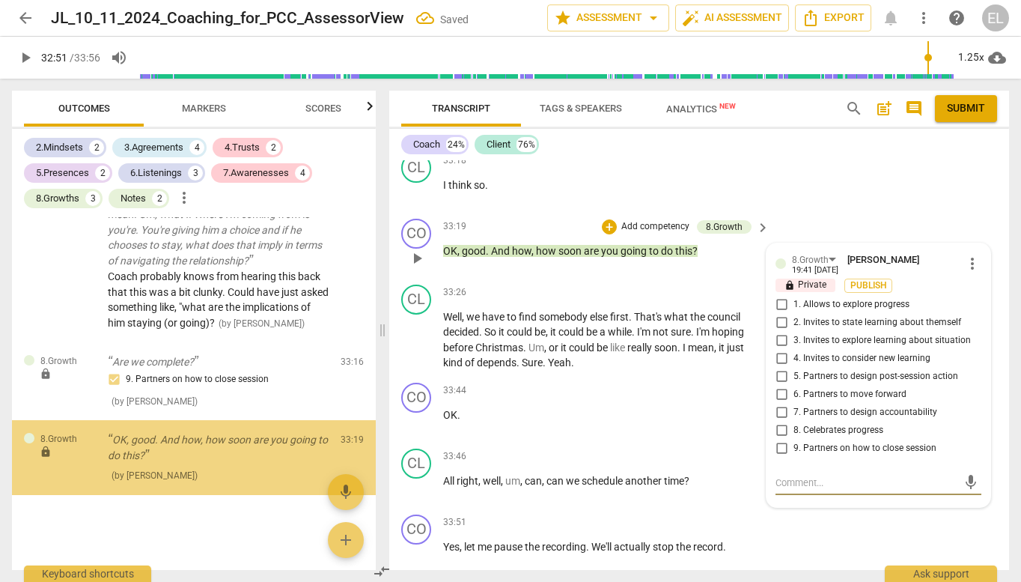
scroll to position [2919, 0]
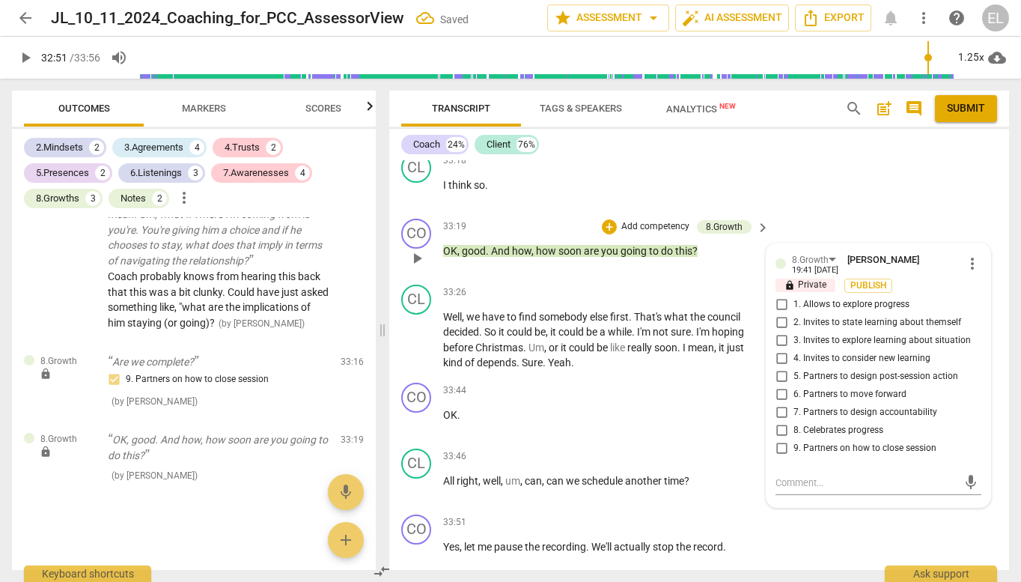
click at [830, 370] on span "5. Partners to design post-session action" at bounding box center [876, 376] width 165 height 13
click at [794, 368] on input "5. Partners to design post-session action" at bounding box center [782, 377] width 24 height 18
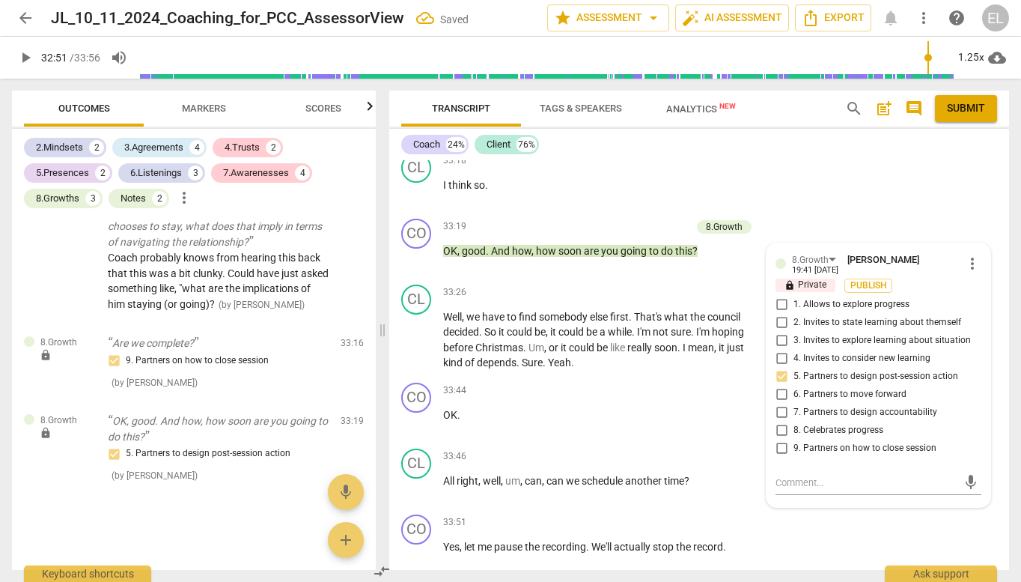
click at [21, 61] on span "play_arrow" at bounding box center [25, 58] width 18 height 18
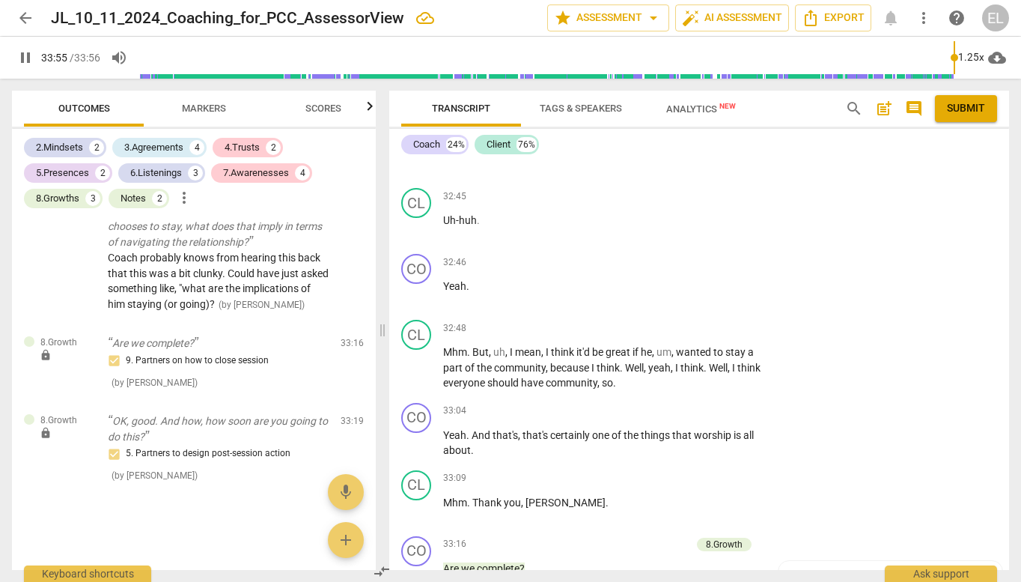
scroll to position [10690, 0]
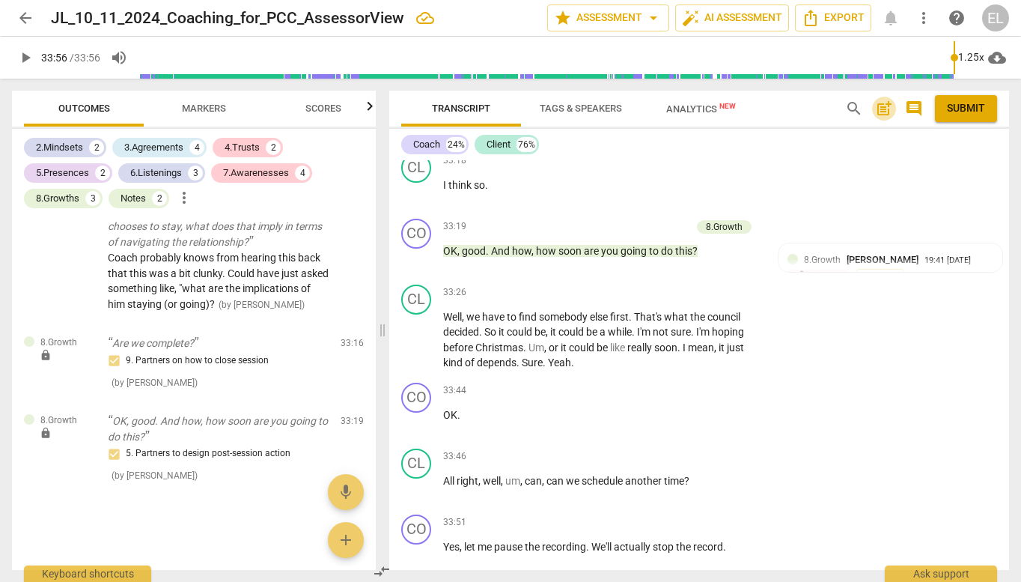
click at [882, 106] on span "post_add" at bounding box center [884, 109] width 18 height 18
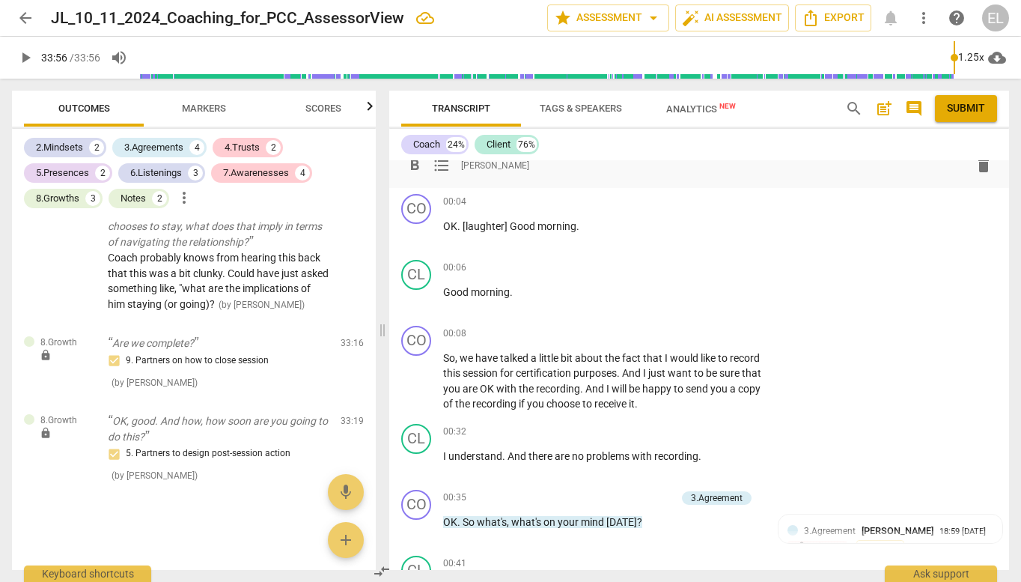
click at [549, 173] on div "format_bold format_list_bulleted [PERSON_NAME]" at bounding box center [699, 165] width 596 height 27
click at [494, 165] on span "[PERSON_NAME]" at bounding box center [495, 165] width 68 height 13
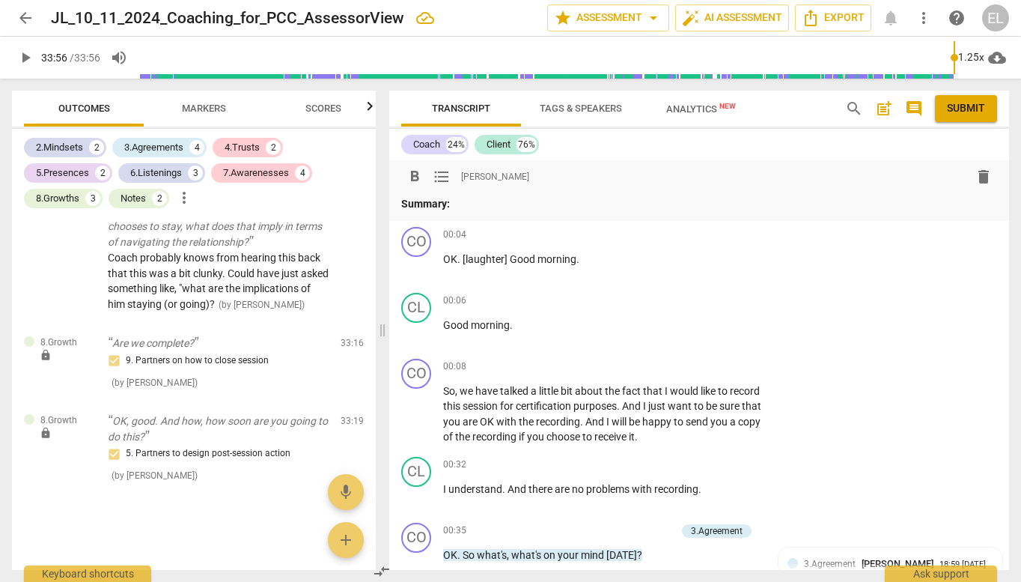
click at [478, 202] on p "Summary:" at bounding box center [699, 204] width 596 height 16
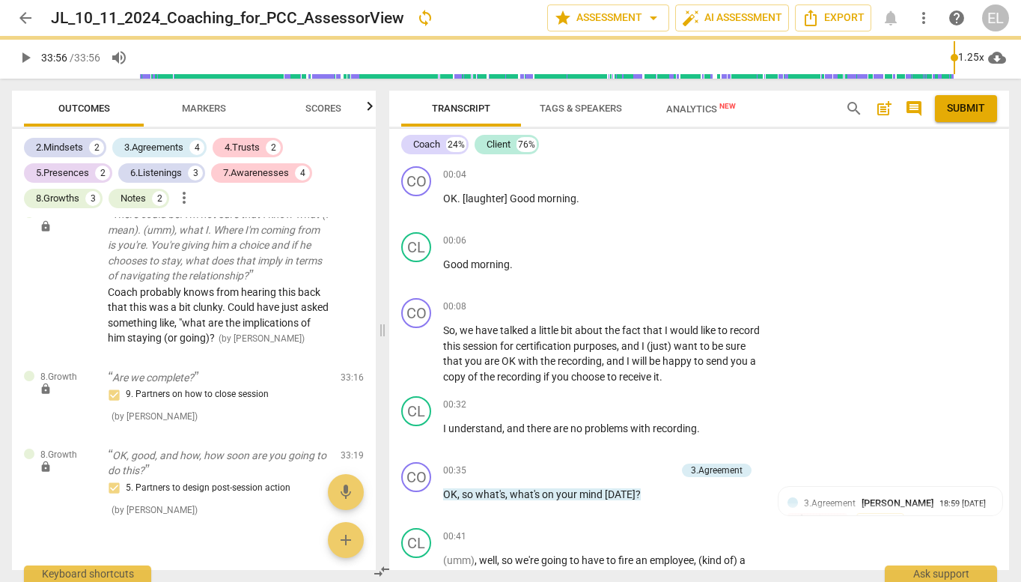
scroll to position [2966, 0]
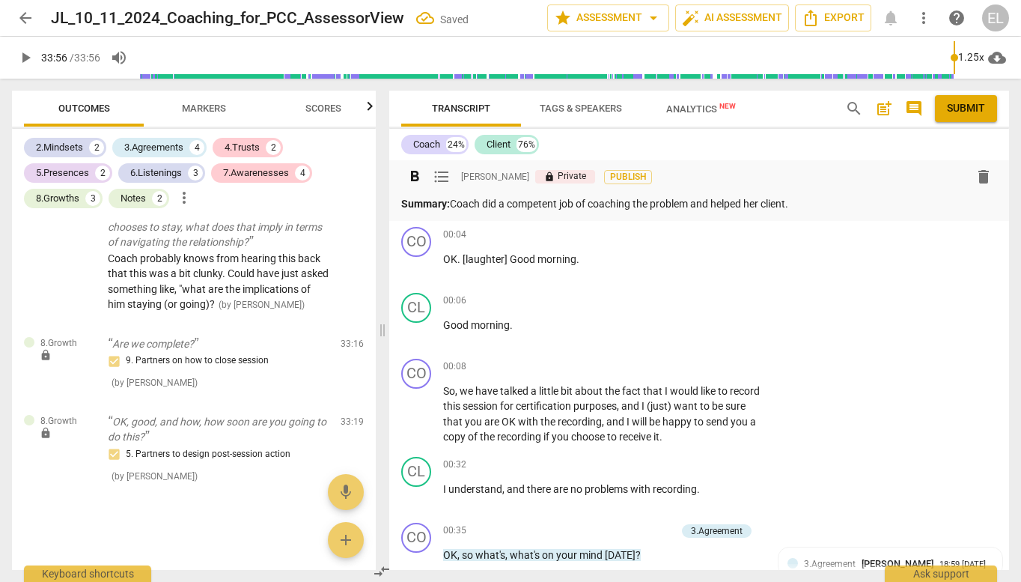
click at [832, 197] on p "Summary: Coach did a competent job of coaching the problem and helped her clien…" at bounding box center [699, 204] width 596 height 16
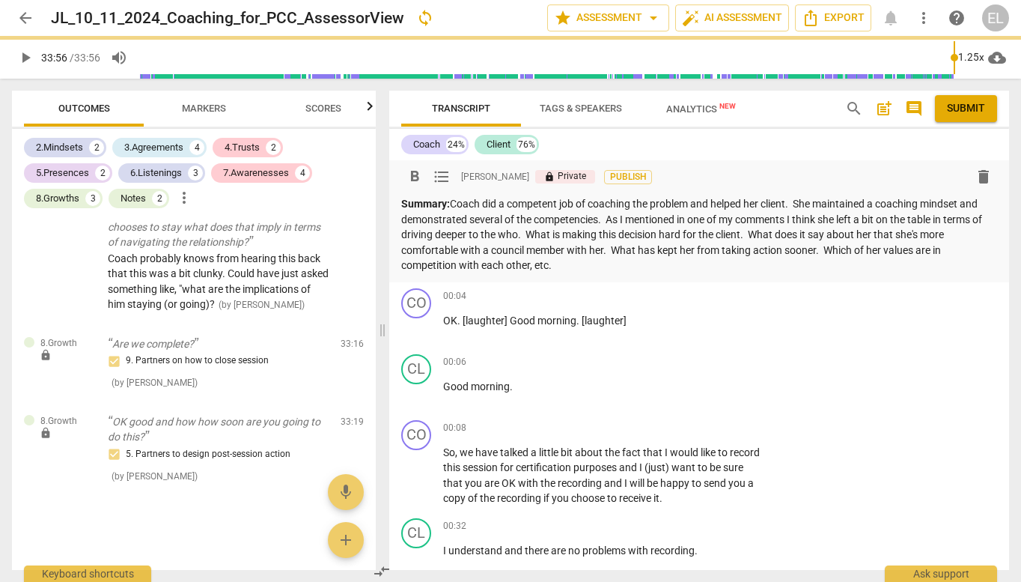
scroll to position [2950, 0]
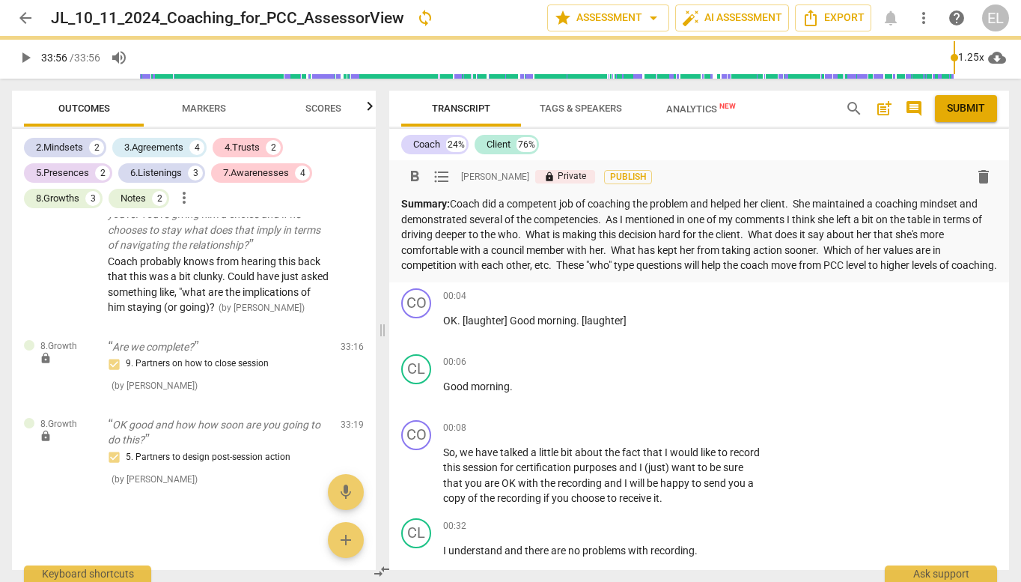
click at [964, 114] on span "Submit" at bounding box center [966, 108] width 38 height 15
